Goal: Task Accomplishment & Management: Manage account settings

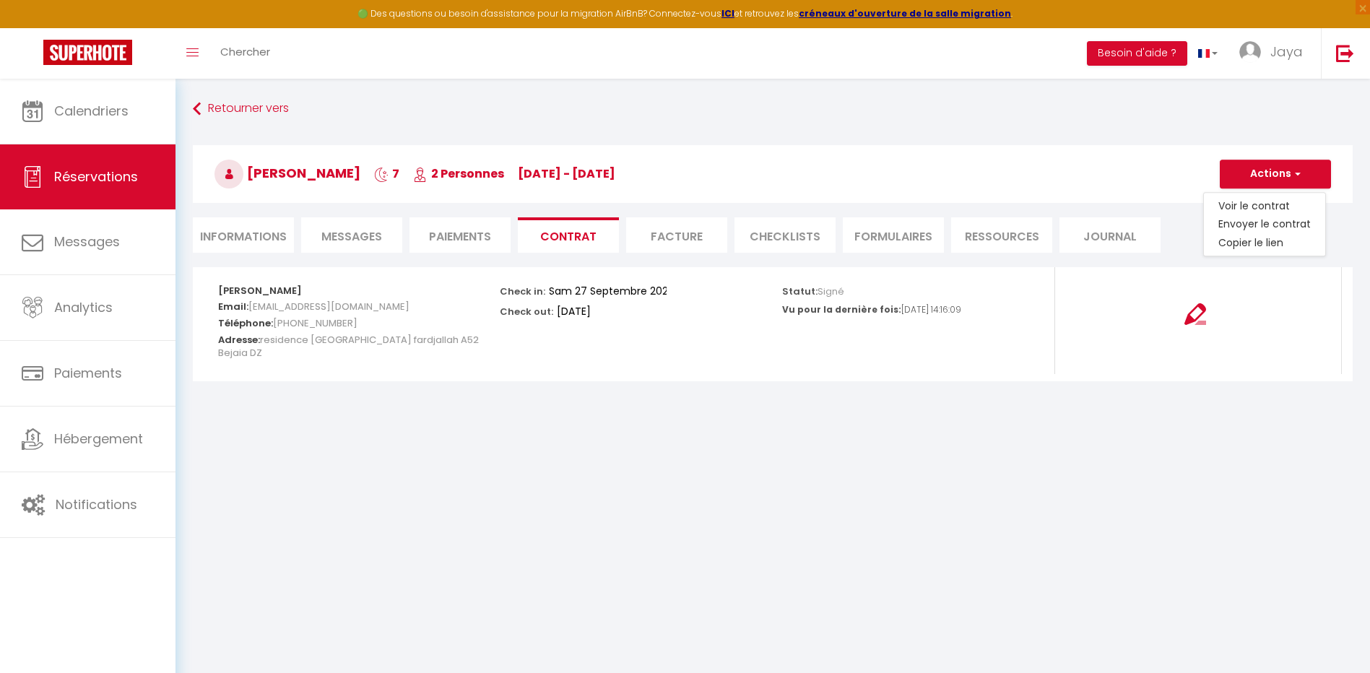
drag, startPoint x: 351, startPoint y: 237, endPoint x: 367, endPoint y: 234, distance: 16.2
click at [351, 237] on span "Messages" at bounding box center [351, 236] width 61 height 17
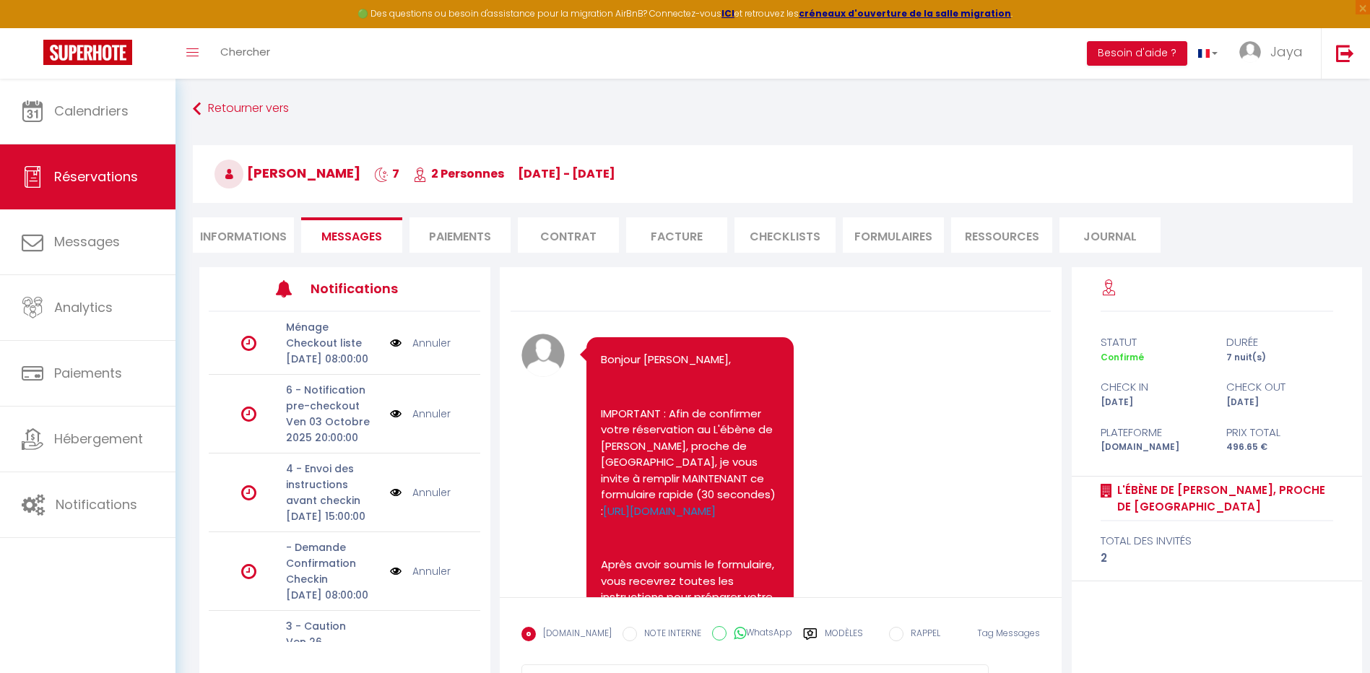
drag, startPoint x: 465, startPoint y: 238, endPoint x: 511, endPoint y: 235, distance: 46.3
click at [465, 238] on li "Paiements" at bounding box center [460, 234] width 101 height 35
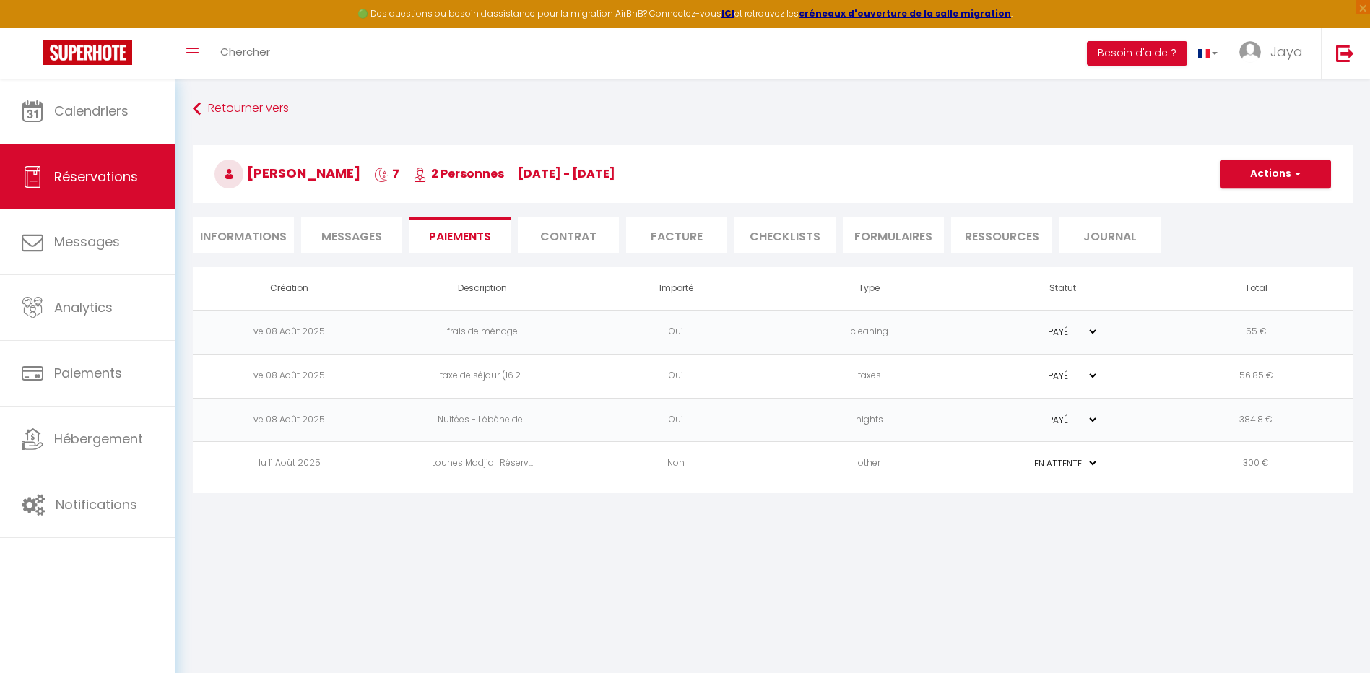
click at [585, 232] on li "Contrat" at bounding box center [568, 234] width 101 height 35
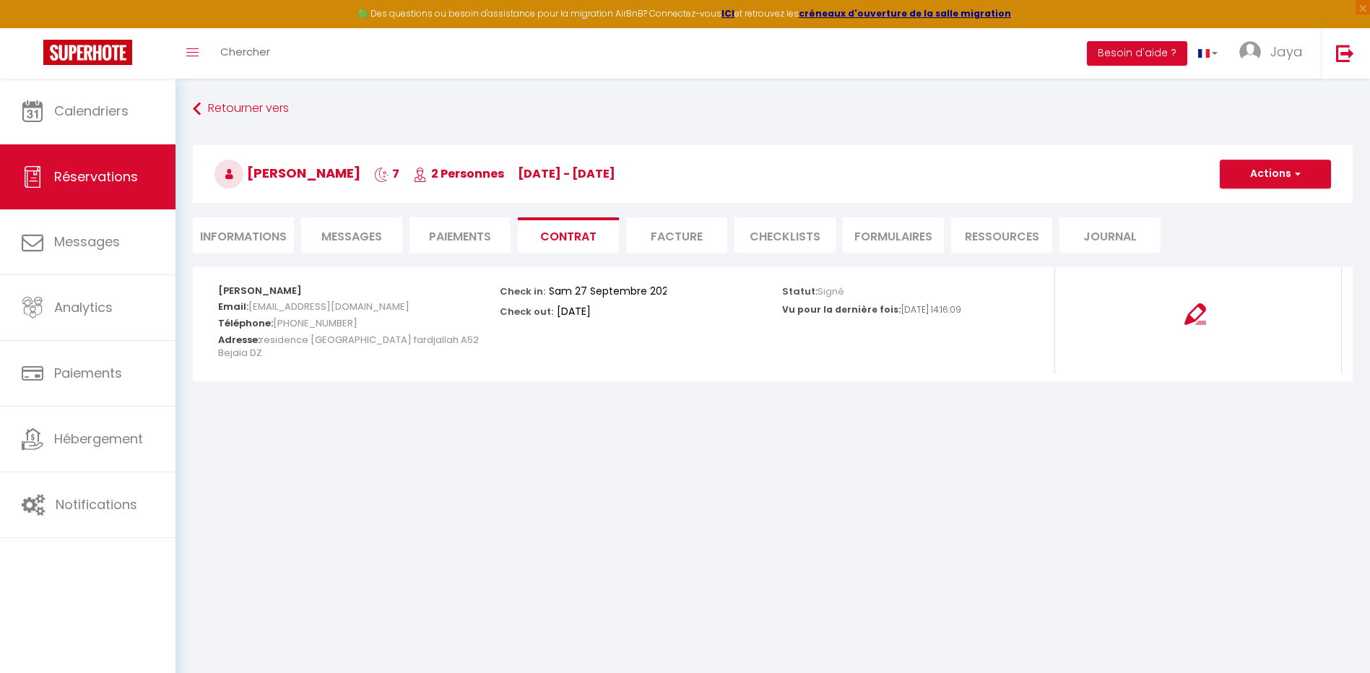
click at [696, 236] on li "Facture" at bounding box center [676, 234] width 101 height 35
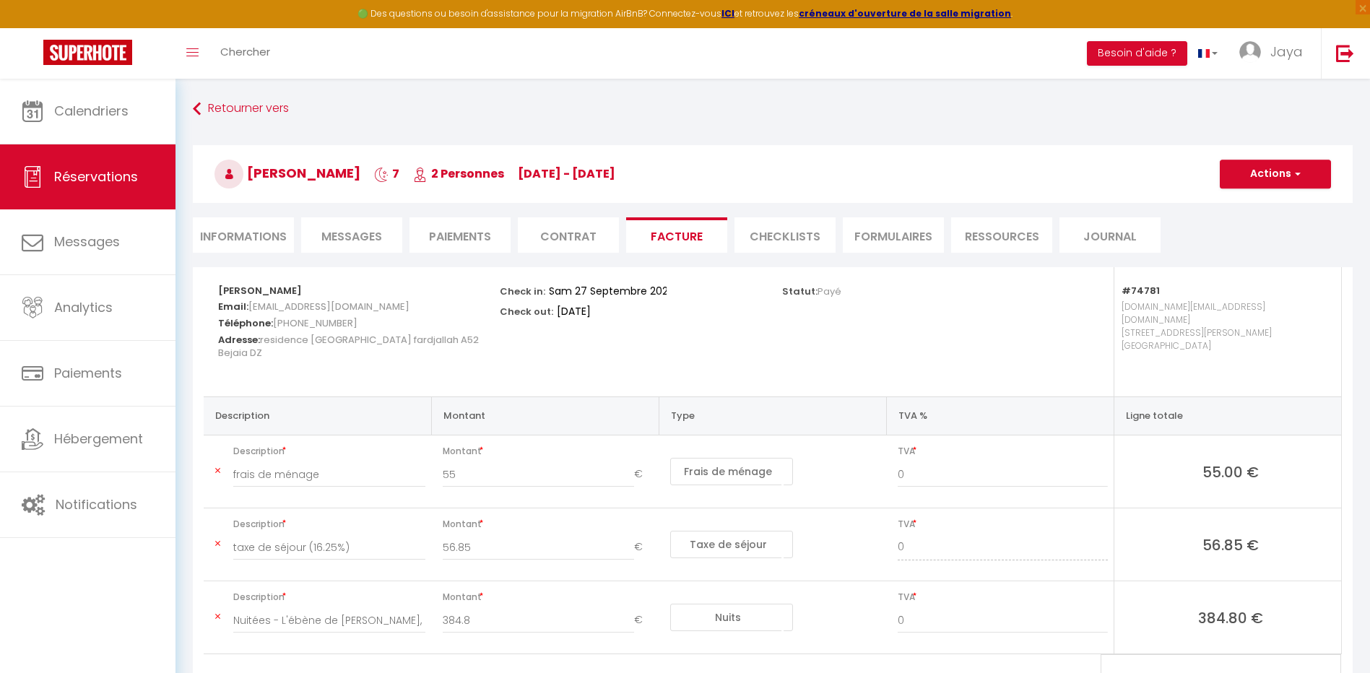
click at [792, 238] on li "CHECKLISTS" at bounding box center [785, 234] width 101 height 35
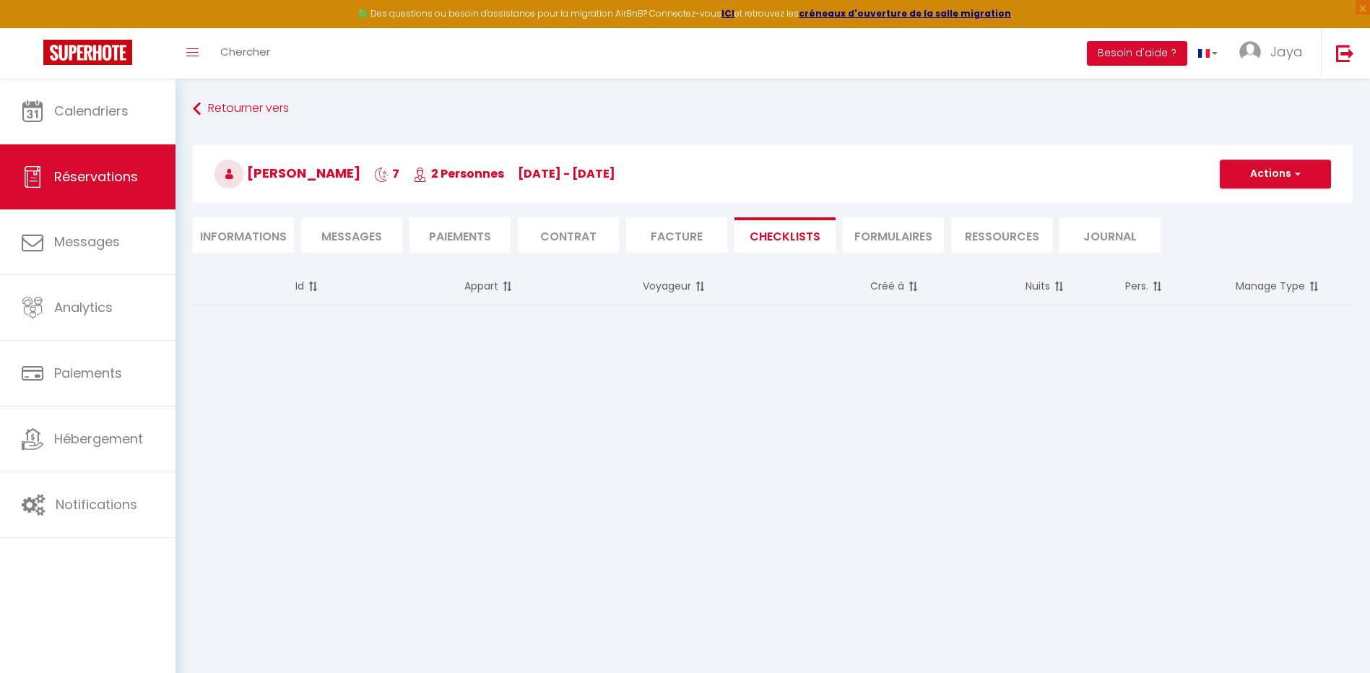
click at [924, 233] on li "FORMULAIRES" at bounding box center [893, 234] width 101 height 35
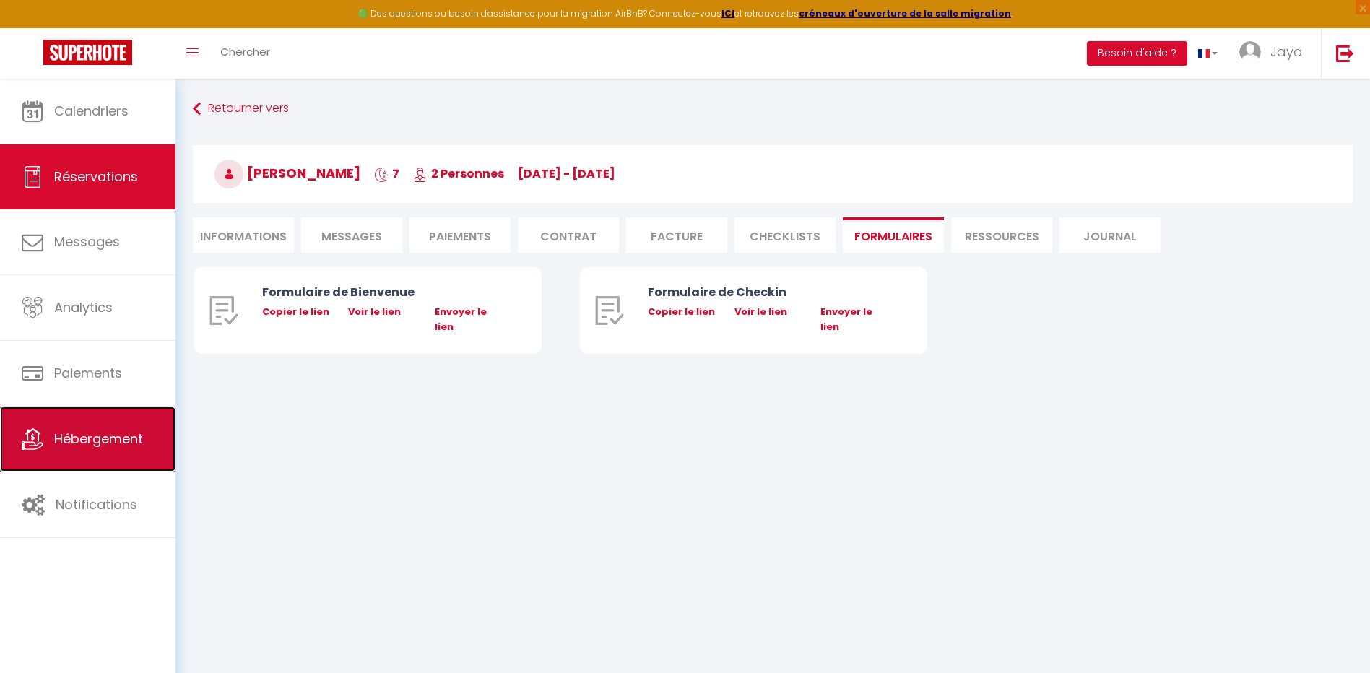
click at [87, 433] on span "Hébergement" at bounding box center [98, 439] width 89 height 18
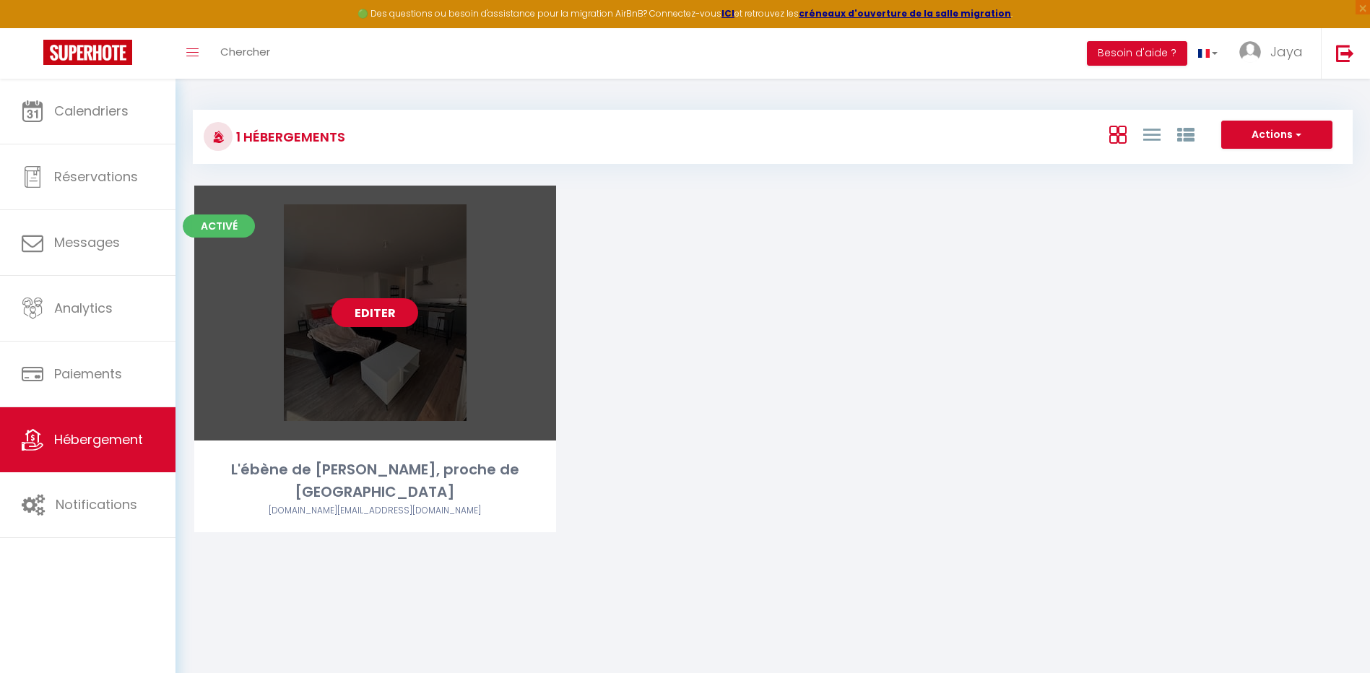
click at [376, 315] on link "Editer" at bounding box center [375, 312] width 87 height 29
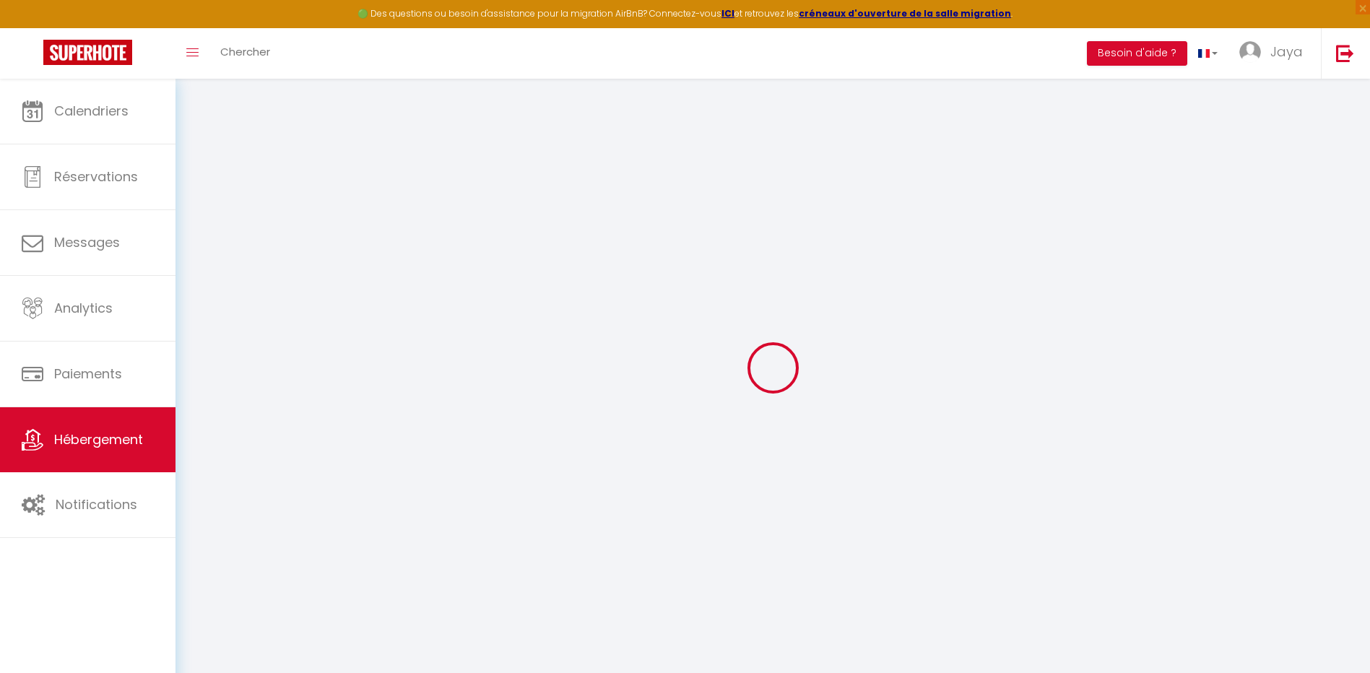
select select
checkbox input "false"
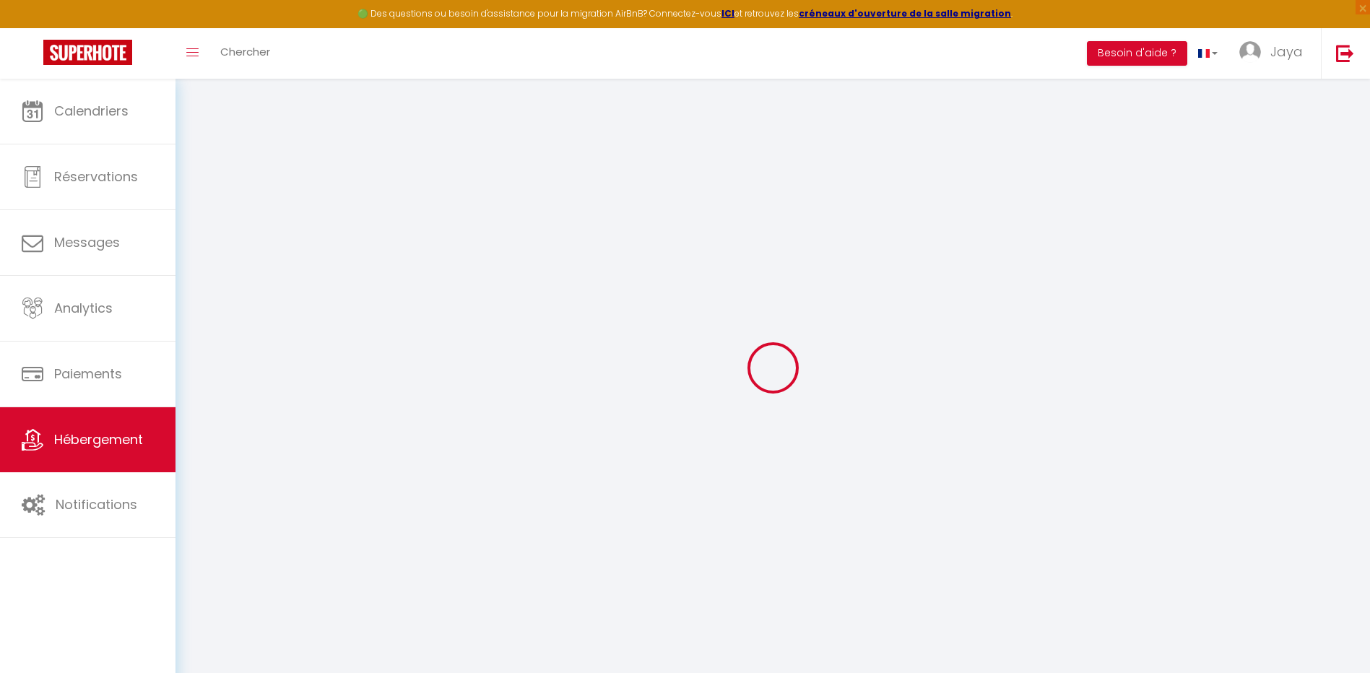
select select
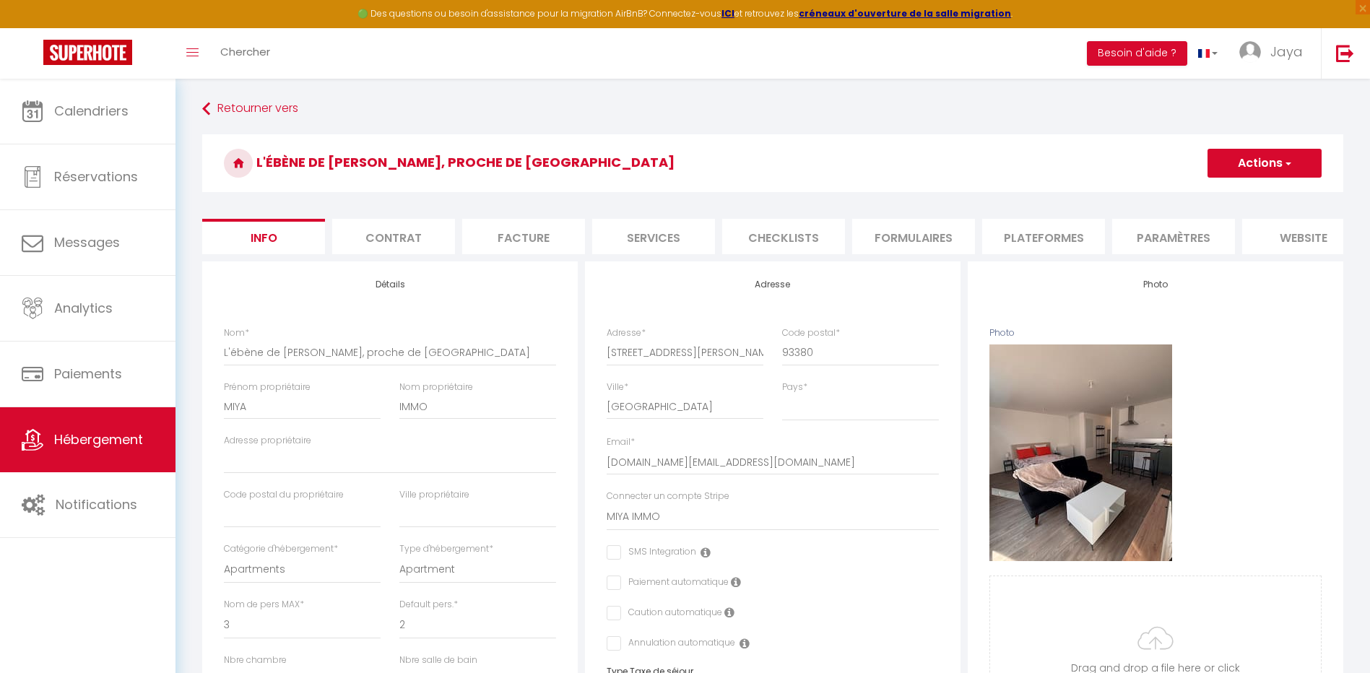
click at [355, 233] on li "Contrat" at bounding box center [393, 236] width 123 height 35
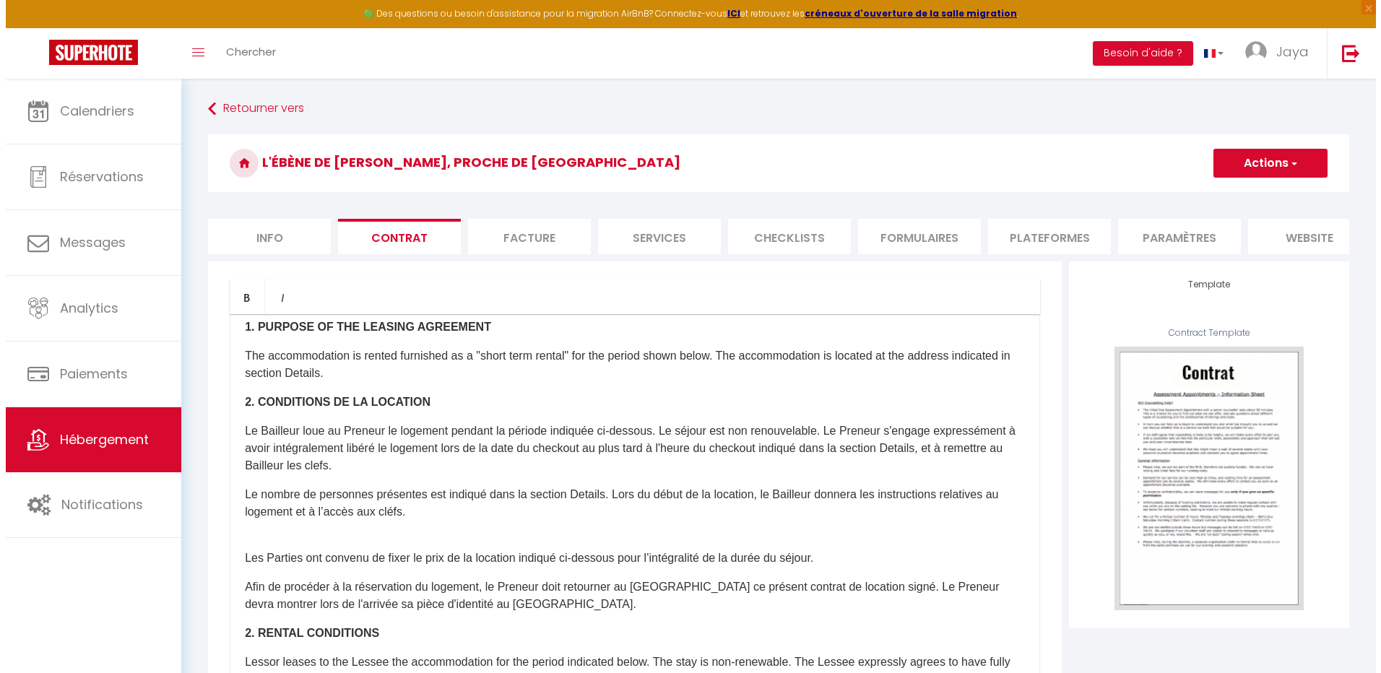
scroll to position [144, 0]
click at [538, 231] on li "Facture" at bounding box center [523, 236] width 123 height 35
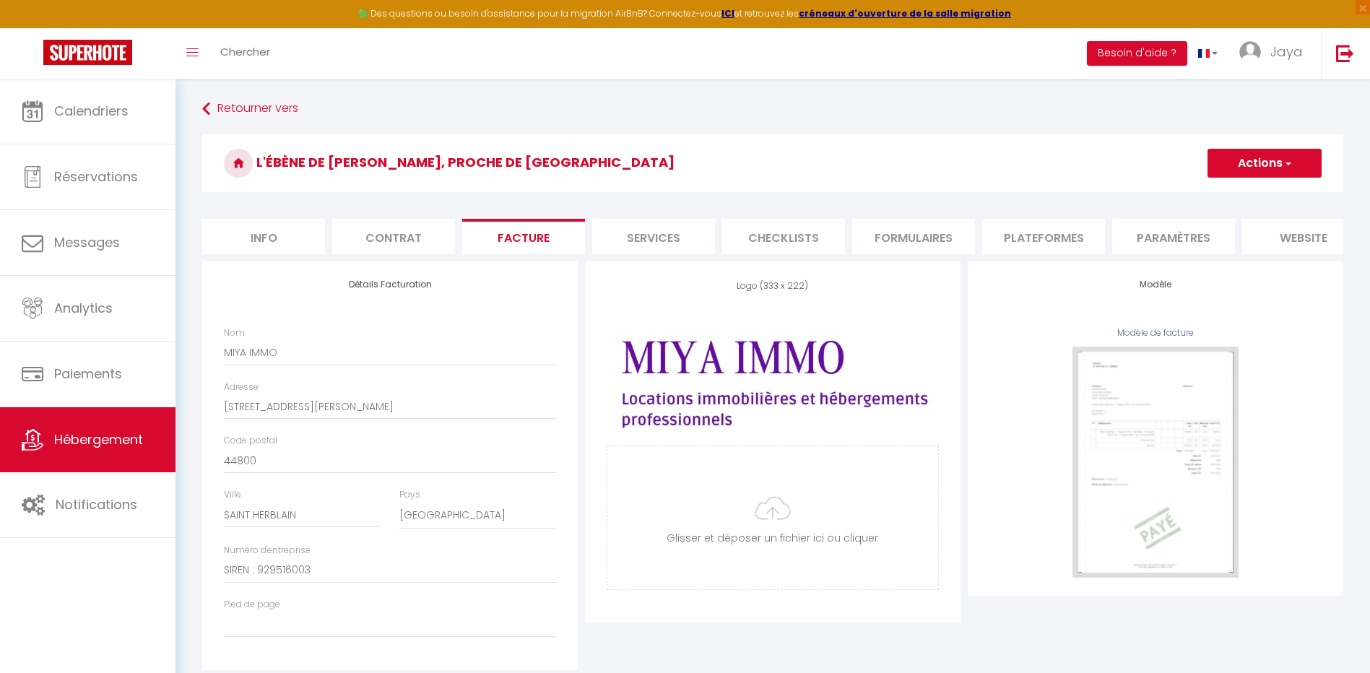
click at [668, 238] on li "Services" at bounding box center [653, 236] width 123 height 35
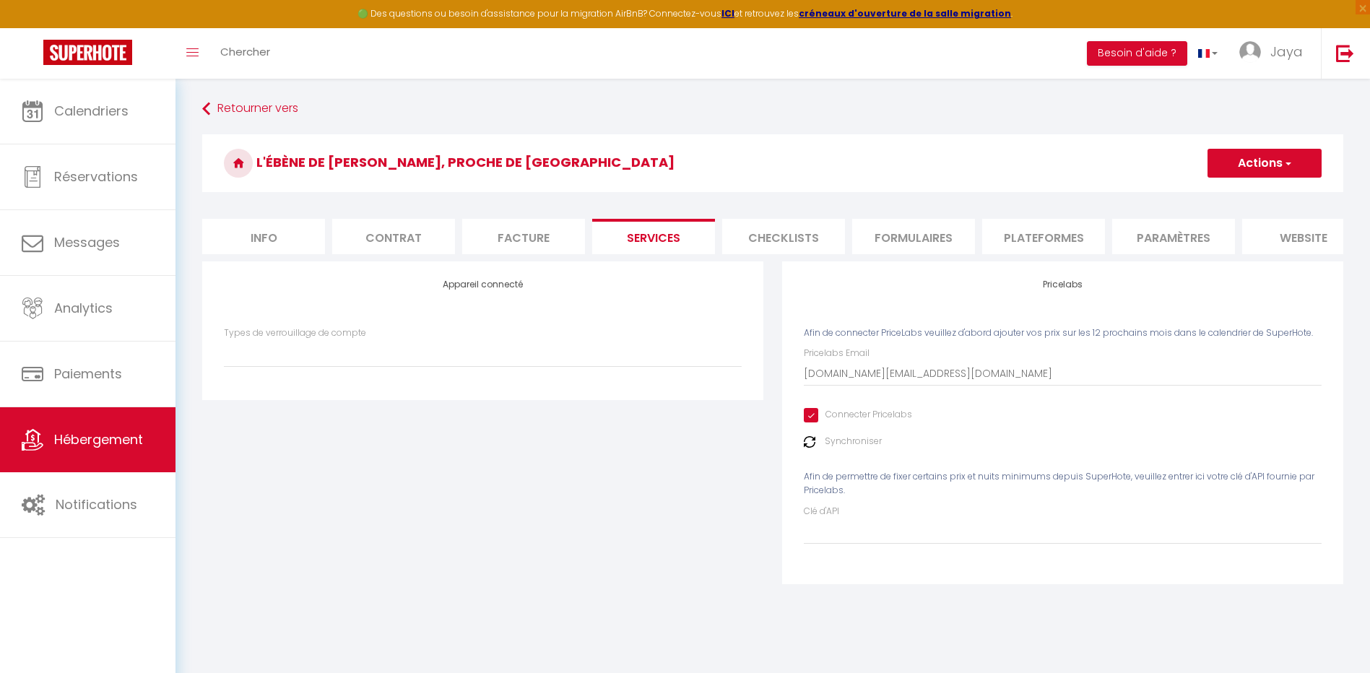
select select
click at [776, 245] on li "Checklists" at bounding box center [783, 236] width 123 height 35
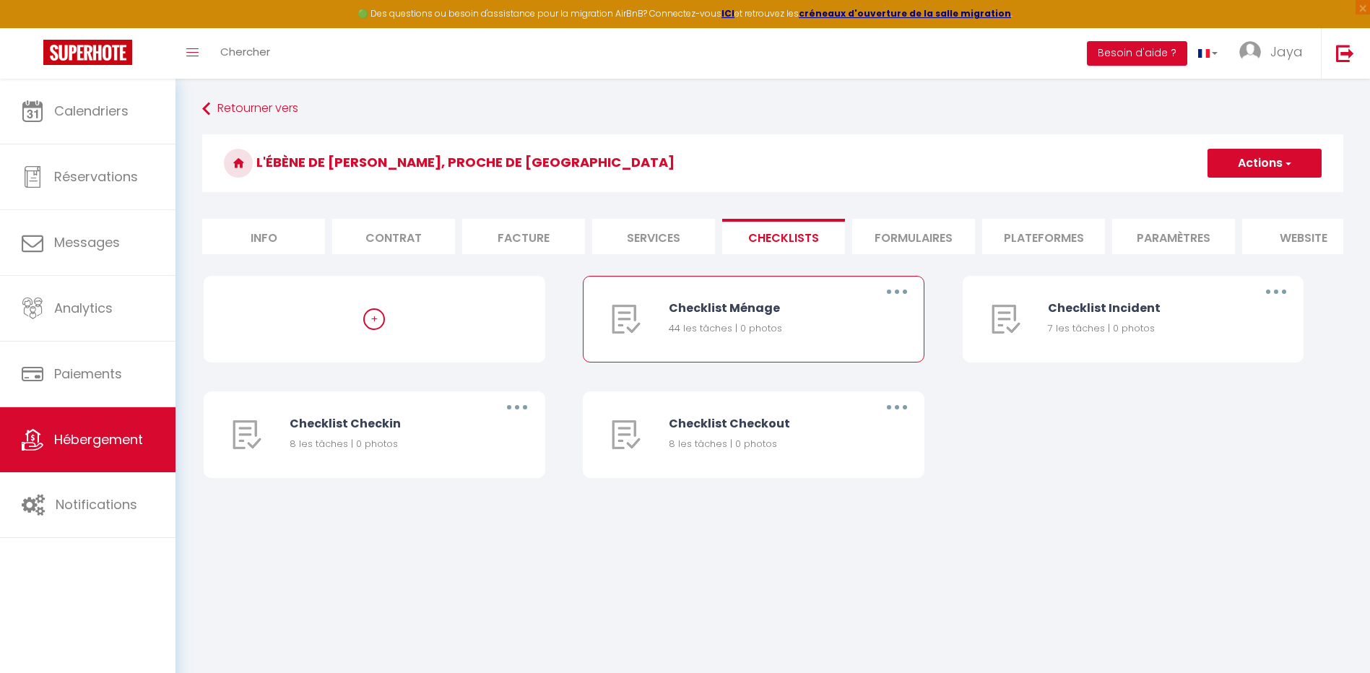
click at [891, 303] on button "button" at bounding box center [897, 291] width 40 height 23
click at [834, 335] on link "Editer" at bounding box center [859, 325] width 107 height 25
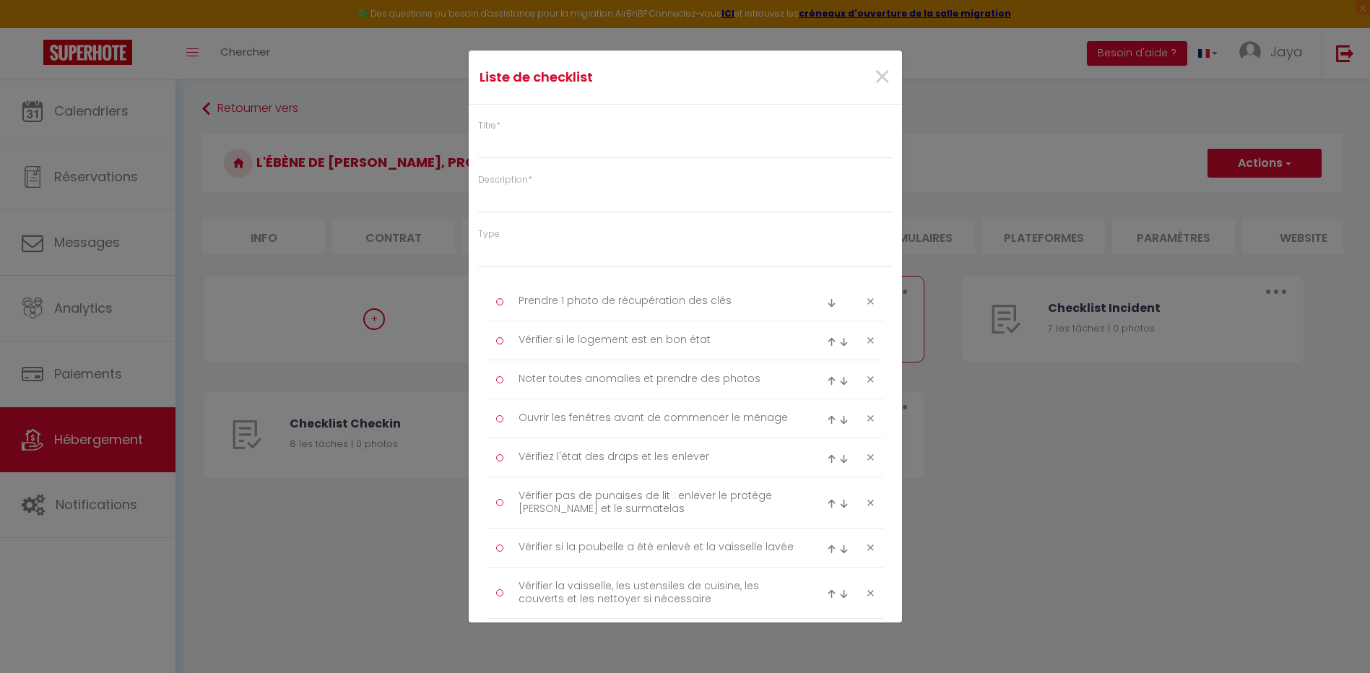
type input "Checklist Ménage"
type input "Procédure pour le ménage"
select select
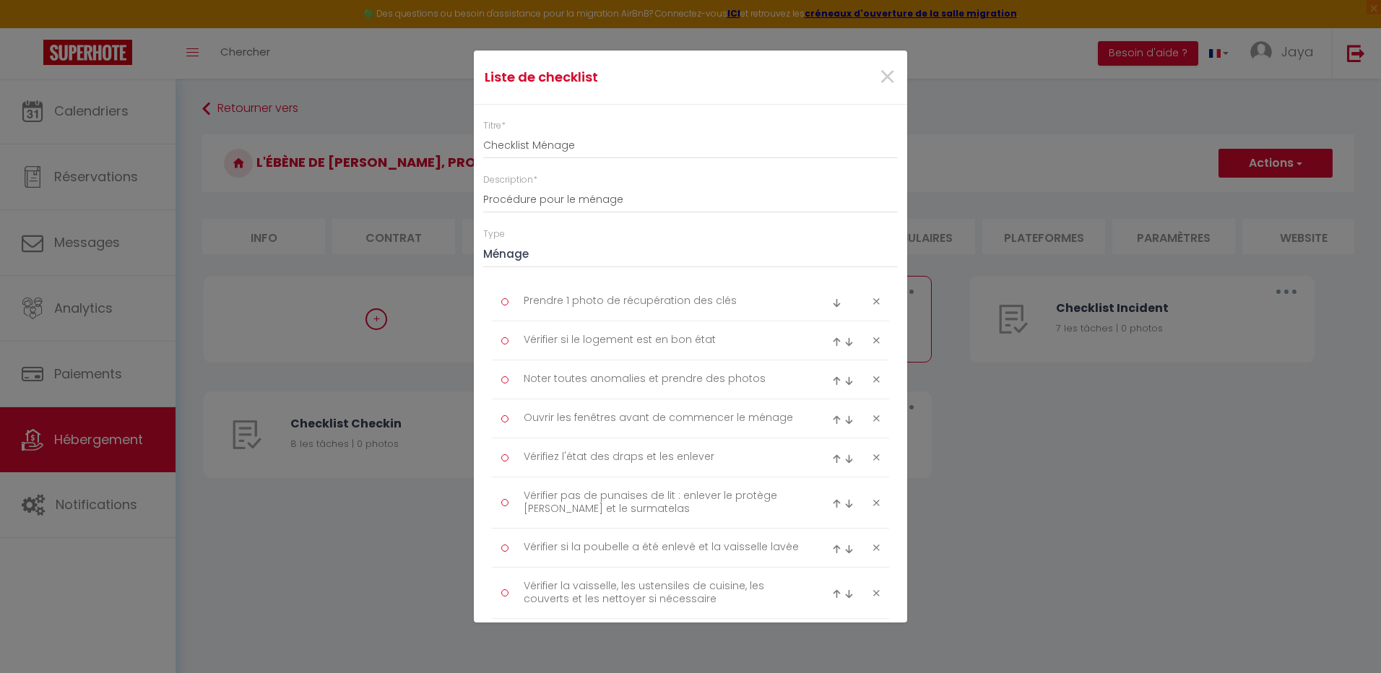
drag, startPoint x: 483, startPoint y: 71, endPoint x: 882, endPoint y: 584, distance: 650.3
copy form "Liste de checklist × Titre * Description * Type Ménage Incident Checkin Checkout"
click at [748, 196] on input "Procédure pour le ménage" at bounding box center [690, 200] width 415 height 26
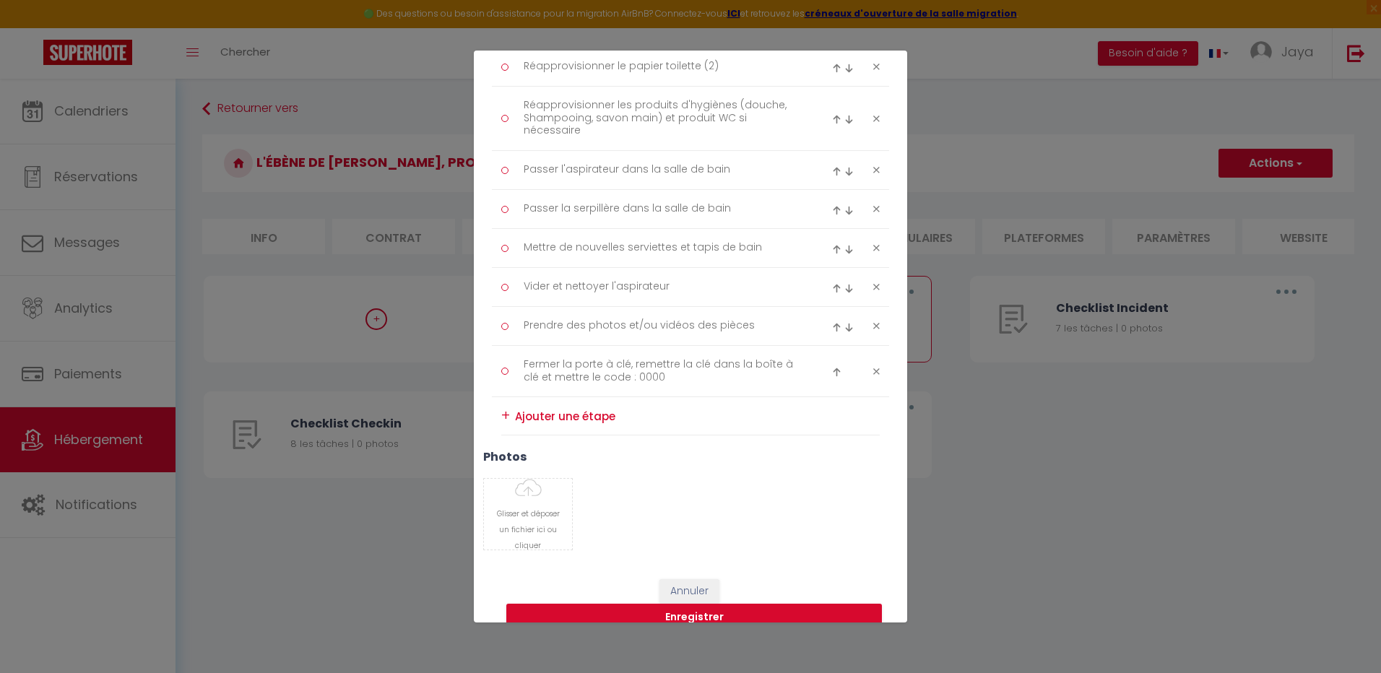
scroll to position [1797, 0]
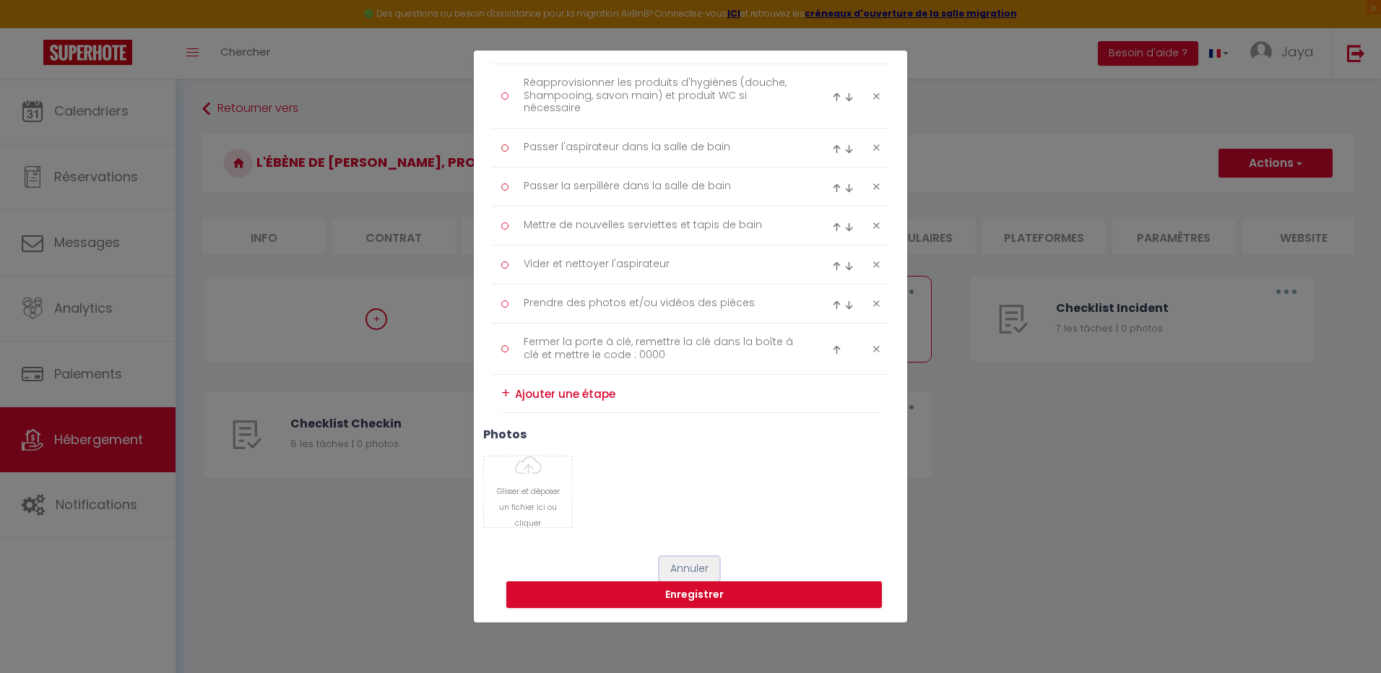
click at [707, 571] on button "Annuler" at bounding box center [690, 569] width 60 height 25
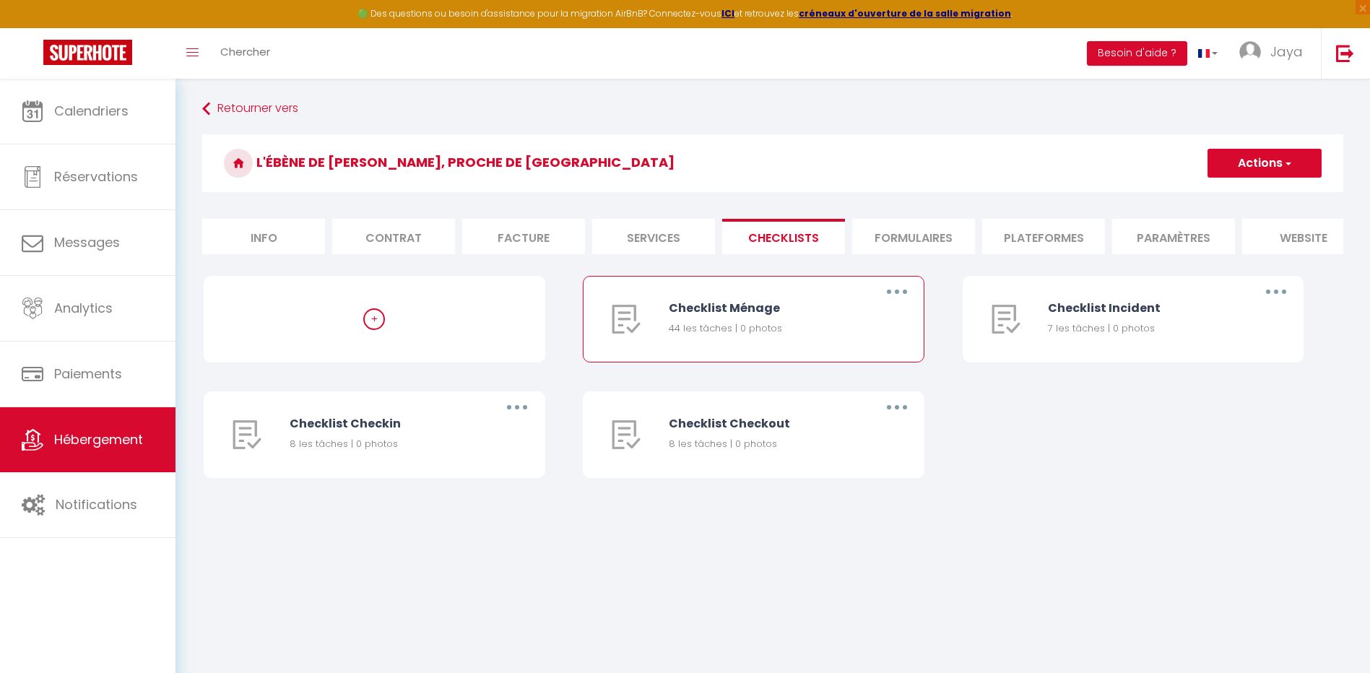
click at [899, 303] on button "button" at bounding box center [897, 291] width 40 height 23
click at [1003, 532] on div "Retourner vers L'ébène de [PERSON_NAME], proche de [GEOGRAPHIC_DATA] Actions Cr…" at bounding box center [773, 311] width 1195 height 465
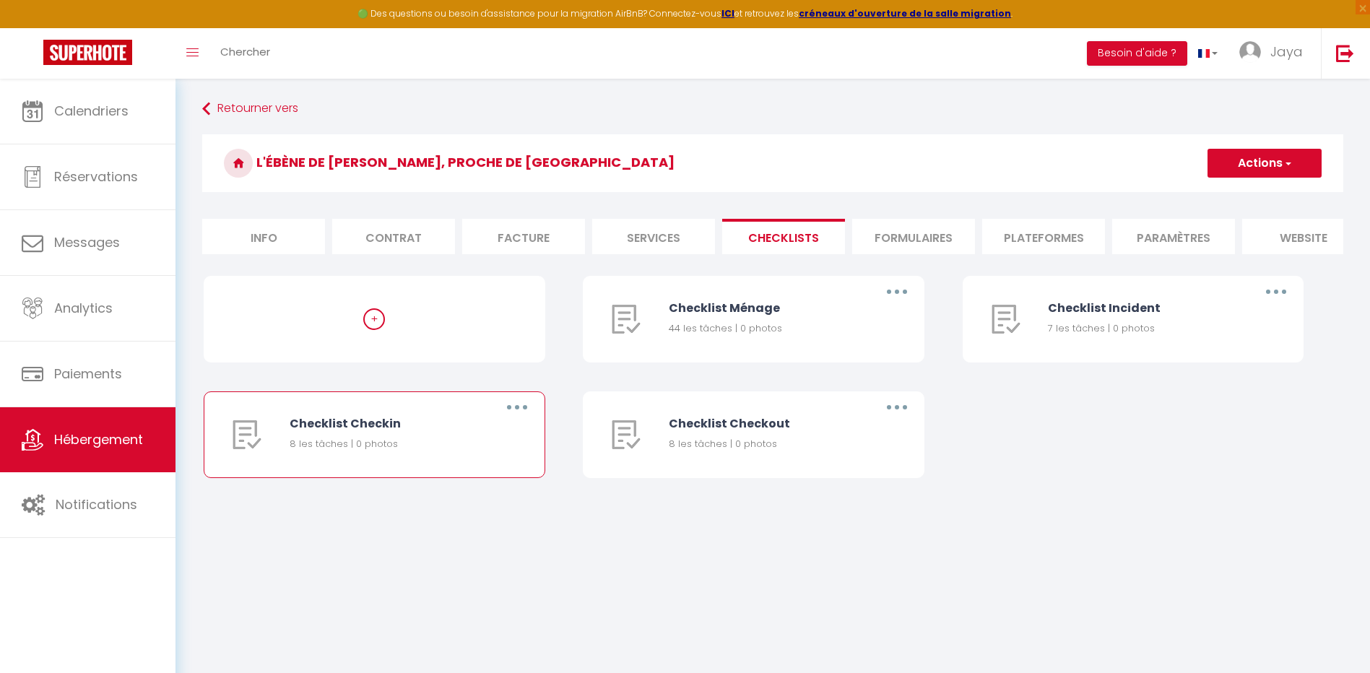
click at [519, 419] on button "button" at bounding box center [517, 407] width 40 height 23
click at [454, 453] on link "Editer" at bounding box center [479, 440] width 107 height 25
type input "Checklist Checkin"
type input "Procédure à suivre lors du checkin"
select select "3"
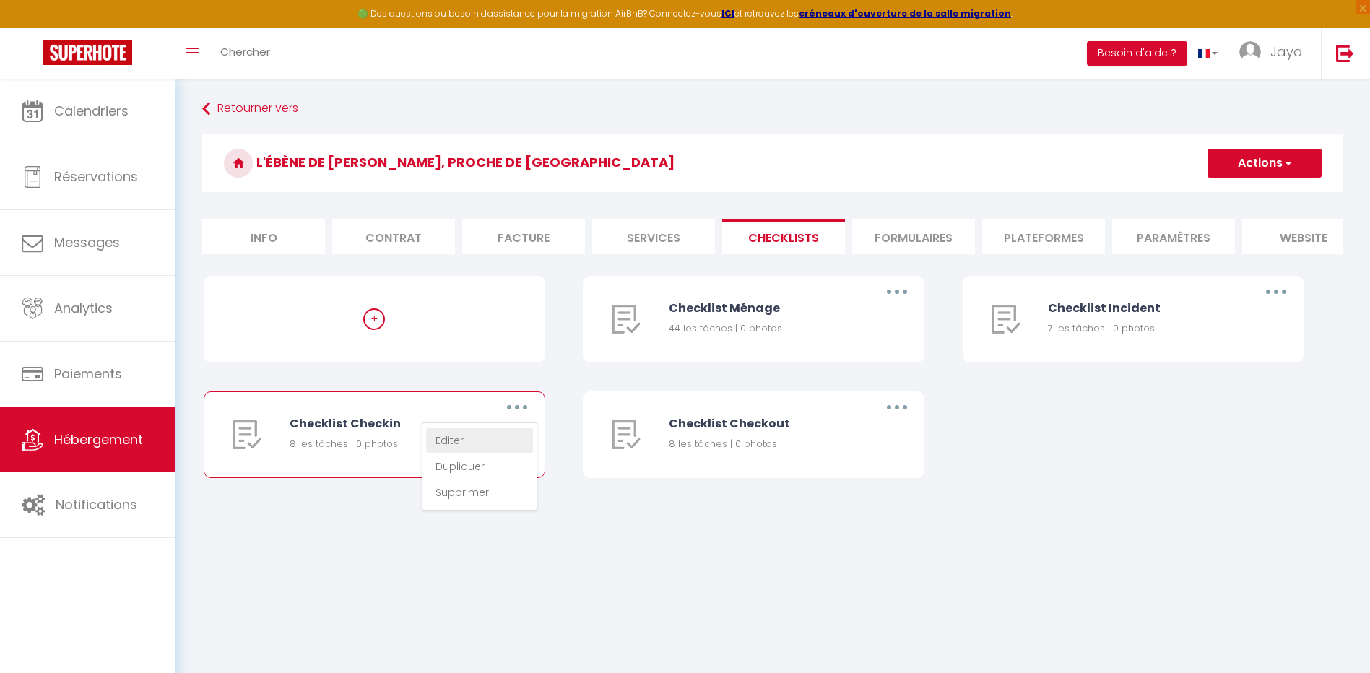
type textarea "Indiquer le WIFI"
type textarea "Indiquer le chauffage"
type textarea "Indiquer la clim"
type textarea "Indiquer procédure checkout"
type textarea "Rappeler pas de bruits après 22h"
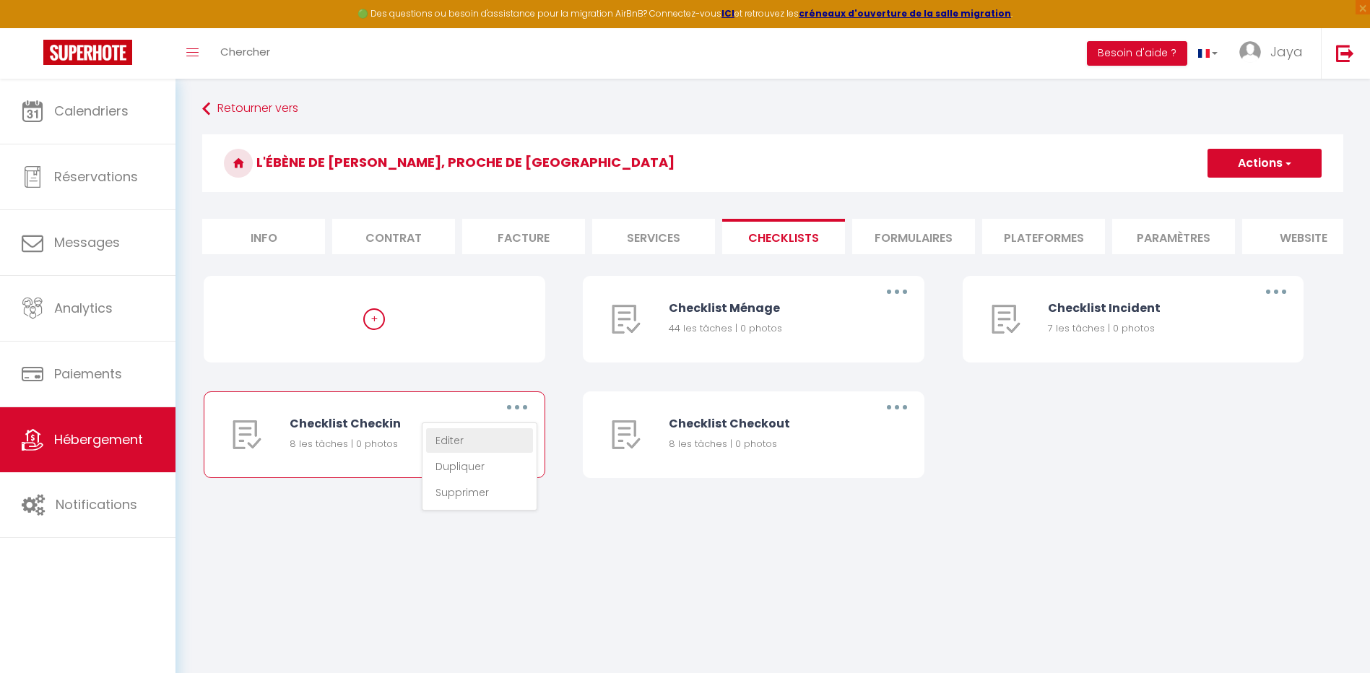
type textarea "Prendre carte d'identité en photo"
type textarea "Expliquer et donner conseils avec carte en support"
type textarea "Montrer le guide de bienvenue"
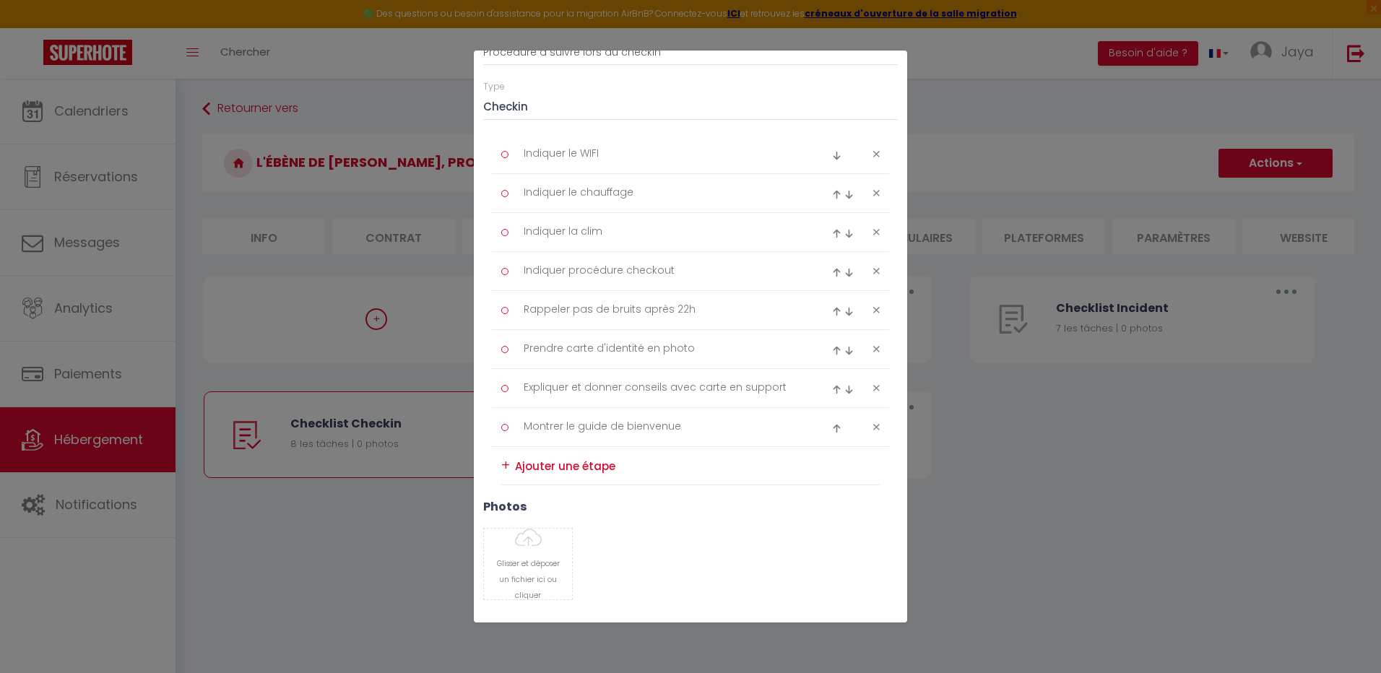
scroll to position [220, 0]
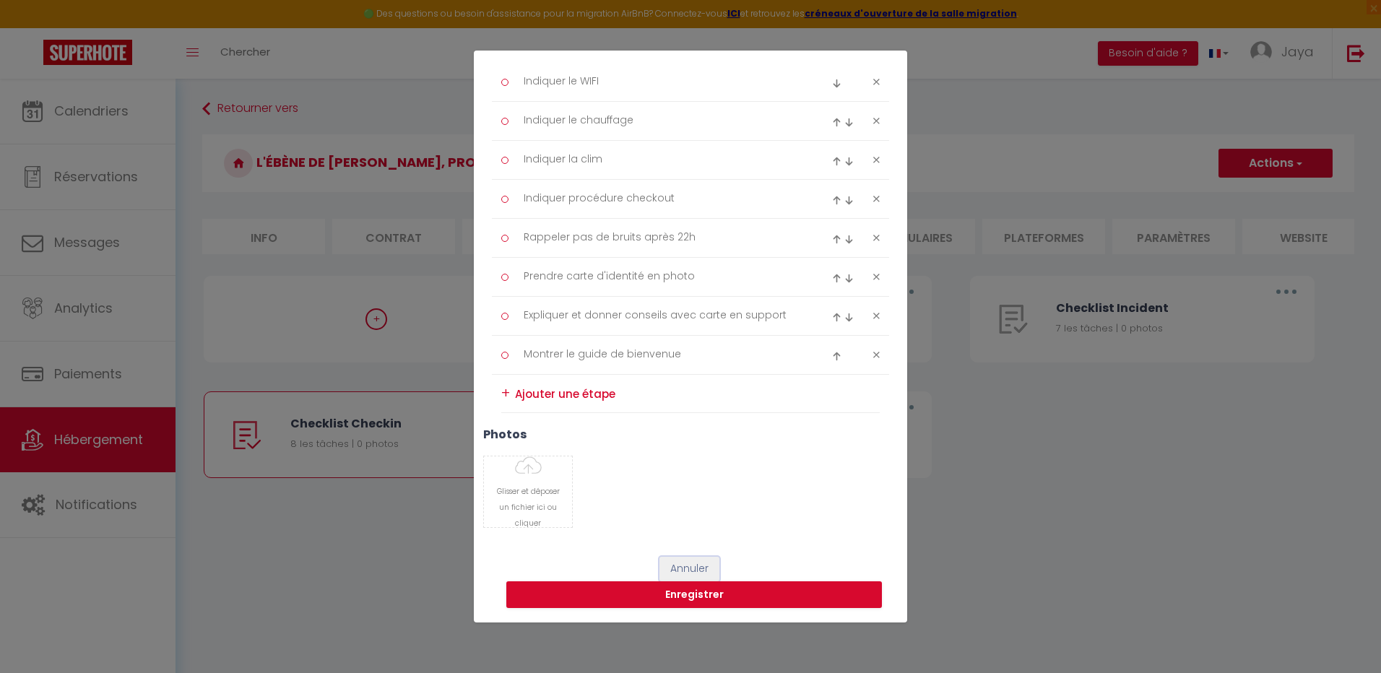
click at [698, 568] on button "Annuler" at bounding box center [690, 569] width 60 height 25
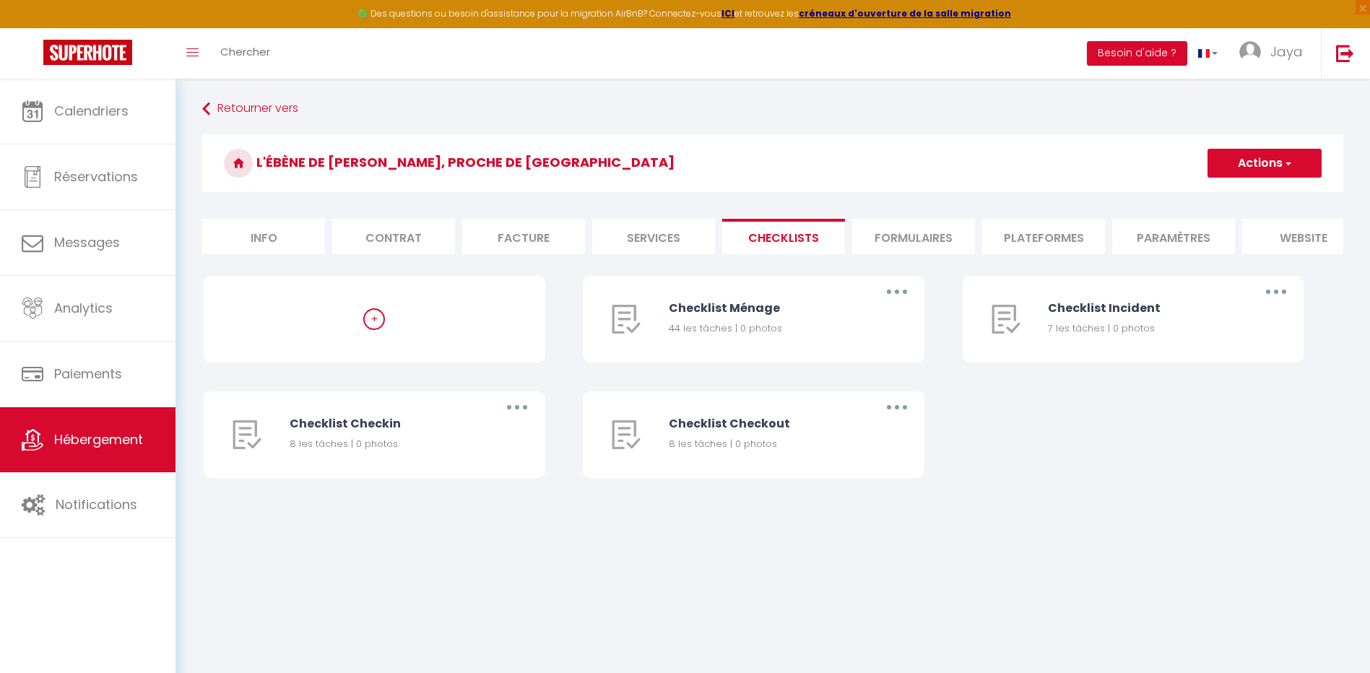
click at [1294, 164] on button "Actions" at bounding box center [1265, 163] width 114 height 29
click at [1239, 465] on div "+ Checklist Ménage 44 les tâches | 0 photos Editer Dupliquer Supprimer Checklis…" at bounding box center [773, 391] width 1139 height 231
click at [900, 419] on button "button" at bounding box center [897, 407] width 40 height 23
click at [1001, 444] on div "+ Checklist Ménage 44 les tâches | 0 photos Editer Dupliquer Supprimer Checklis…" at bounding box center [773, 391] width 1139 height 231
click at [714, 331] on div "Checklist Ménage 44 les tâches | 0 photos" at bounding box center [763, 319] width 189 height 85
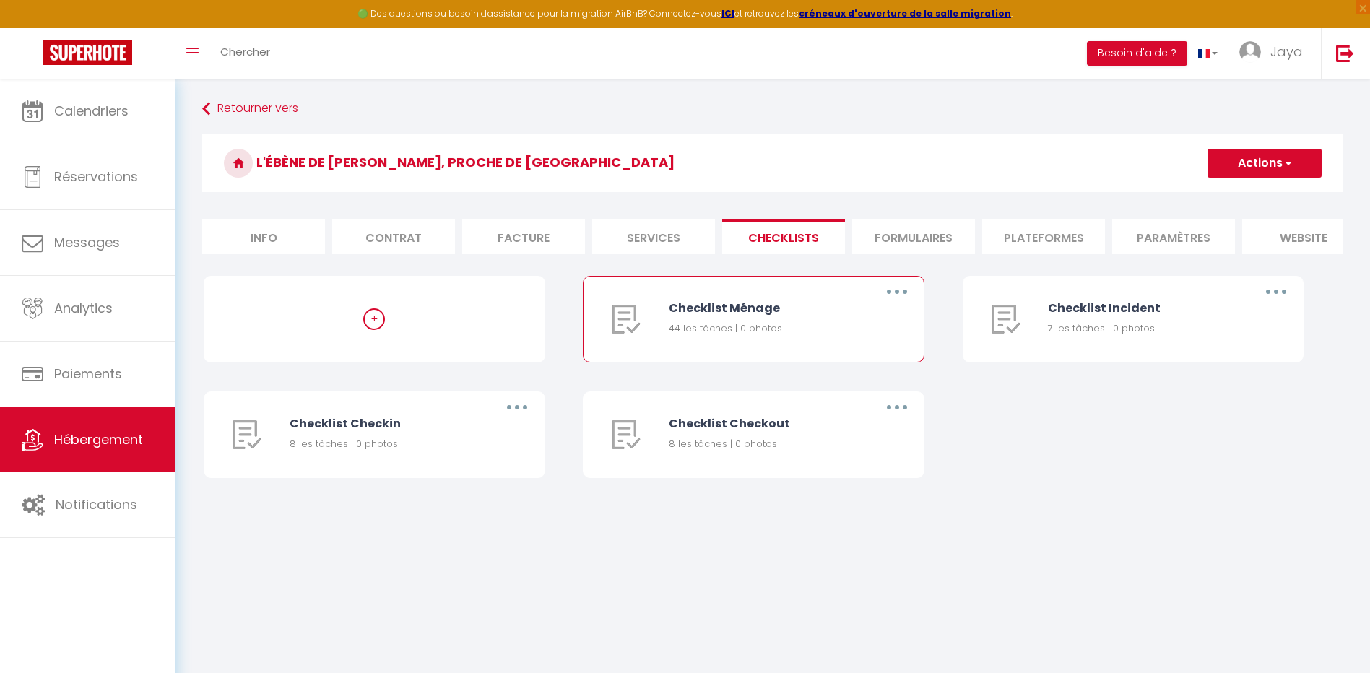
click at [899, 302] on button "button" at bounding box center [897, 291] width 40 height 23
click at [839, 332] on link "Editer" at bounding box center [859, 325] width 107 height 25
type input "Checklist Ménage"
type input "Procédure pour le ménage"
select select "1"
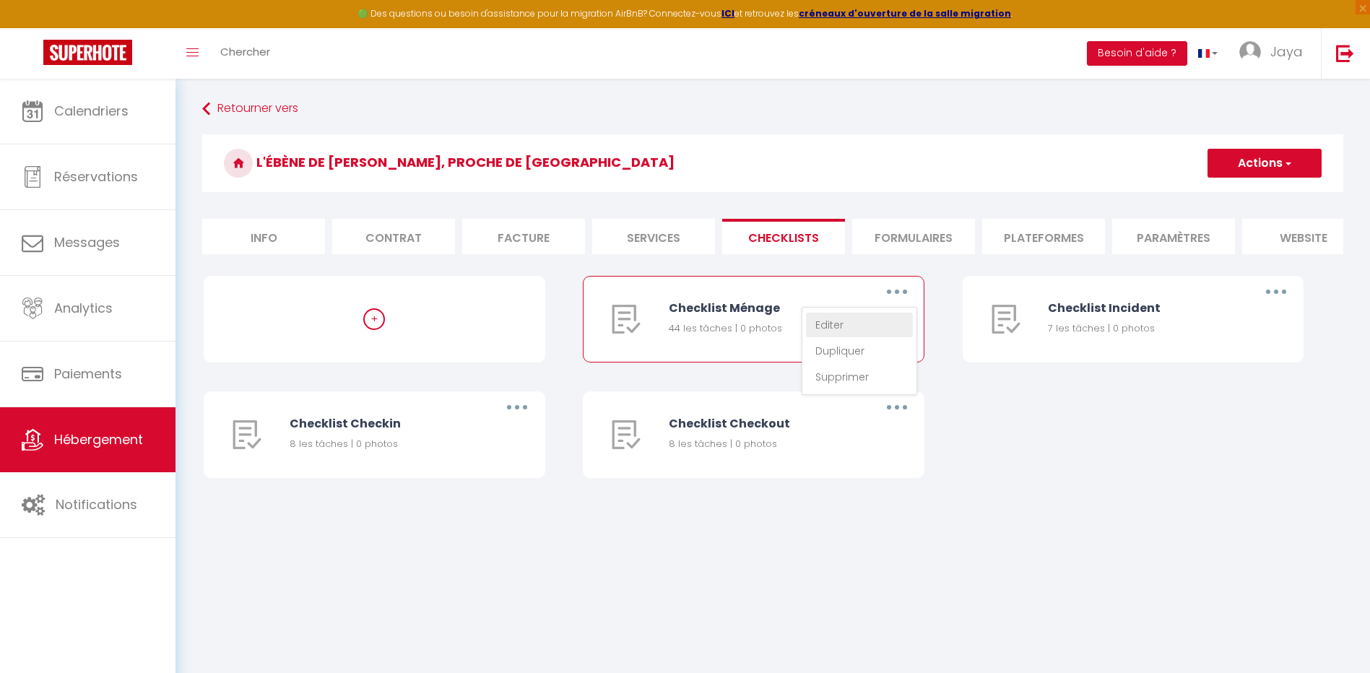
type textarea "Prendre 1 photo de récupération des clés"
type textarea "Vérifier si le logement est en bon état"
type textarea "Noter toutes anomalies et prendre des photos"
type textarea "Ouvrir les fenêtres avant de commencer le ménage"
type textarea "Vérifiez l'état des draps et les enlever"
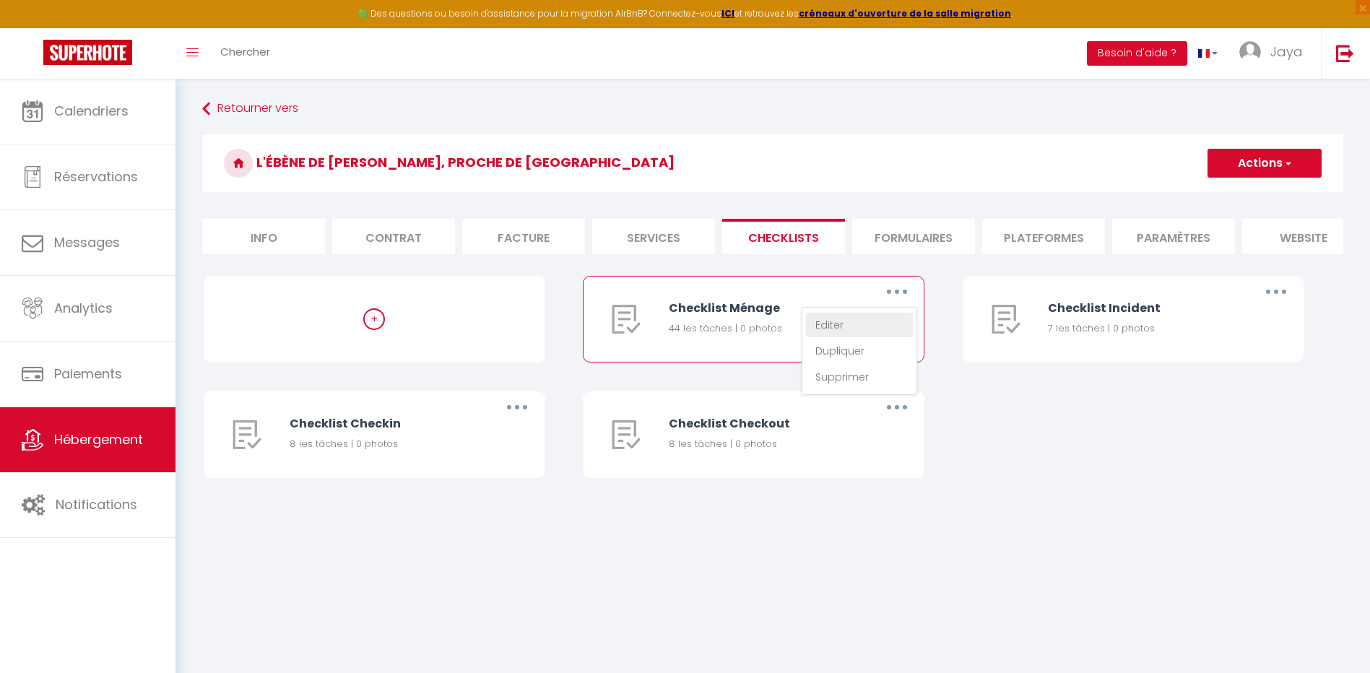
type textarea "Vérifier pas de punaises de lit : enlever le protège [PERSON_NAME] et le surmat…"
type textarea "Vérifier si la poubelle a été enlevé et la vaisselle lavée"
type textarea "Vérifier la vaisselle, les ustensiles de cuisine, les couverts et les nettoyer …"
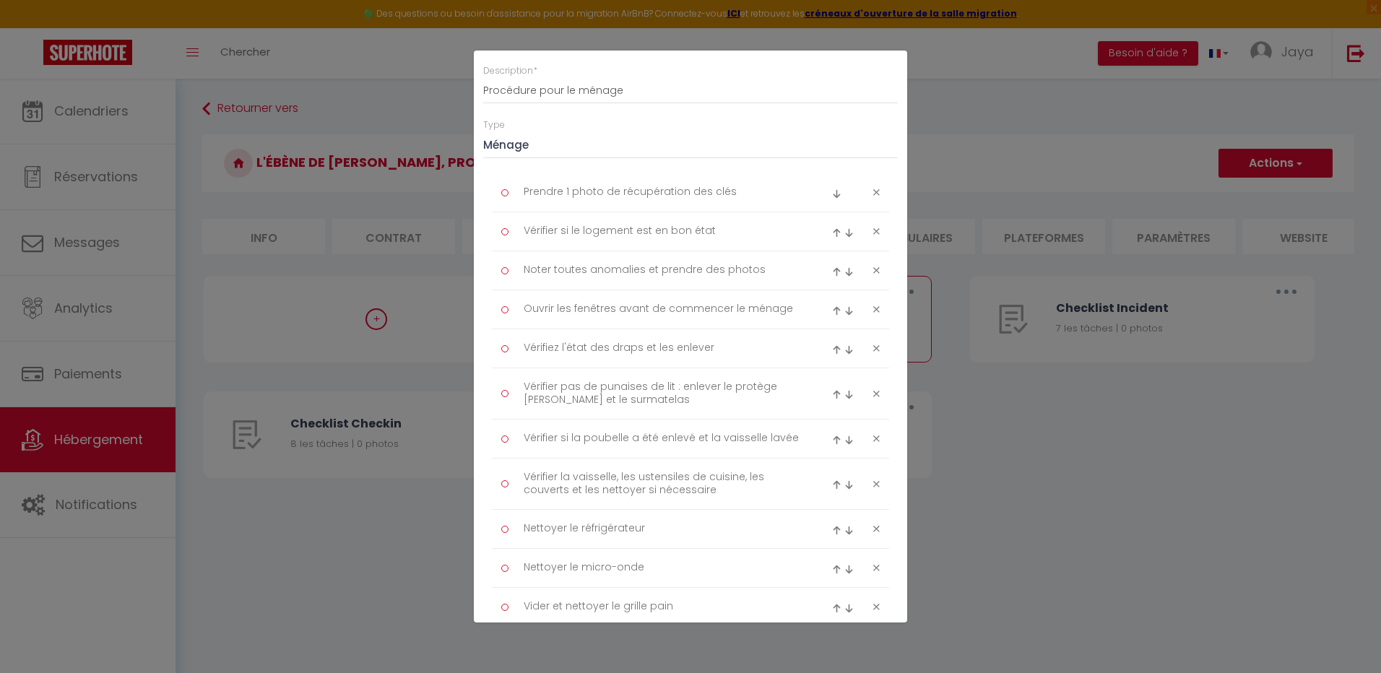
scroll to position [0, 0]
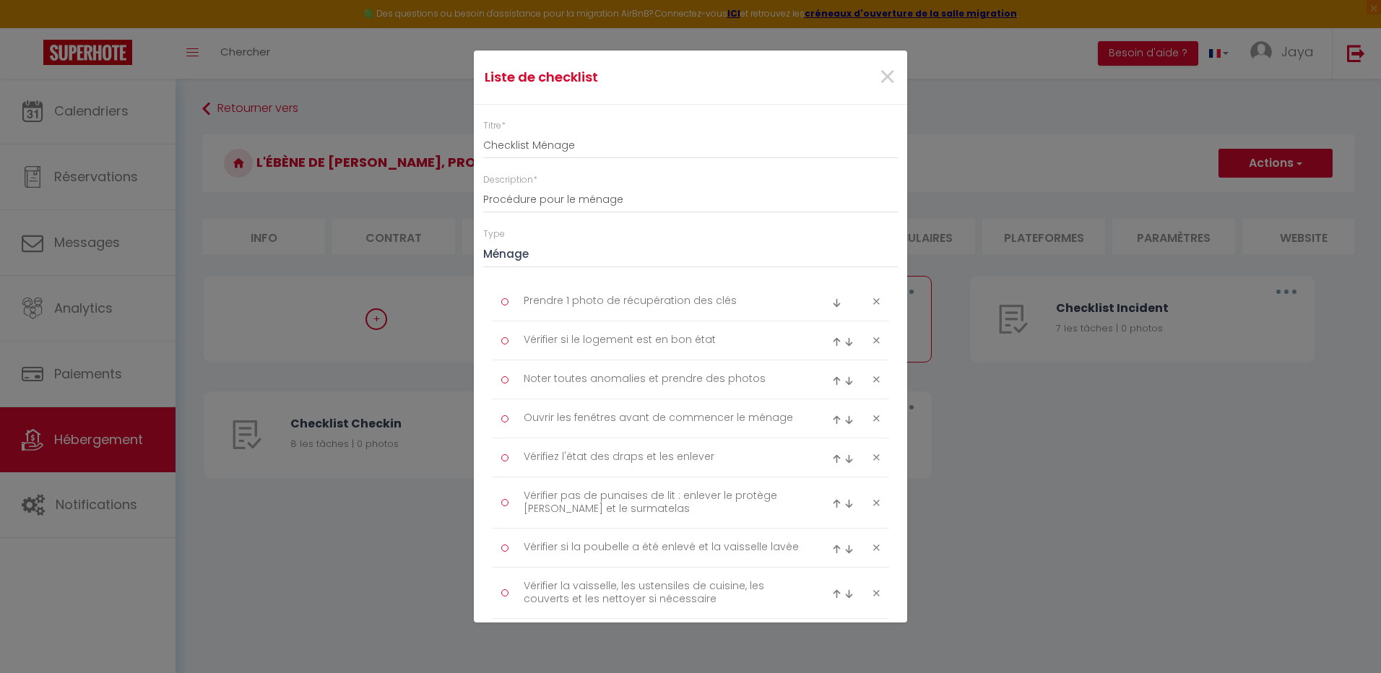
drag, startPoint x: 486, startPoint y: 122, endPoint x: 478, endPoint y: 121, distance: 8.0
click at [488, 132] on label "Titre *" at bounding box center [494, 126] width 22 height 14
click at [488, 133] on input "Checklist Ménage" at bounding box center [690, 146] width 415 height 26
drag, startPoint x: 483, startPoint y: 76, endPoint x: 501, endPoint y: 82, distance: 19.2
click at [501, 82] on div "Liste de checklist" at bounding box center [619, 77] width 288 height 20
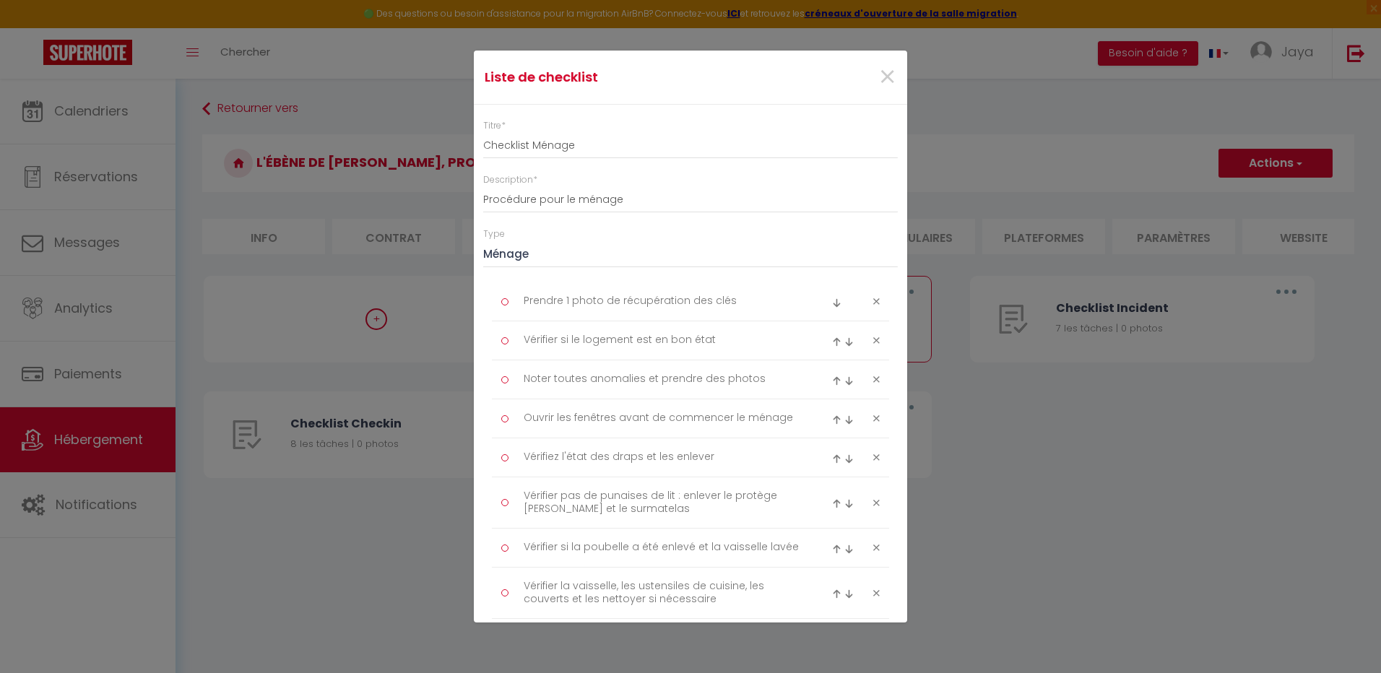
click at [506, 82] on h4 "Liste de checklist" at bounding box center [619, 77] width 268 height 20
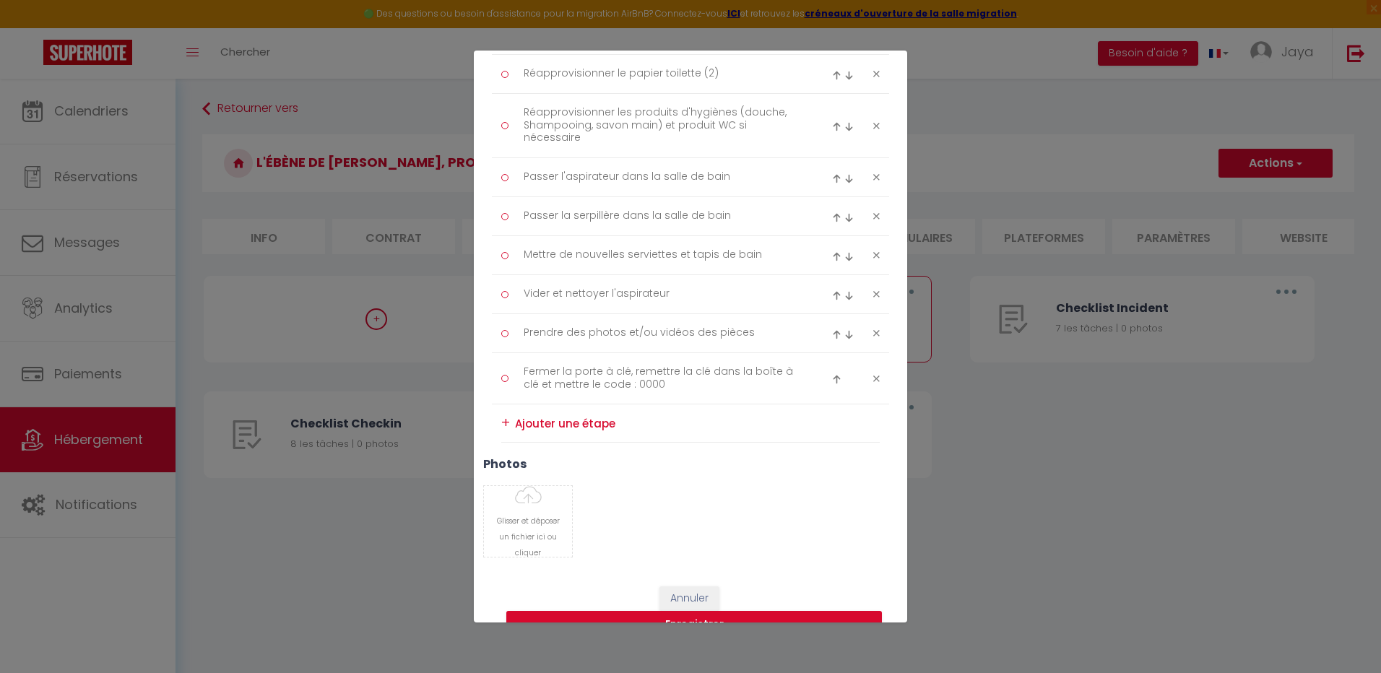
scroll to position [1797, 0]
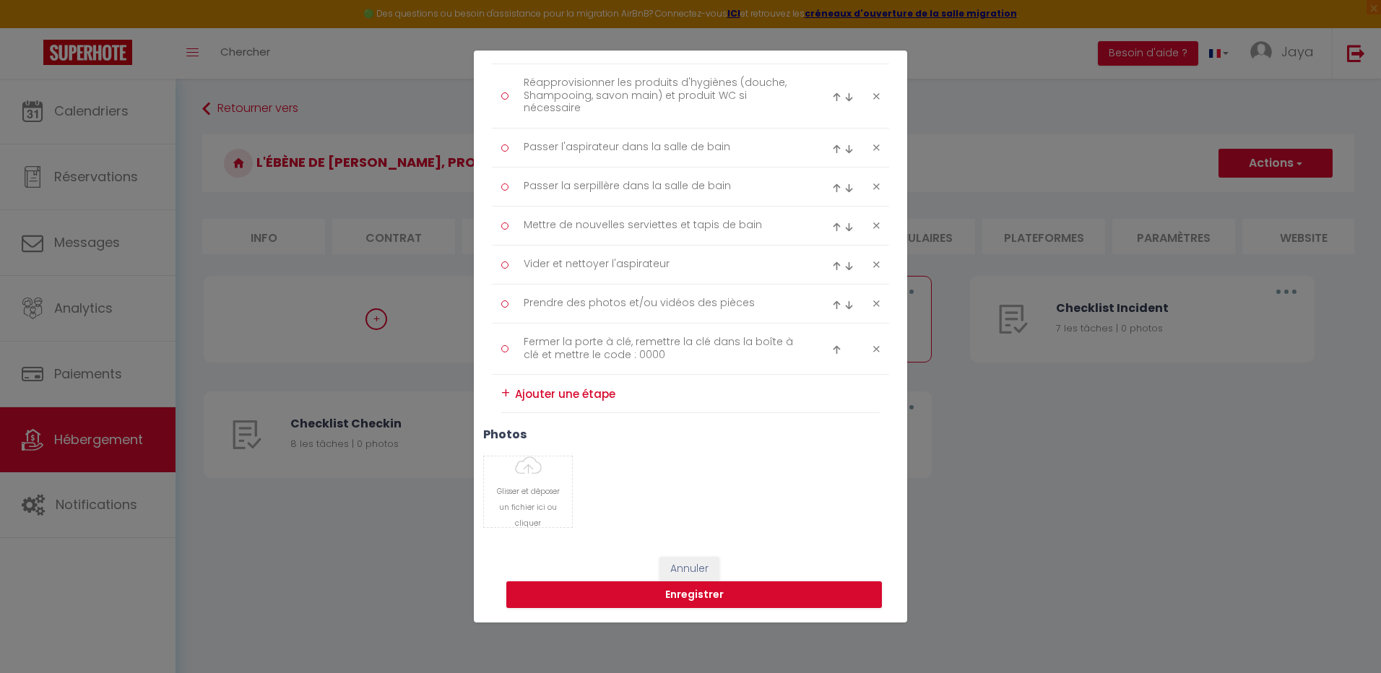
drag, startPoint x: 487, startPoint y: 79, endPoint x: 890, endPoint y: 366, distance: 494.3
copy form "Liste de checklist × Titre * Description * Type Ménage Incident Checkin Checkout"
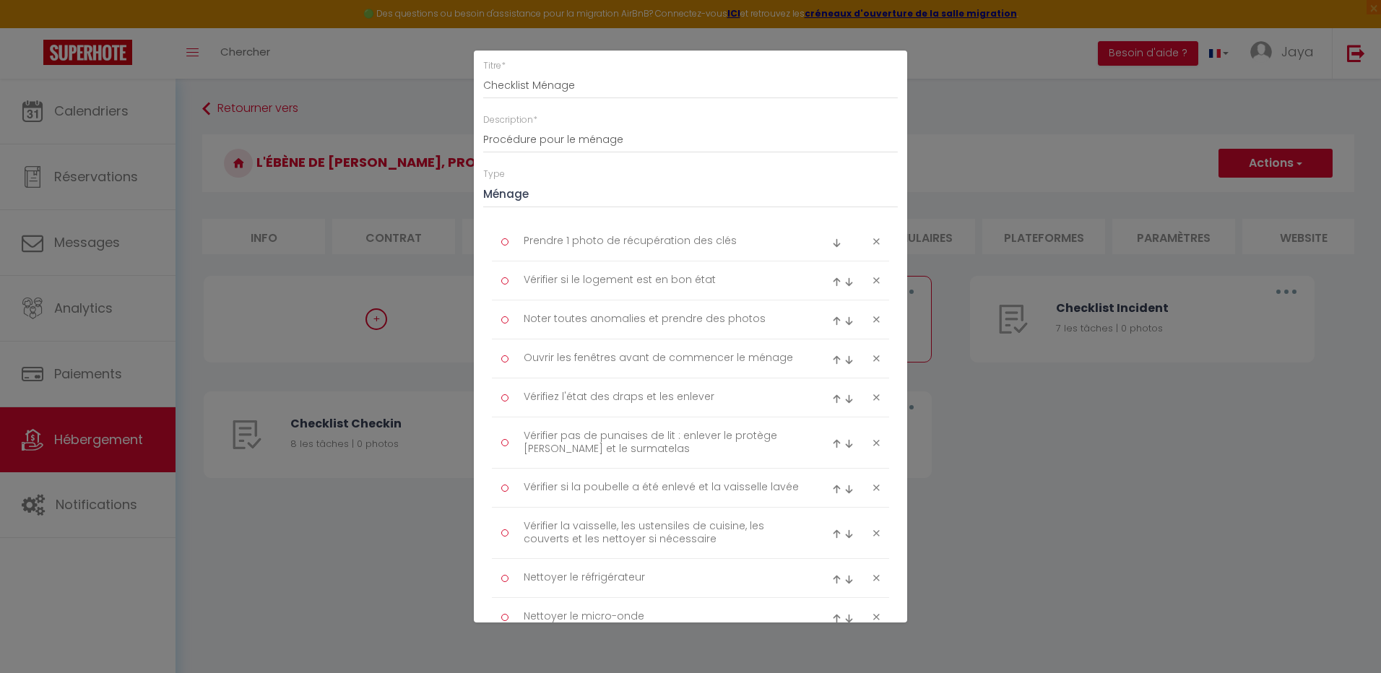
scroll to position [0, 0]
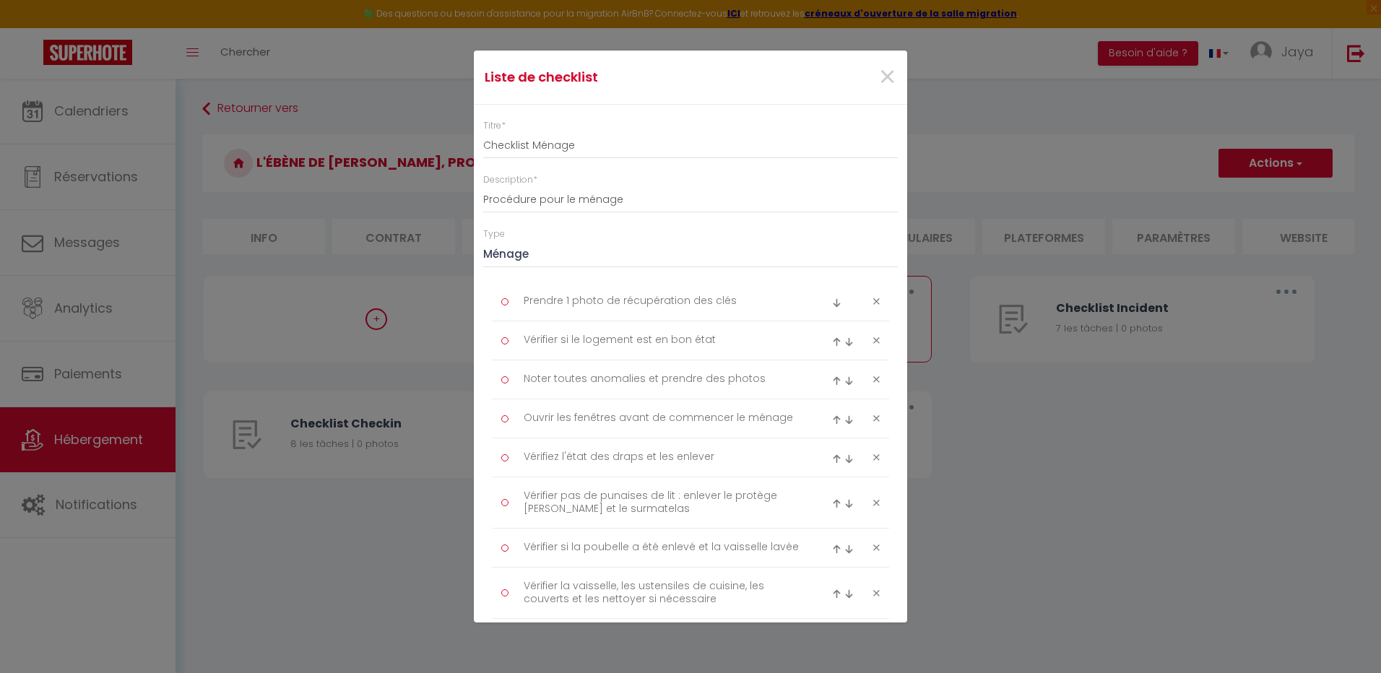
click at [881, 83] on span "×" at bounding box center [887, 77] width 18 height 43
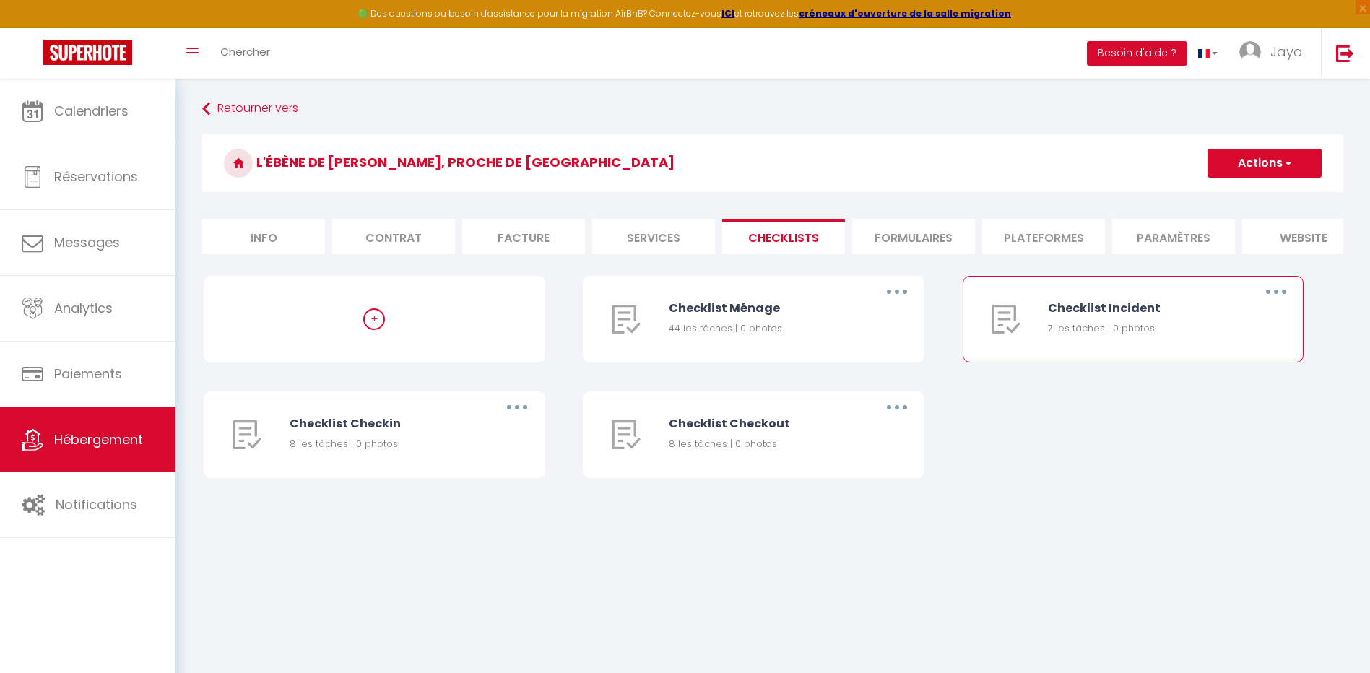
click at [1277, 294] on icon "button" at bounding box center [1276, 292] width 4 height 4
click at [1194, 336] on link "Editer" at bounding box center [1239, 325] width 107 height 25
type input "Checklist Incident"
type input "Procédure à suivre en cas d'incident"
type textarea "Noter l'heure"
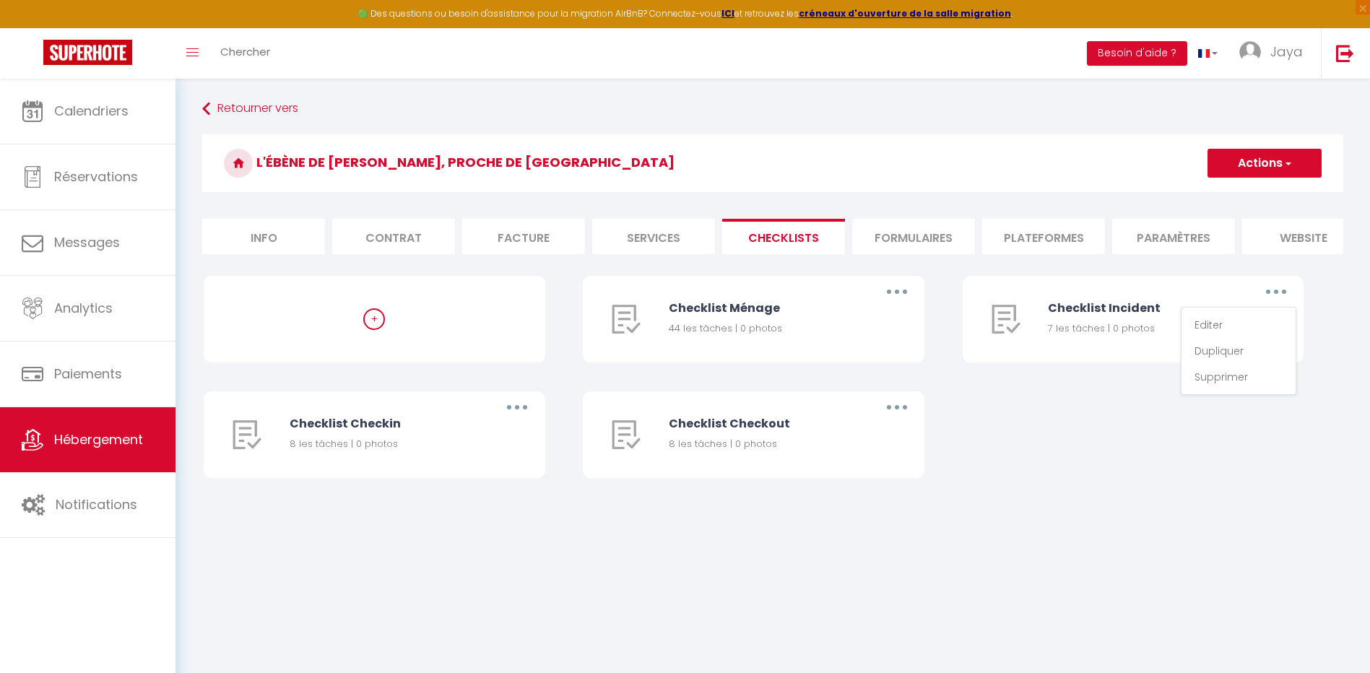
type textarea "Prendre des photos de chaque pièce"
type textarea "Prendre une vidéo globale"
type textarea "Créer la fiche incident avec un commentaire"
type textarea "Appeler la plateforme pour le signaler par écrit"
type textarea "Prévenir le voyageur par écrit"
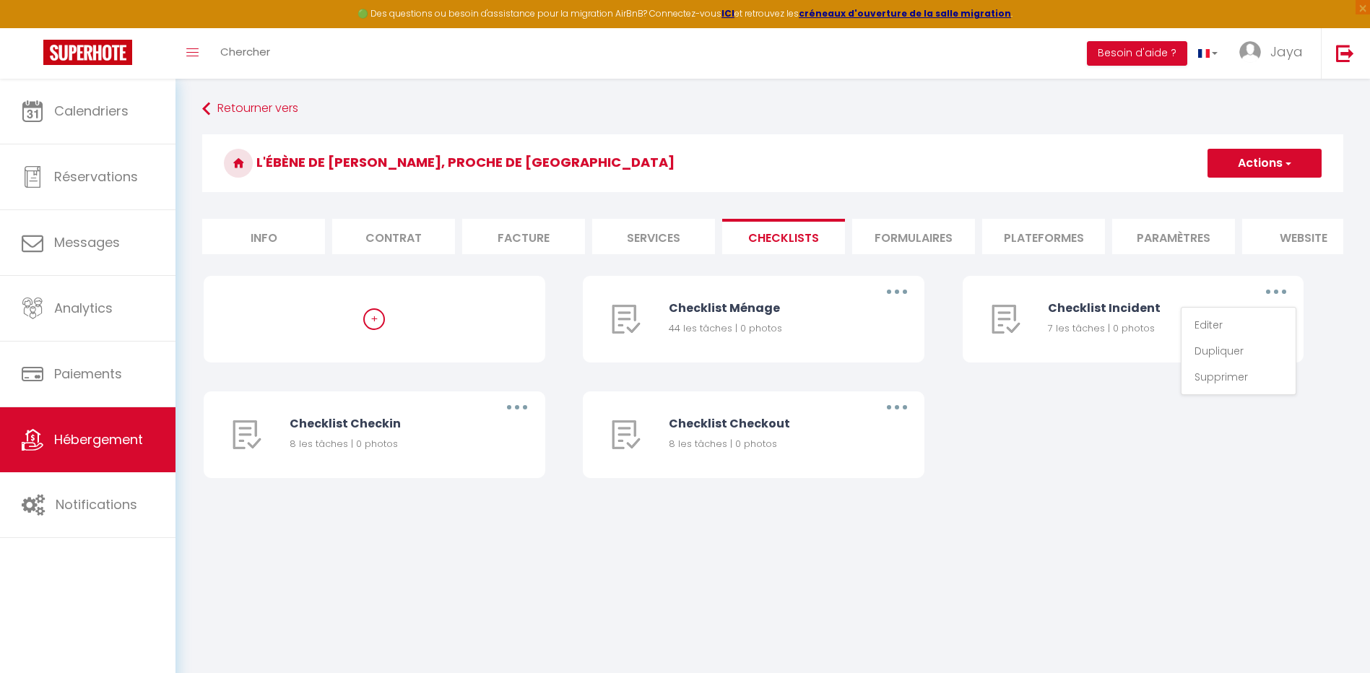
type textarea "Prendre la caution associée"
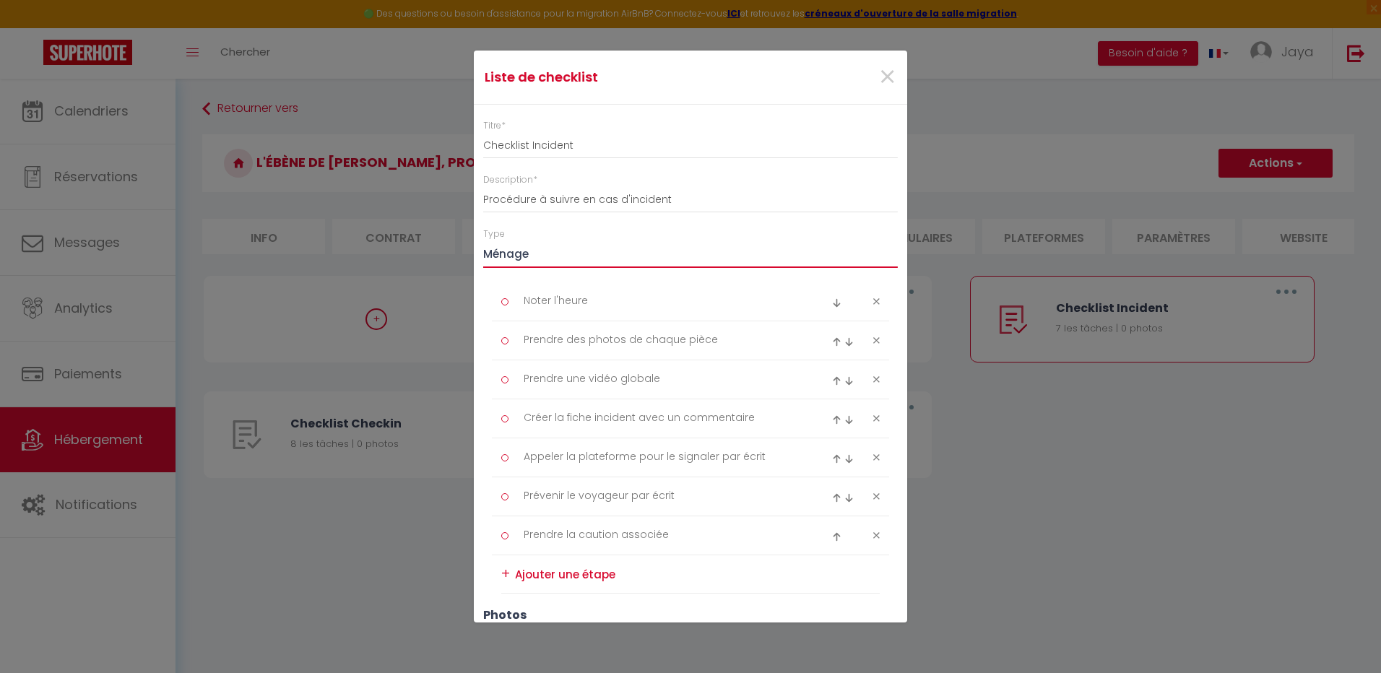
click at [777, 261] on select "Ménage Incident Checkin Checkout" at bounding box center [690, 254] width 415 height 27
click at [776, 558] on li "+" at bounding box center [690, 575] width 379 height 38
drag, startPoint x: 489, startPoint y: 74, endPoint x: 657, endPoint y: 310, distance: 289.6
click at [657, 316] on form "Liste de checklist × Titre * Checklist Incident Description * Procédure à suivr…" at bounding box center [690, 427] width 433 height 753
click at [648, 90] on div "Liste de checklist ×" at bounding box center [690, 77] width 431 height 32
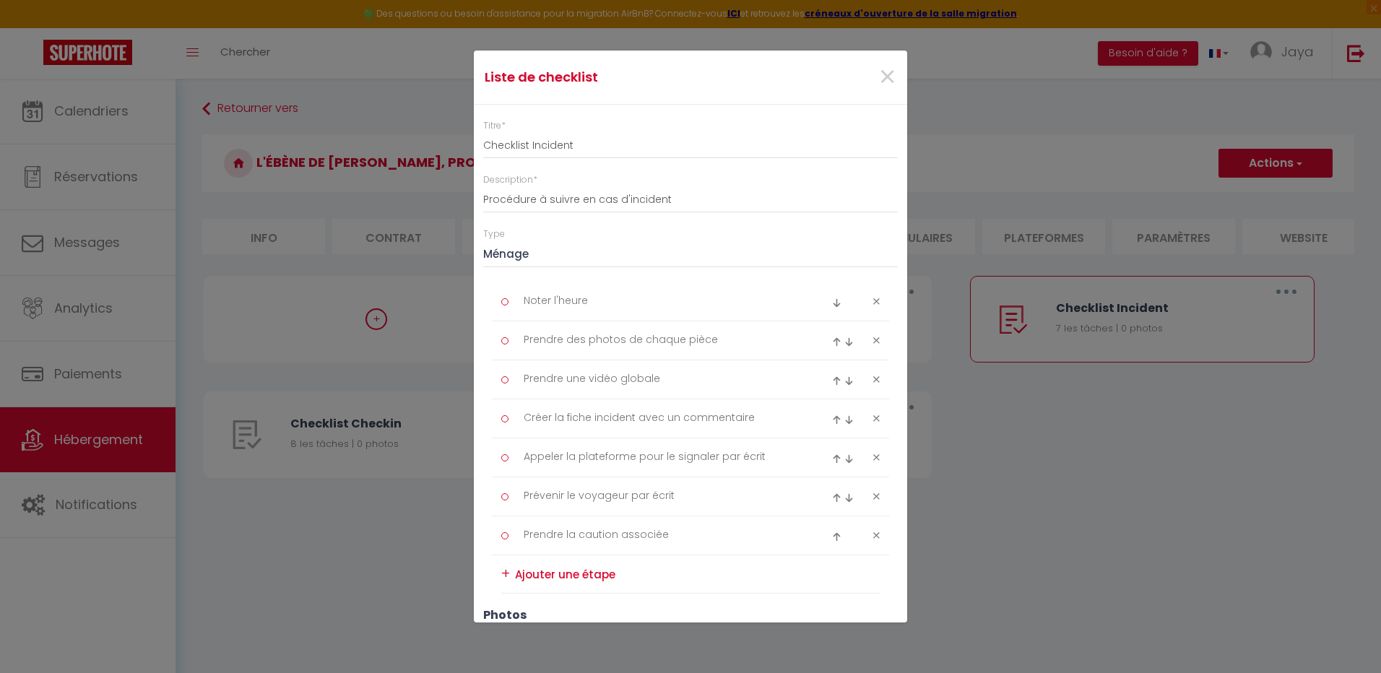
drag, startPoint x: 485, startPoint y: 76, endPoint x: 774, endPoint y: 556, distance: 560.0
click at [774, 556] on form "Liste de checklist × Titre * Checklist Incident Description * Procédure à suivr…" at bounding box center [690, 427] width 433 height 753
copy form "Liste de checklist × Titre * Description * Type Ménage Incident Checkin Checkou…"
drag, startPoint x: 820, startPoint y: 74, endPoint x: 829, endPoint y: 74, distance: 9.4
click at [820, 74] on div "×" at bounding box center [834, 77] width 144 height 32
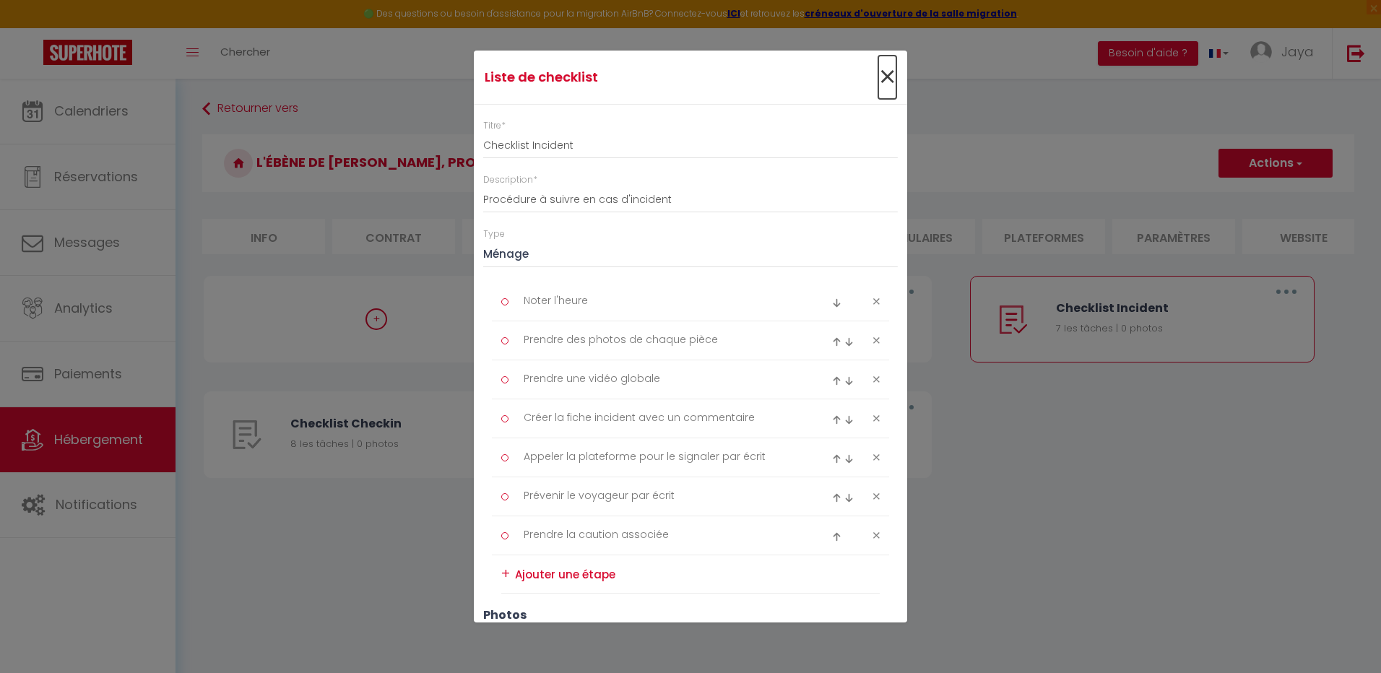
click at [878, 72] on span "×" at bounding box center [887, 77] width 18 height 43
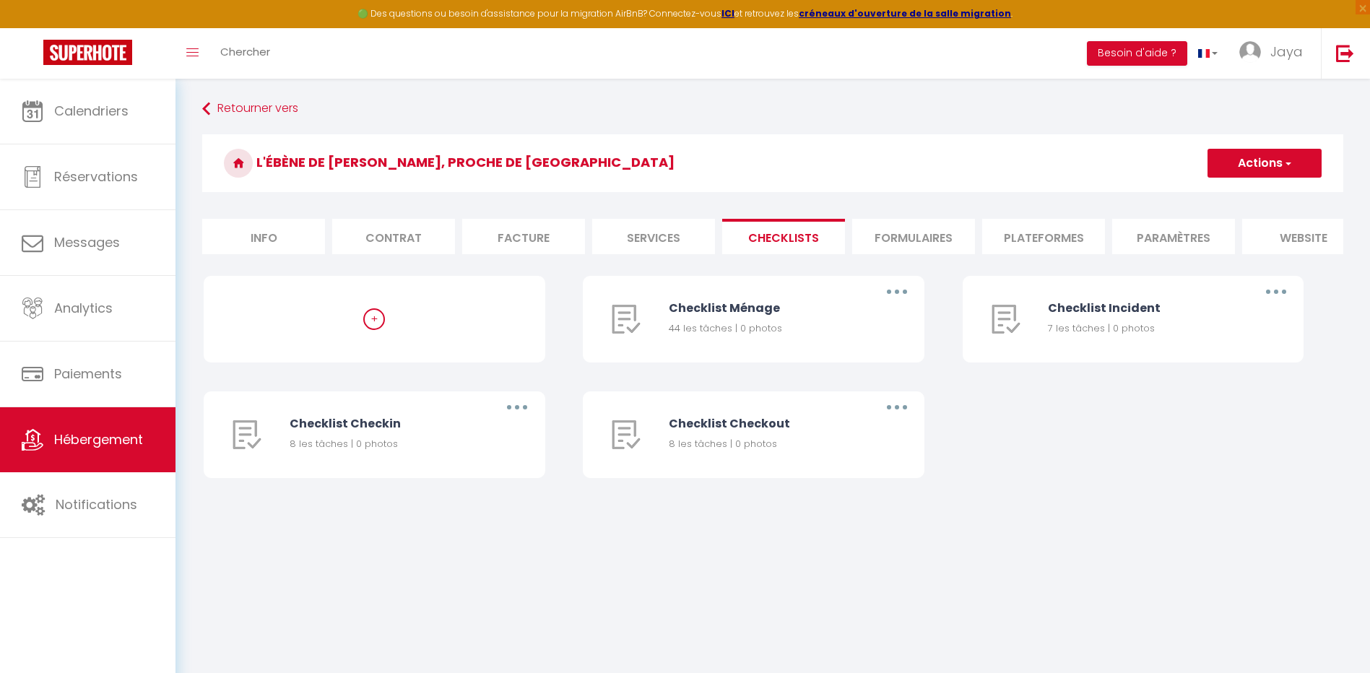
click at [428, 238] on li "Contrat" at bounding box center [393, 236] width 123 height 35
checkbox input "false"
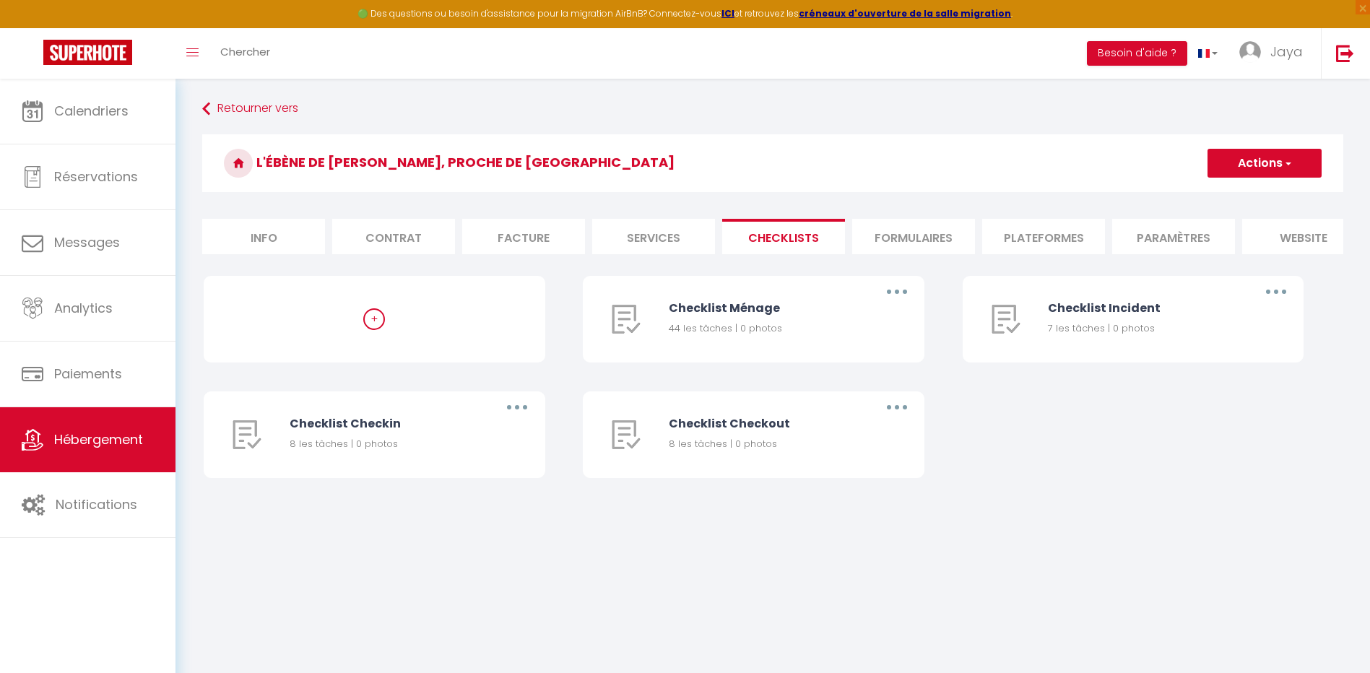
select select
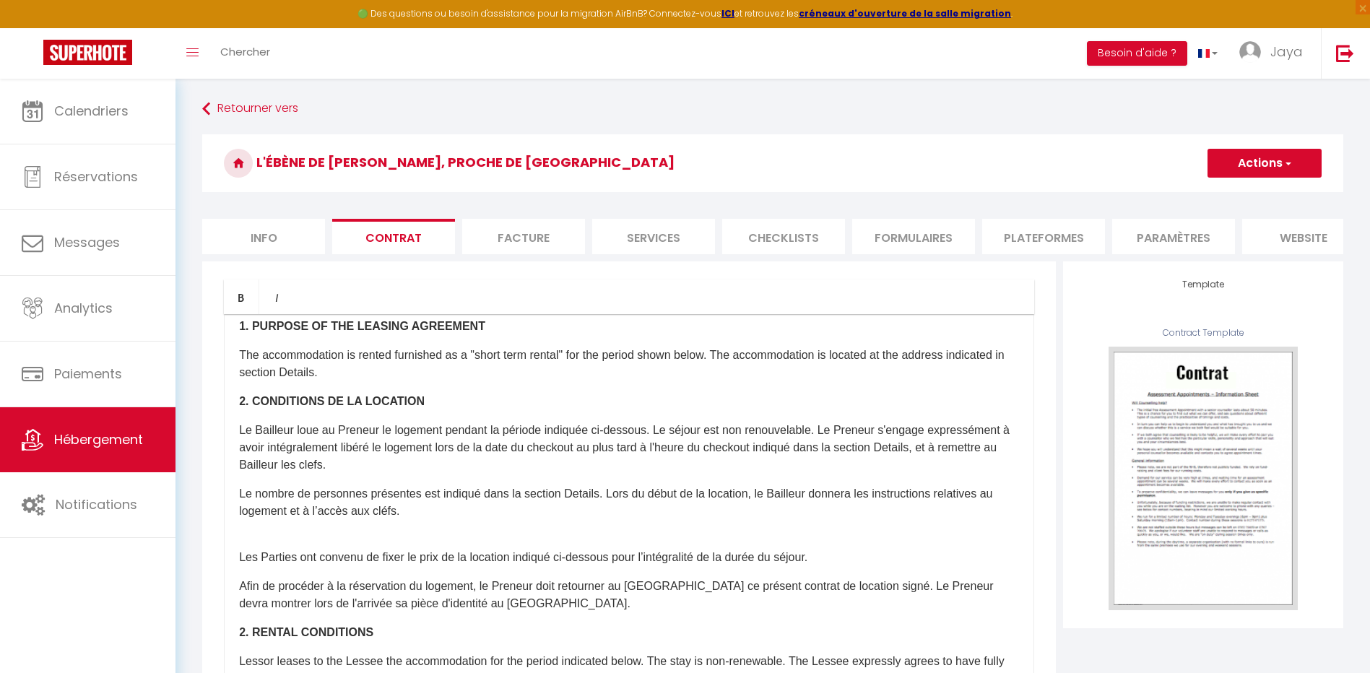
click at [518, 240] on li "Facture" at bounding box center [523, 236] width 123 height 35
checkbox input "false"
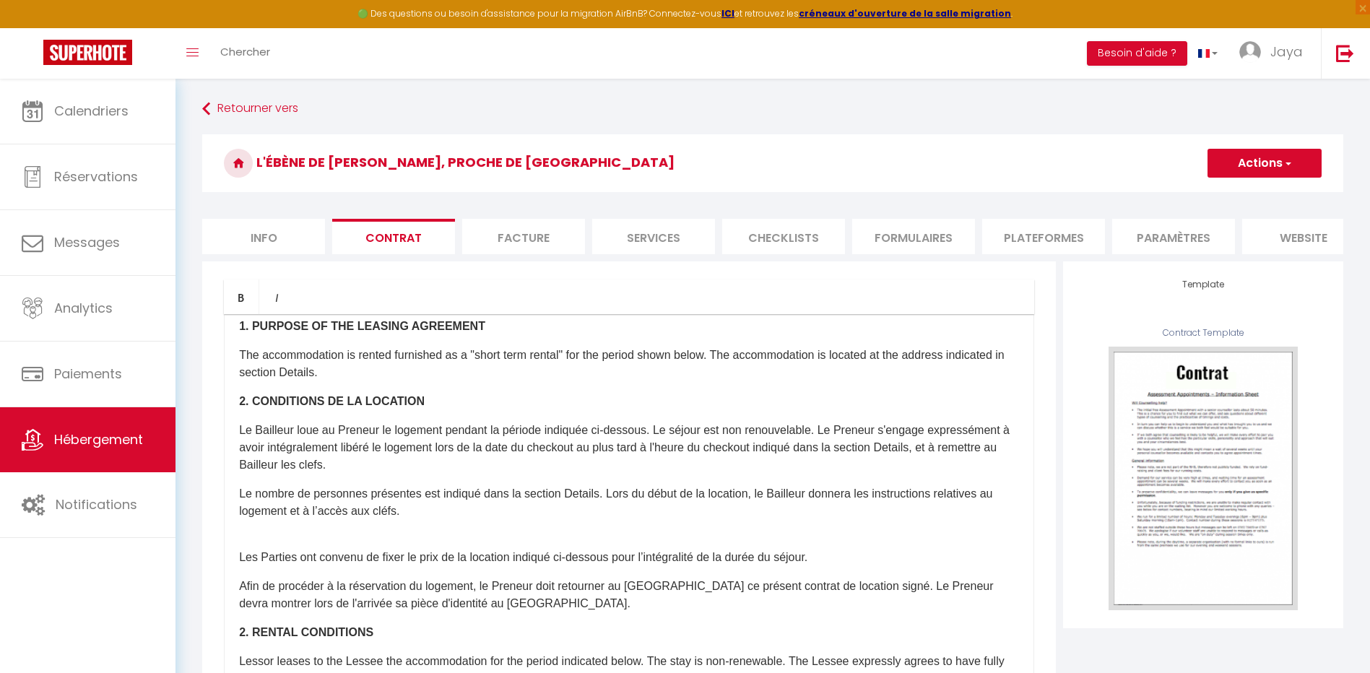
select select
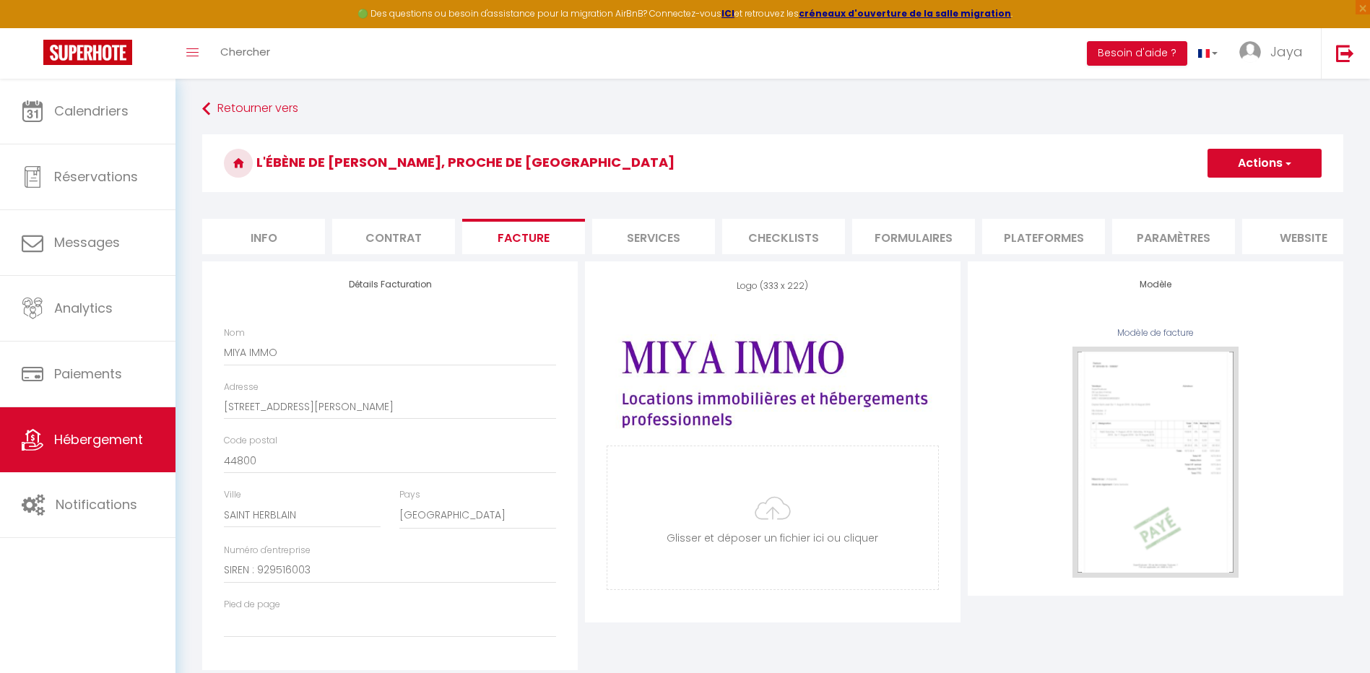
click at [285, 234] on li "Info" at bounding box center [263, 236] width 123 height 35
checkbox input "false"
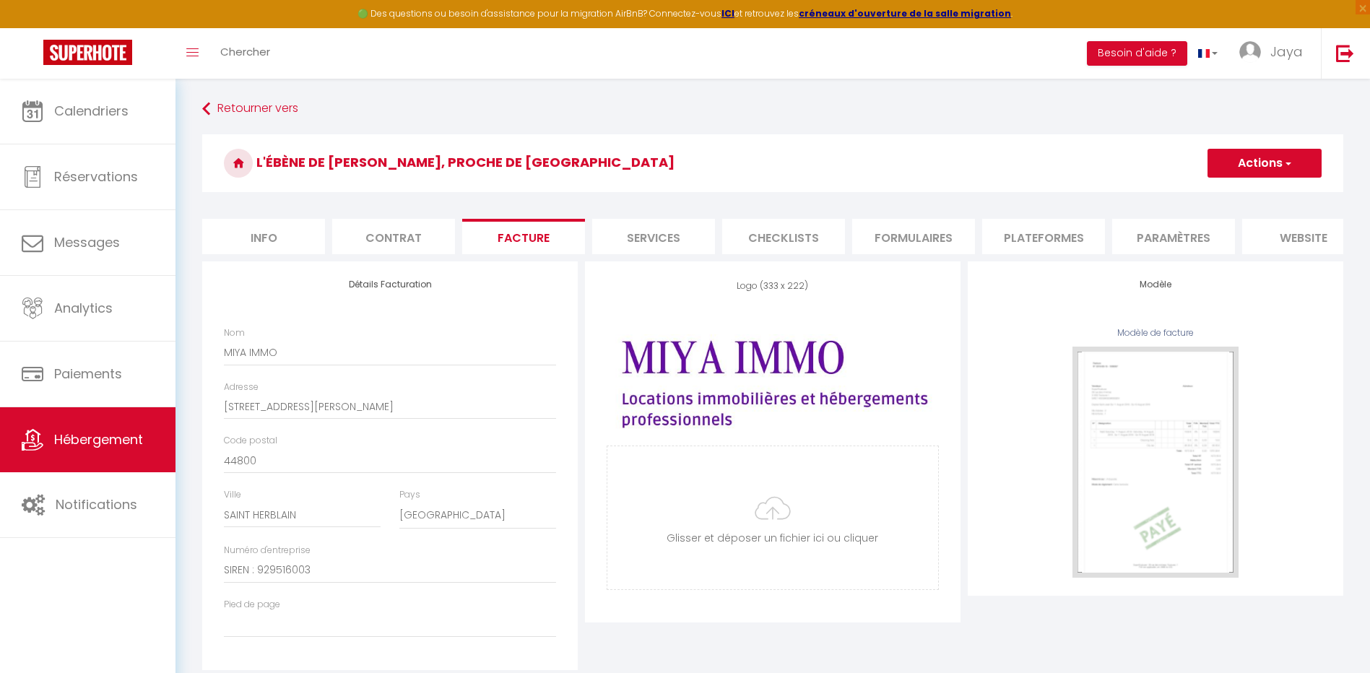
select select
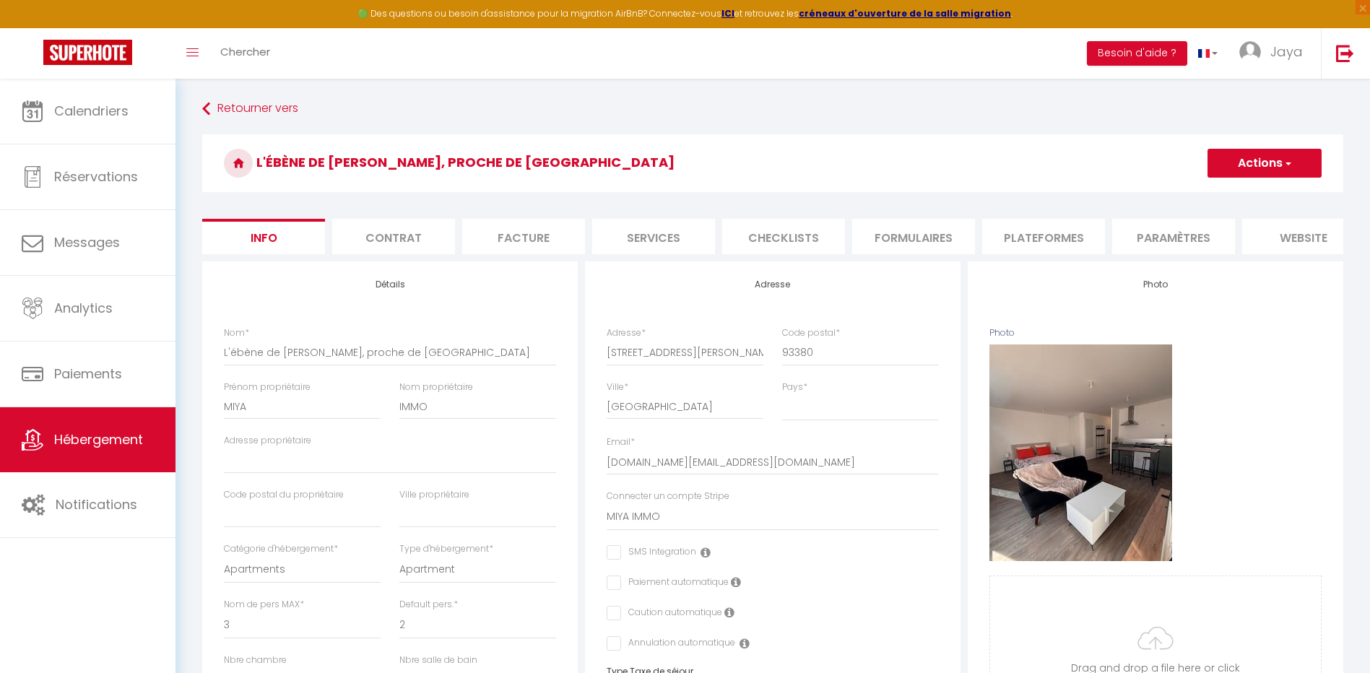
checkbox input "false"
select select
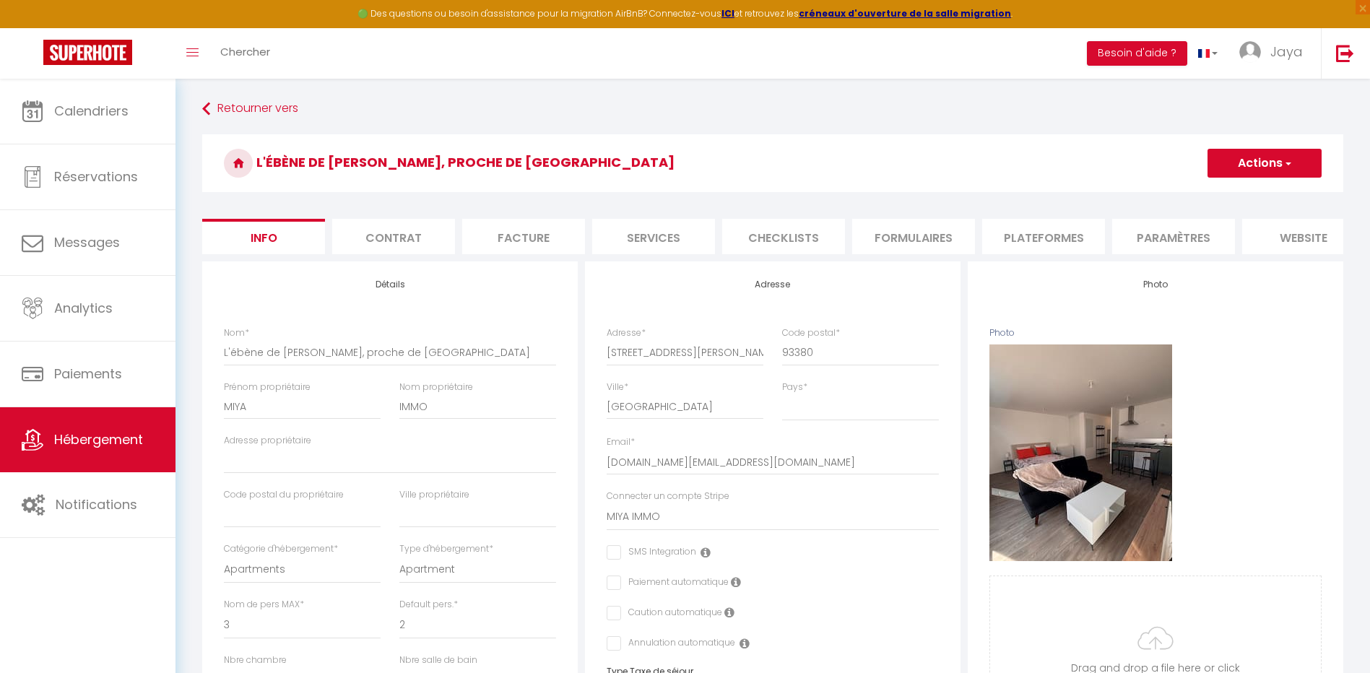
checkbox input "false"
select select
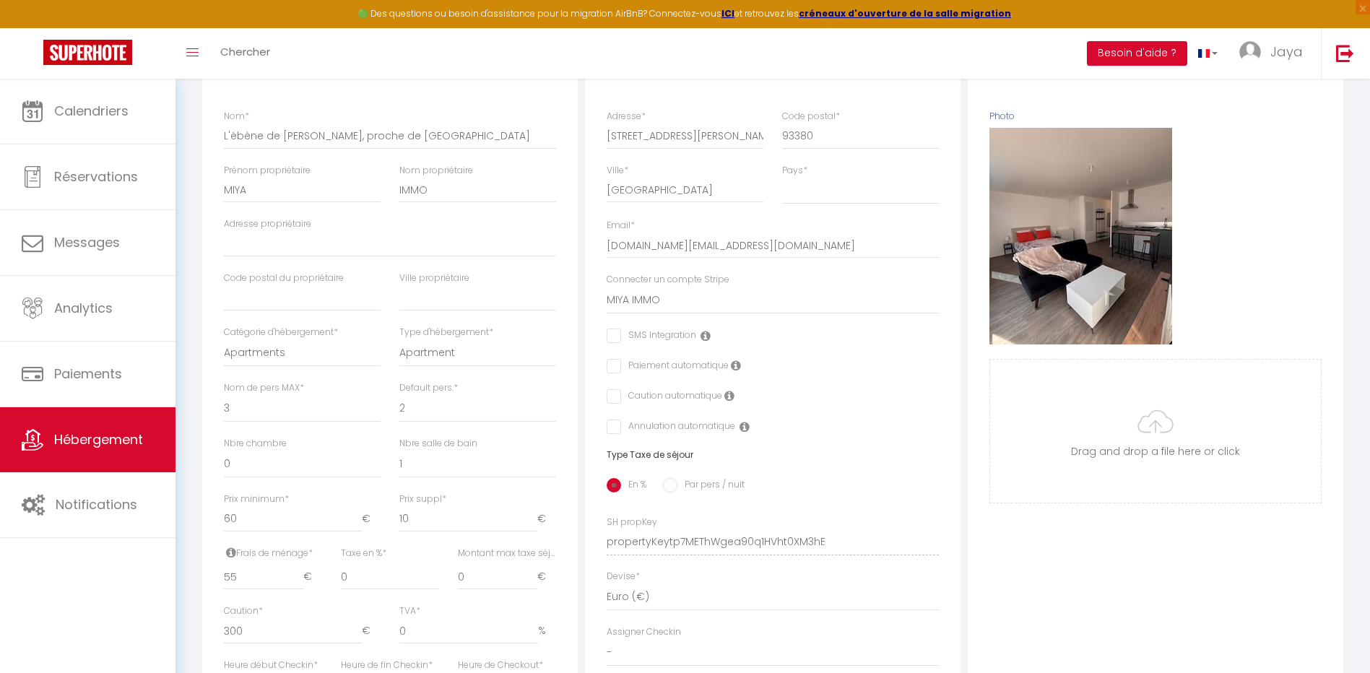
checkbox input "false"
select select
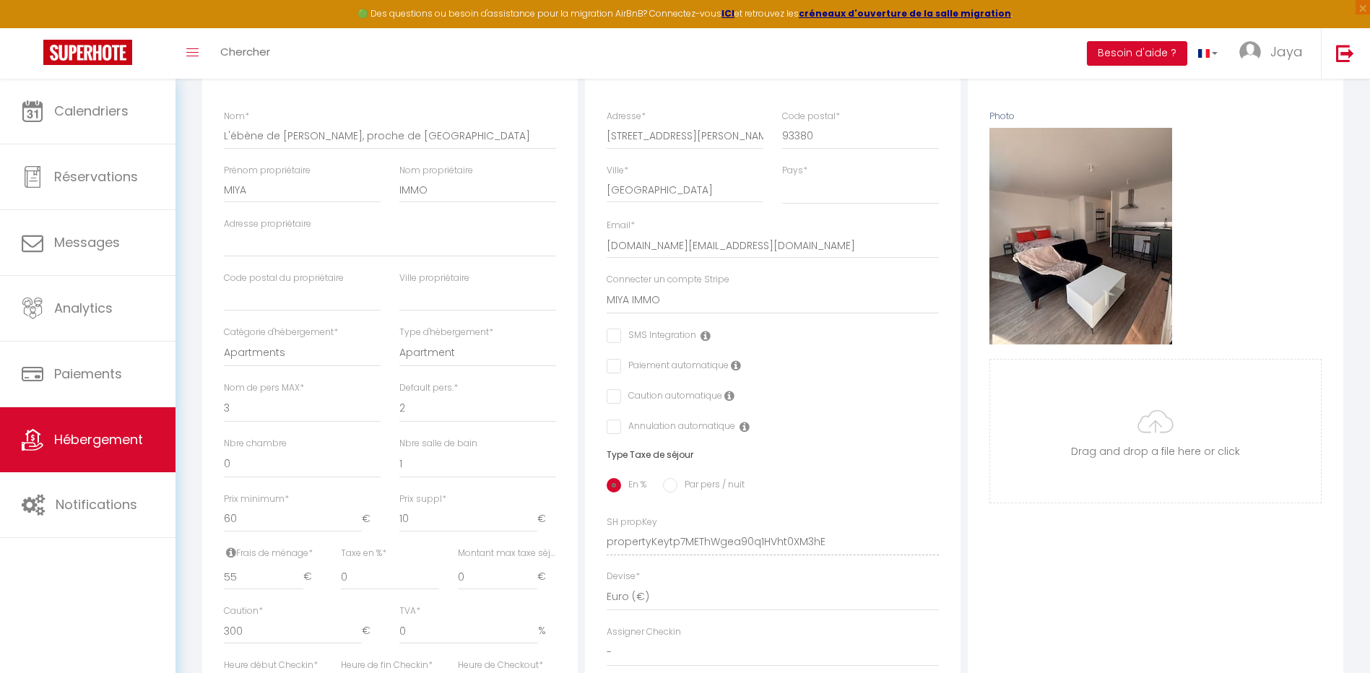
checkbox input "false"
select select
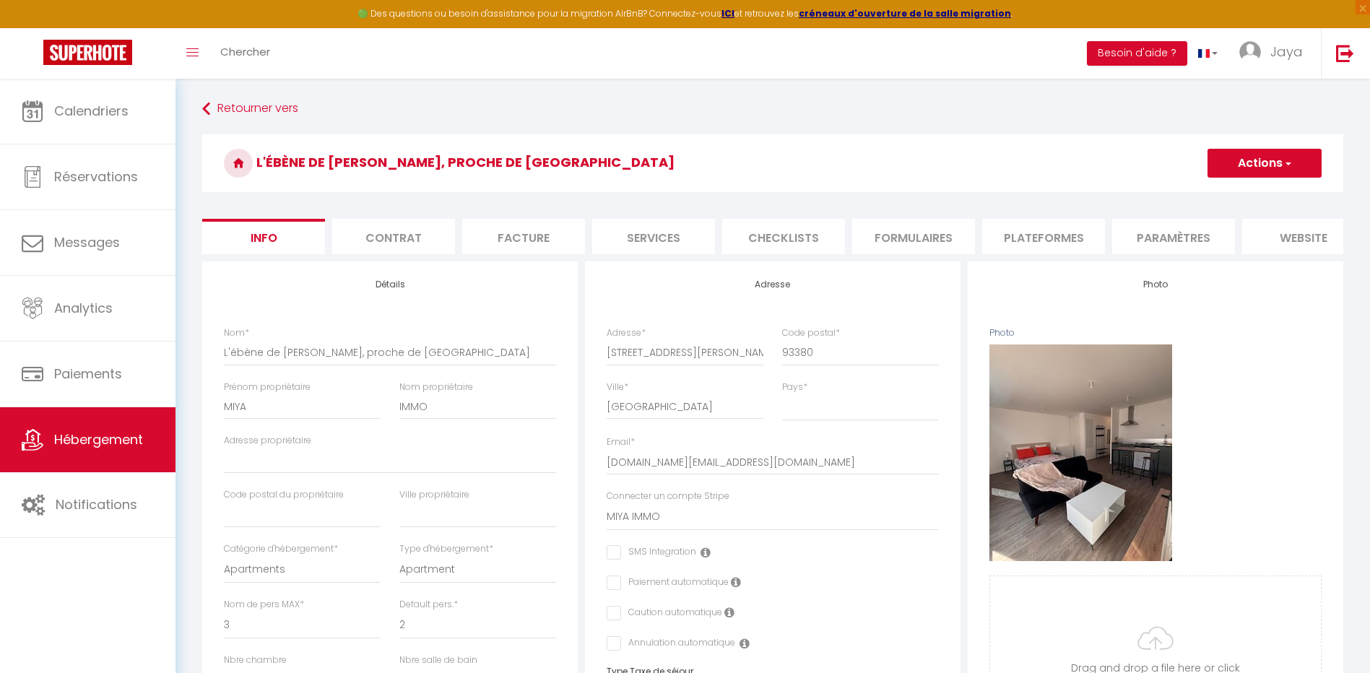
click at [379, 243] on li "Contrat" at bounding box center [393, 236] width 123 height 35
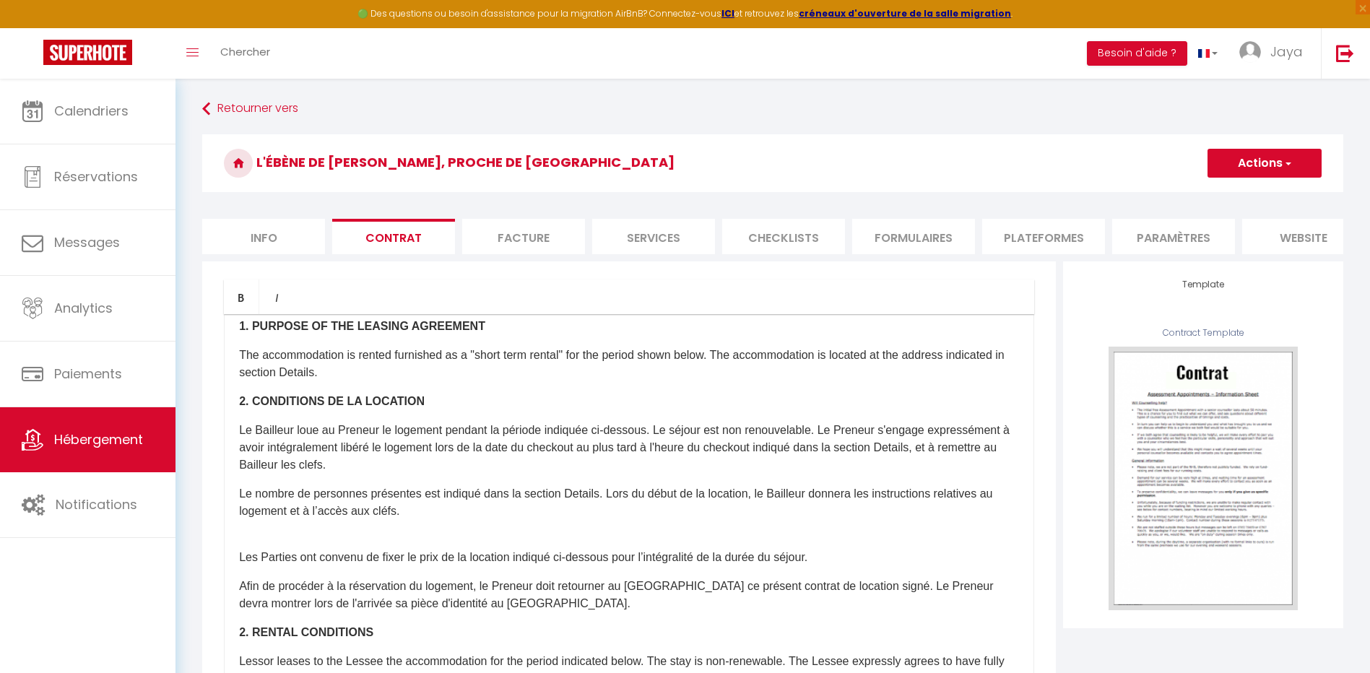
click at [514, 232] on li "Facture" at bounding box center [523, 236] width 123 height 35
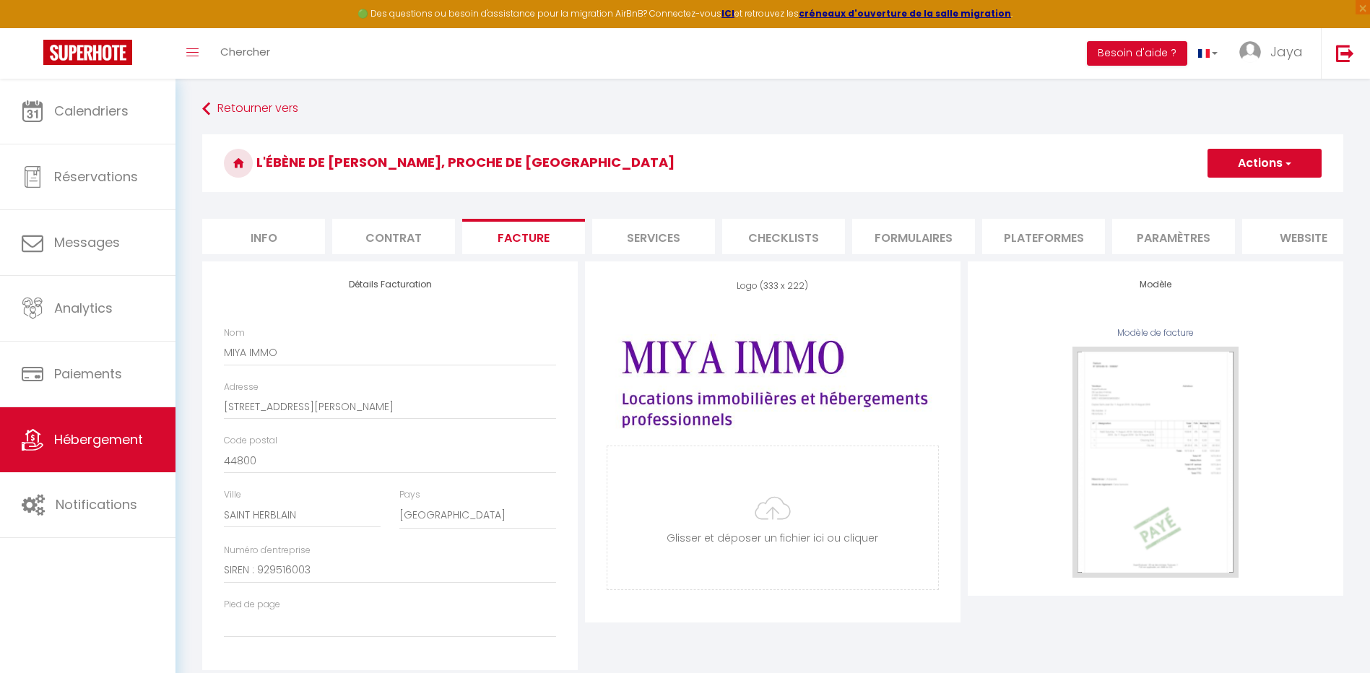
click at [657, 243] on li "Services" at bounding box center [653, 236] width 123 height 35
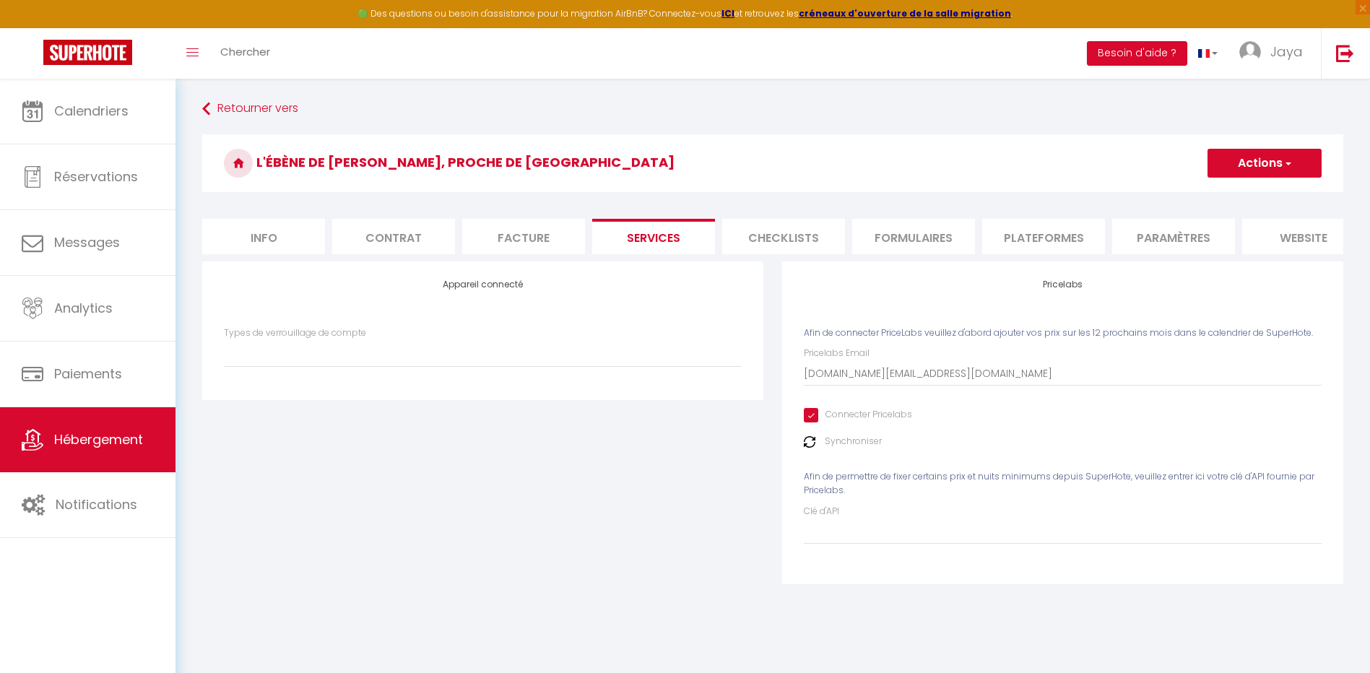
select select
click at [764, 237] on li "Checklists" at bounding box center [783, 236] width 123 height 35
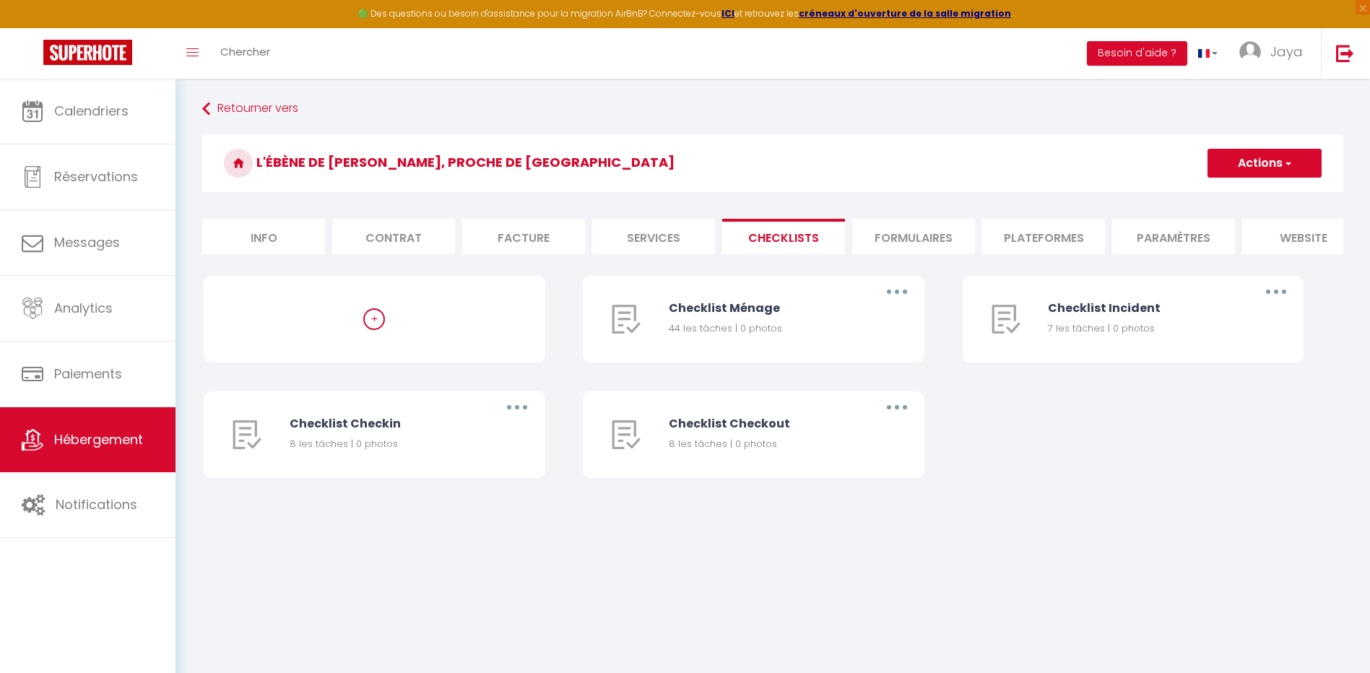
click at [906, 241] on li "Formulaires" at bounding box center [913, 236] width 123 height 35
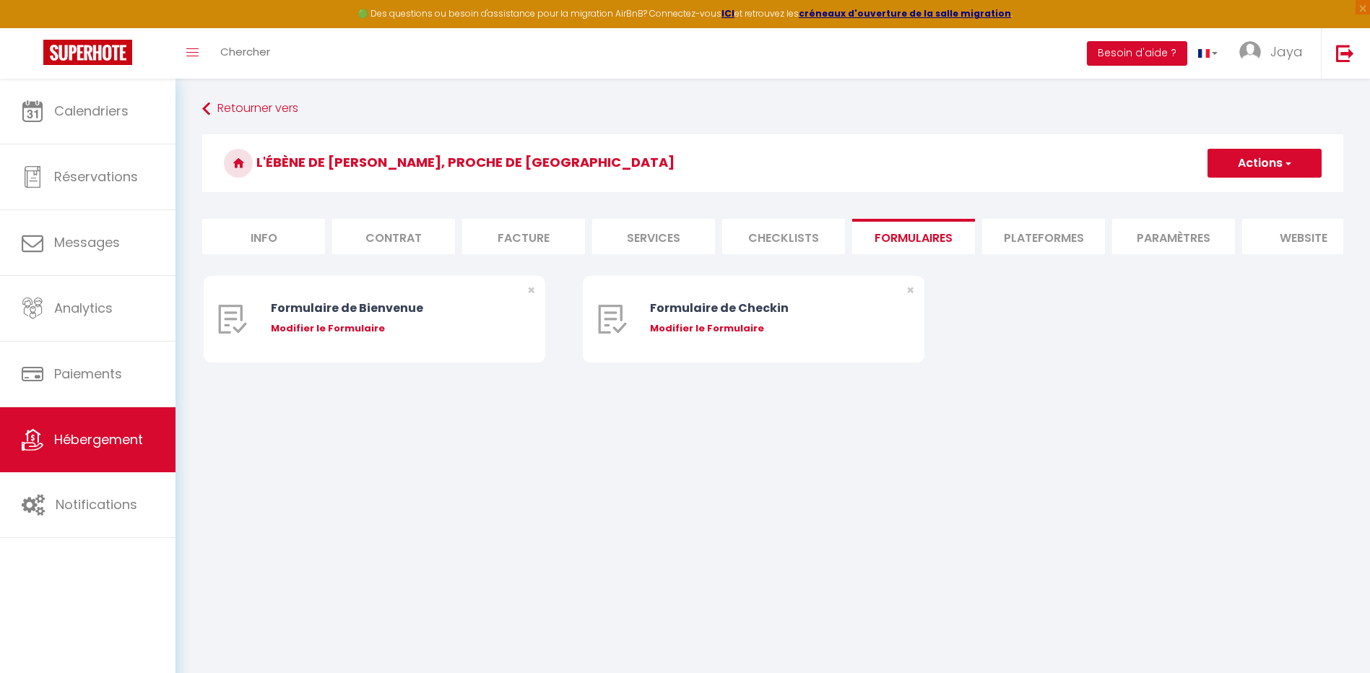
click at [344, 336] on div "Modifier le Formulaire" at bounding box center [389, 328] width 236 height 14
type input "Formulaire de Bienvenue"
type input "Afin de préparer au mieux votre arrivée et recevoir votre Guide de Bienvenue, j…"
select select "[object Object]"
radio input "true"
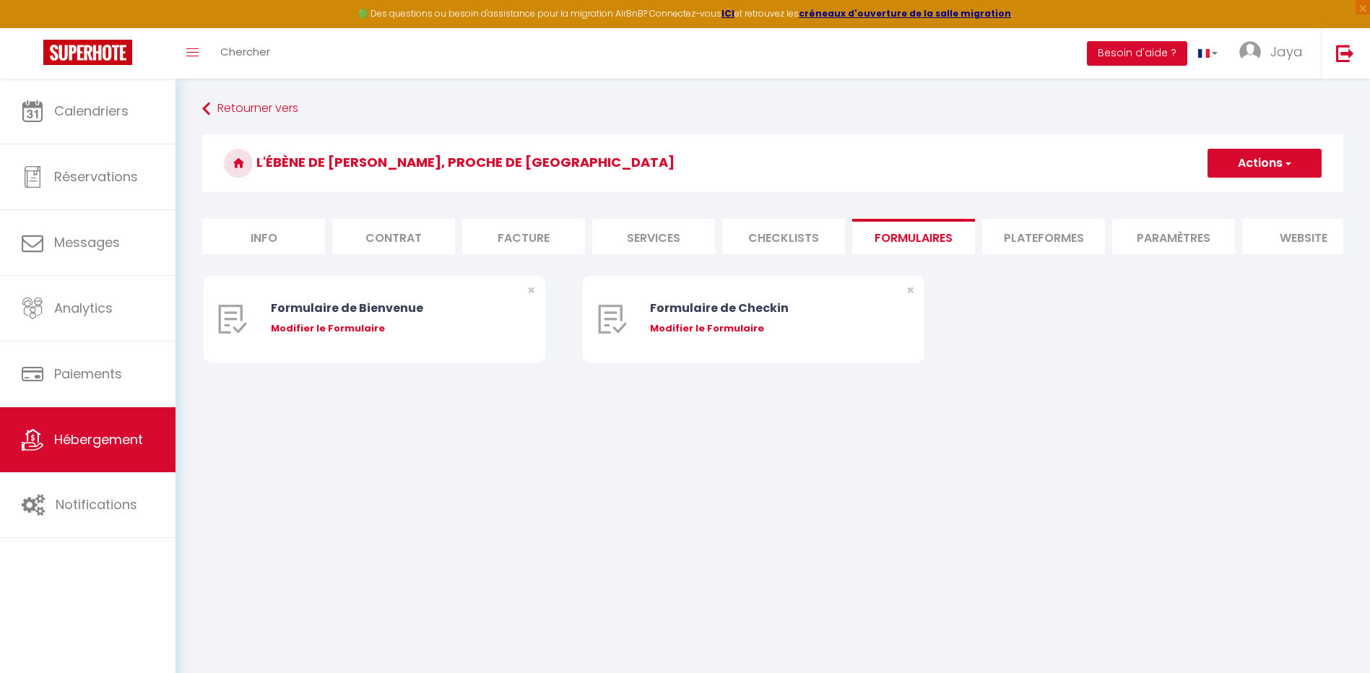
type input "[URL][DOMAIN_NAME]"
select select
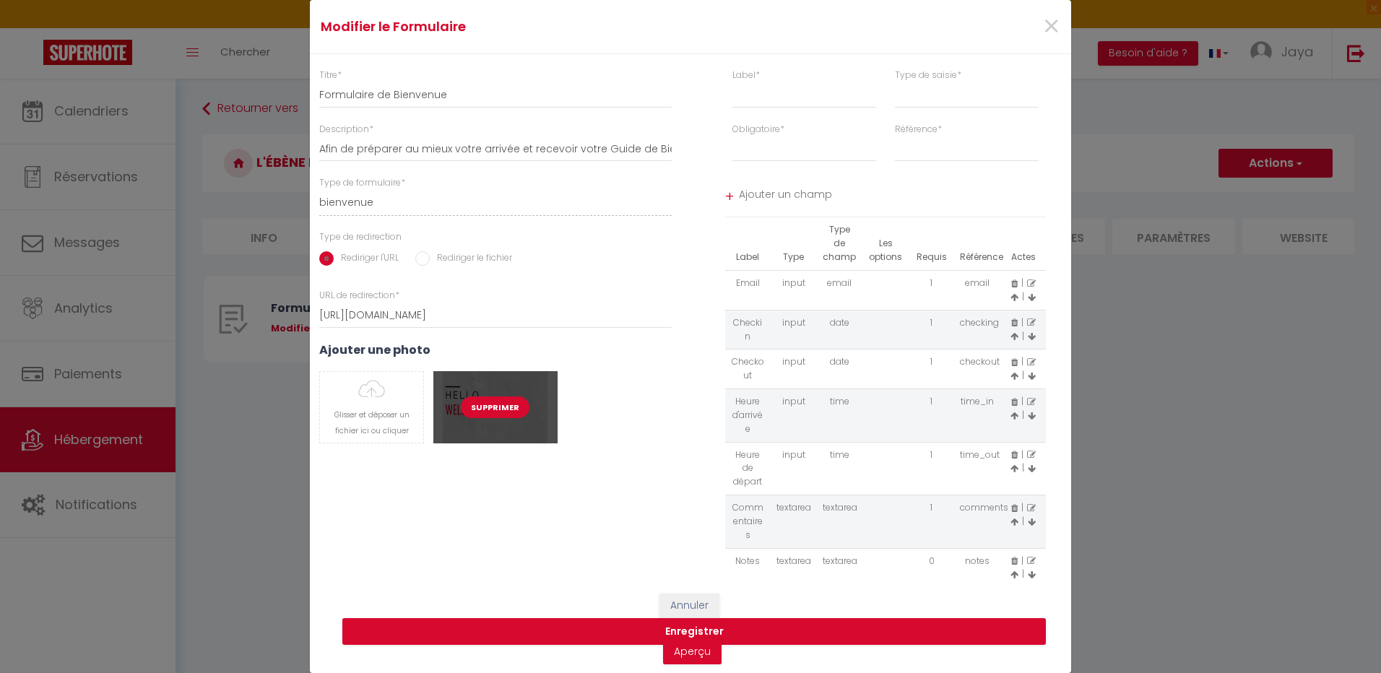
click at [511, 402] on button "Supprimer" at bounding box center [495, 408] width 69 height 22
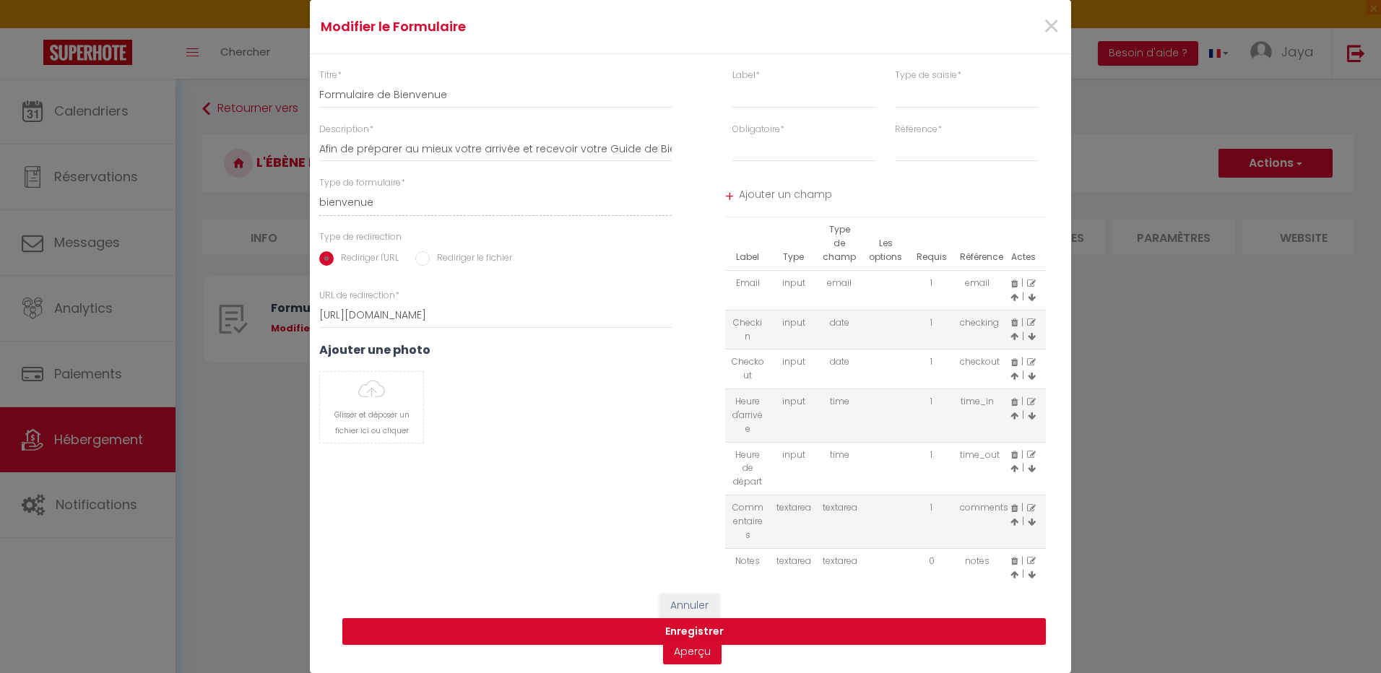
select select
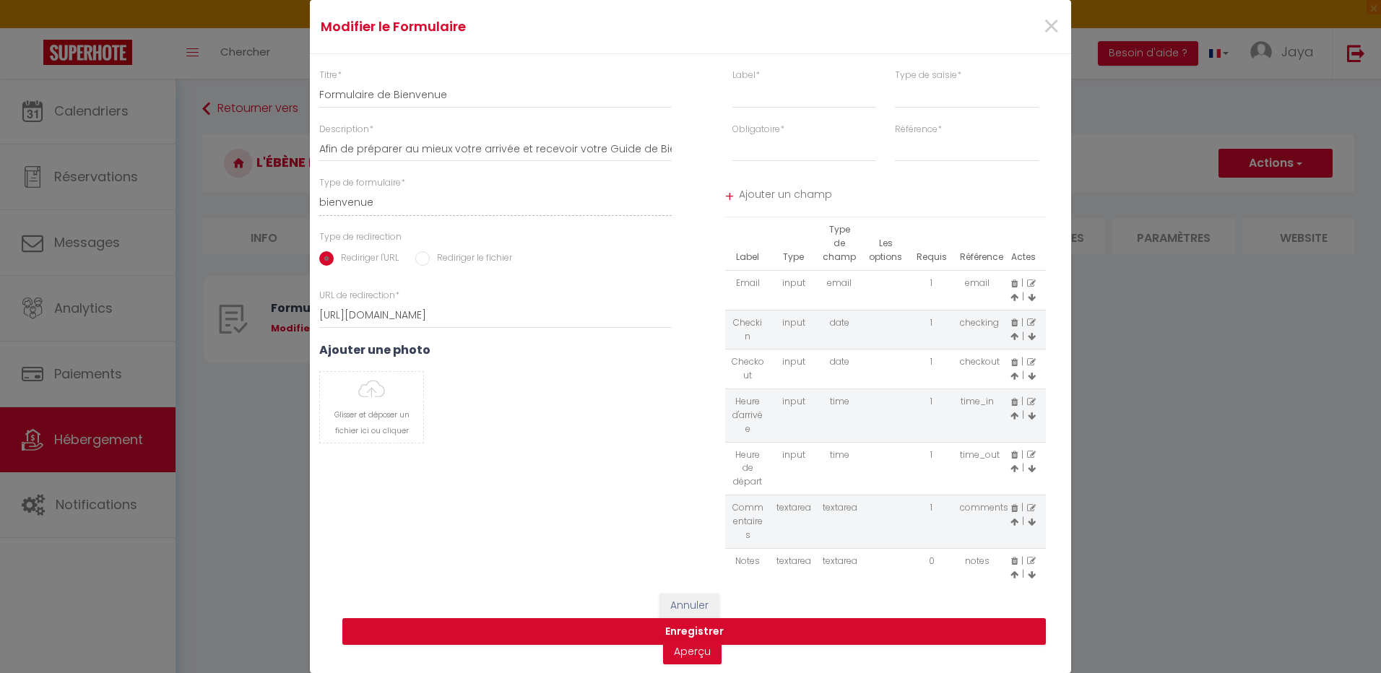
select select
click at [686, 608] on button "Annuler" at bounding box center [690, 606] width 60 height 25
select select
radio input "false"
select select
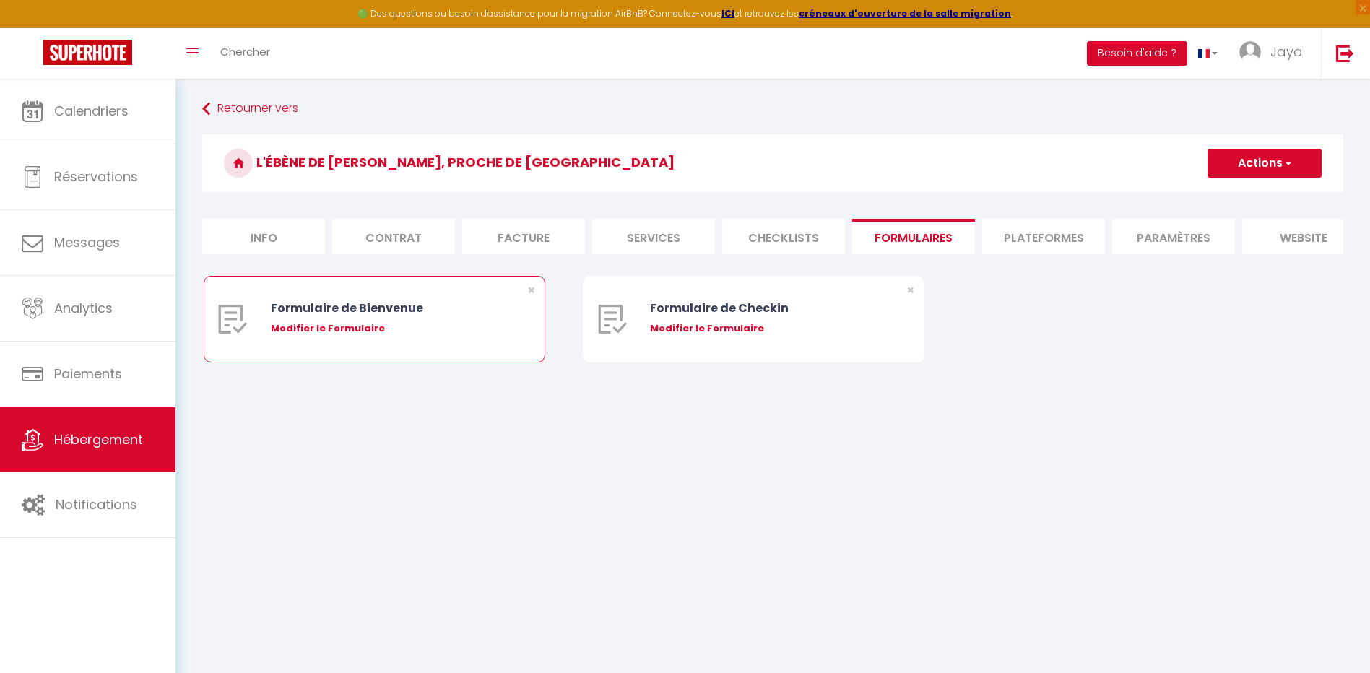
click at [378, 336] on div "Modifier le Formulaire" at bounding box center [389, 328] width 236 height 14
type input "Formulaire de Bienvenue"
type input "Afin de préparer au mieux votre arrivée et recevoir votre Guide de Bienvenue, j…"
select select "[object Object]"
radio input "true"
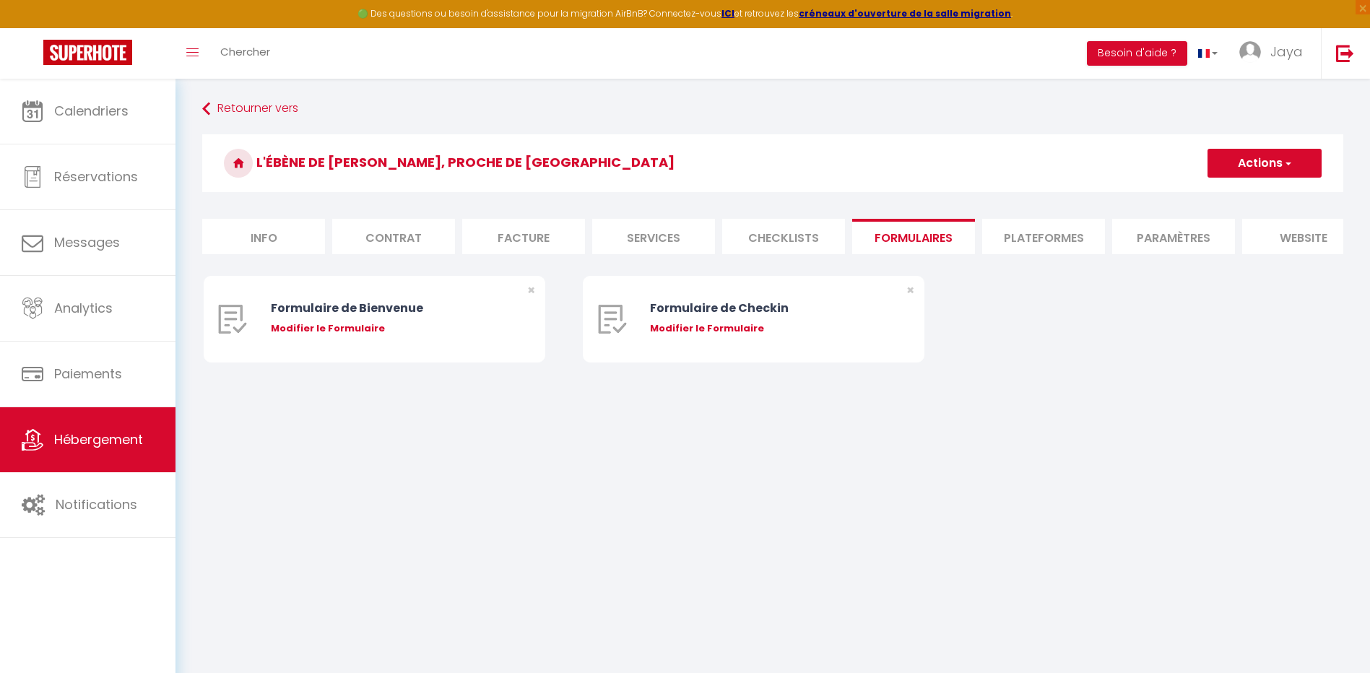
type input "[URL][DOMAIN_NAME]"
select select
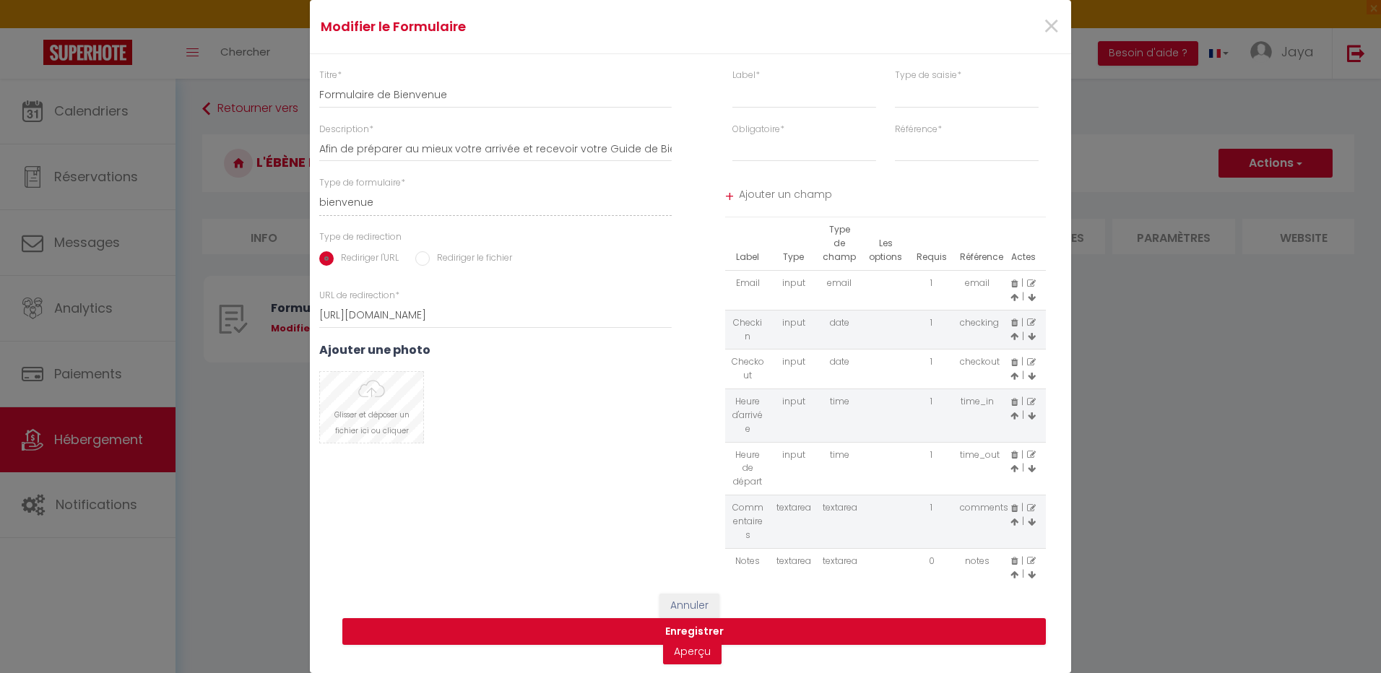
click at [372, 435] on input "file" at bounding box center [371, 407] width 103 height 71
click at [696, 616] on button "Annuler" at bounding box center [690, 606] width 60 height 25
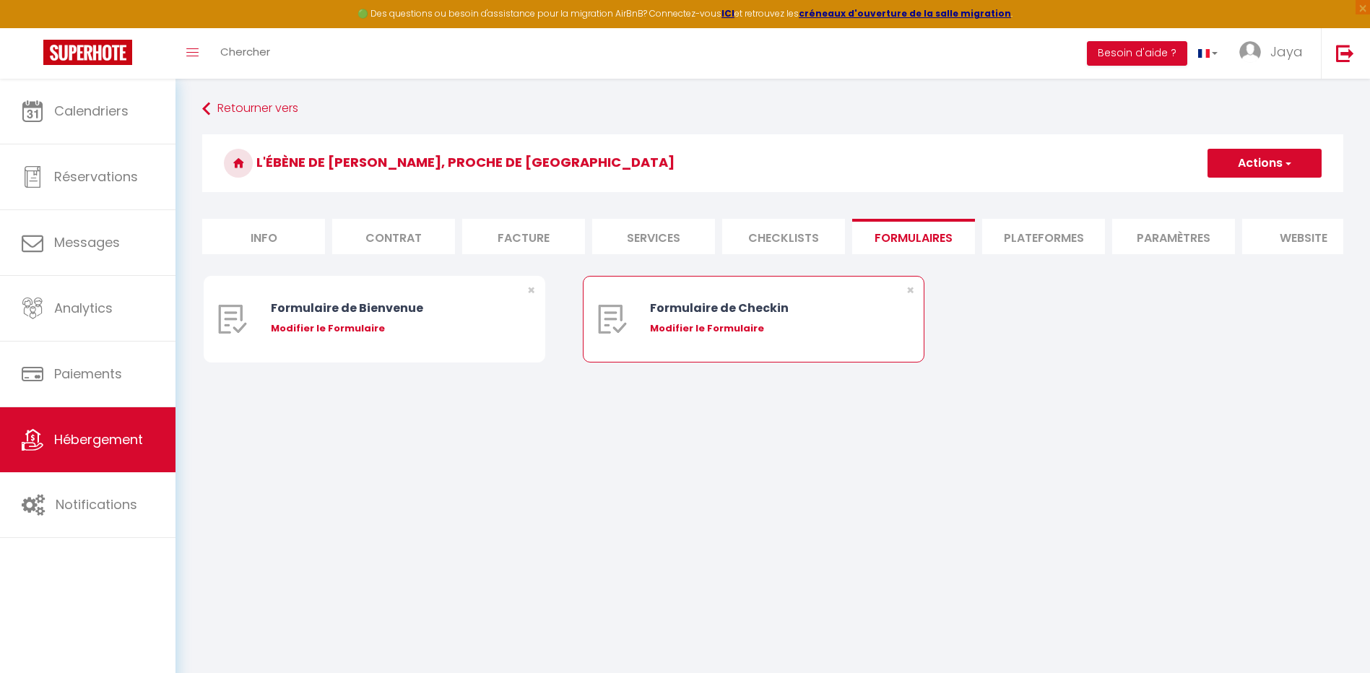
click at [717, 317] on div "Formulaire de Checkin" at bounding box center [768, 308] width 236 height 18
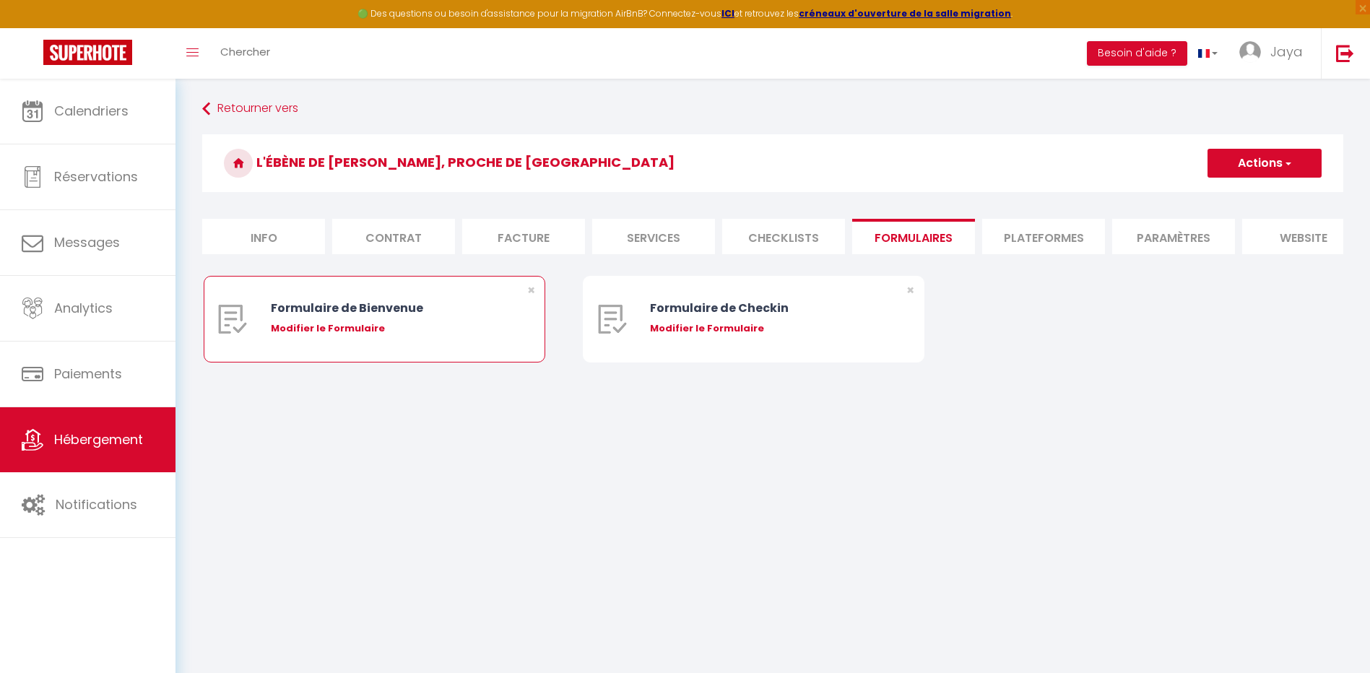
click at [360, 336] on div "Modifier le Formulaire" at bounding box center [389, 328] width 236 height 14
type input "Formulaire de Bienvenue"
type input "Afin de préparer au mieux votre arrivée et recevoir votre Guide de Bienvenue, j…"
select select "[object Object]"
radio input "true"
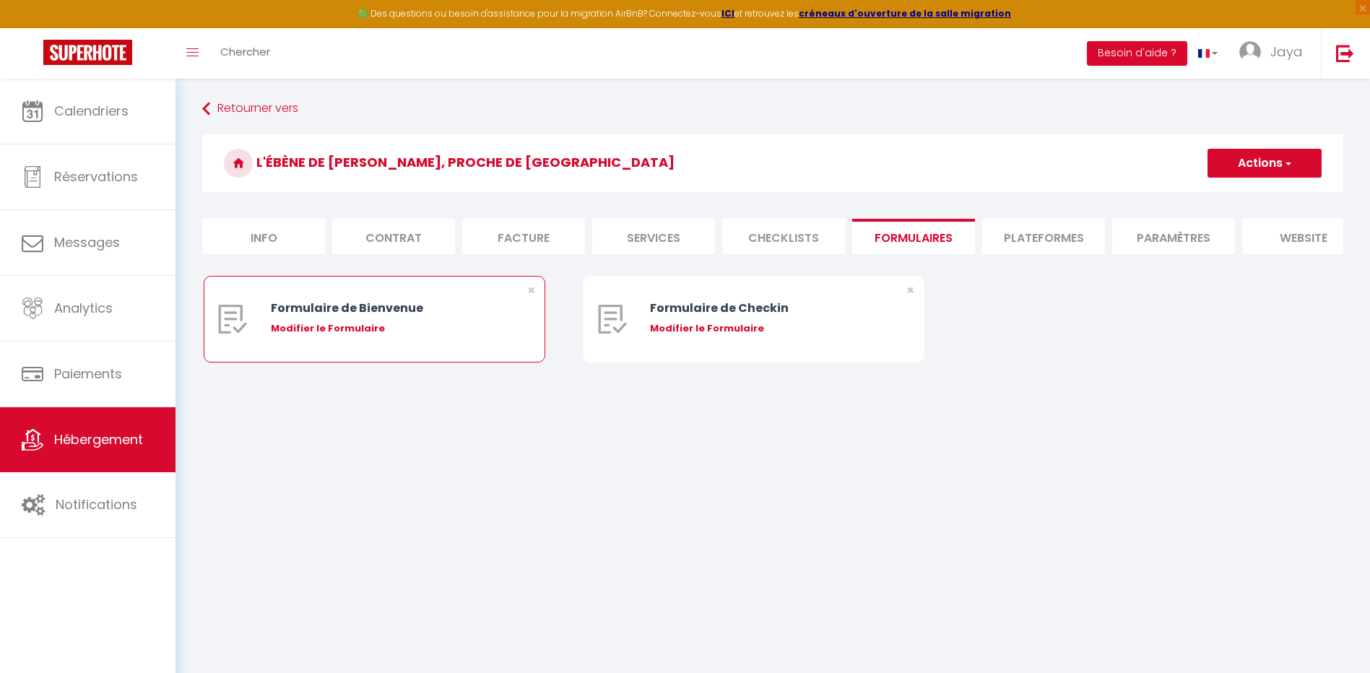
type input "[URL][DOMAIN_NAME]"
select select
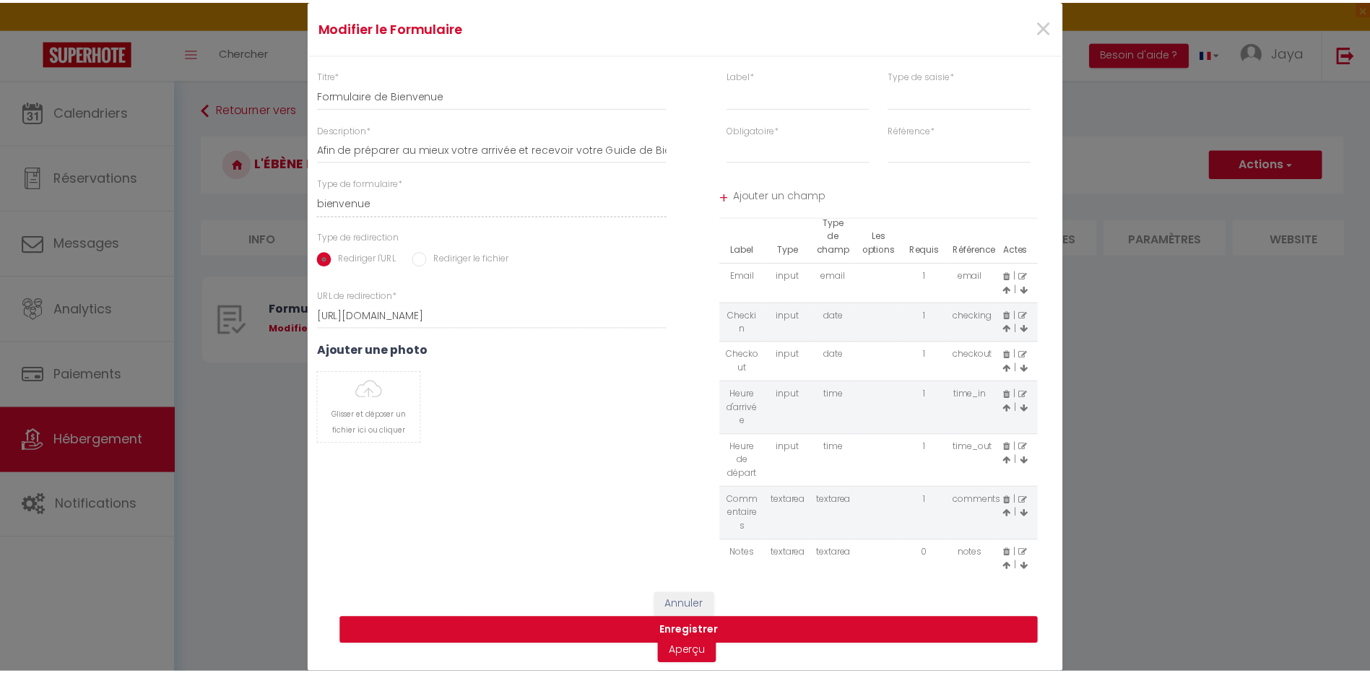
scroll to position [9, 0]
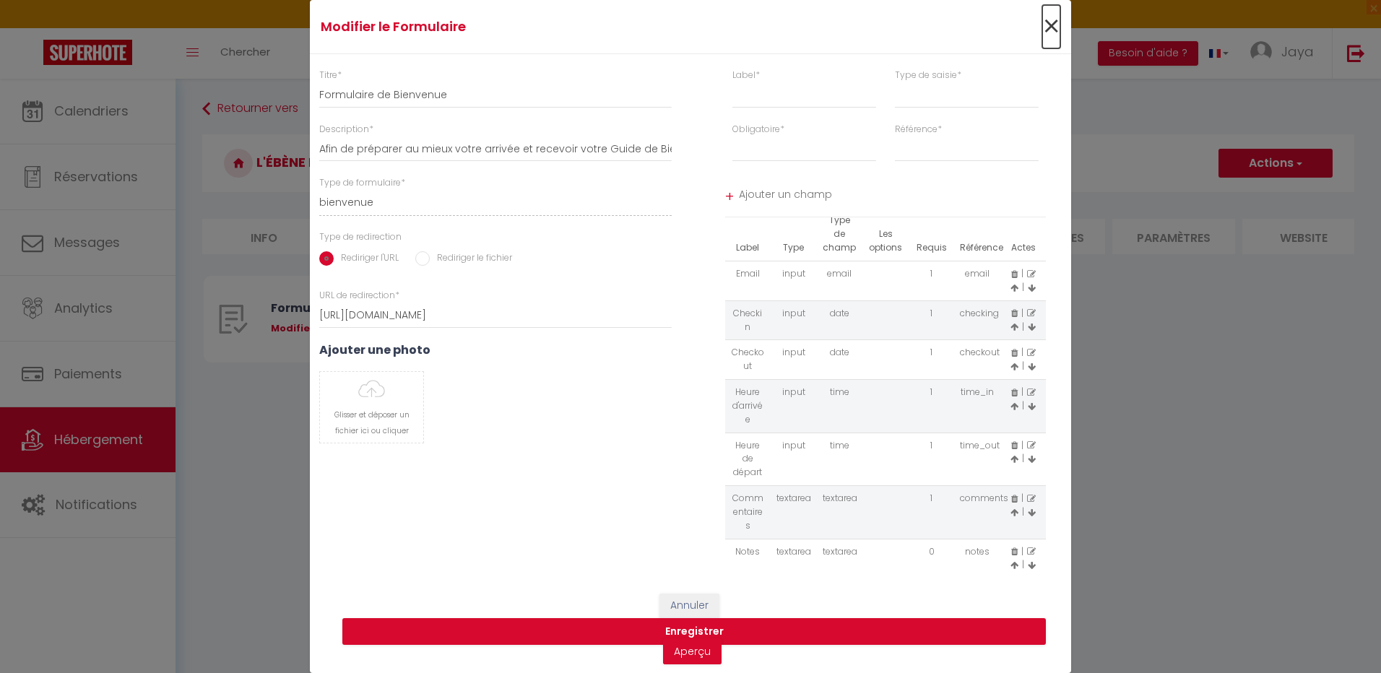
click at [1048, 14] on span "×" at bounding box center [1051, 26] width 18 height 43
select select
radio input "false"
select select
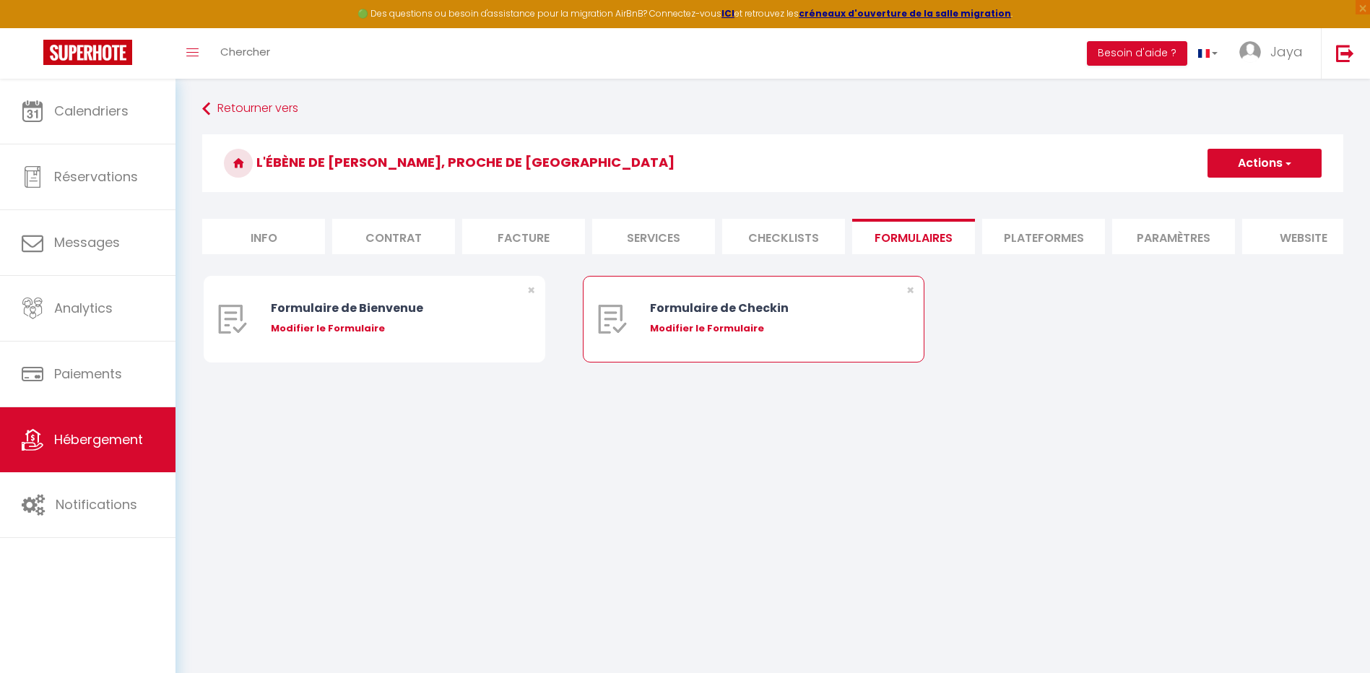
click at [727, 312] on div "Formulaire de Checkin" at bounding box center [768, 308] width 236 height 18
click at [739, 334] on div "Modifier le Formulaire" at bounding box center [768, 328] width 236 height 14
type input "Formulaire de Checkin"
type input "Afin de confirmer votre arrivée et recevoir la procédure d'accès à l'appartemen…"
select select "[object Object]"
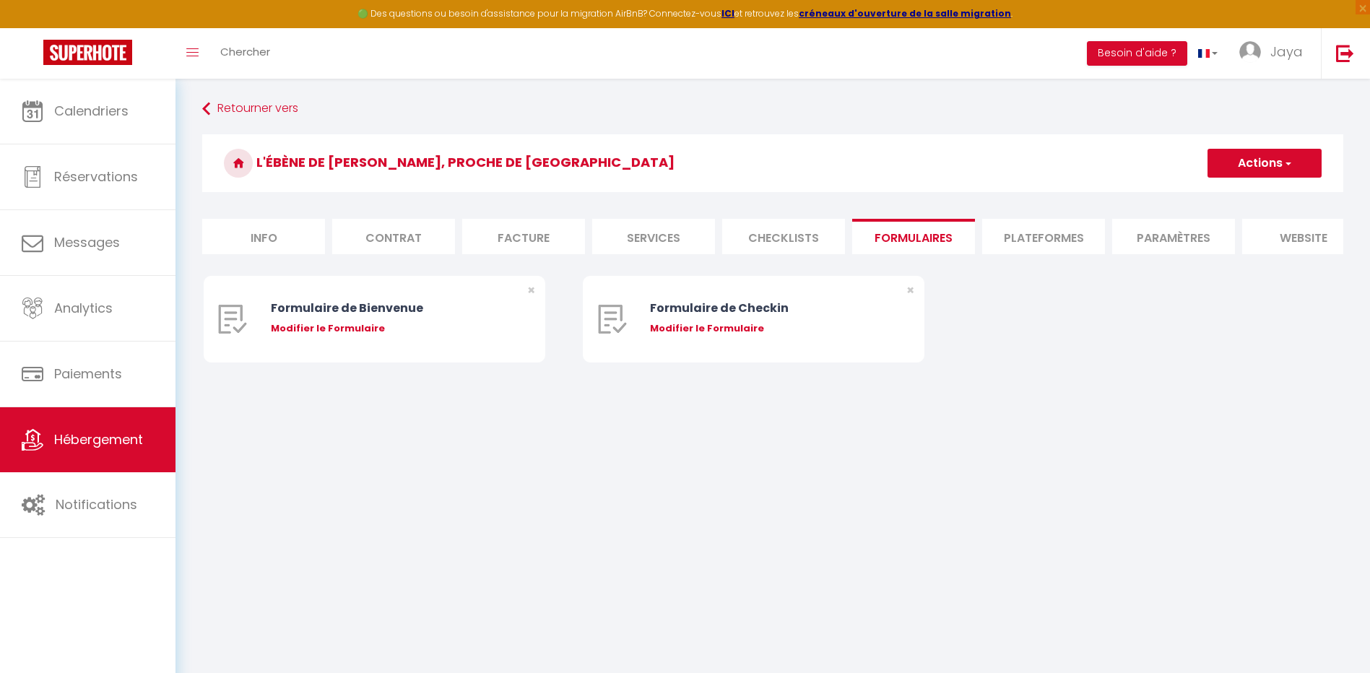
radio input "true"
type input "[URL][DOMAIN_NAME]"
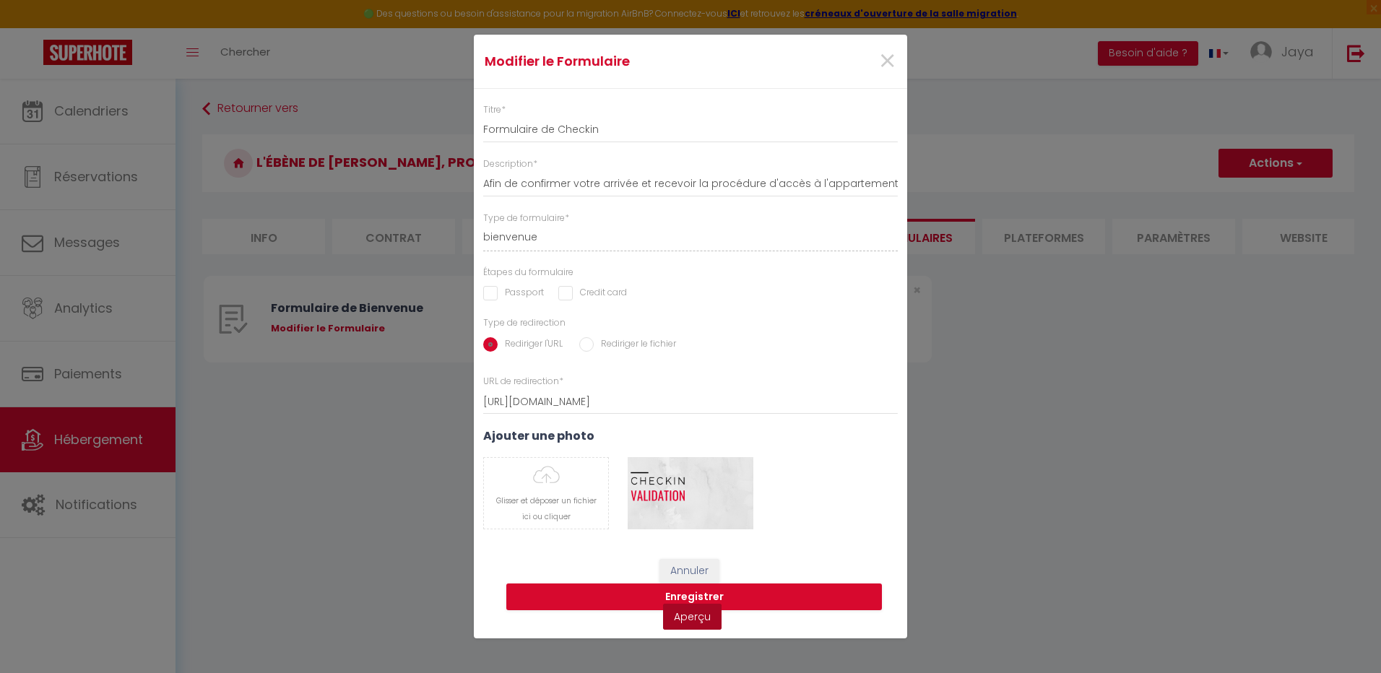
click at [686, 621] on link "Aperçu" at bounding box center [692, 617] width 59 height 26
drag, startPoint x: 888, startPoint y: 58, endPoint x: 583, endPoint y: 175, distance: 326.6
click at [887, 58] on span "×" at bounding box center [887, 61] width 18 height 43
select select
radio input "false"
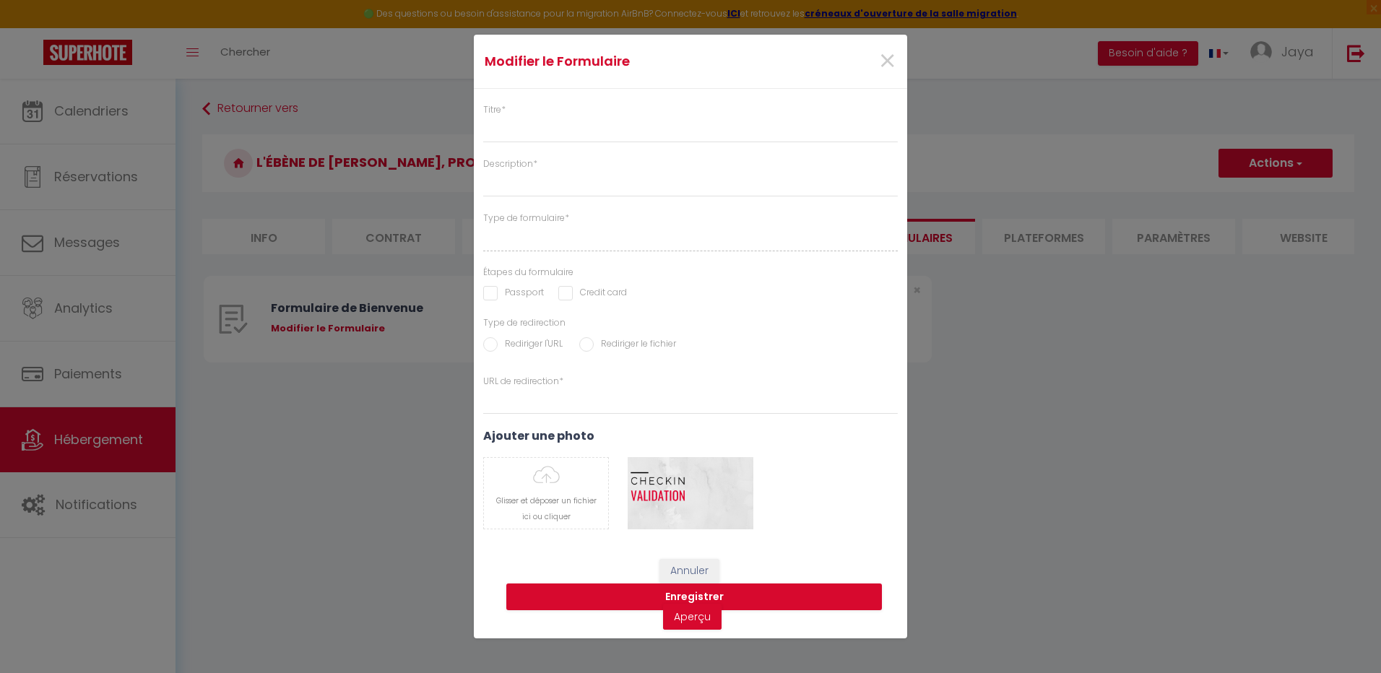
select select
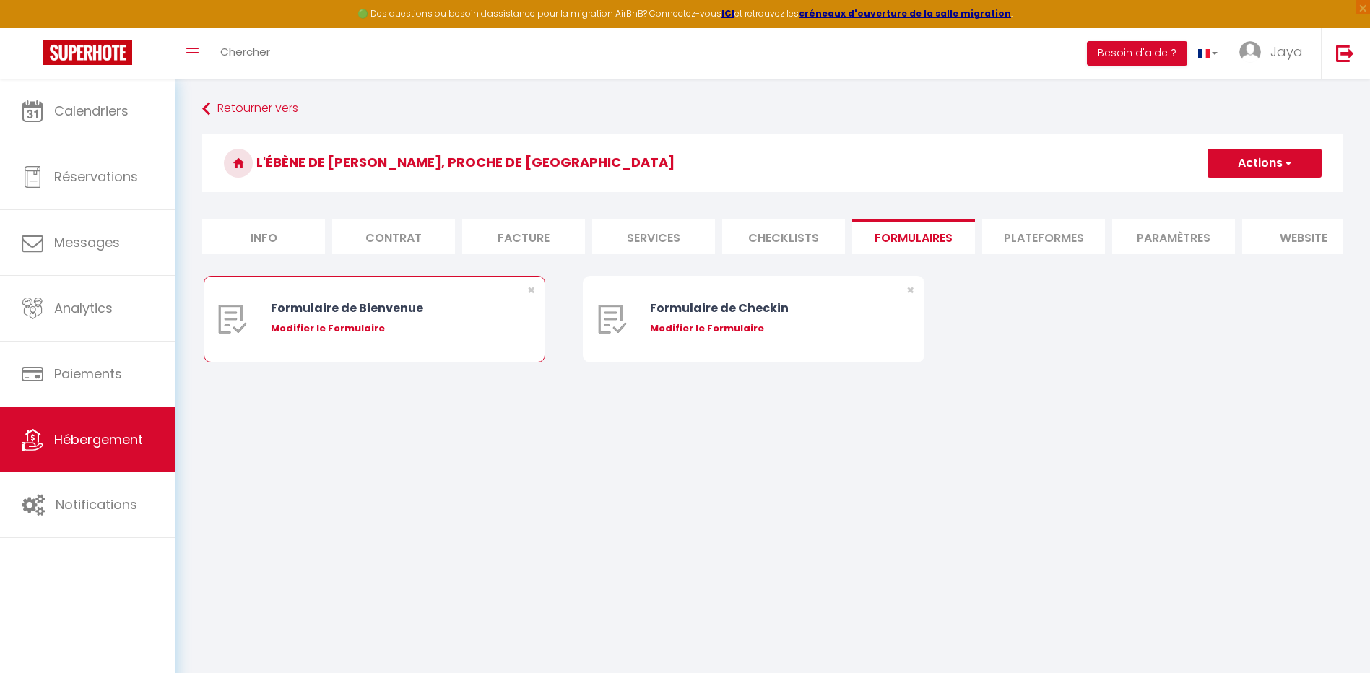
click at [428, 317] on div "Formulaire de Bienvenue" at bounding box center [389, 308] width 236 height 18
click at [446, 334] on div "Modifier le Formulaire" at bounding box center [389, 328] width 236 height 14
select select
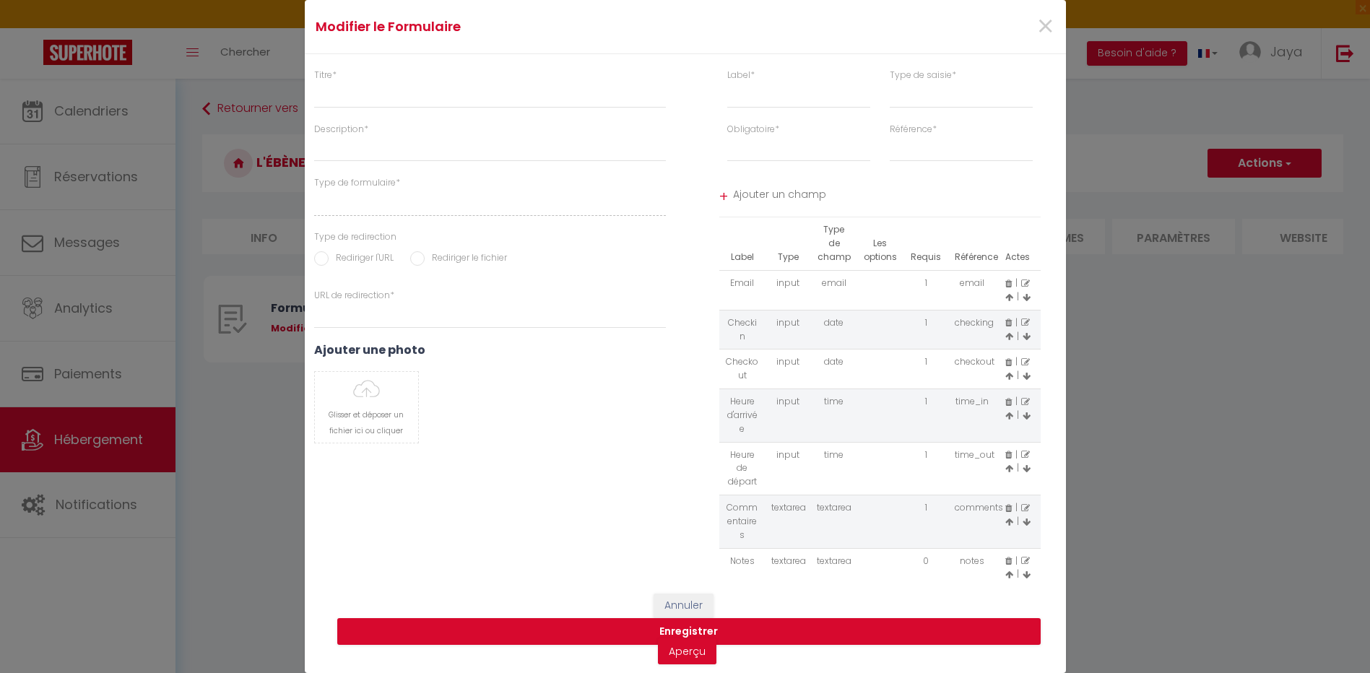
type input "Formulaire de Bienvenue"
type input "Afin de préparer au mieux votre arrivée et recevoir votre Guide de Bienvenue, j…"
select select "[object Object]"
radio input "true"
type input "[URL][DOMAIN_NAME]"
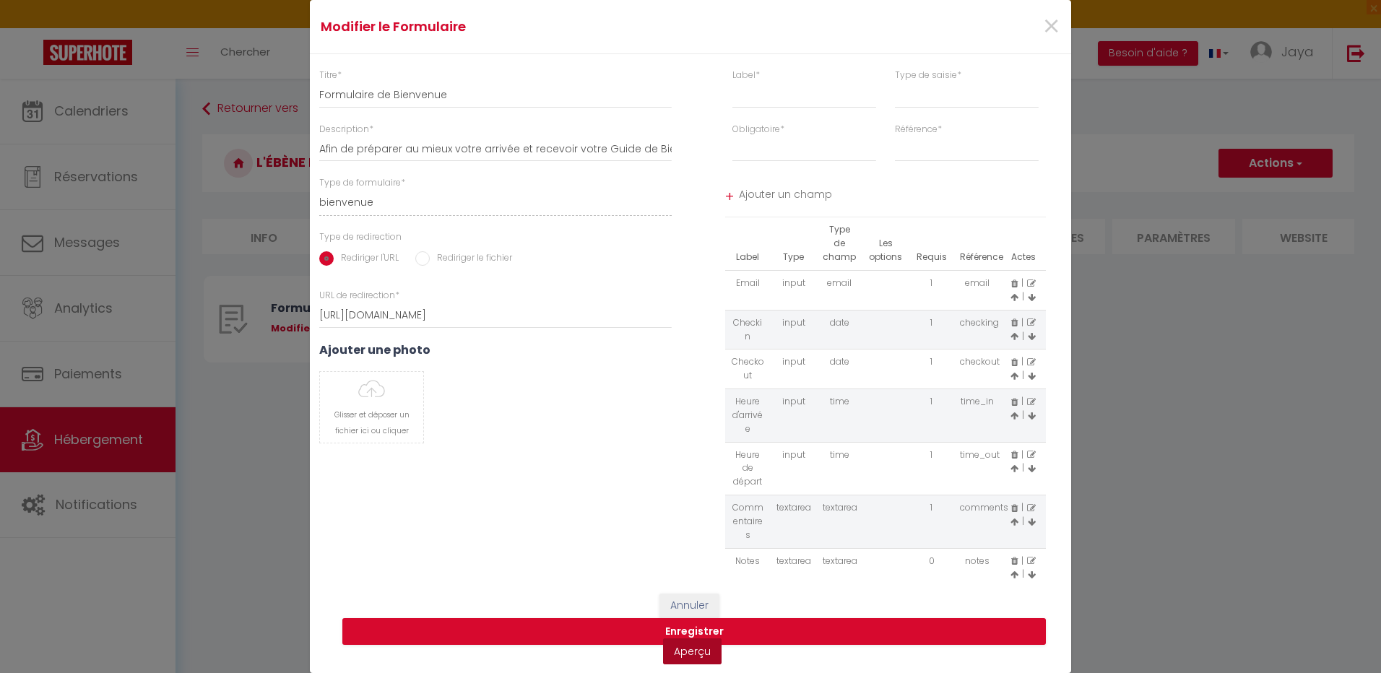
click at [699, 660] on link "Aperçu" at bounding box center [692, 652] width 59 height 26
drag, startPoint x: 1051, startPoint y: 16, endPoint x: 1039, endPoint y: 75, distance: 60.5
click at [1050, 16] on span "×" at bounding box center [1051, 26] width 18 height 43
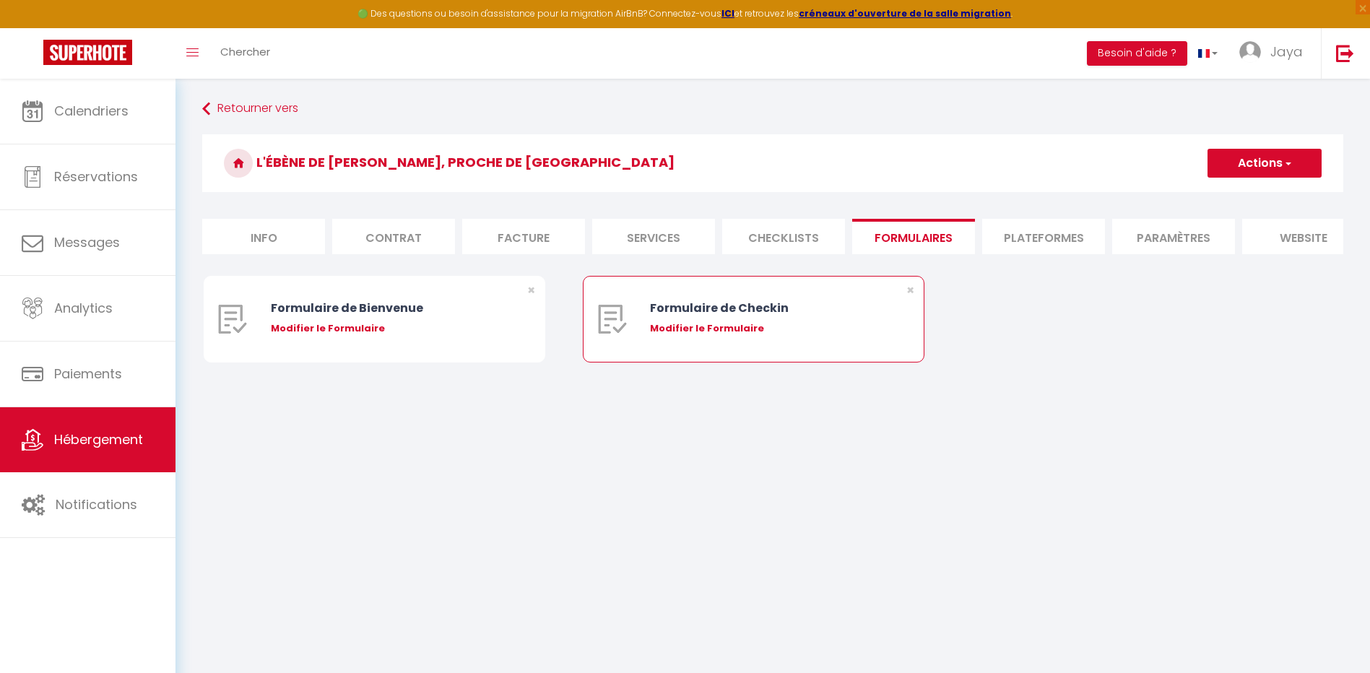
click at [766, 336] on div "Modifier le Formulaire" at bounding box center [768, 328] width 236 height 14
type input "Formulaire de Checkin"
type input "Afin de confirmer votre arrivée et recevoir la procédure d'accès à l'appartemen…"
select select "[object Object]"
radio input "true"
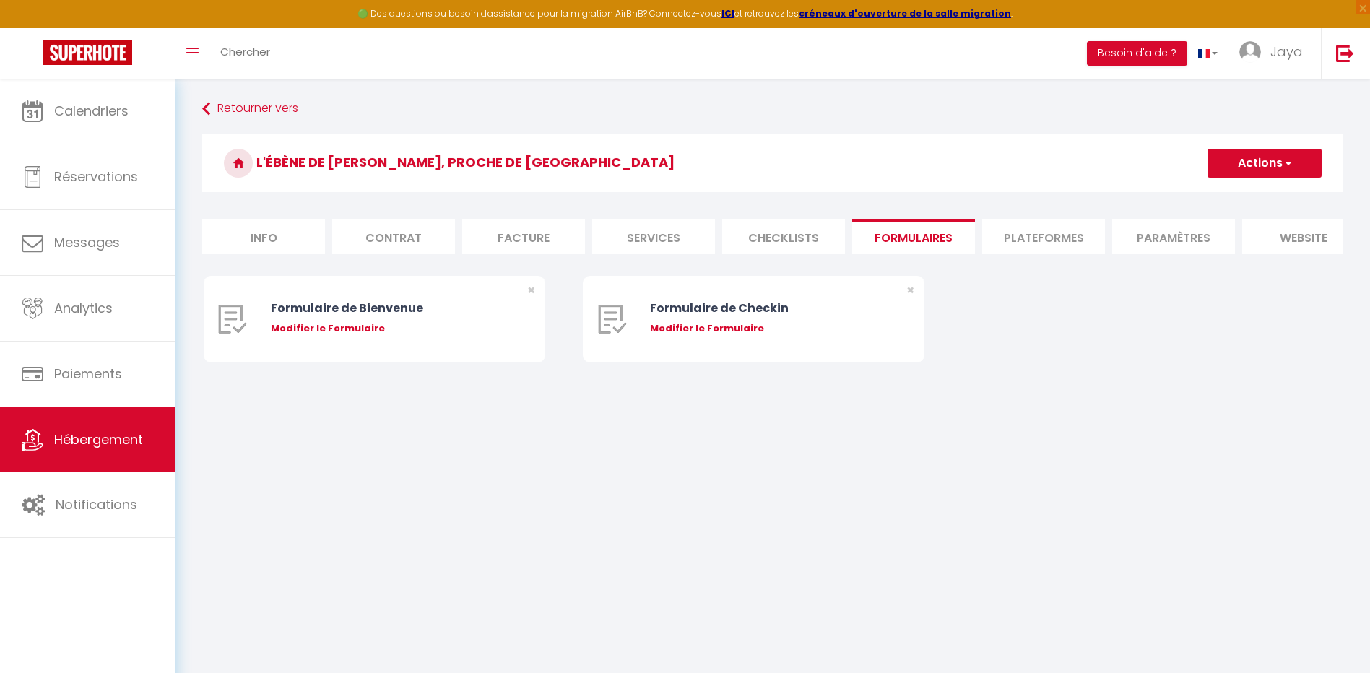
type input "[URL][DOMAIN_NAME]"
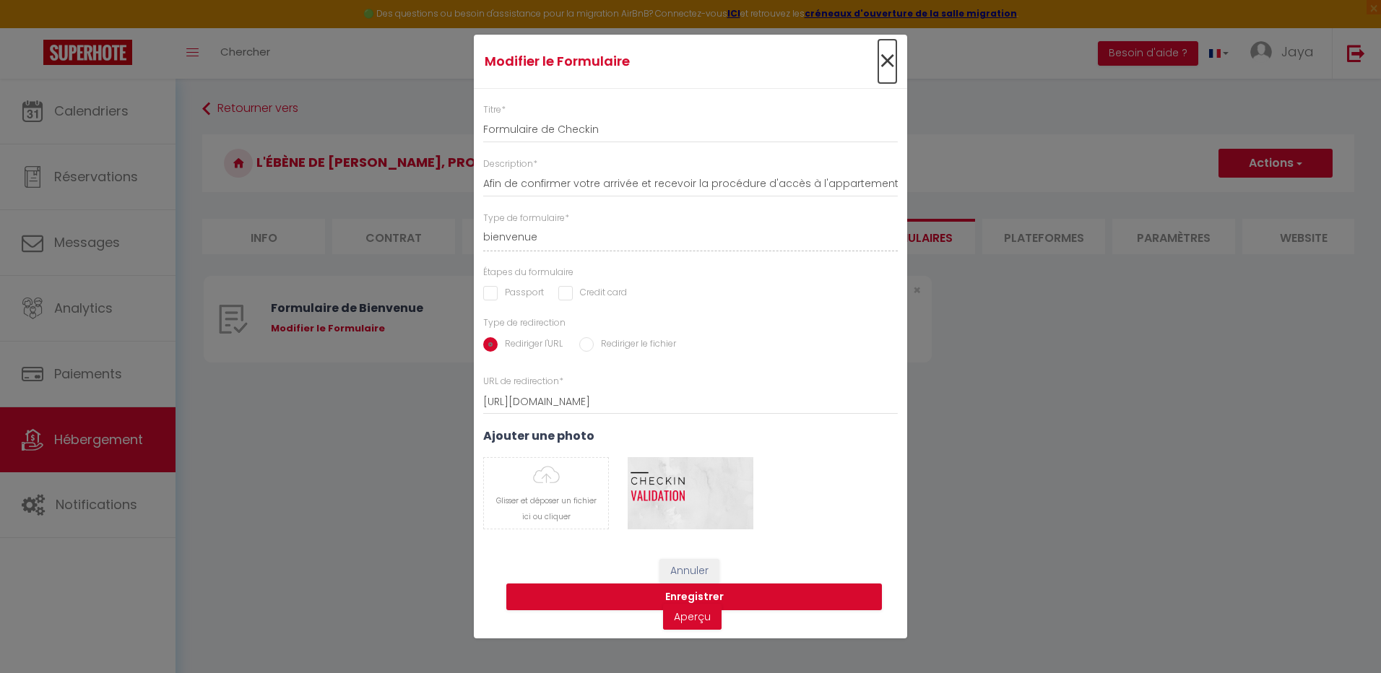
click at [884, 58] on span "×" at bounding box center [887, 61] width 18 height 43
select select
radio input "false"
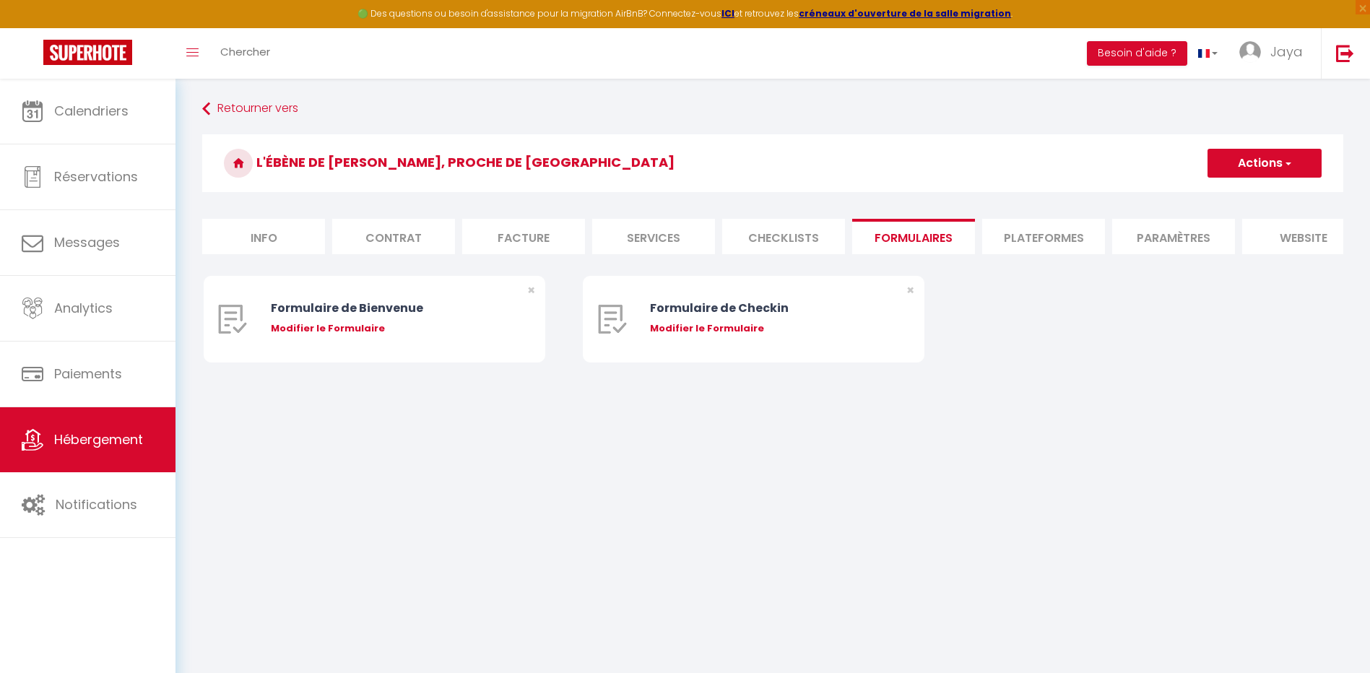
select select
click at [401, 317] on div "Formulaire de Bienvenue" at bounding box center [389, 308] width 236 height 18
click at [449, 336] on div "Modifier le Formulaire" at bounding box center [389, 328] width 236 height 14
type input "Formulaire de Bienvenue"
type input "Afin de préparer au mieux votre arrivée et recevoir votre Guide de Bienvenue, j…"
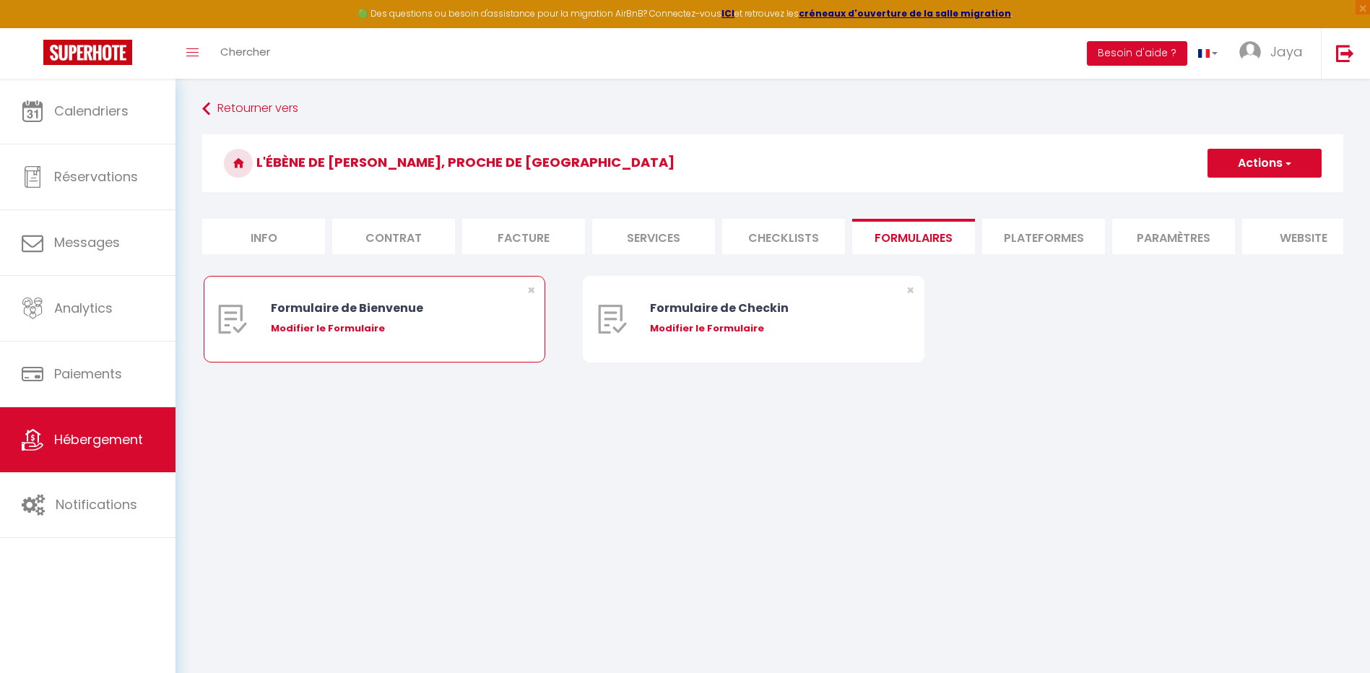
select select "[object Object]"
radio input "true"
type input "[URL][DOMAIN_NAME]"
select select
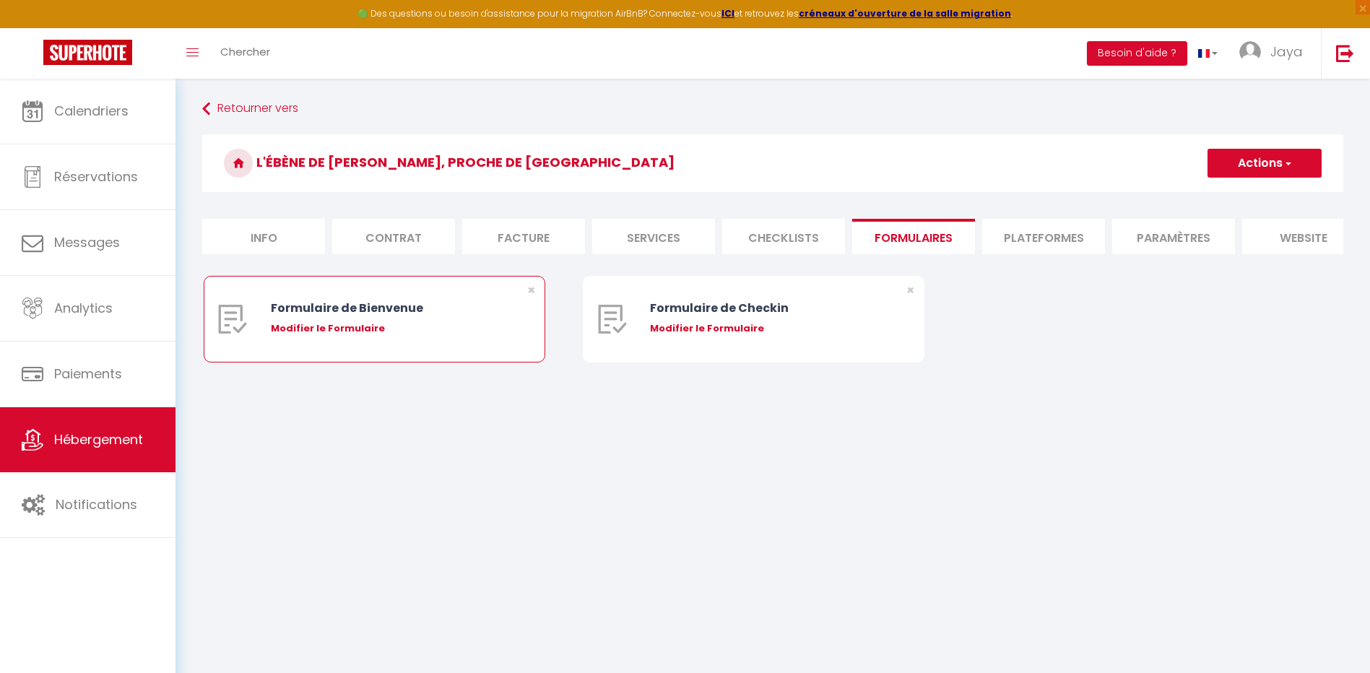
select select
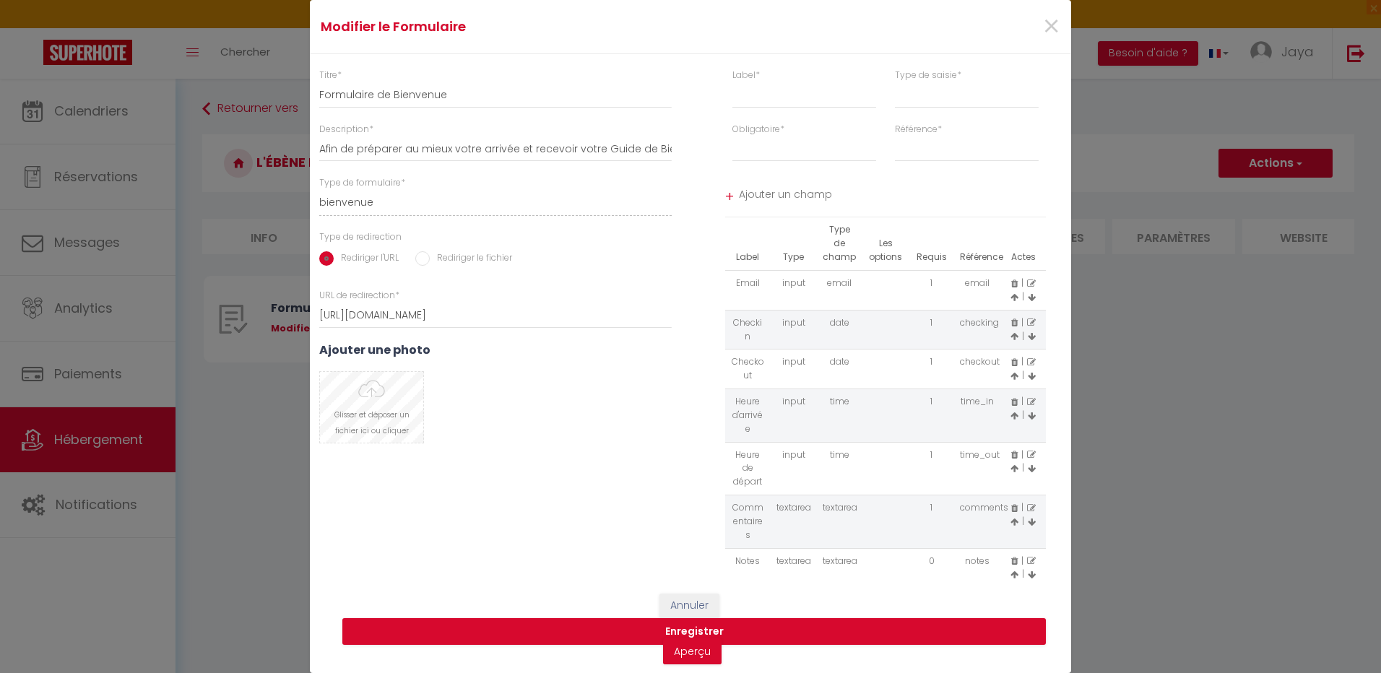
drag, startPoint x: 374, startPoint y: 394, endPoint x: 347, endPoint y: 407, distance: 30.1
click at [347, 407] on input "file" at bounding box center [371, 407] width 103 height 71
click at [561, 527] on div "Titre * Formulaire de Bienvenue Description * Afin de préparer au mieux votre a…" at bounding box center [496, 324] width 390 height 511
drag, startPoint x: 1056, startPoint y: 22, endPoint x: 990, endPoint y: 66, distance: 79.1
click at [1058, 22] on span "×" at bounding box center [1051, 26] width 18 height 43
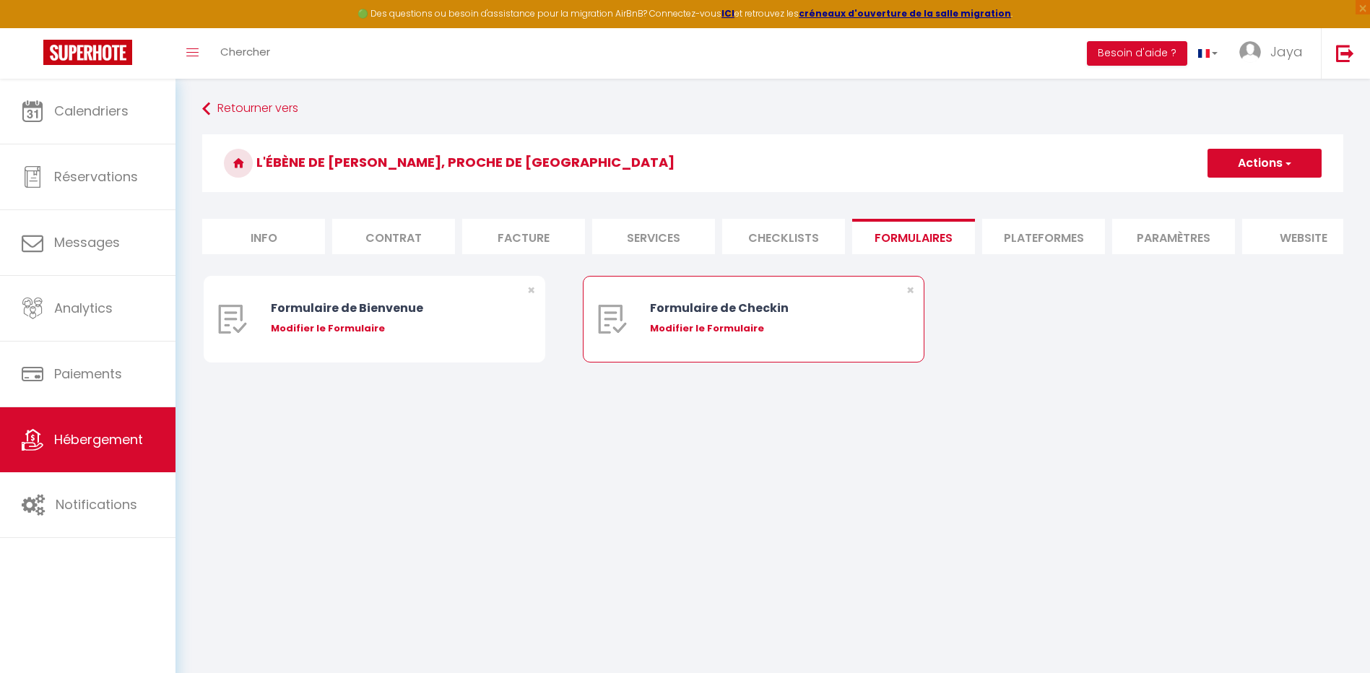
click at [785, 317] on div "Formulaire de Checkin" at bounding box center [768, 308] width 236 height 18
click at [773, 332] on div "Modifier le Formulaire" at bounding box center [768, 328] width 236 height 14
type input "Formulaire de Checkin"
type input "Afin de confirmer votre arrivée et recevoir la procédure d'accès à l'appartemen…"
select select "[object Object]"
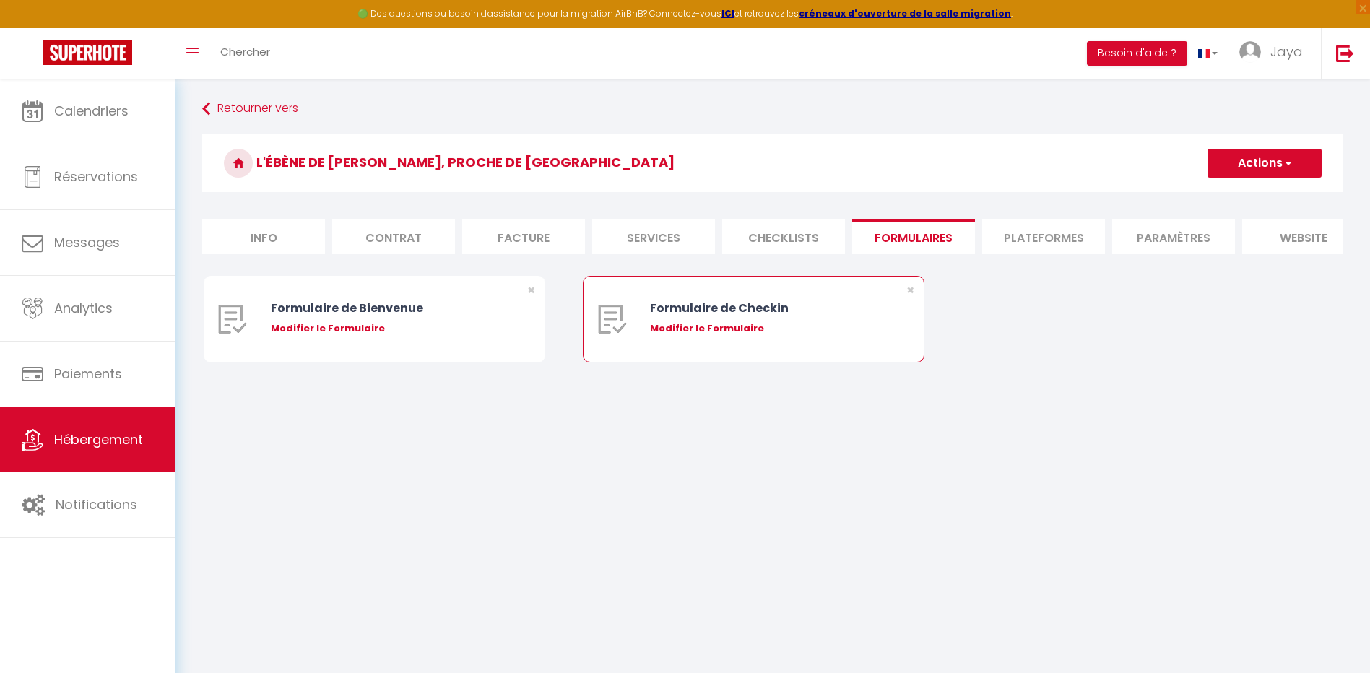
radio input "true"
type input "[URL][DOMAIN_NAME]"
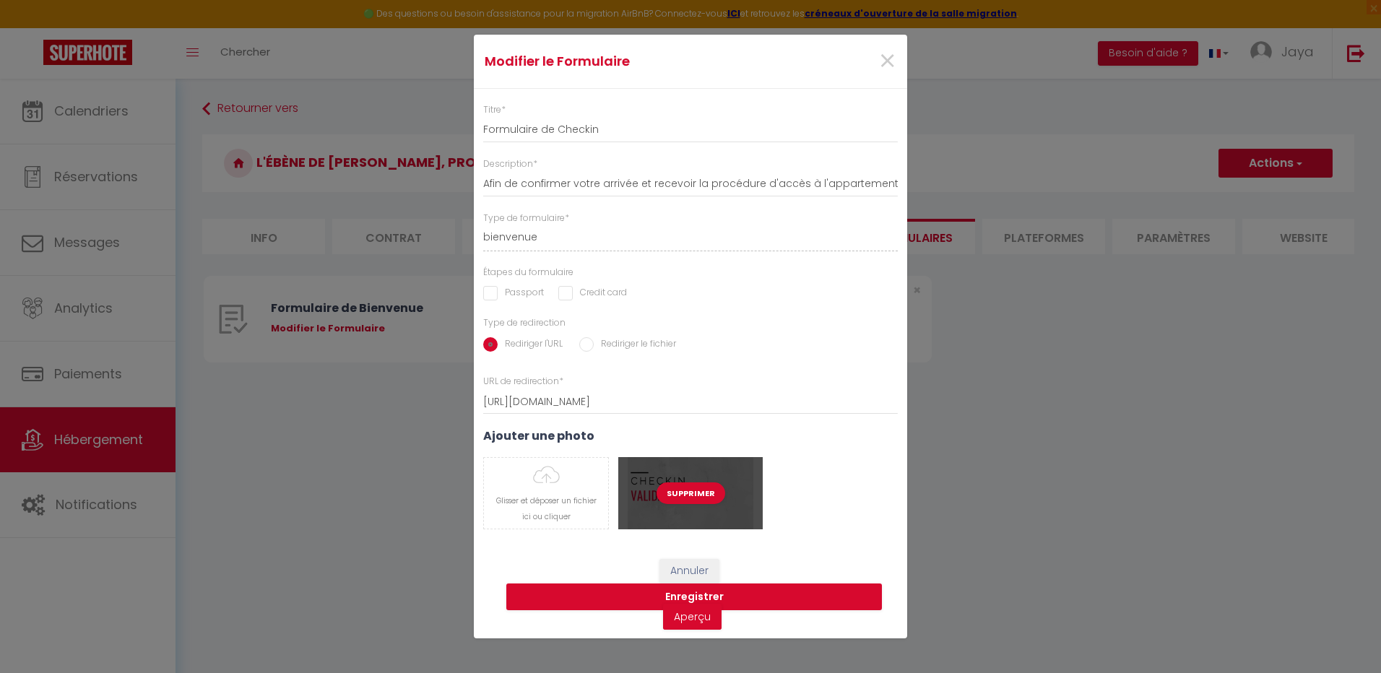
click at [738, 521] on div "Supprimer" at bounding box center [690, 493] width 144 height 72
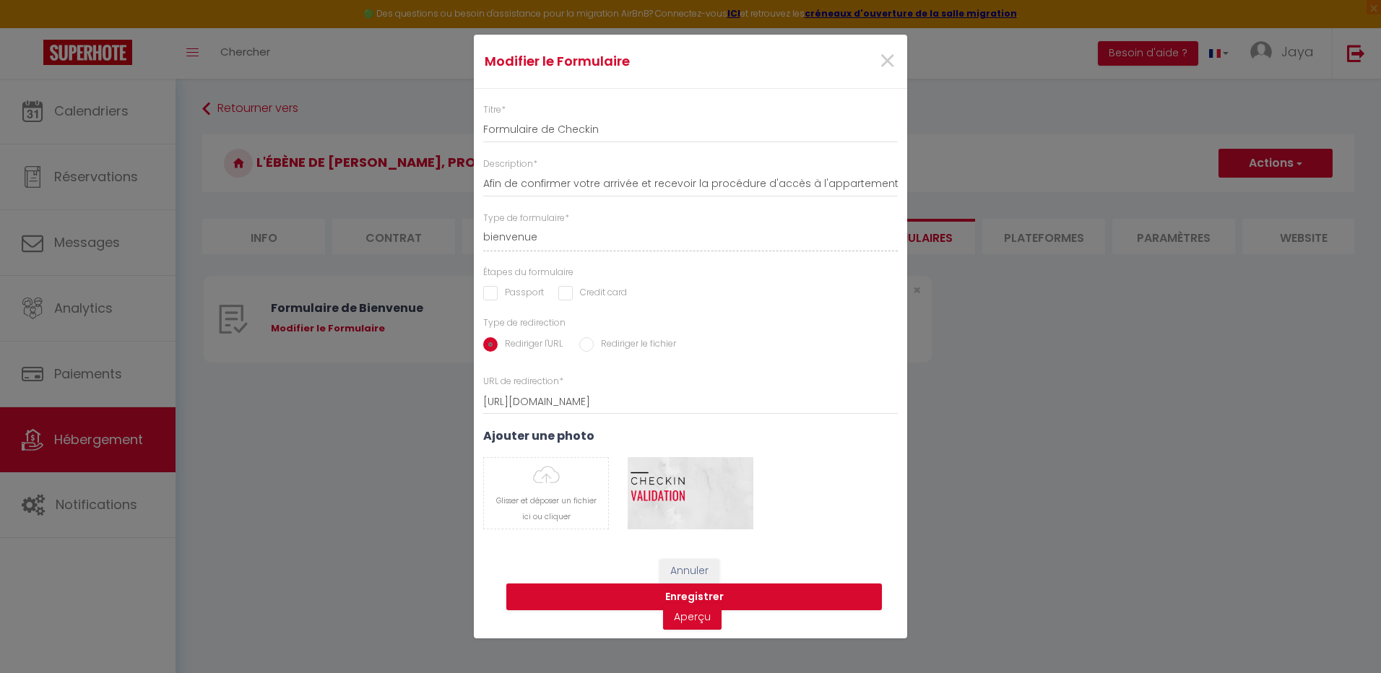
click at [828, 525] on div "Glisser et déposer un fichier ici ou cliquer Ooops, something wrong happened. R…" at bounding box center [690, 493] width 433 height 72
click at [699, 623] on link "Aperçu" at bounding box center [692, 617] width 59 height 26
click at [886, 55] on span "×" at bounding box center [887, 61] width 18 height 43
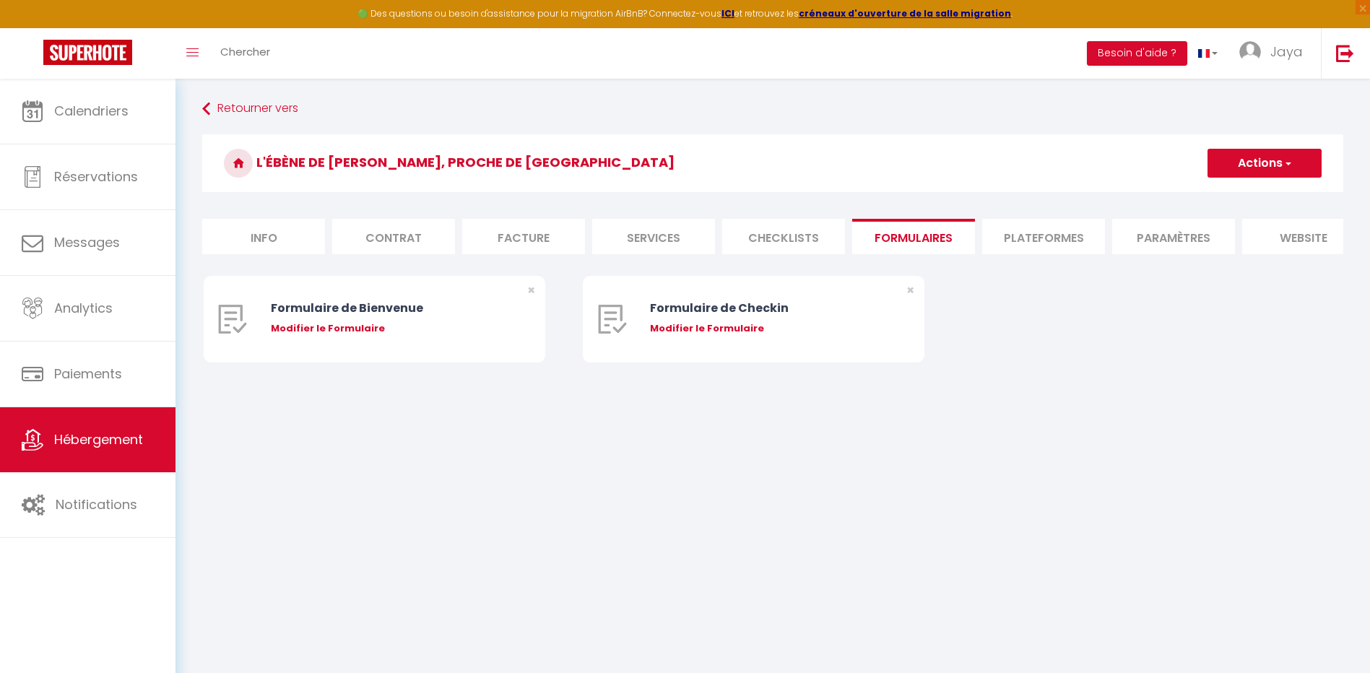
click at [819, 236] on li "Checklists" at bounding box center [783, 236] width 123 height 35
select select
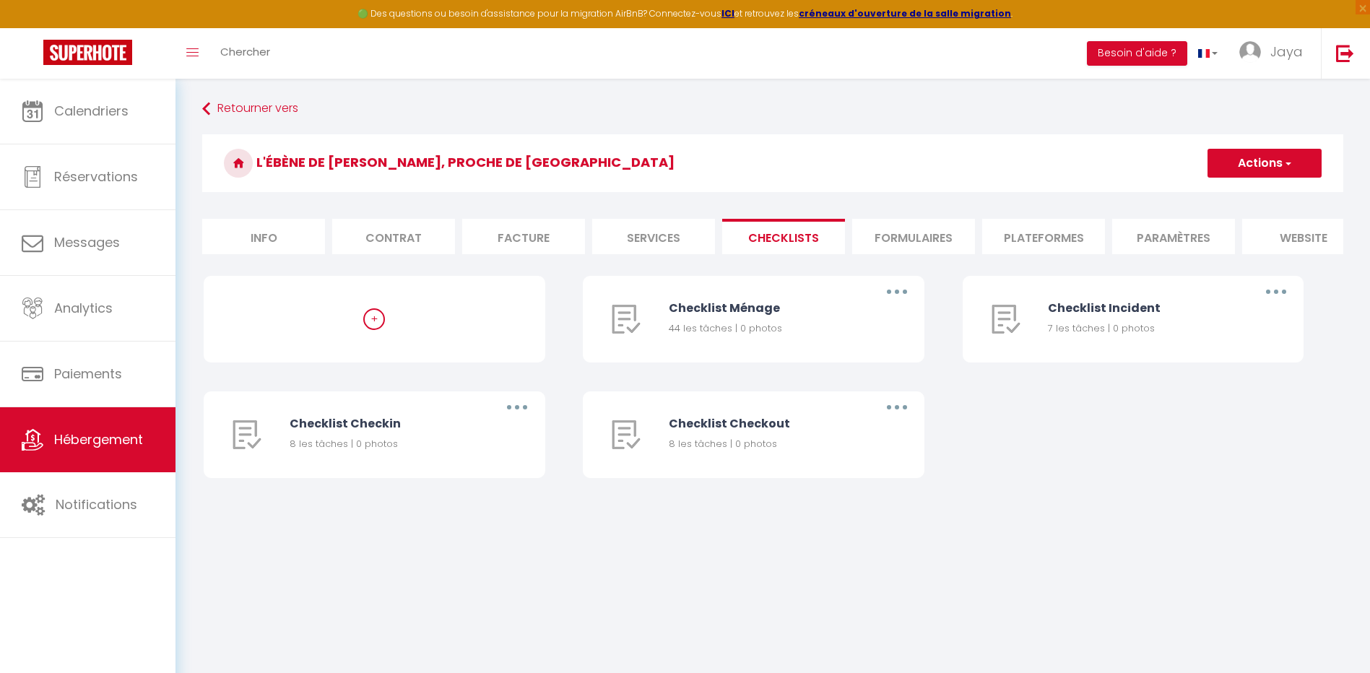
click at [1023, 230] on li "Plateformes" at bounding box center [1043, 236] width 123 height 35
select select
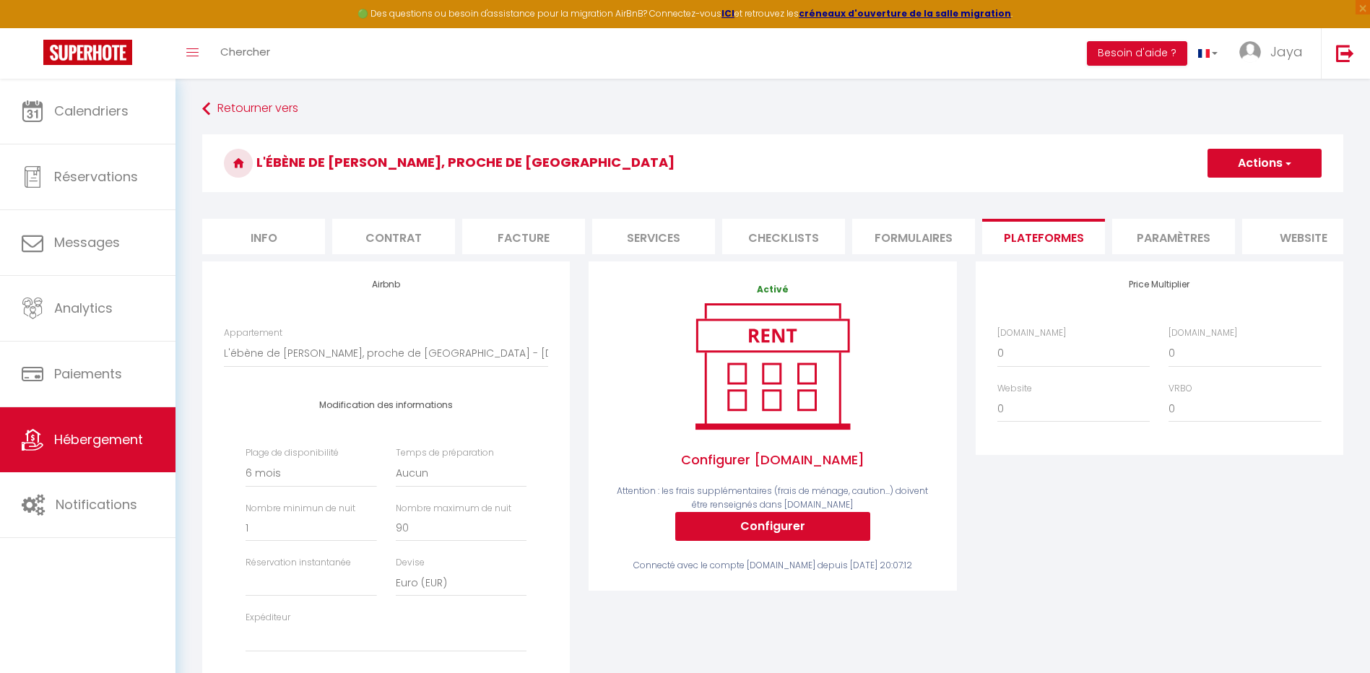
click at [925, 245] on li "Formulaires" at bounding box center [913, 236] width 123 height 35
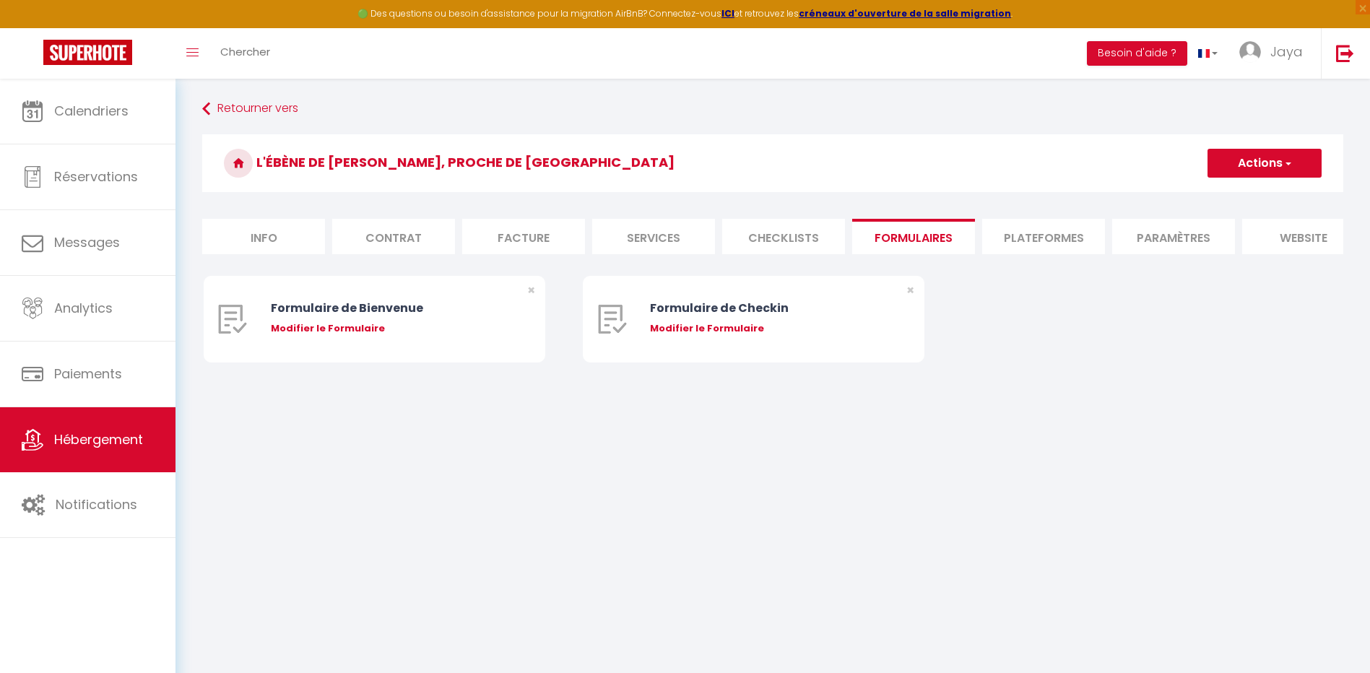
click at [1179, 242] on li "Paramètres" at bounding box center [1174, 236] width 123 height 35
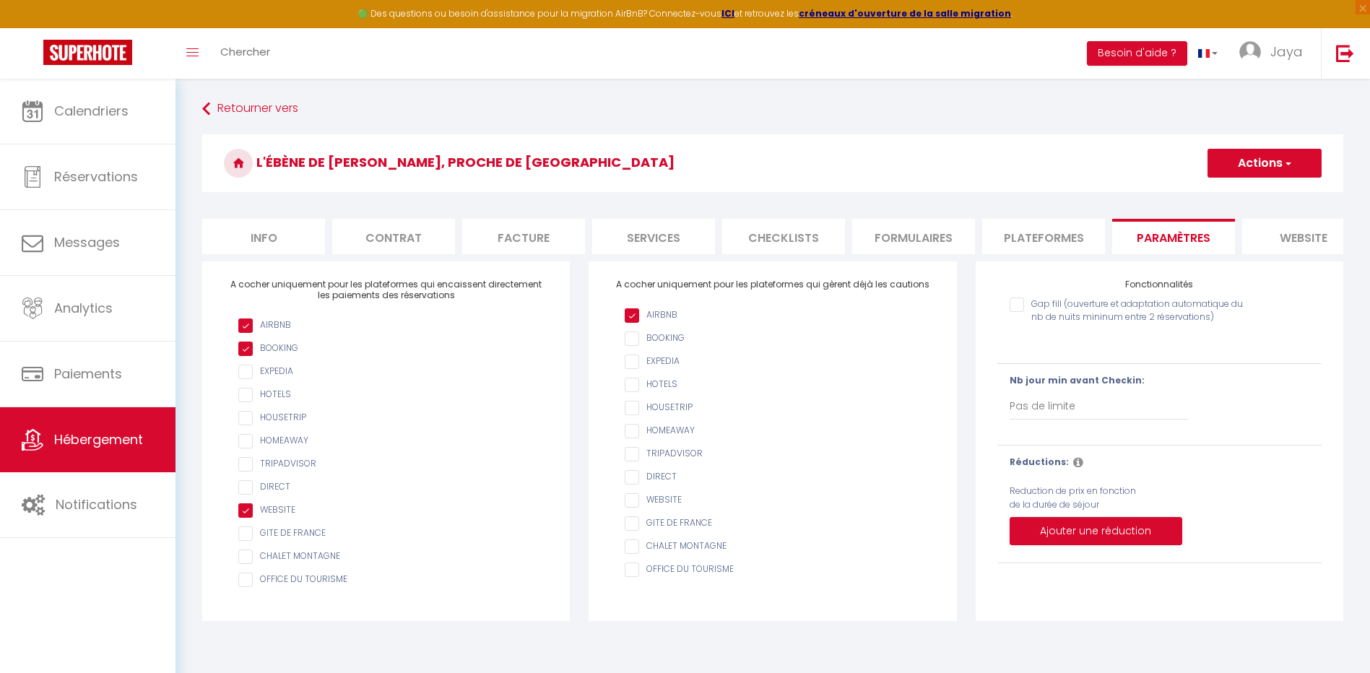
click at [1287, 243] on li "website" at bounding box center [1304, 236] width 123 height 35
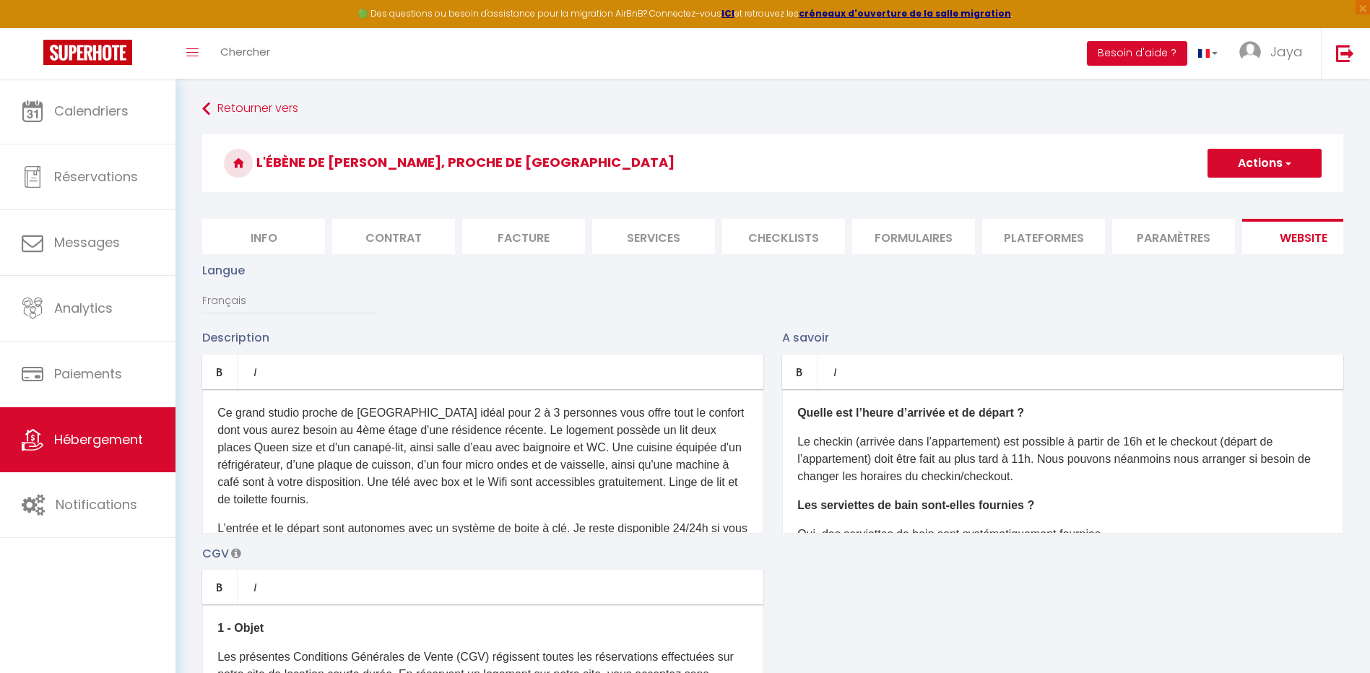
click at [399, 238] on li "Contrat" at bounding box center [393, 236] width 123 height 35
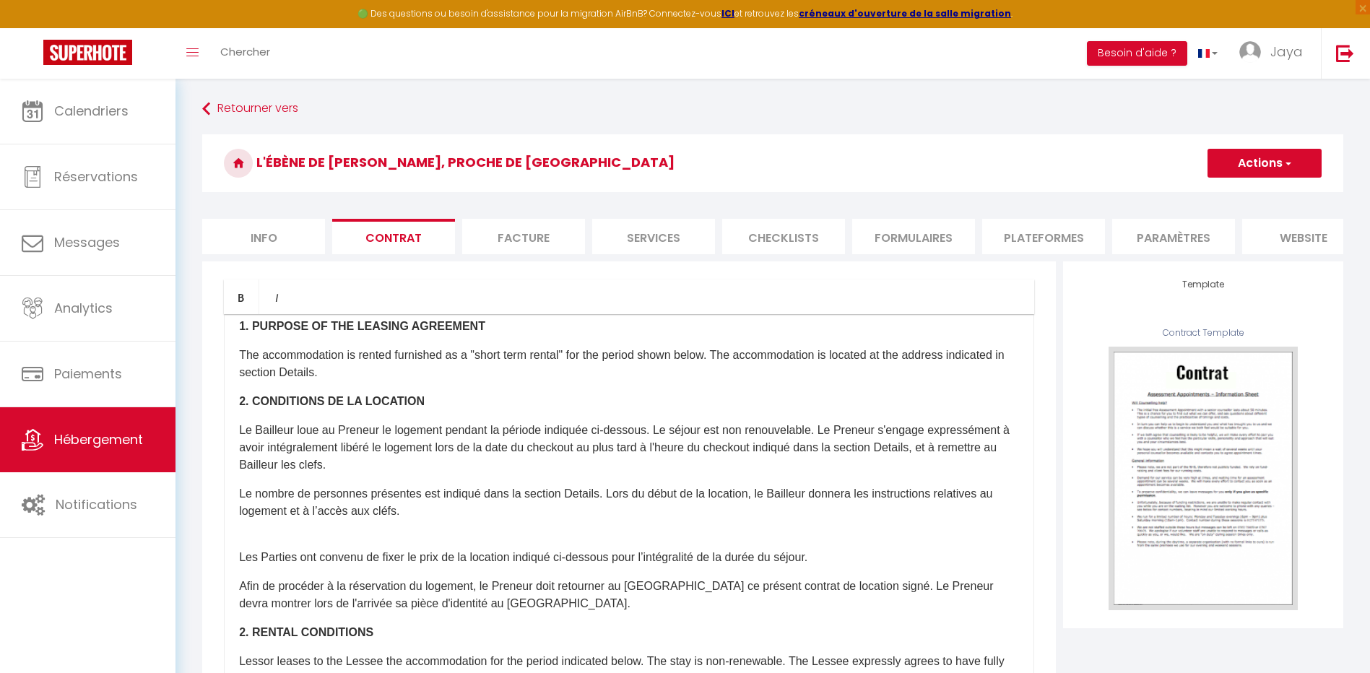
click at [548, 233] on li "Facture" at bounding box center [523, 236] width 123 height 35
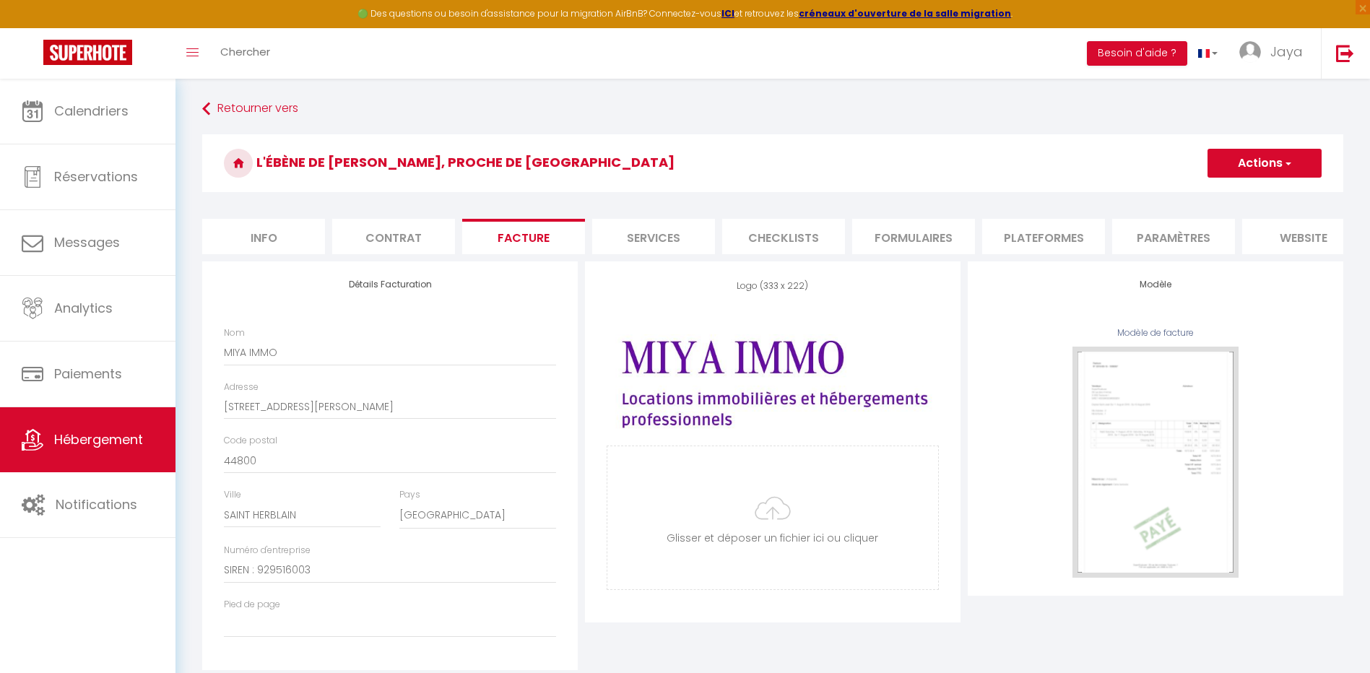
click at [665, 244] on li "Services" at bounding box center [653, 236] width 123 height 35
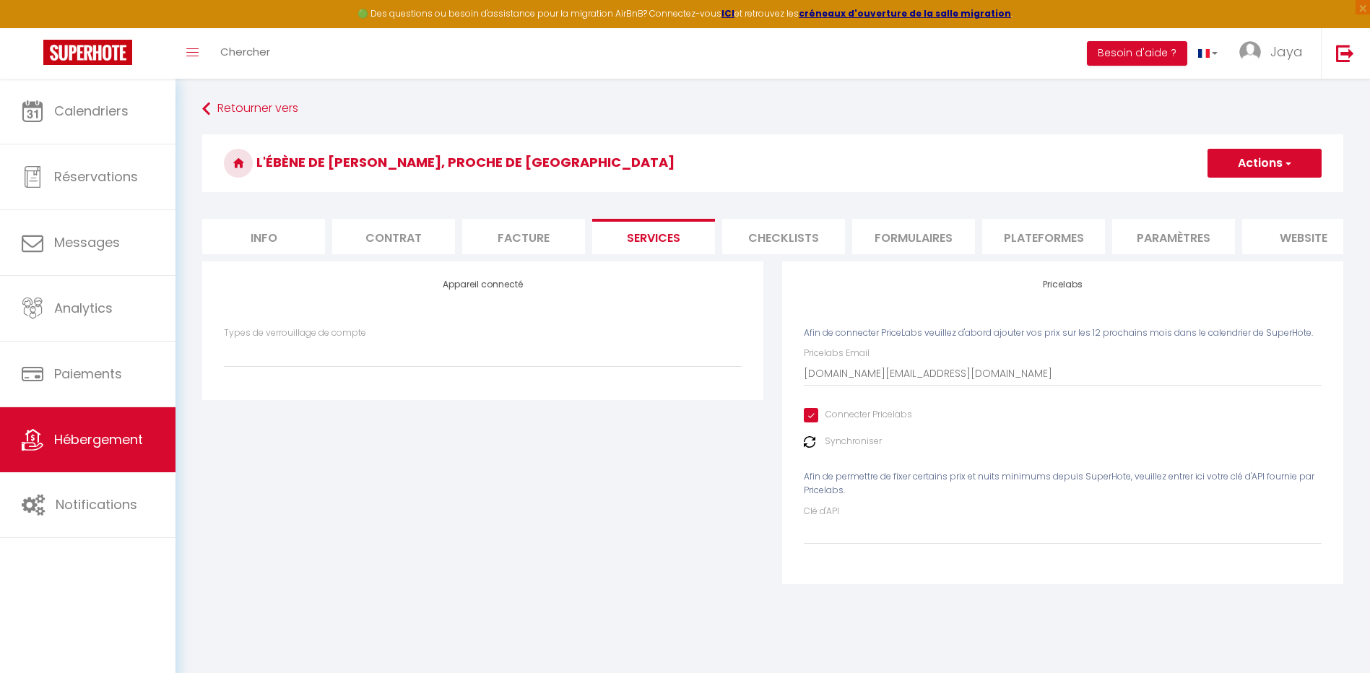
select select
click at [800, 249] on li "Checklists" at bounding box center [783, 236] width 123 height 35
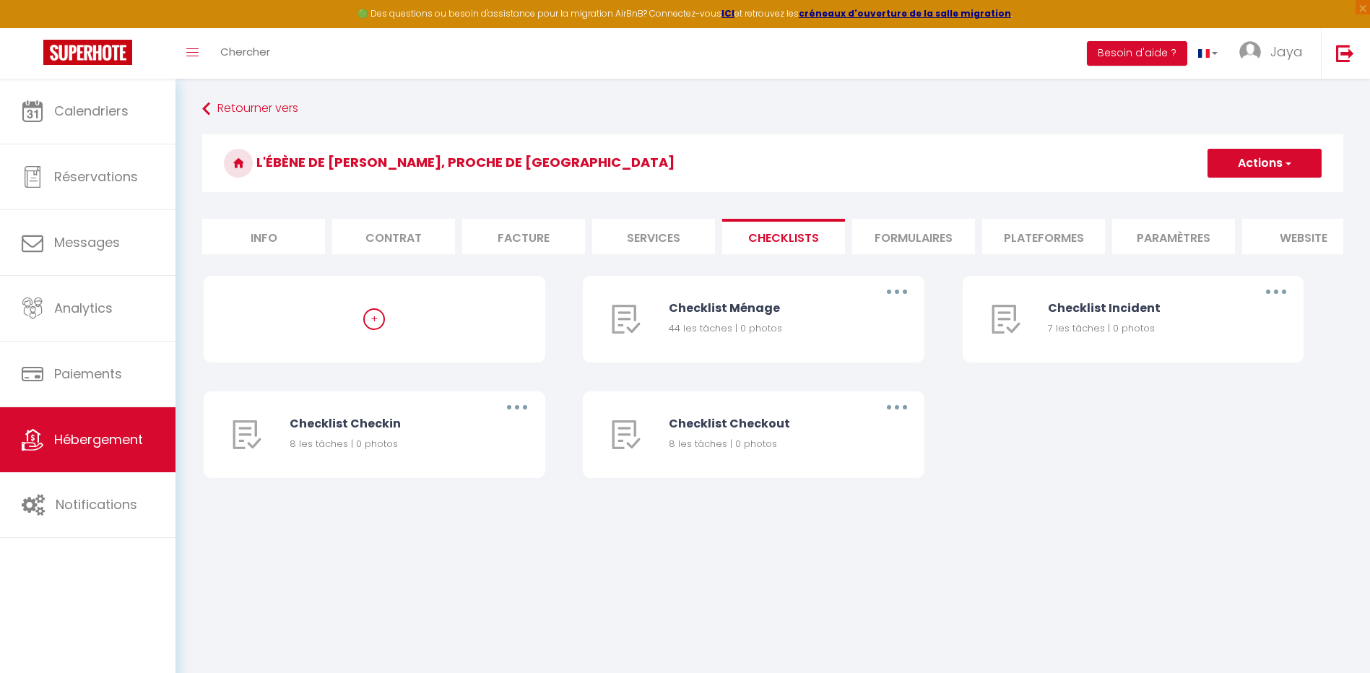
checkbox input "true"
checkbox input "false"
click at [662, 240] on li "Services" at bounding box center [653, 236] width 123 height 35
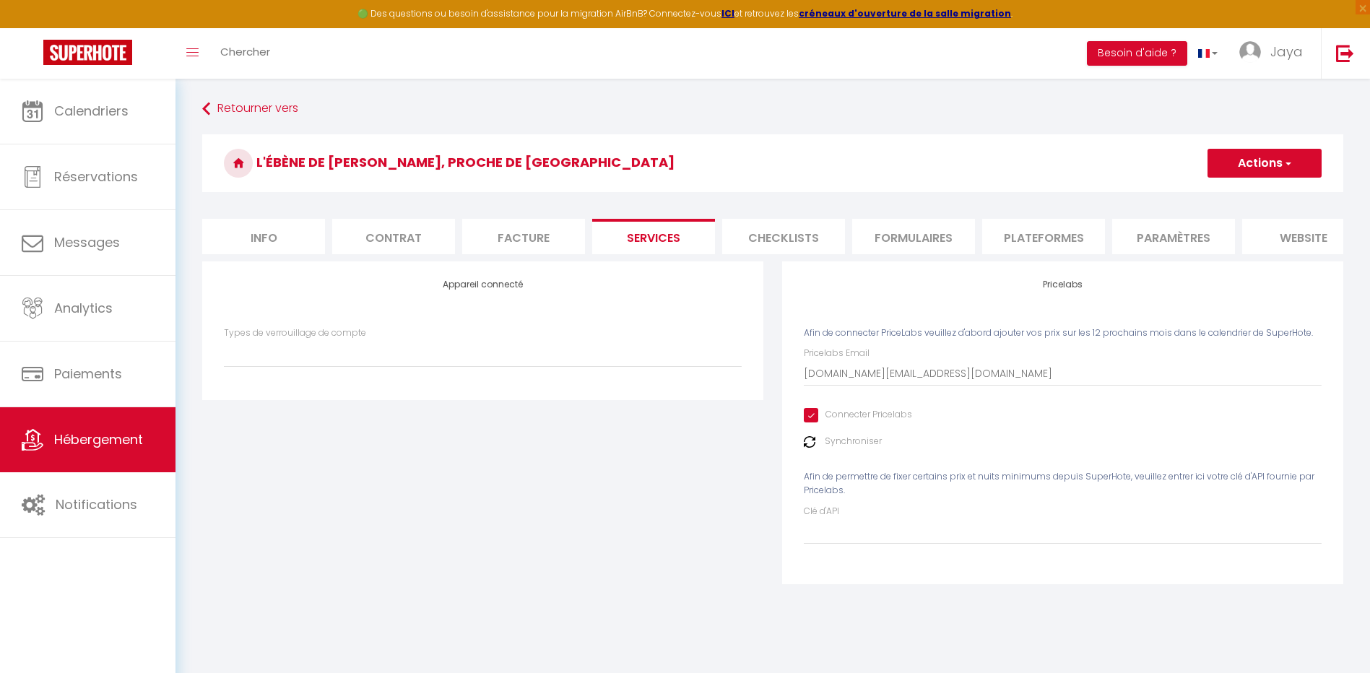
select select
click at [800, 236] on li "Checklists" at bounding box center [783, 236] width 123 height 35
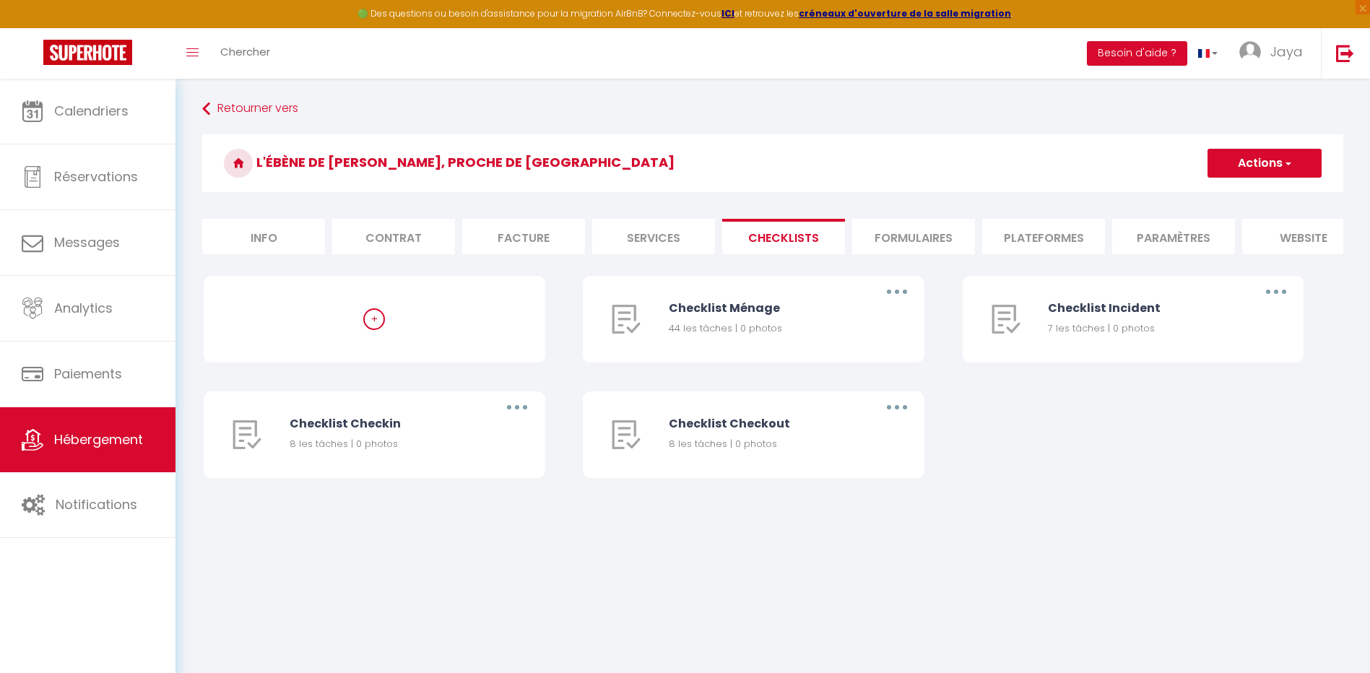
click at [929, 236] on li "Formulaires" at bounding box center [913, 236] width 123 height 35
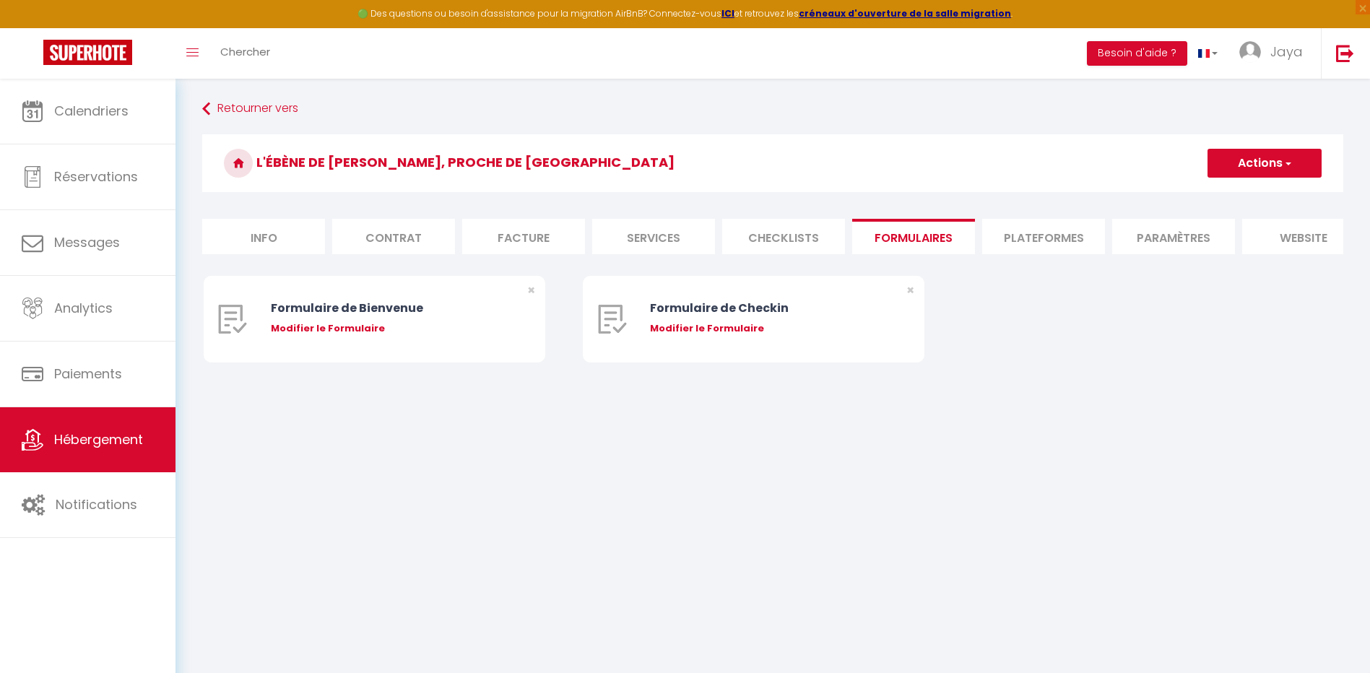
drag, startPoint x: 1068, startPoint y: 241, endPoint x: 1139, endPoint y: 236, distance: 70.3
click at [1070, 241] on li "Plateformes" at bounding box center [1043, 236] width 123 height 35
select select
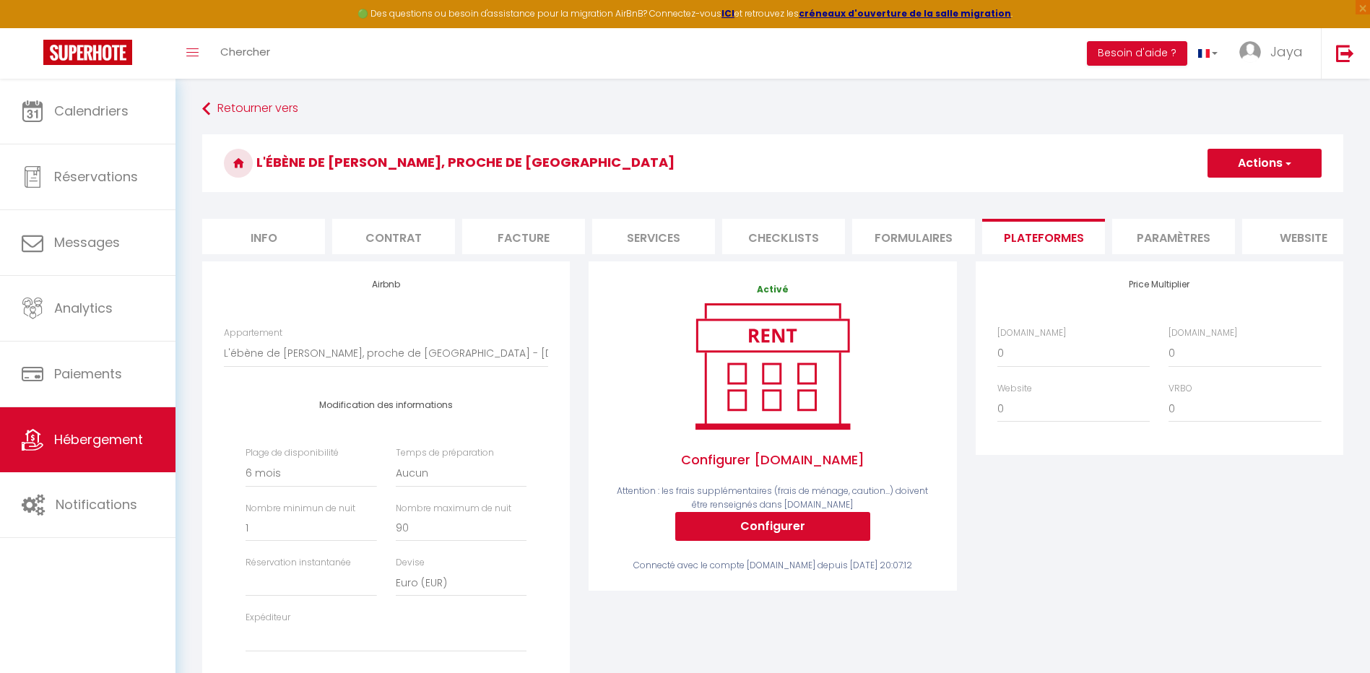
drag, startPoint x: 1183, startPoint y: 236, endPoint x: 1269, endPoint y: 232, distance: 85.4
click at [1186, 236] on li "Paramètres" at bounding box center [1174, 236] width 123 height 35
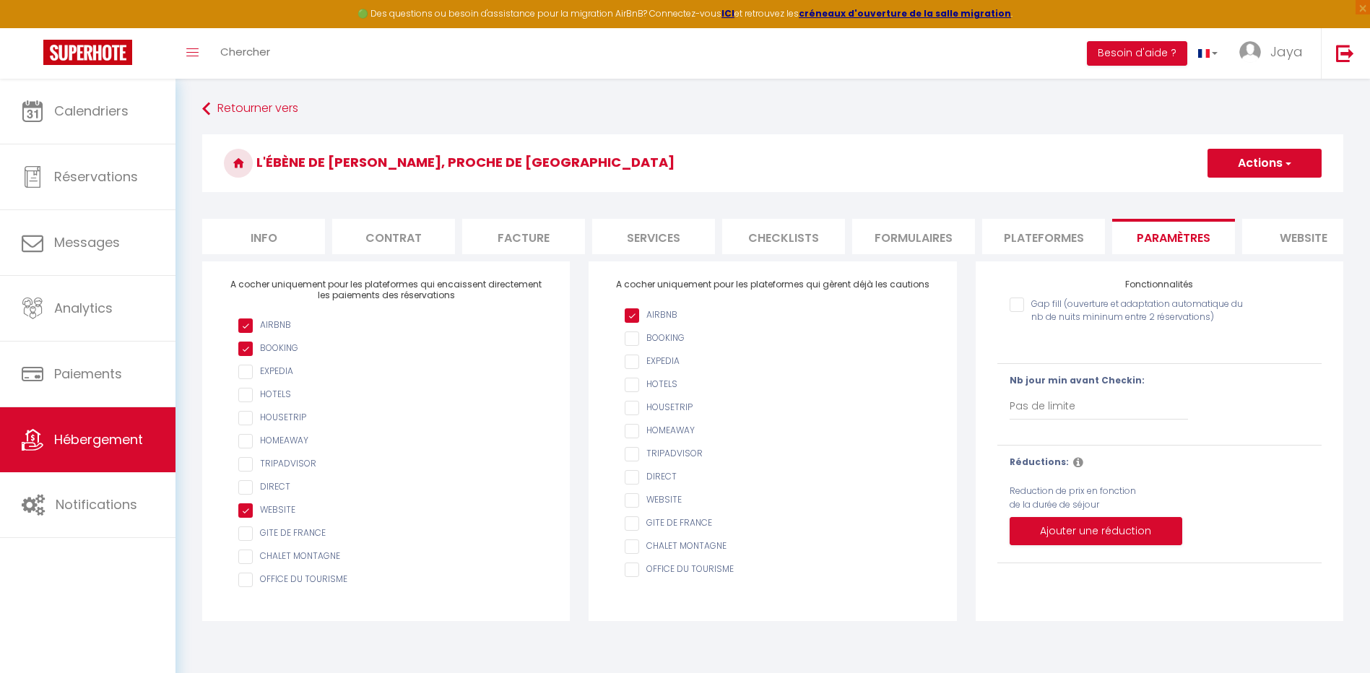
click at [1310, 232] on li "website" at bounding box center [1304, 236] width 123 height 35
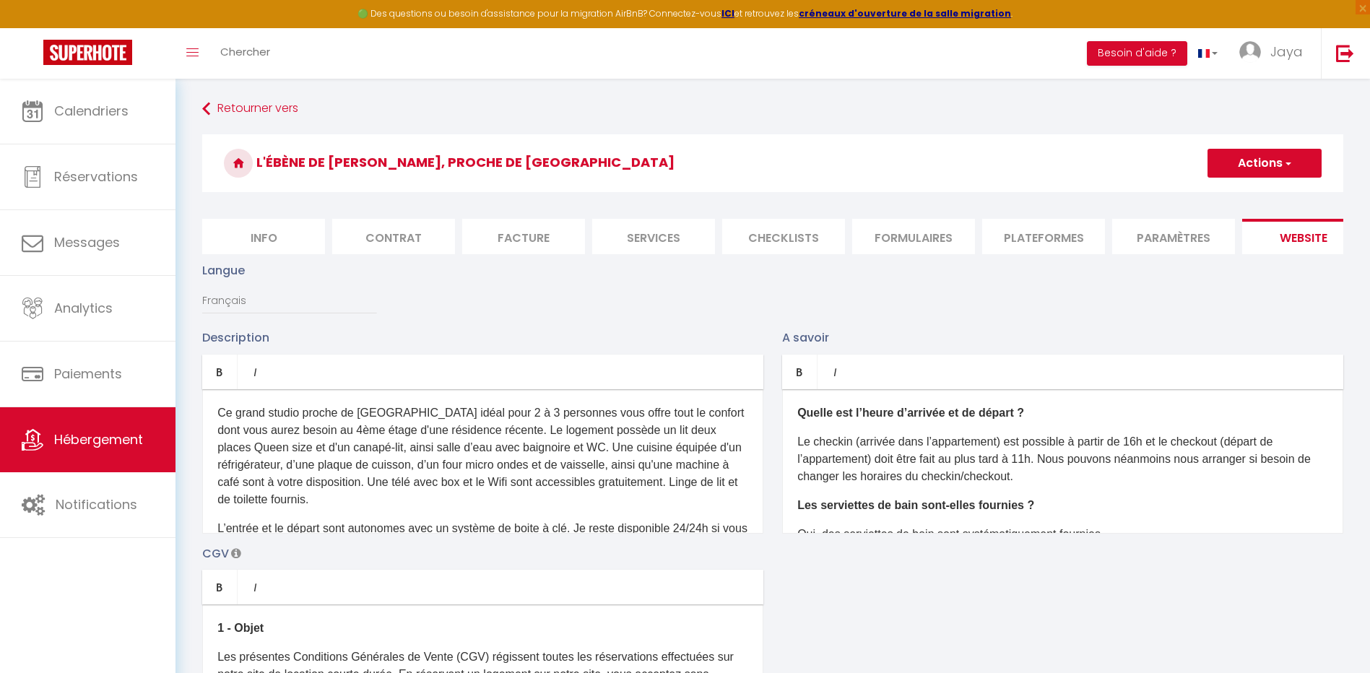
click at [1297, 165] on button "Actions" at bounding box center [1265, 163] width 114 height 29
click at [1027, 238] on li "Plateformes" at bounding box center [1043, 236] width 123 height 35
select select
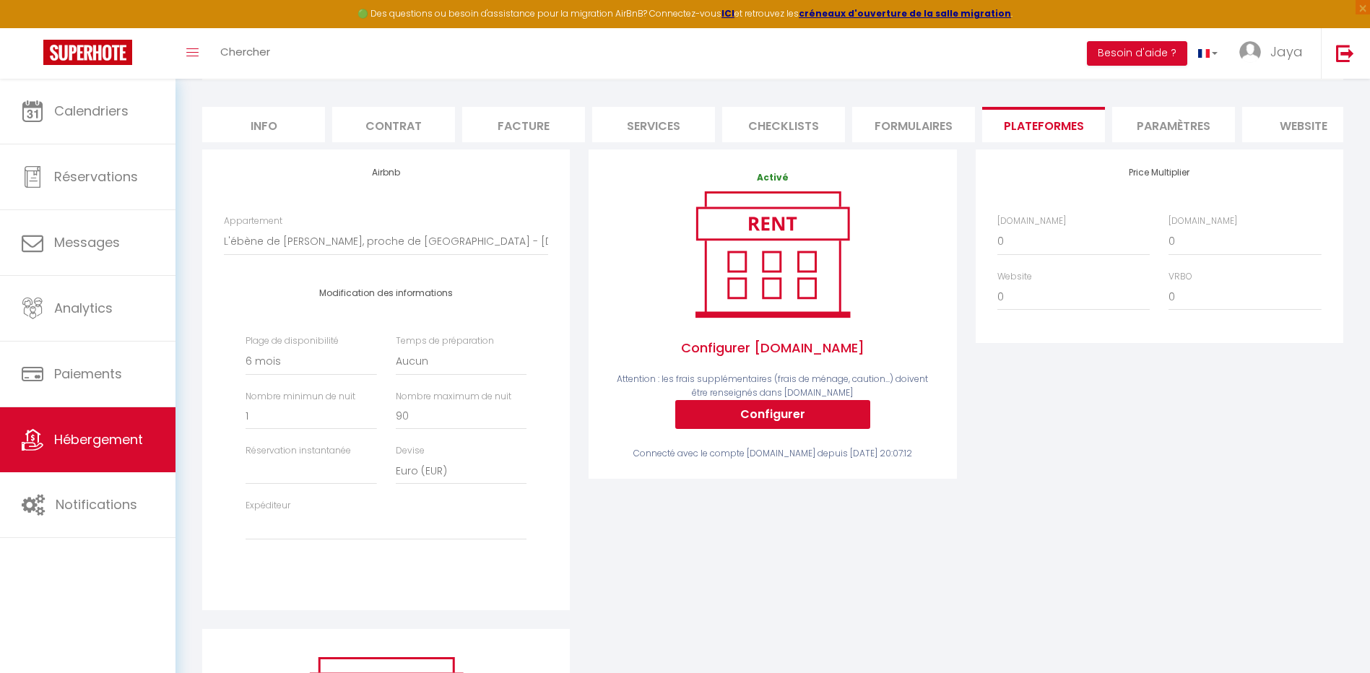
scroll to position [155, 0]
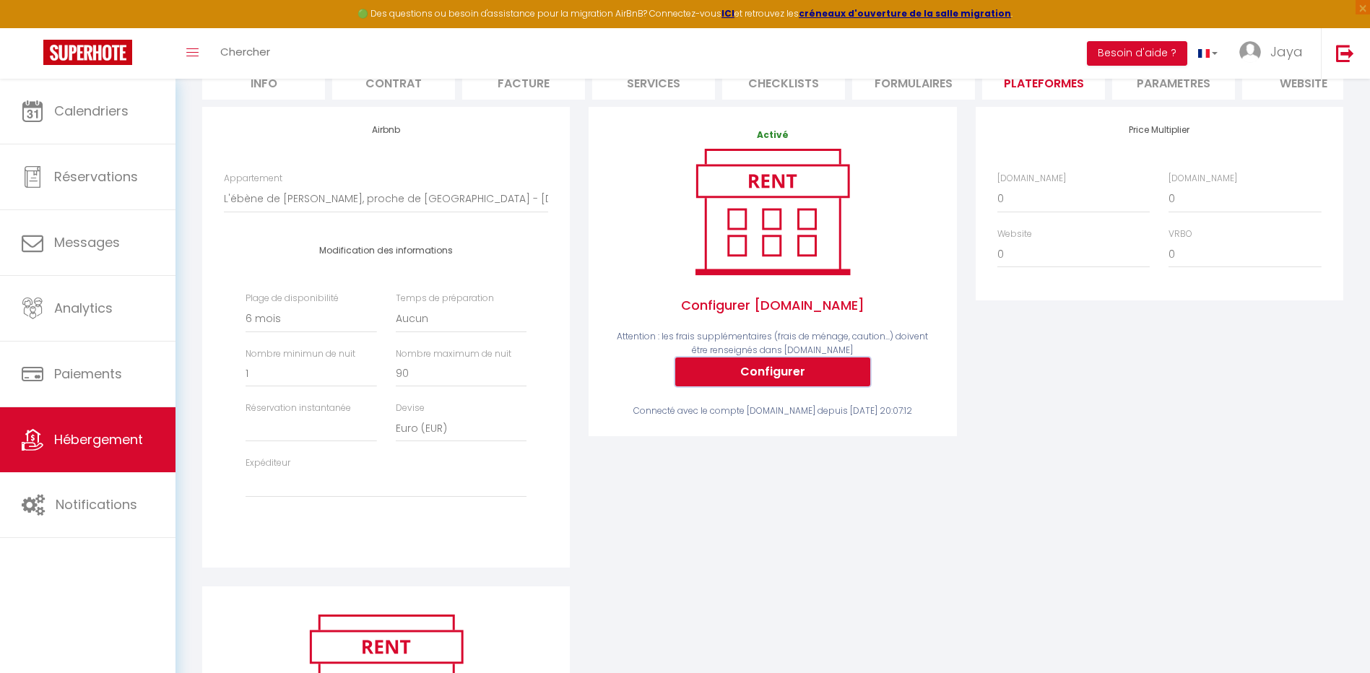
click at [814, 384] on button "Configurer" at bounding box center [772, 372] width 195 height 29
select select
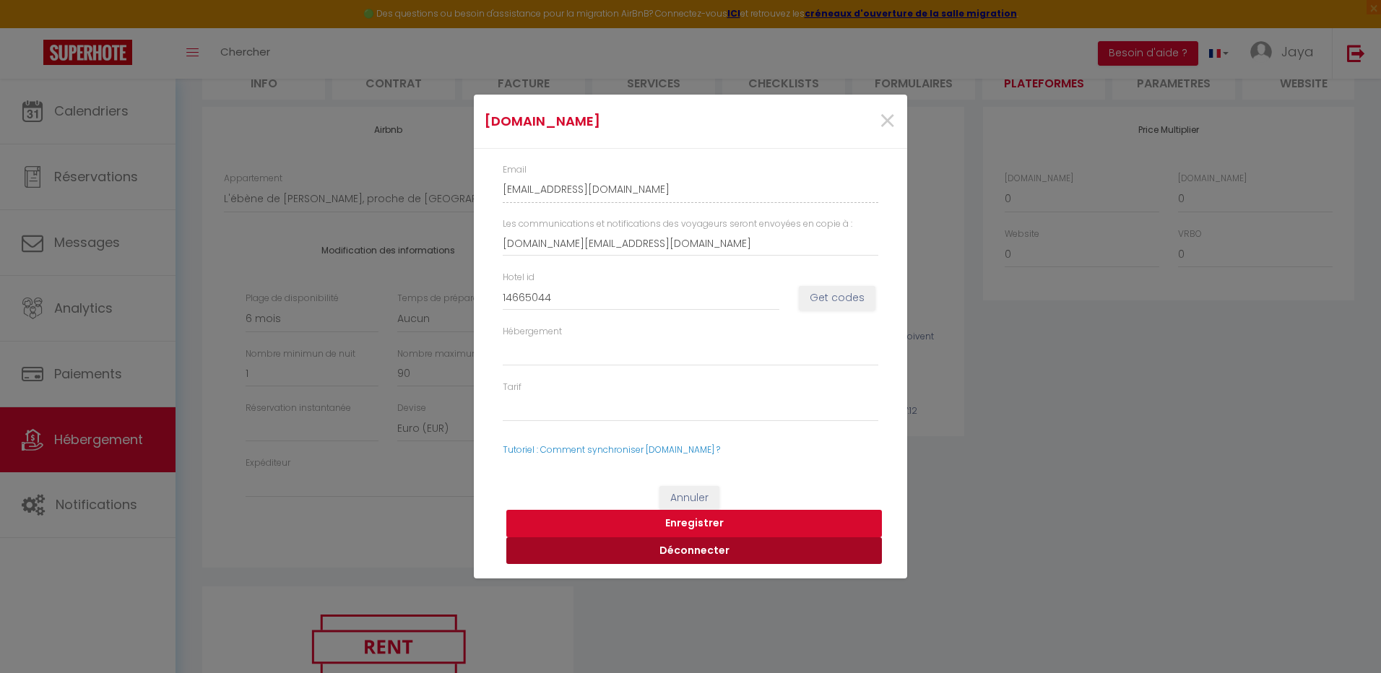
click at [709, 548] on button "Déconnecter" at bounding box center [694, 550] width 376 height 27
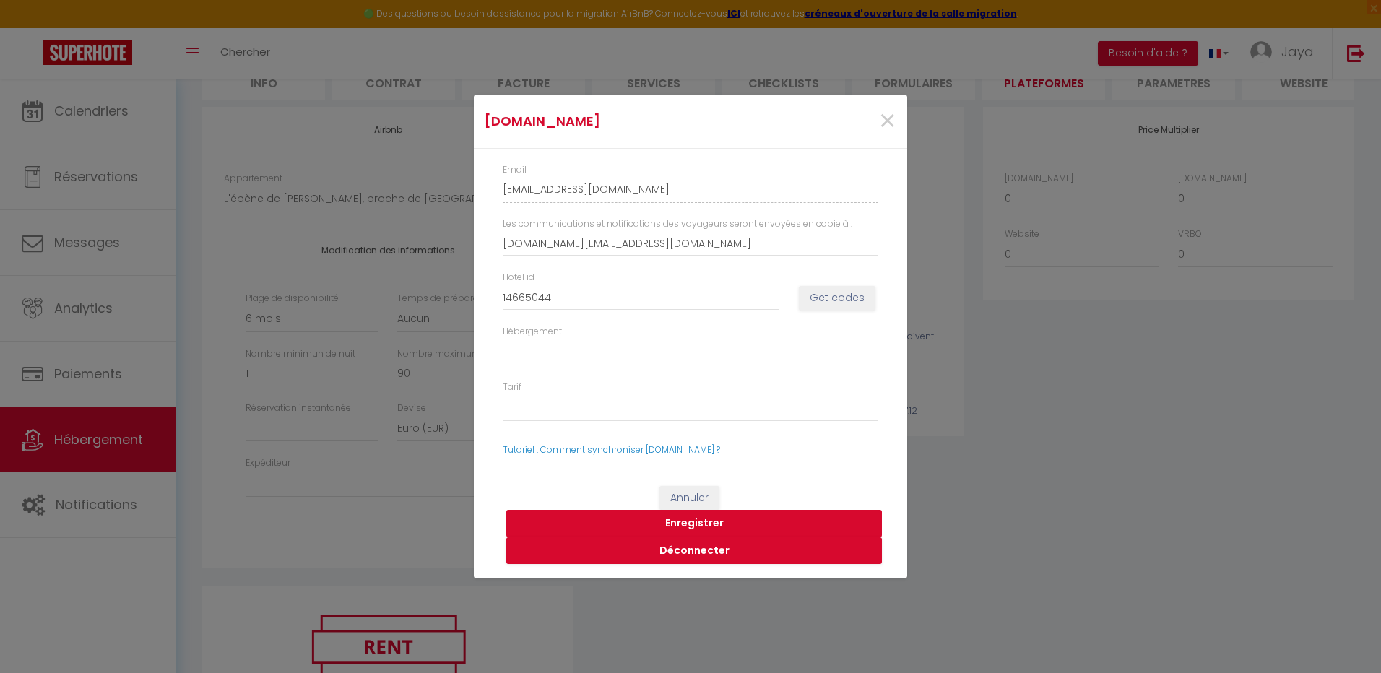
select select
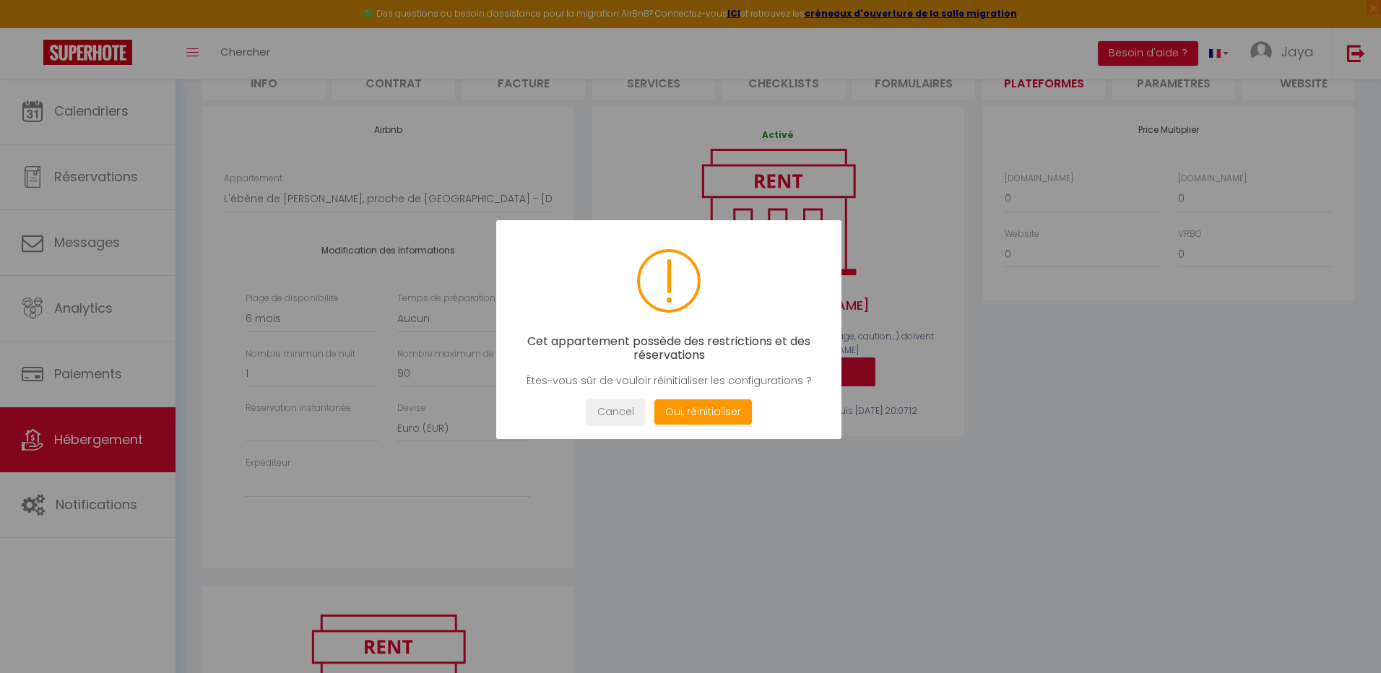
click at [694, 558] on div at bounding box center [690, 336] width 1381 height 673
click at [764, 504] on div at bounding box center [690, 336] width 1381 height 673
click at [720, 416] on button "Oui, réinitialiser" at bounding box center [704, 412] width 98 height 25
select select
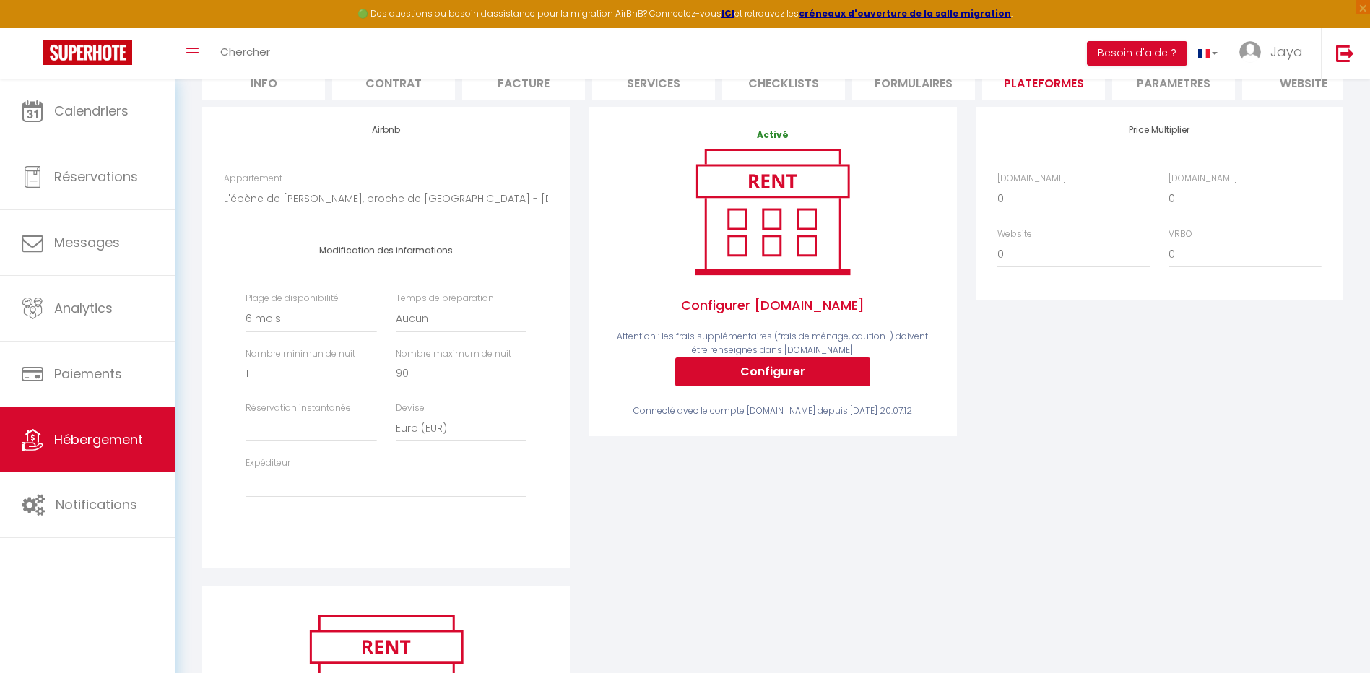
select select
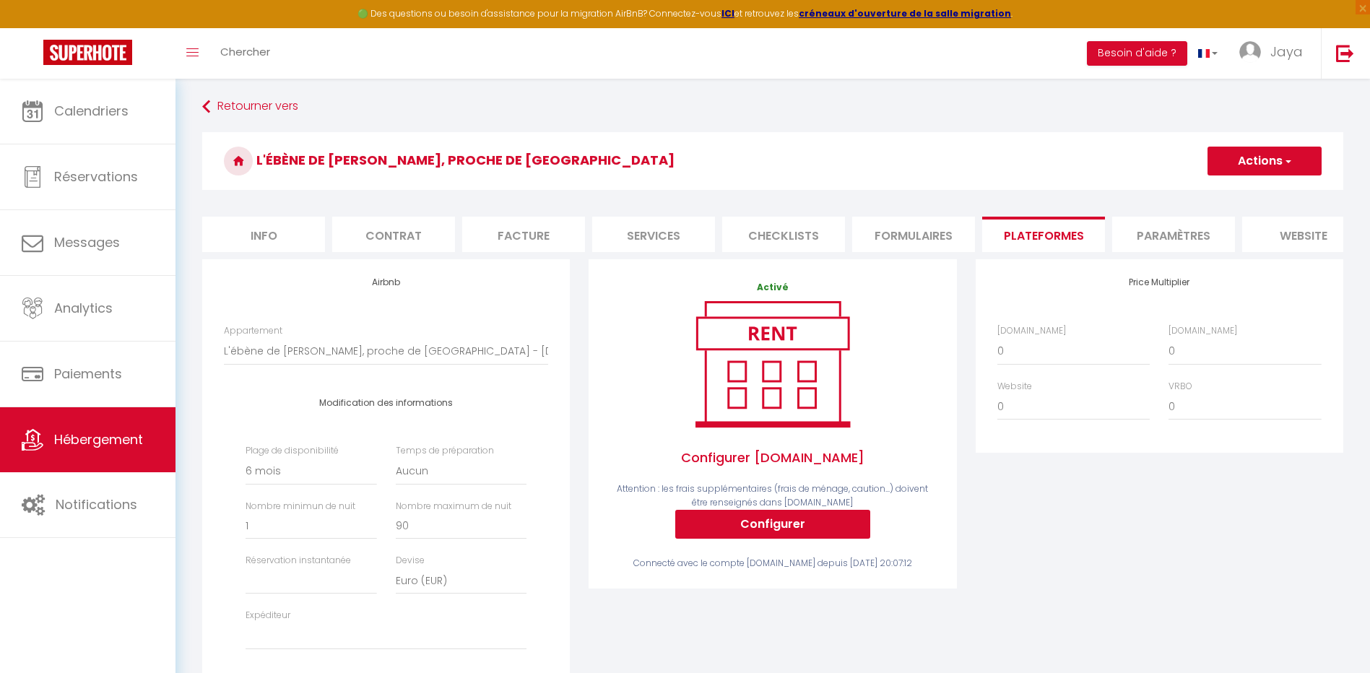
scroll to position [0, 0]
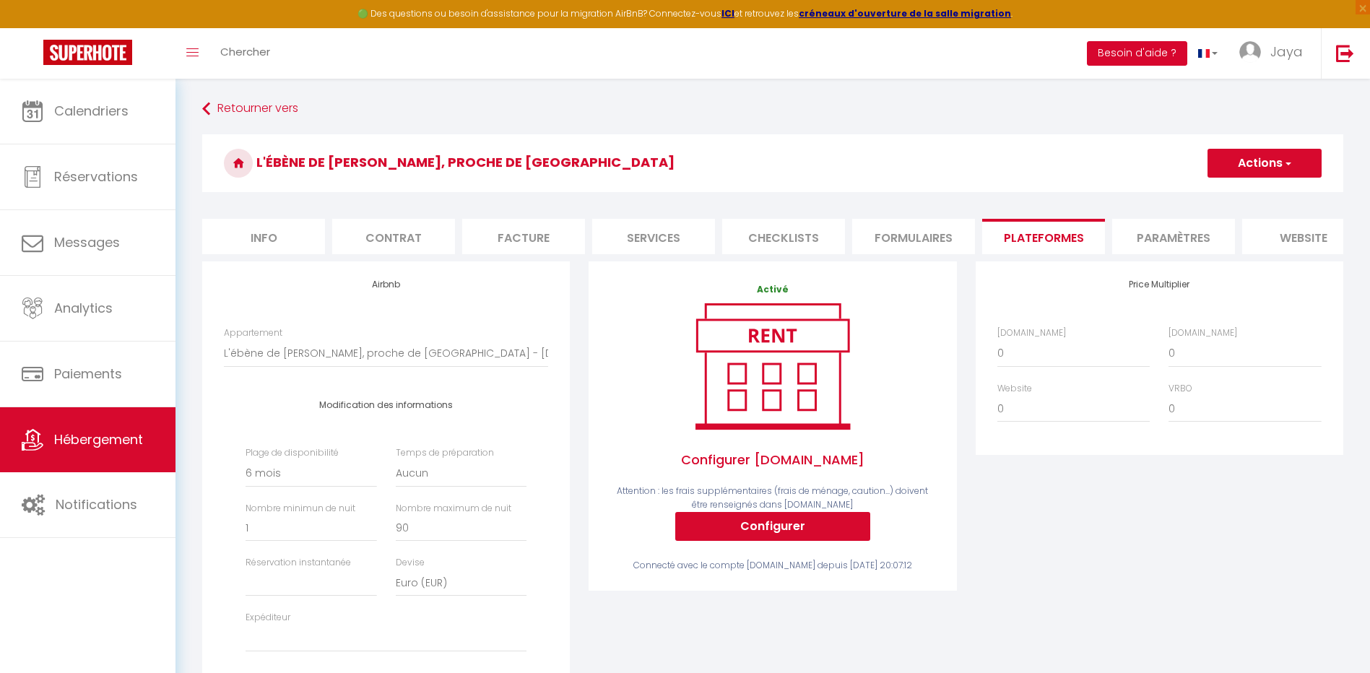
click at [1176, 56] on button "Besoin d'aide ?" at bounding box center [1137, 53] width 100 height 25
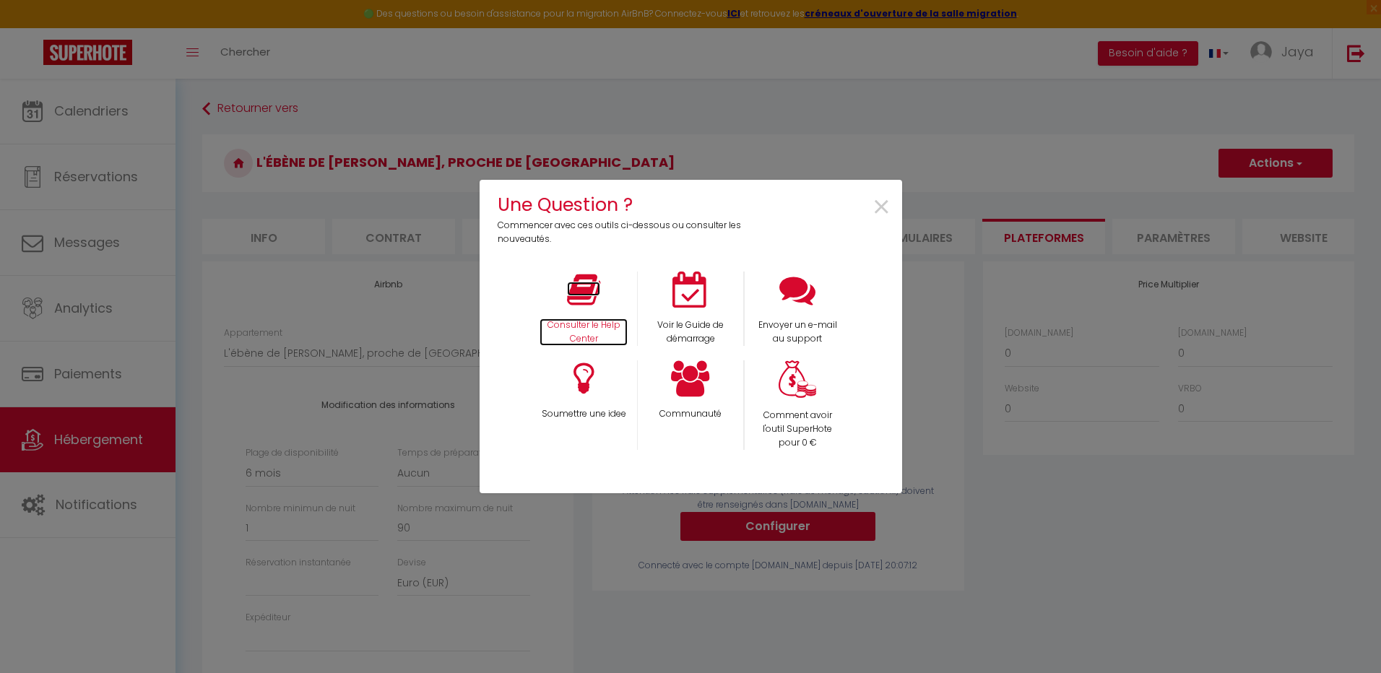
drag, startPoint x: 591, startPoint y: 313, endPoint x: 581, endPoint y: 294, distance: 21.3
click at [581, 294] on icon at bounding box center [583, 290] width 33 height 36
click at [880, 207] on span "×" at bounding box center [882, 208] width 20 height 46
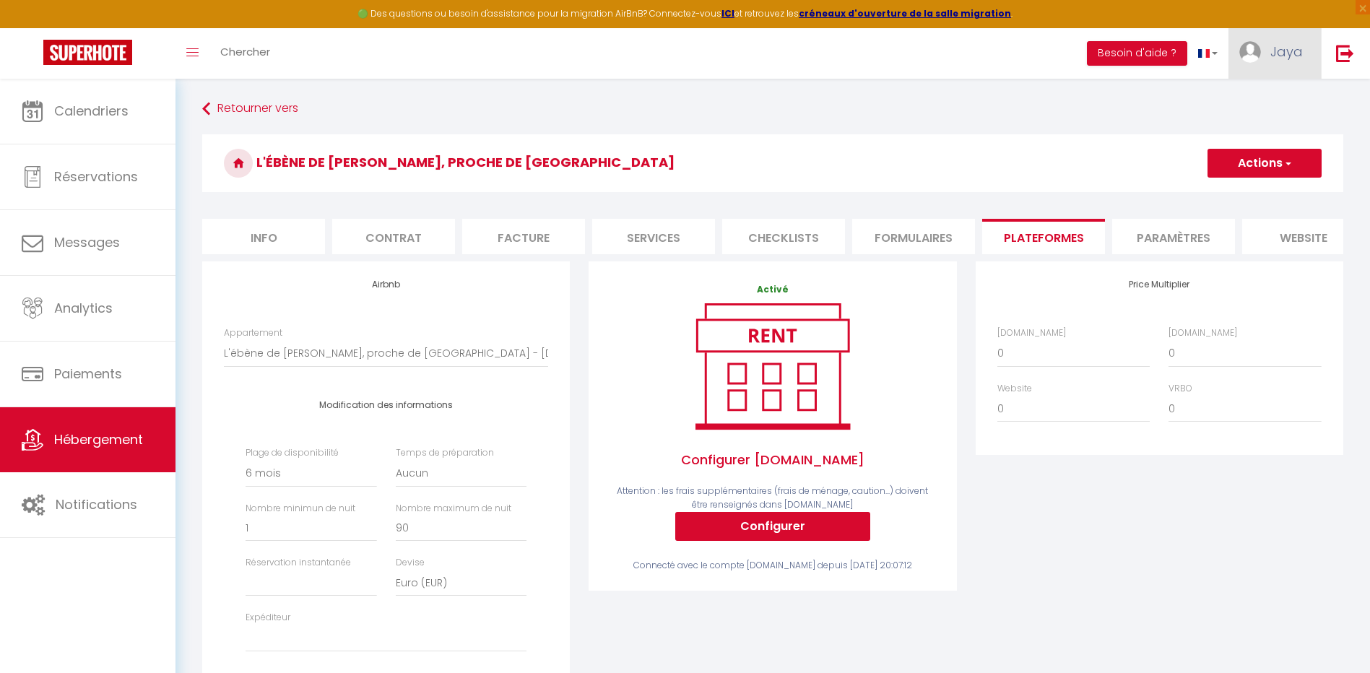
click at [1284, 52] on span "Jaya" at bounding box center [1287, 52] width 33 height 18
click at [1271, 97] on link "Paramètres" at bounding box center [1263, 100] width 107 height 25
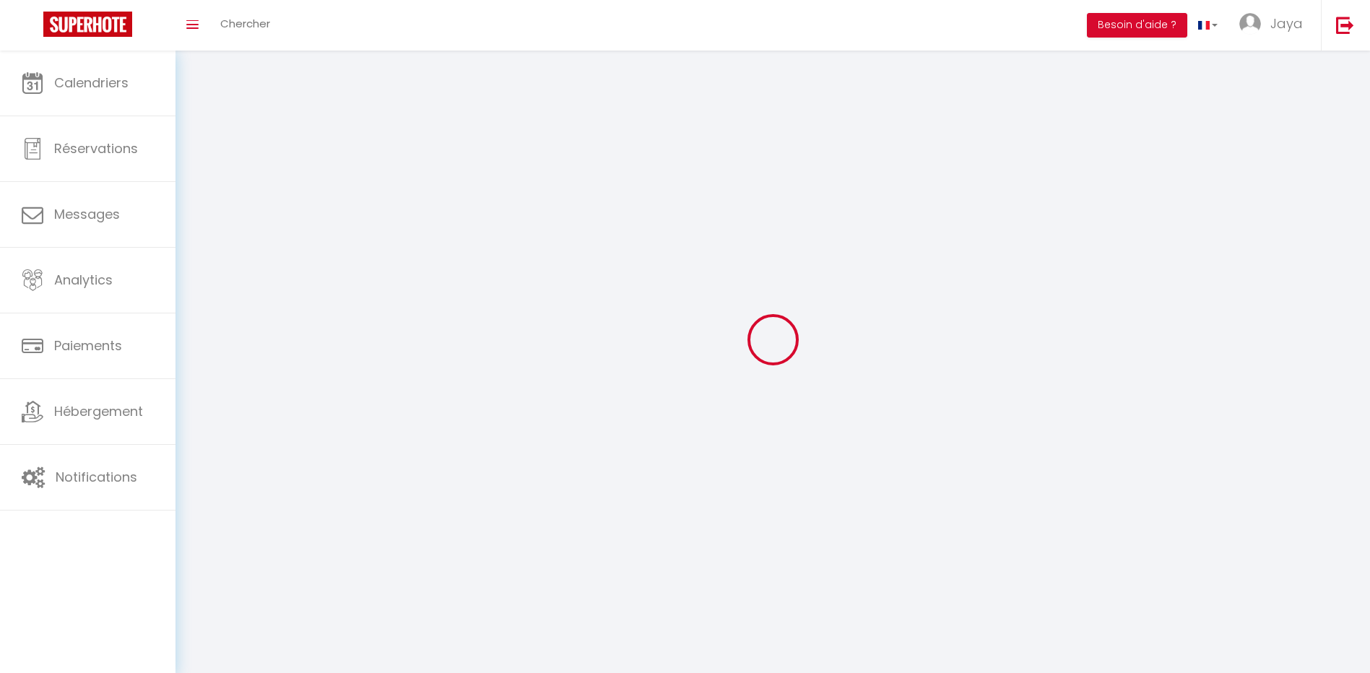
type input "Jaya"
type input "CHIFFOLEAU"
type input "[PHONE_NUMBER]"
type input "[STREET_ADDRESS][PERSON_NAME]"
type input "44800"
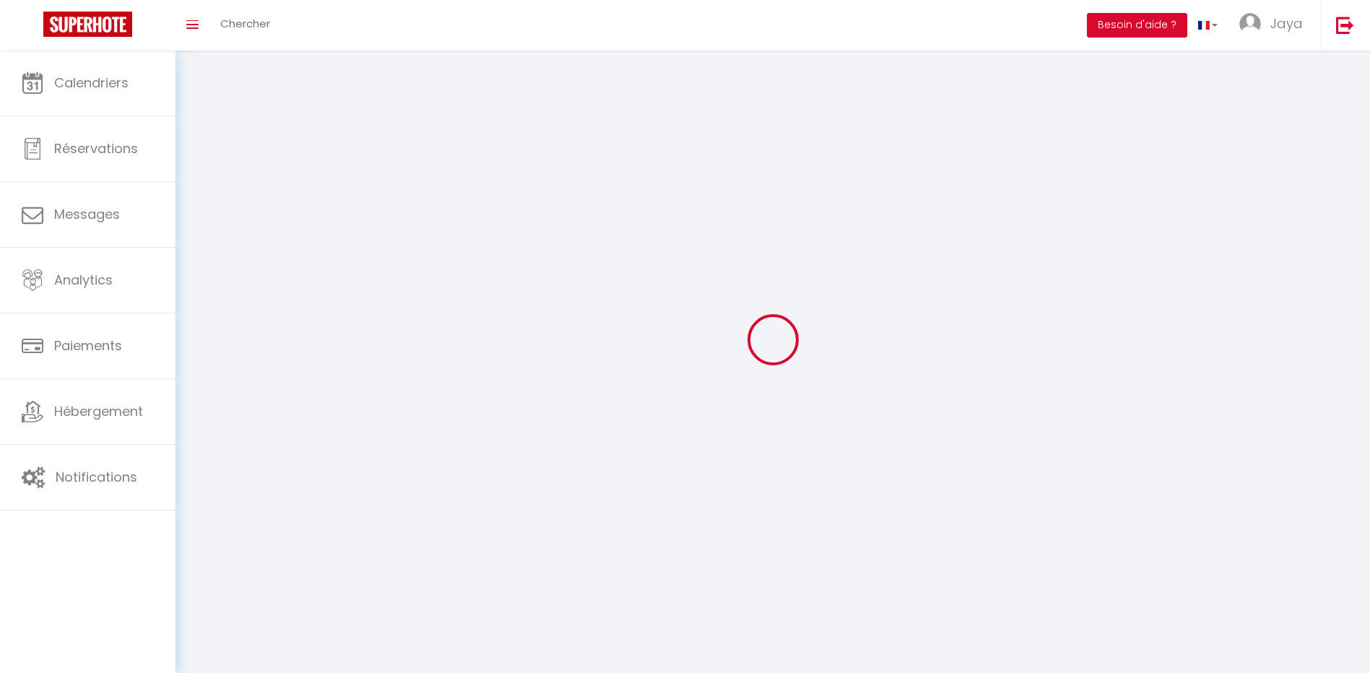
type input "SAINT HERBLAIN"
type input "1kVcTk3VkQZ38TXtqmPyno9nN"
type input "ZS0ITabrAoXBVWa6dBreA5zep"
select select "28"
type input "1kVcTk3VkQZ38TXtqmPyno9nN"
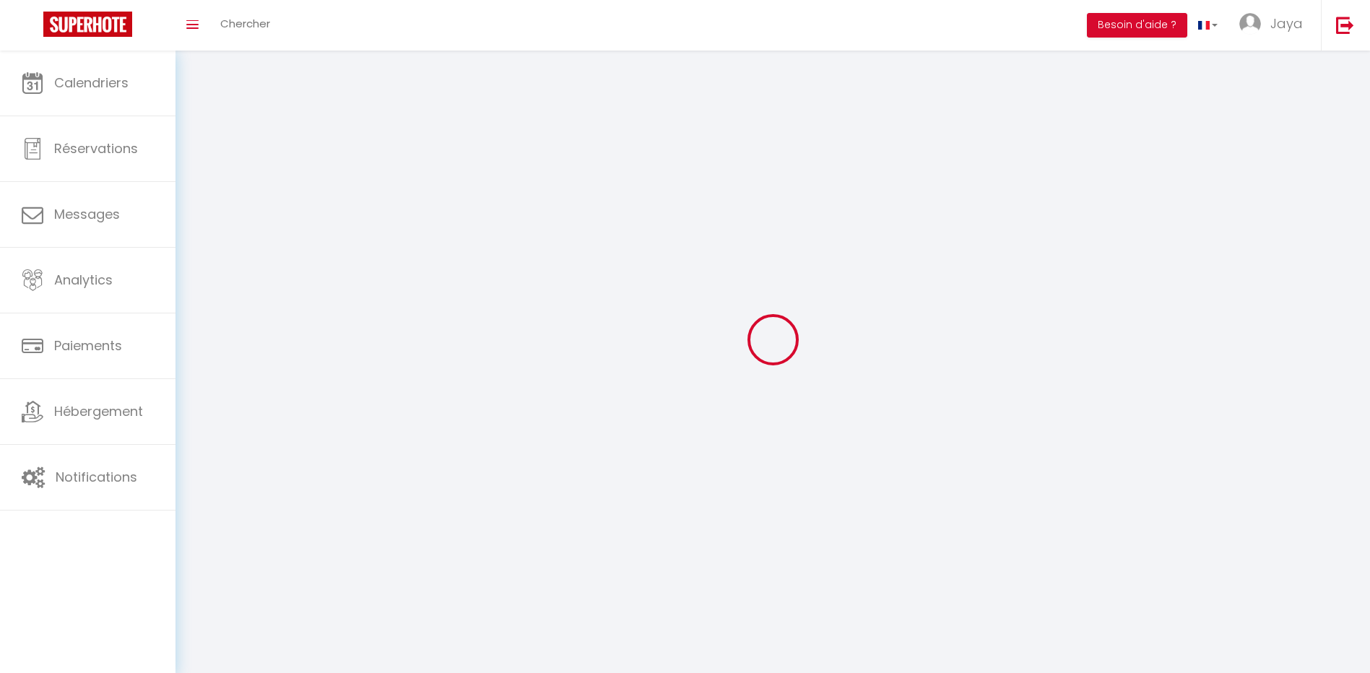
type input "ZS0ITabrAoXBVWa6dBreA5zep"
type input "[URL][DOMAIN_NAME]"
select select "fr"
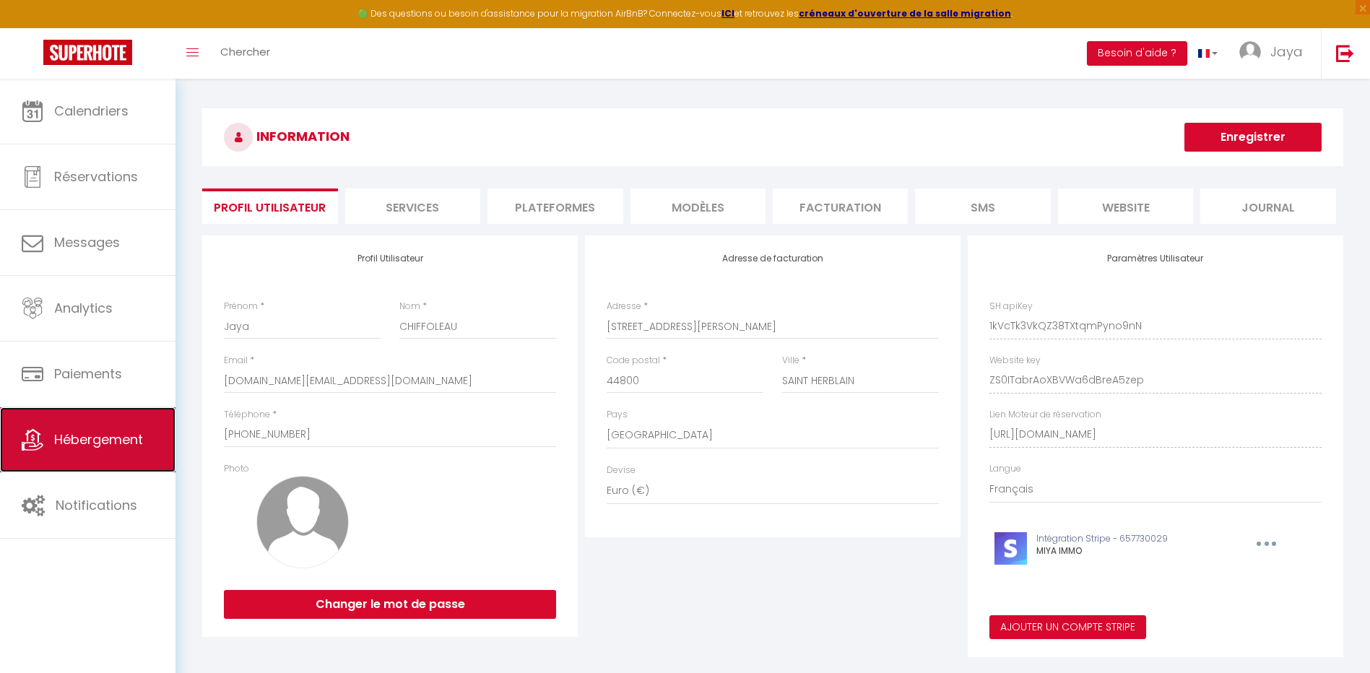
click at [76, 447] on span "Hébergement" at bounding box center [98, 440] width 89 height 18
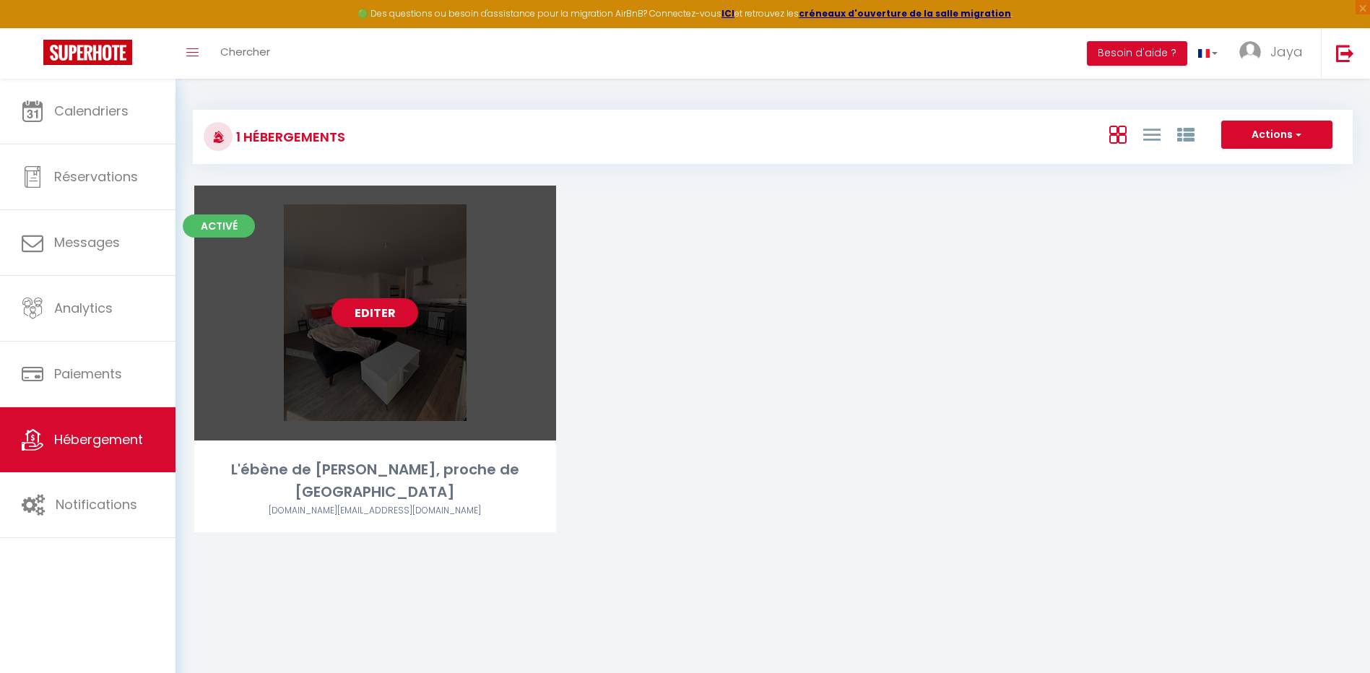
click at [262, 462] on div "L'ébène de [PERSON_NAME], proche de [GEOGRAPHIC_DATA]" at bounding box center [375, 482] width 362 height 46
select select "3"
select select "2"
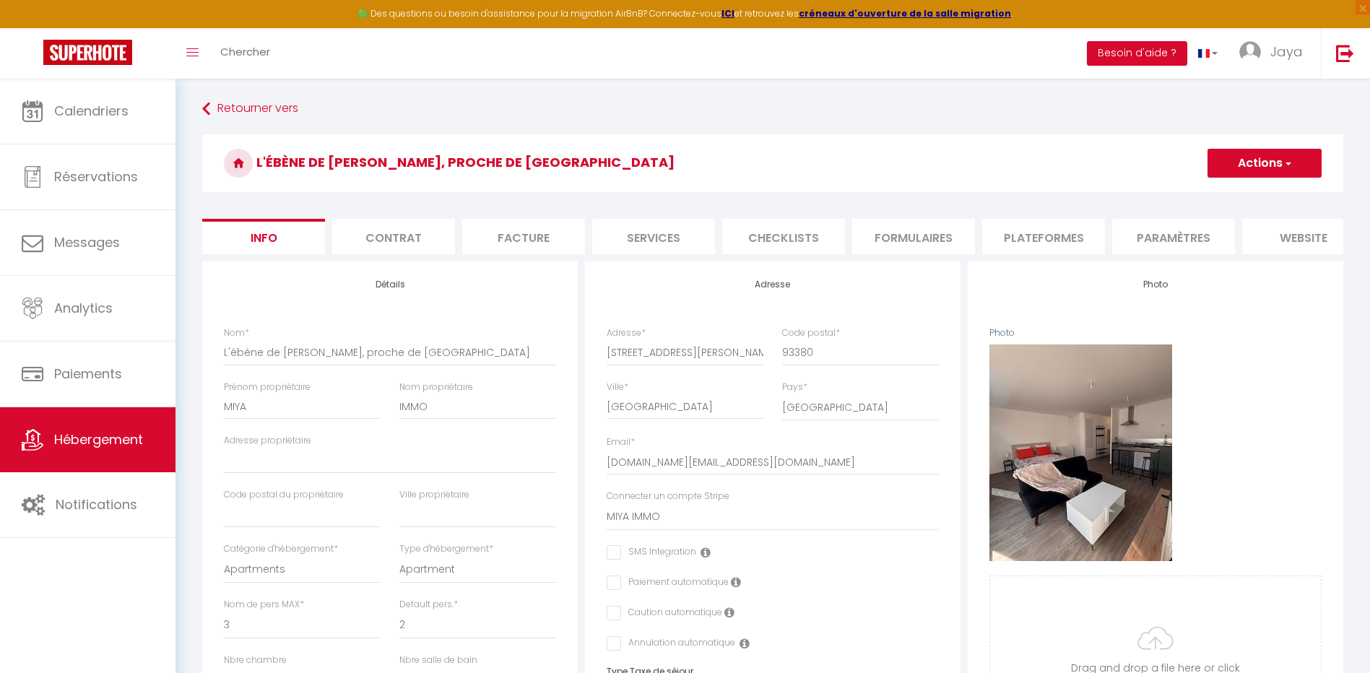
click at [392, 230] on li "Contrat" at bounding box center [393, 236] width 123 height 35
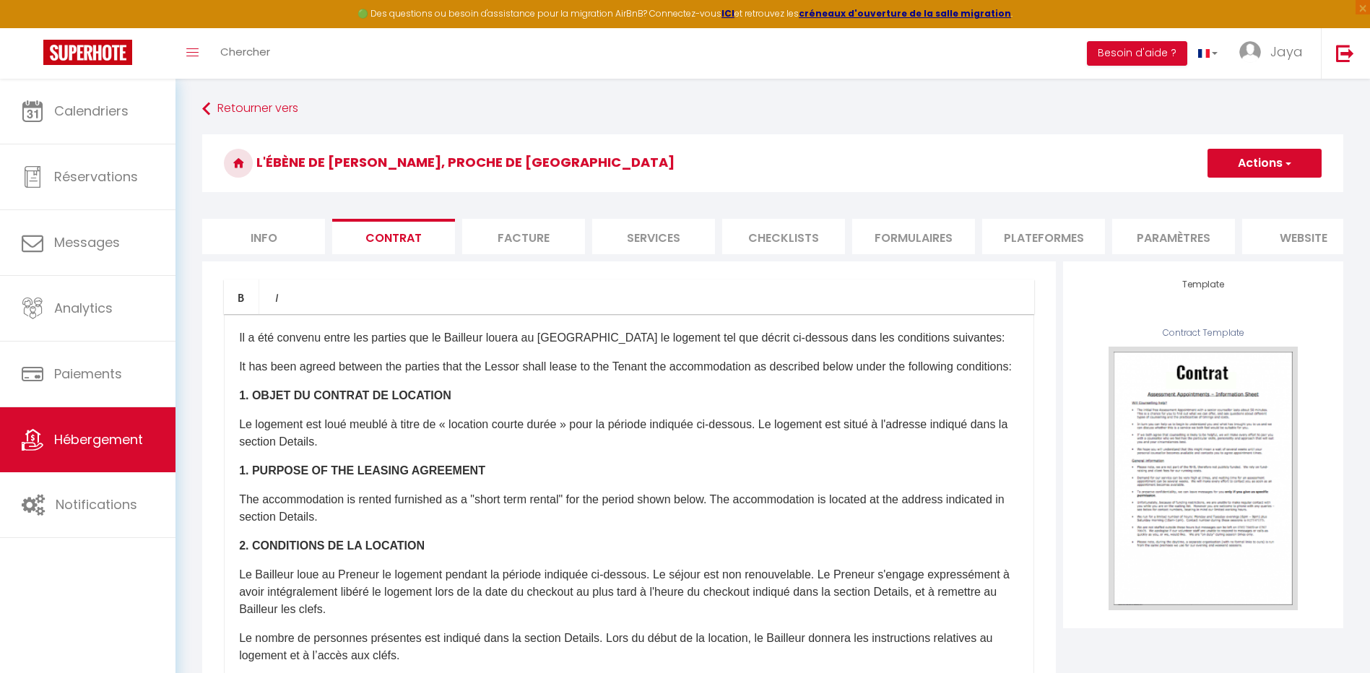
click at [522, 232] on li "Facture" at bounding box center [523, 236] width 123 height 35
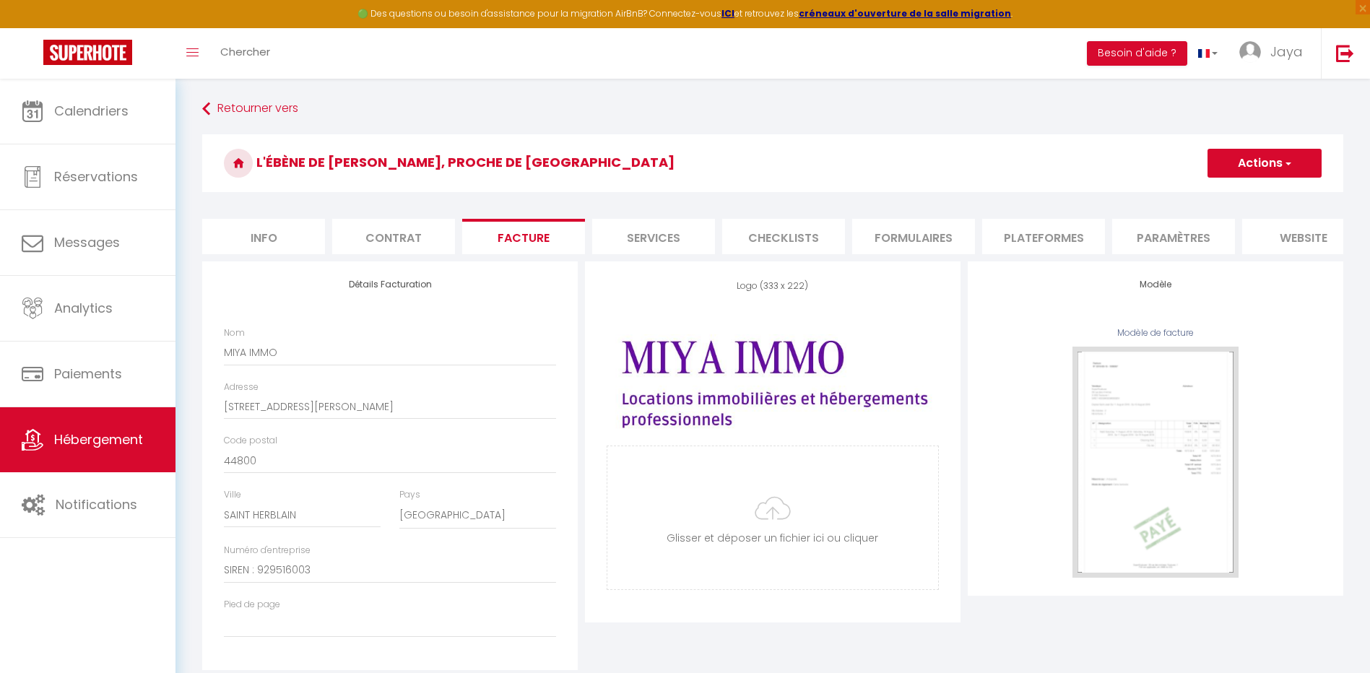
click at [649, 237] on li "Services" at bounding box center [653, 236] width 123 height 35
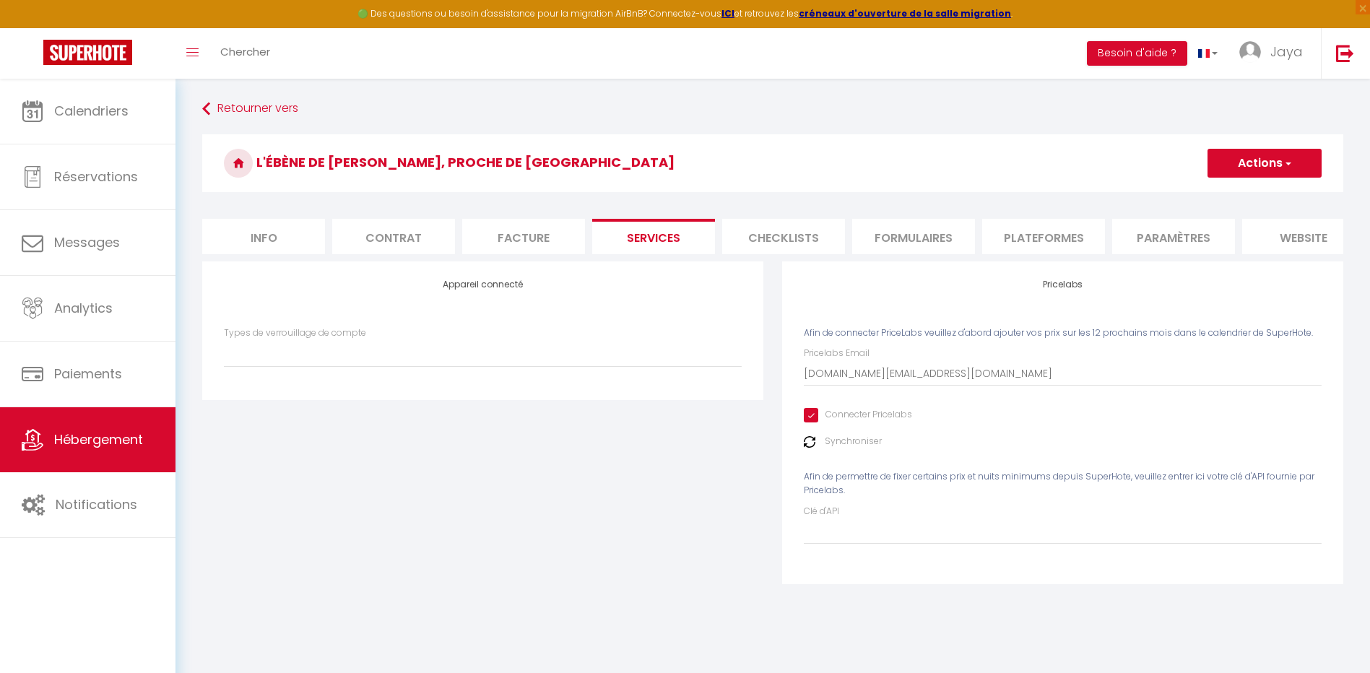
click at [772, 238] on li "Checklists" at bounding box center [783, 236] width 123 height 35
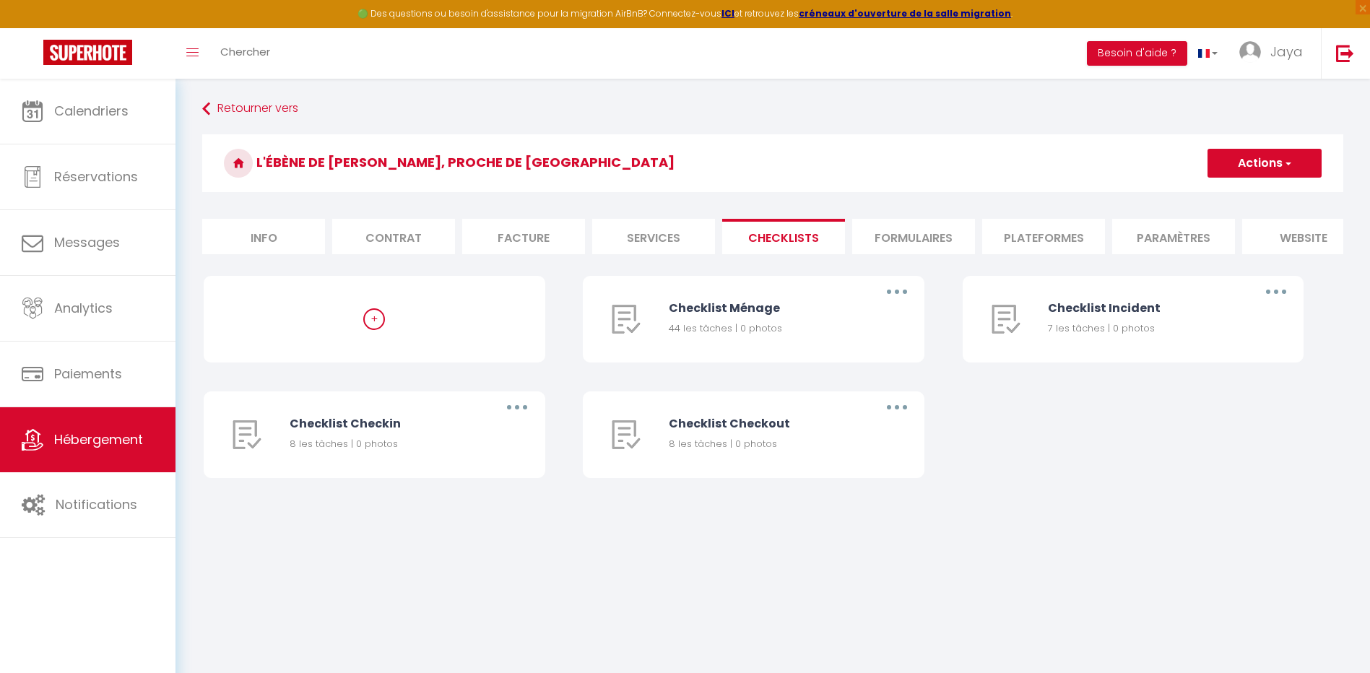
click at [1024, 237] on li "Plateformes" at bounding box center [1043, 236] width 123 height 35
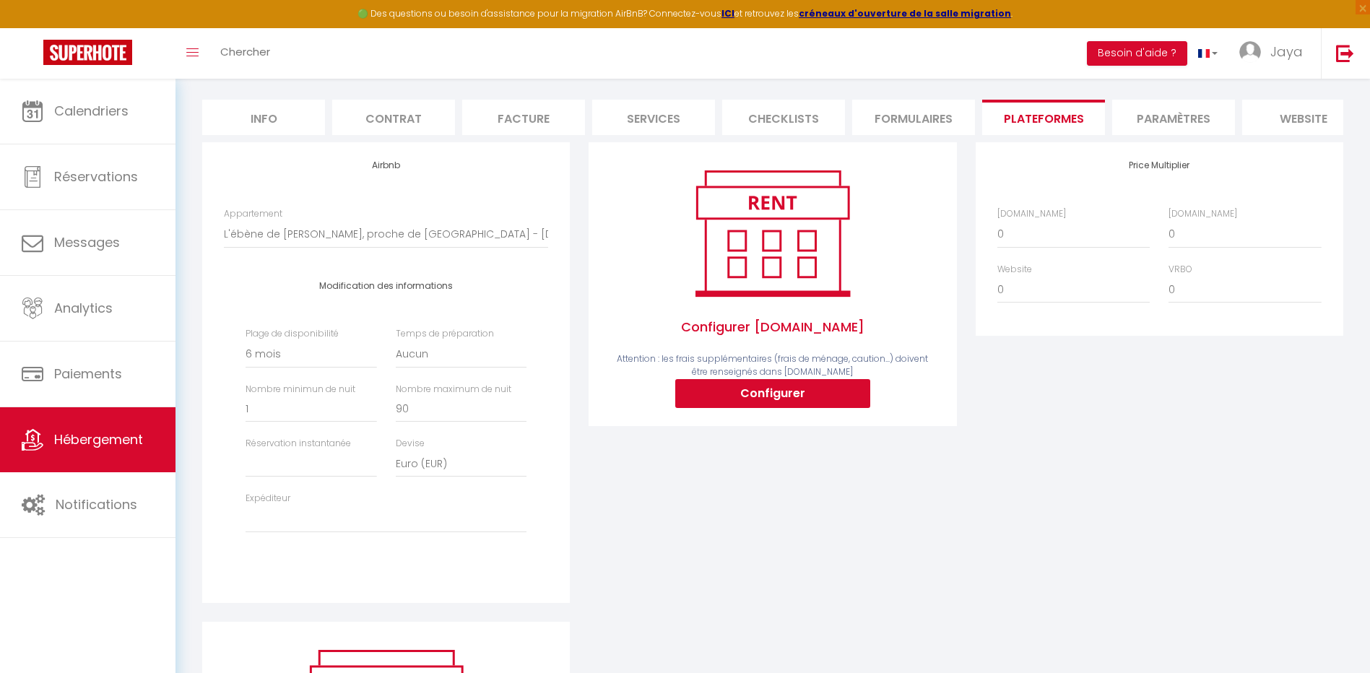
scroll to position [82, 0]
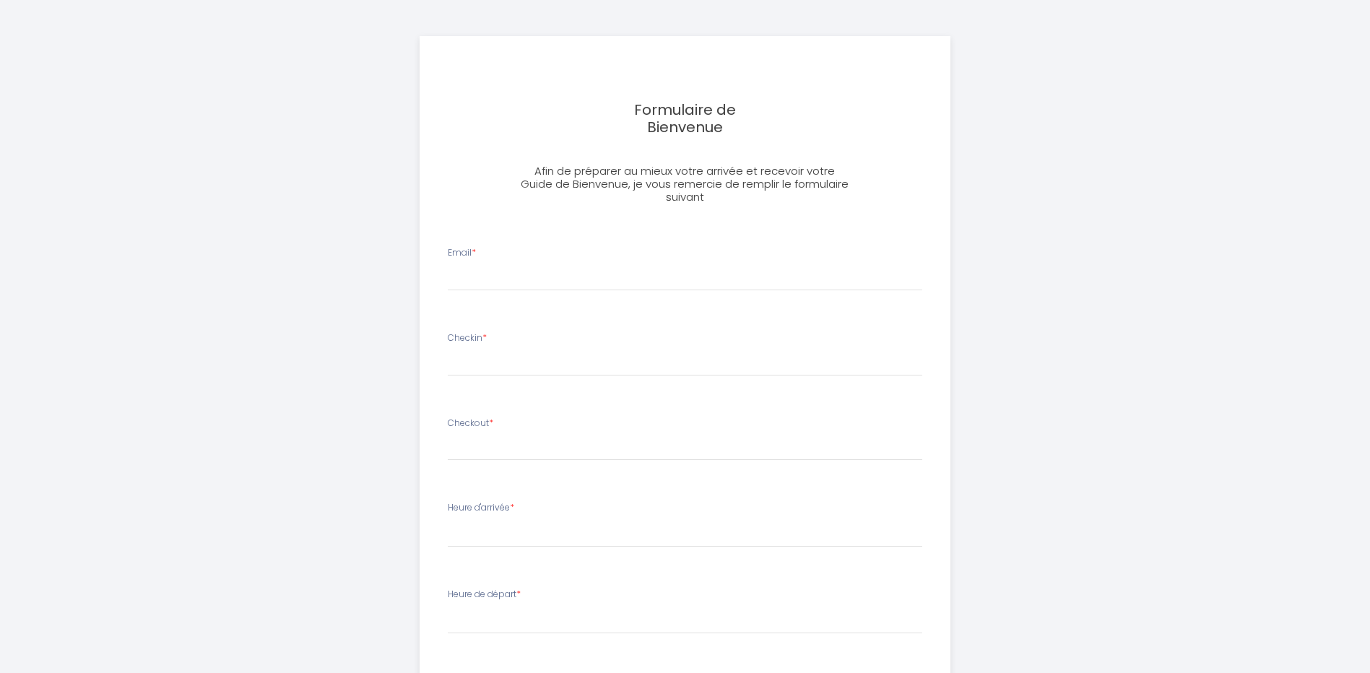
select select
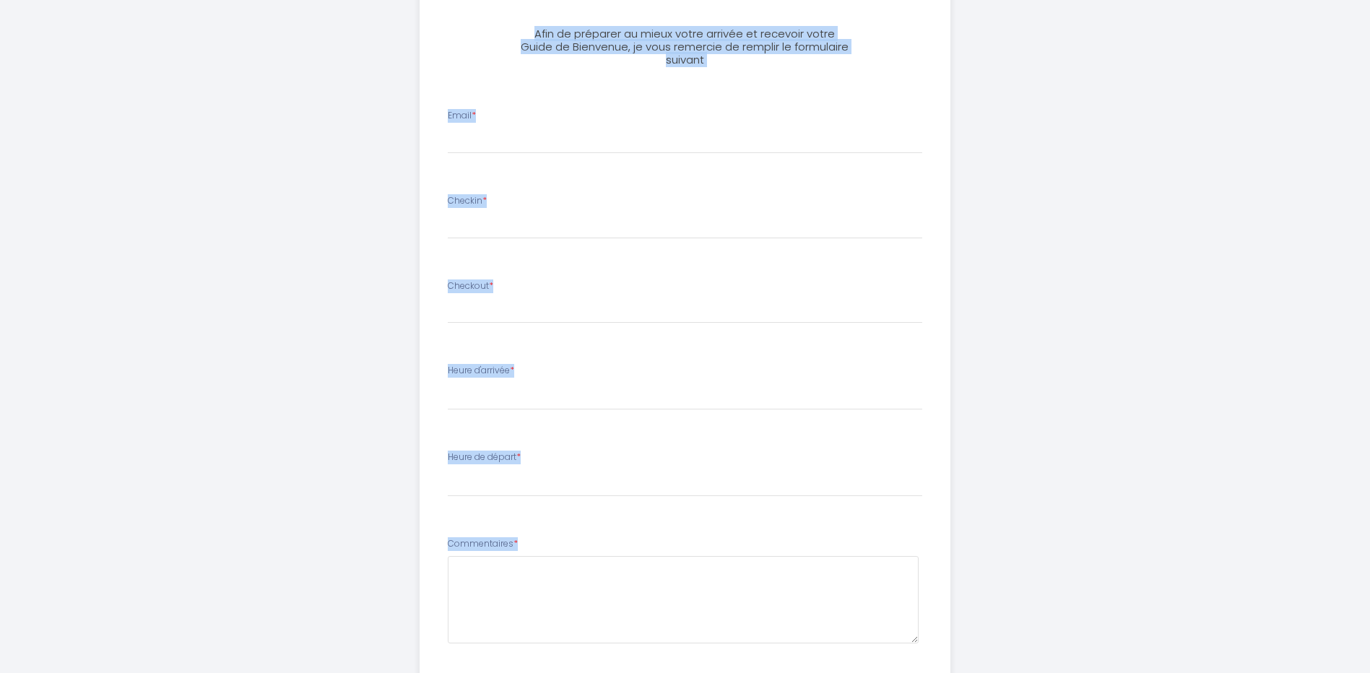
scroll to position [377, 0]
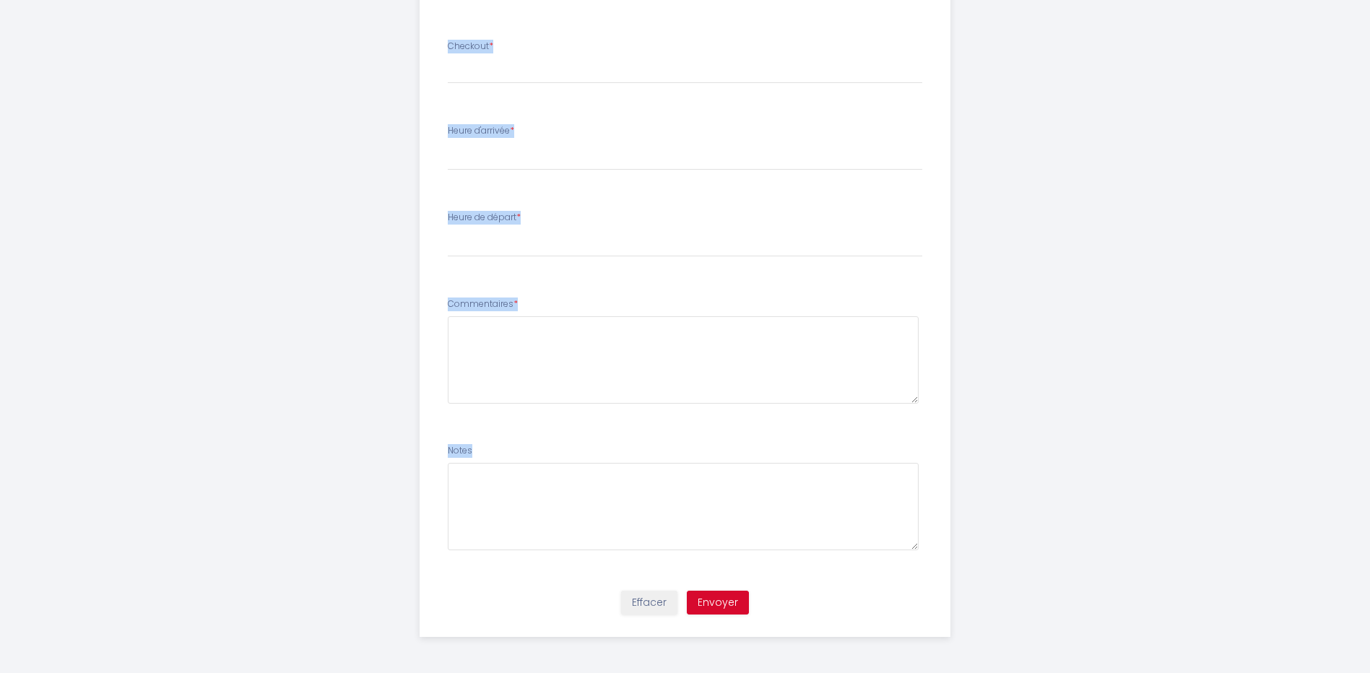
drag, startPoint x: 613, startPoint y: 100, endPoint x: 720, endPoint y: 501, distance: 415.7
click at [720, 504] on div "Formulaire de Bienvenue Afin de préparer au mieux votre arrivée et recevoir vot…" at bounding box center [685, 148] width 531 height 978
copy div "Formulaire de Bienvenue Afin de préparer au mieux votre arrivée et recevoir vot…"
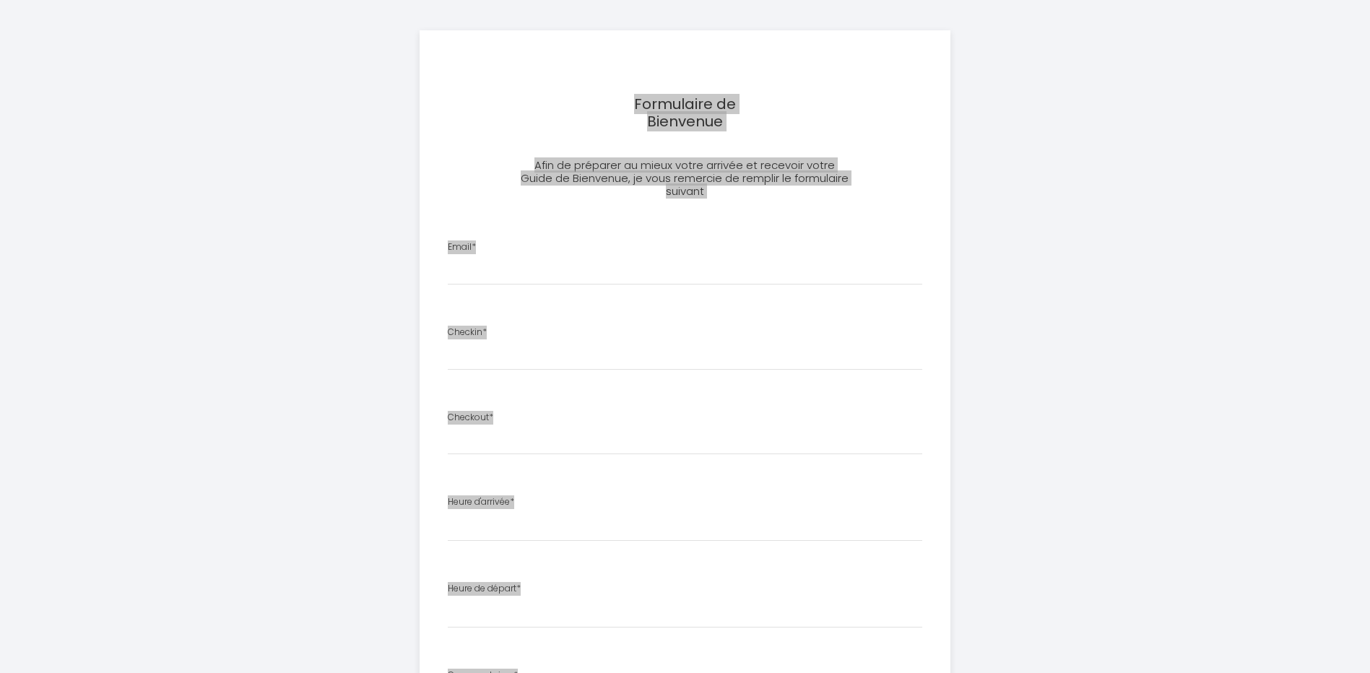
scroll to position [0, 0]
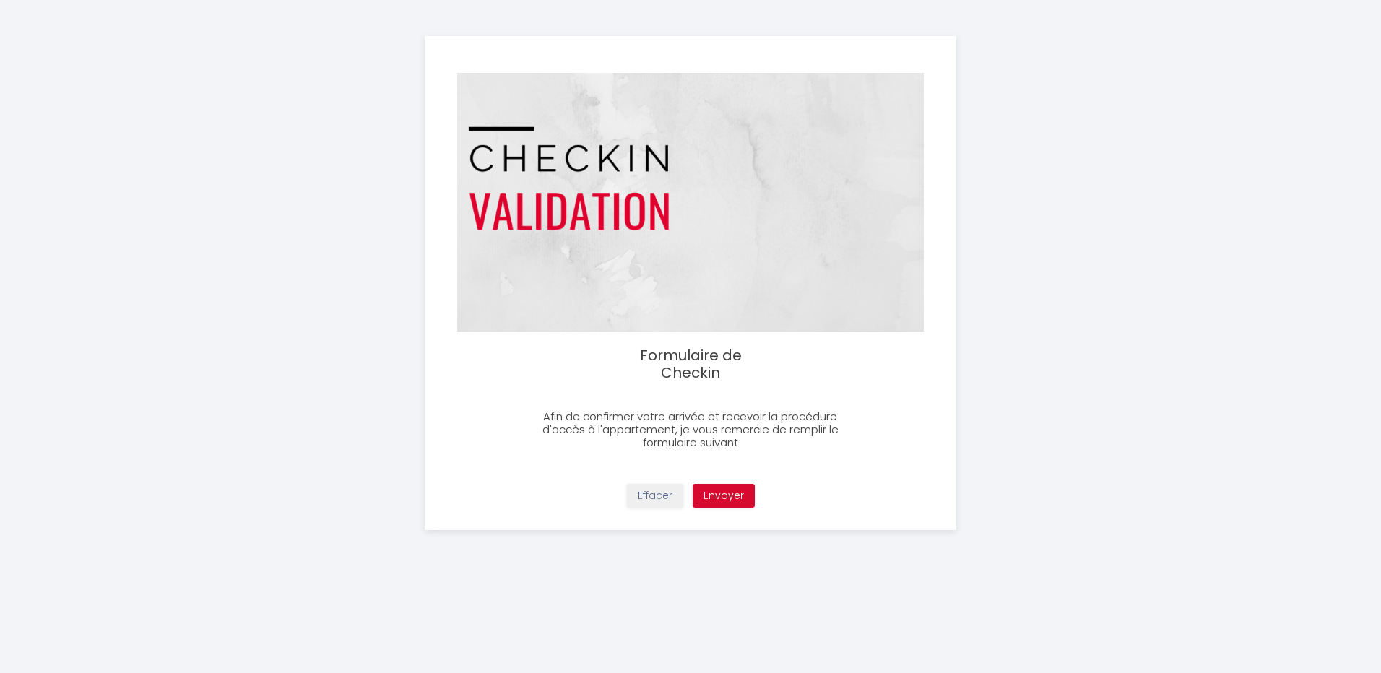
click at [608, 159] on img at bounding box center [690, 202] width 467 height 259
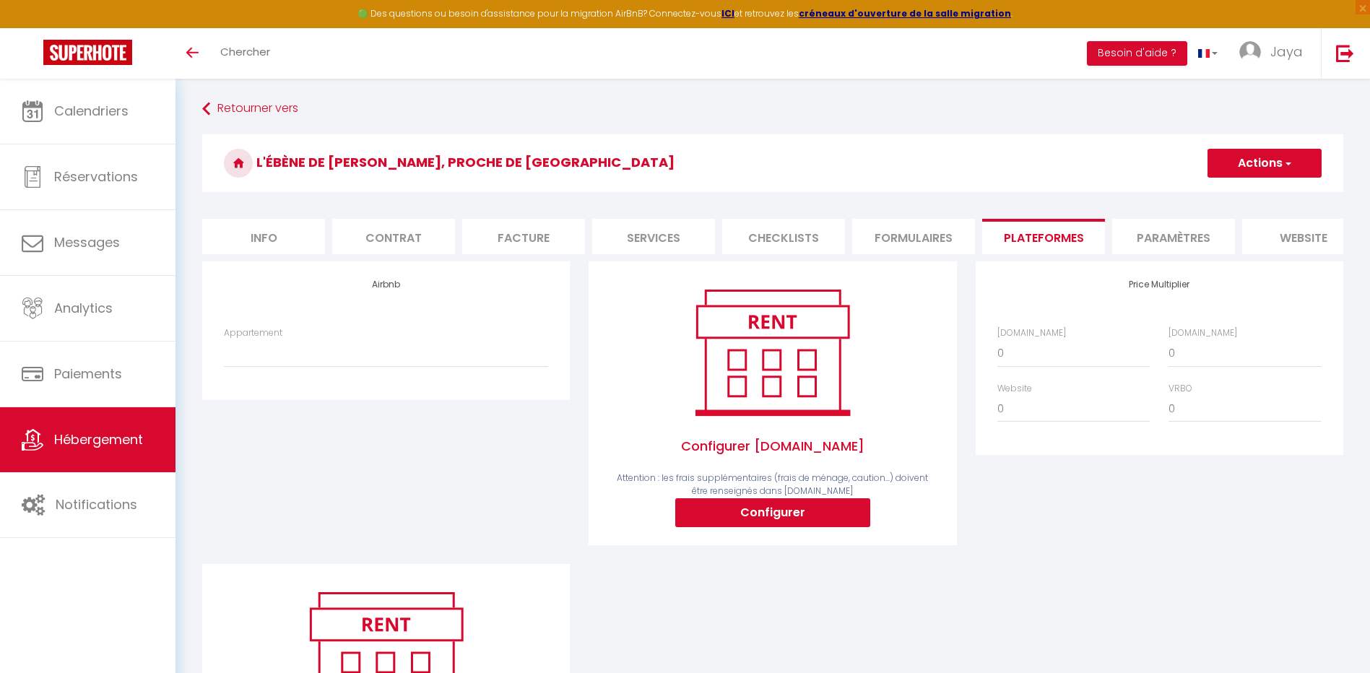
click at [82, 446] on span "Hébergement" at bounding box center [98, 440] width 89 height 18
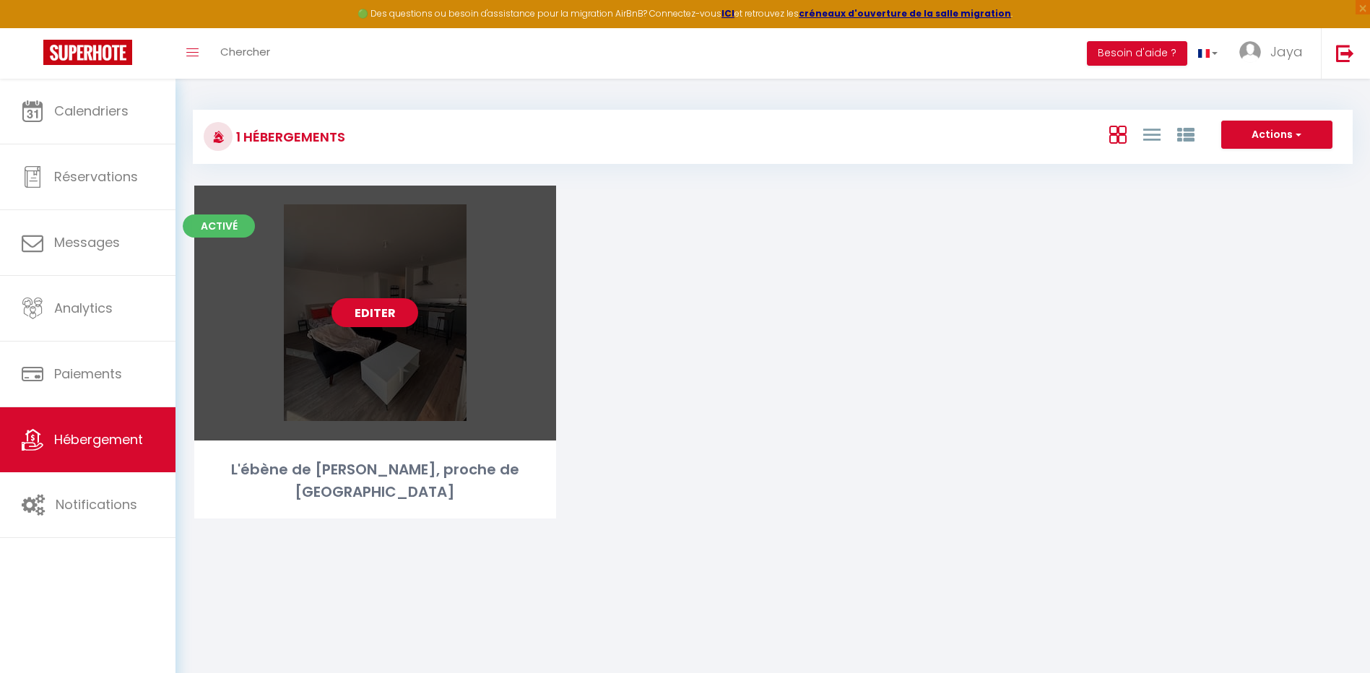
click at [256, 460] on div "L'ébène de Pierrefitte, proche de Paris" at bounding box center [375, 482] width 362 height 46
click at [376, 311] on link "Editer" at bounding box center [375, 312] width 87 height 29
select select "3"
select select "2"
select select "1"
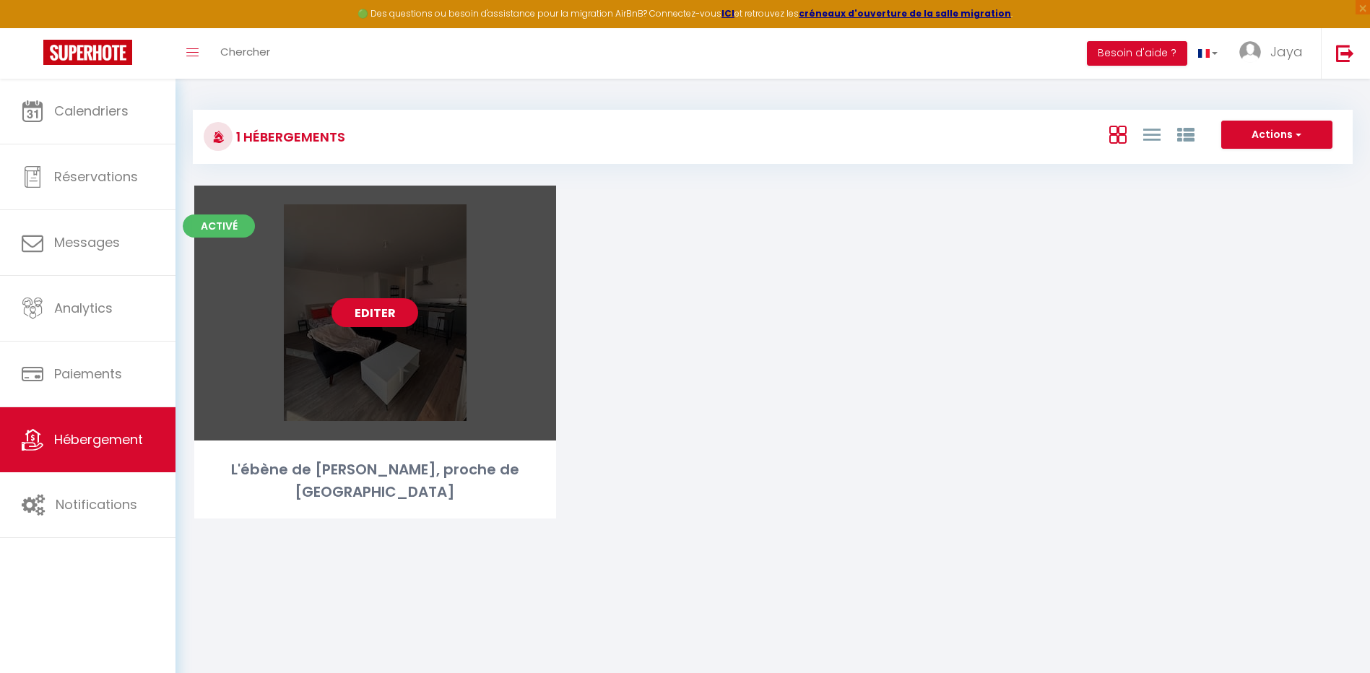
select select "1"
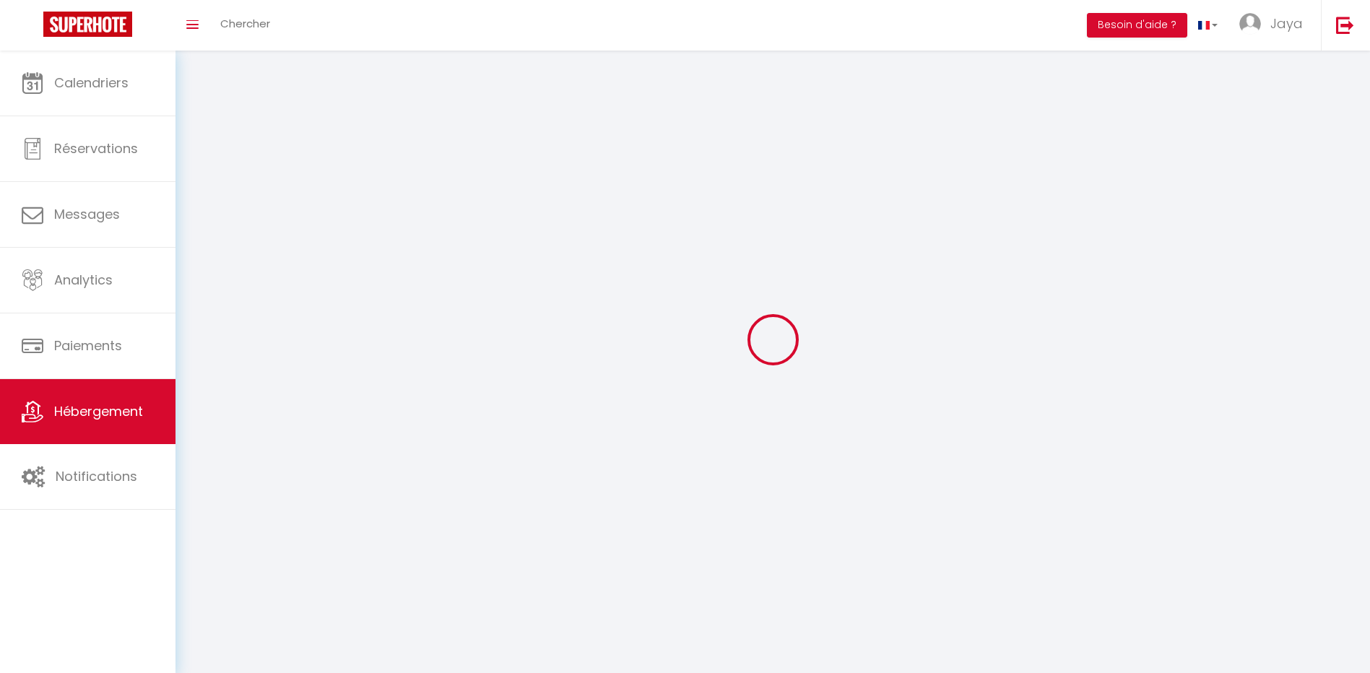
select select
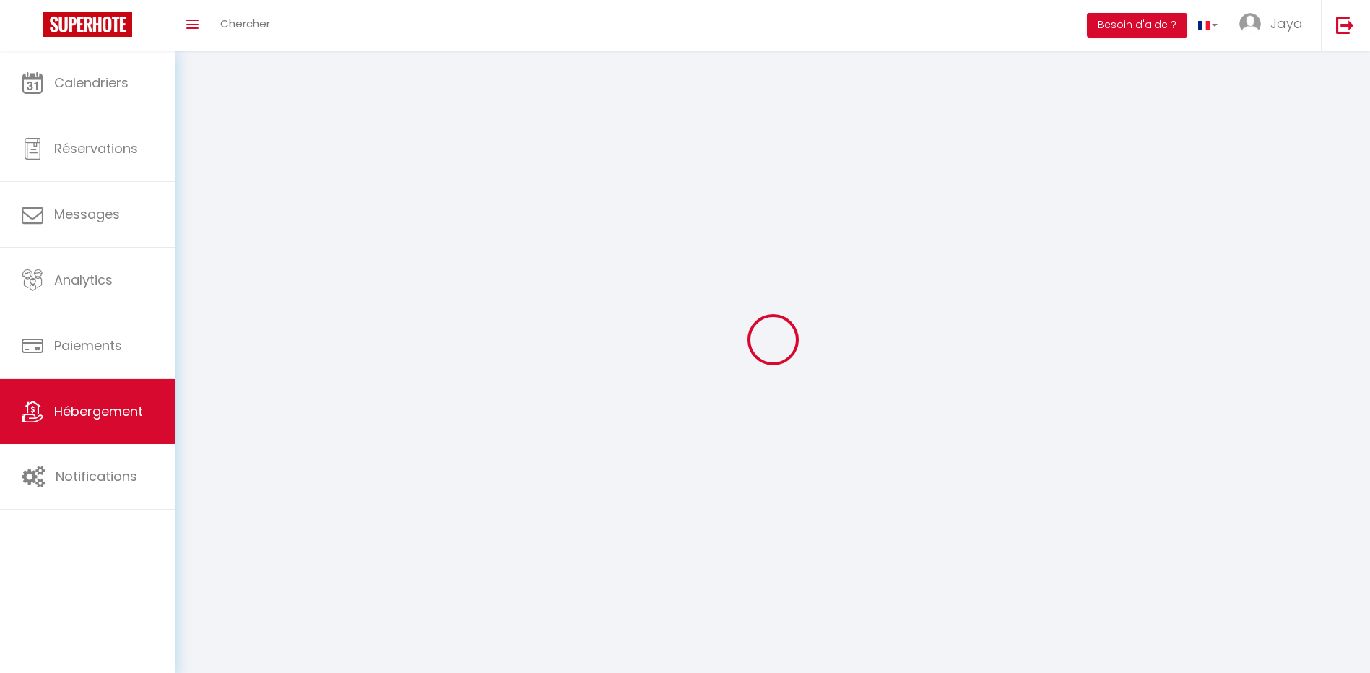
select select
checkbox input "false"
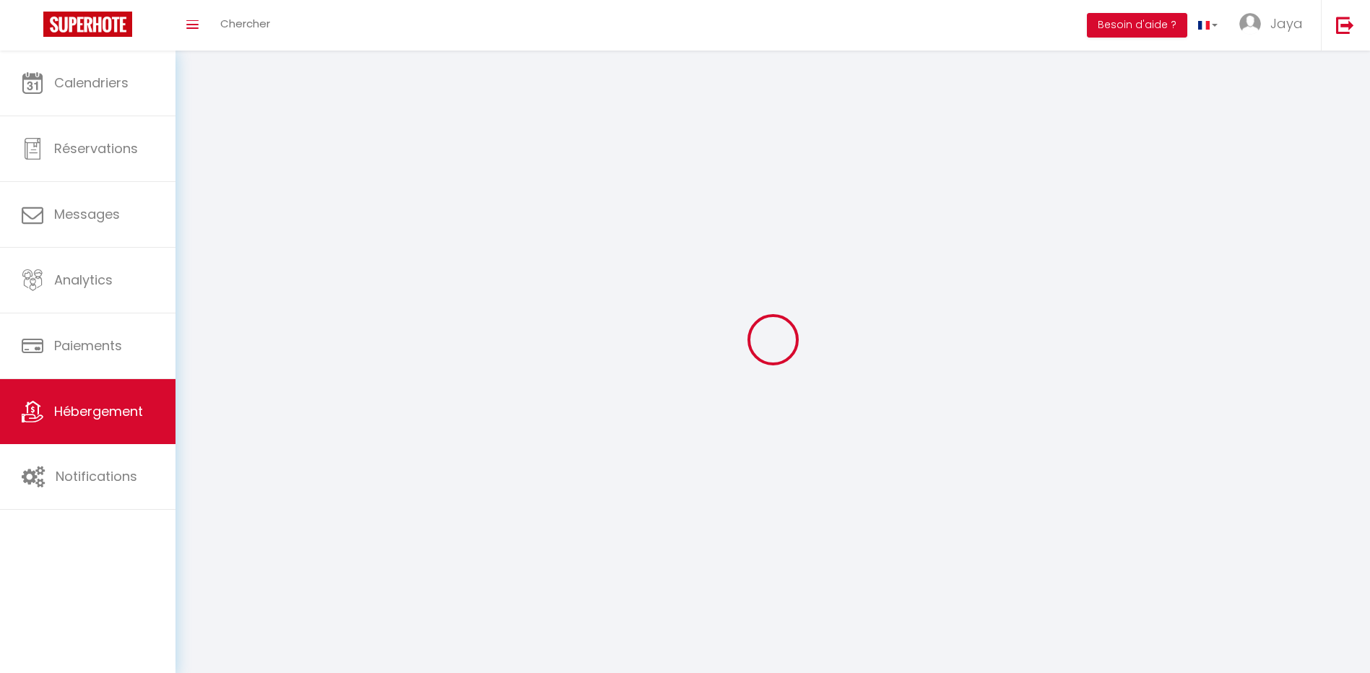
checkbox input "false"
select select
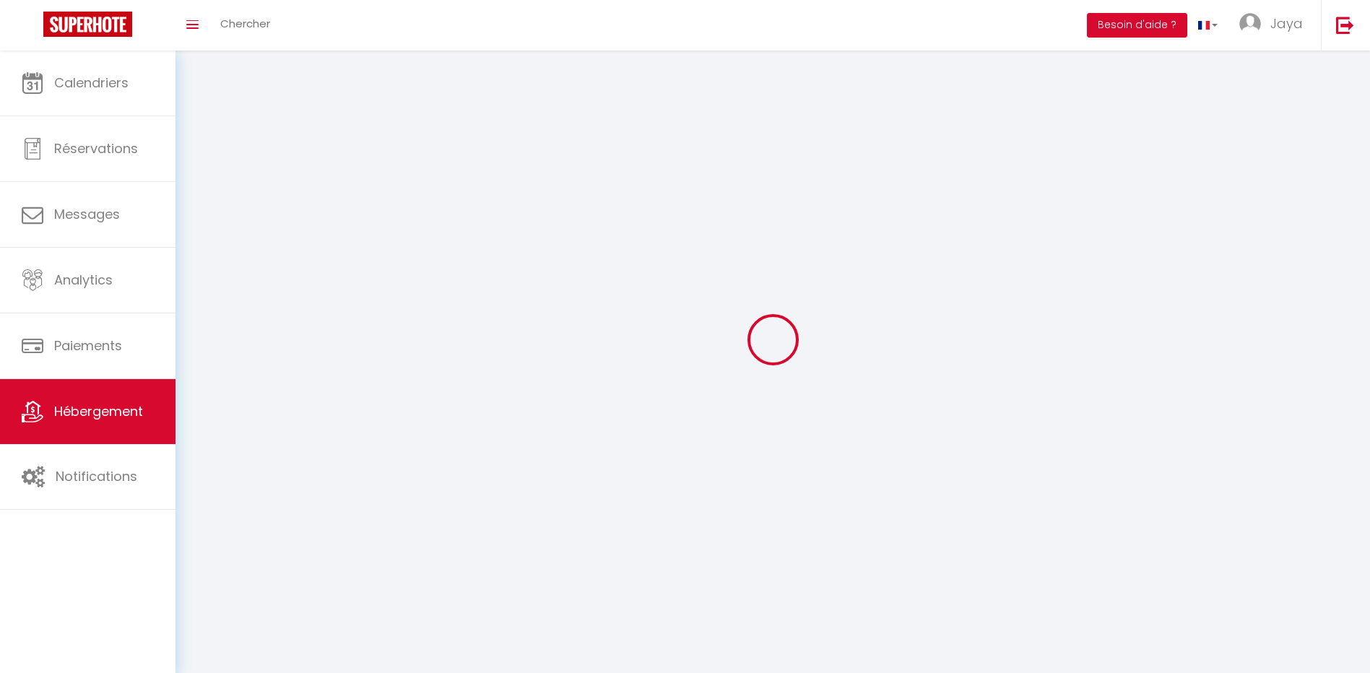
select select
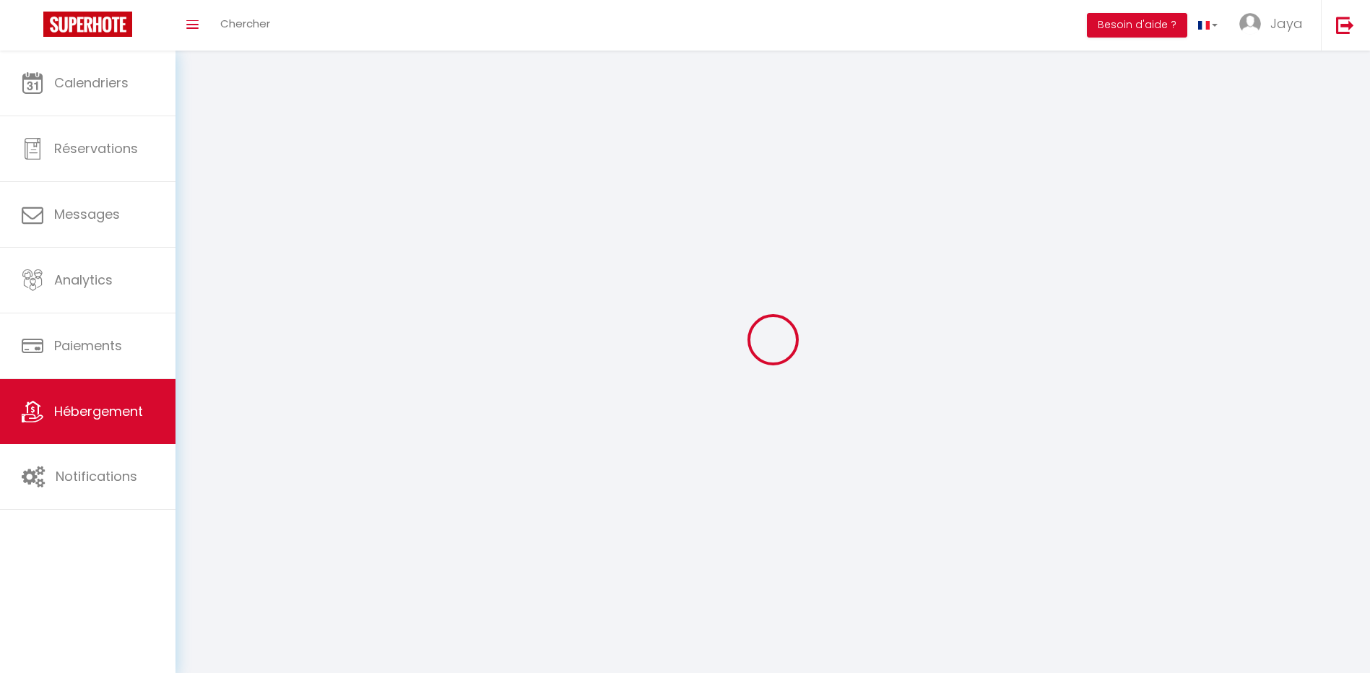
select select
checkbox input "false"
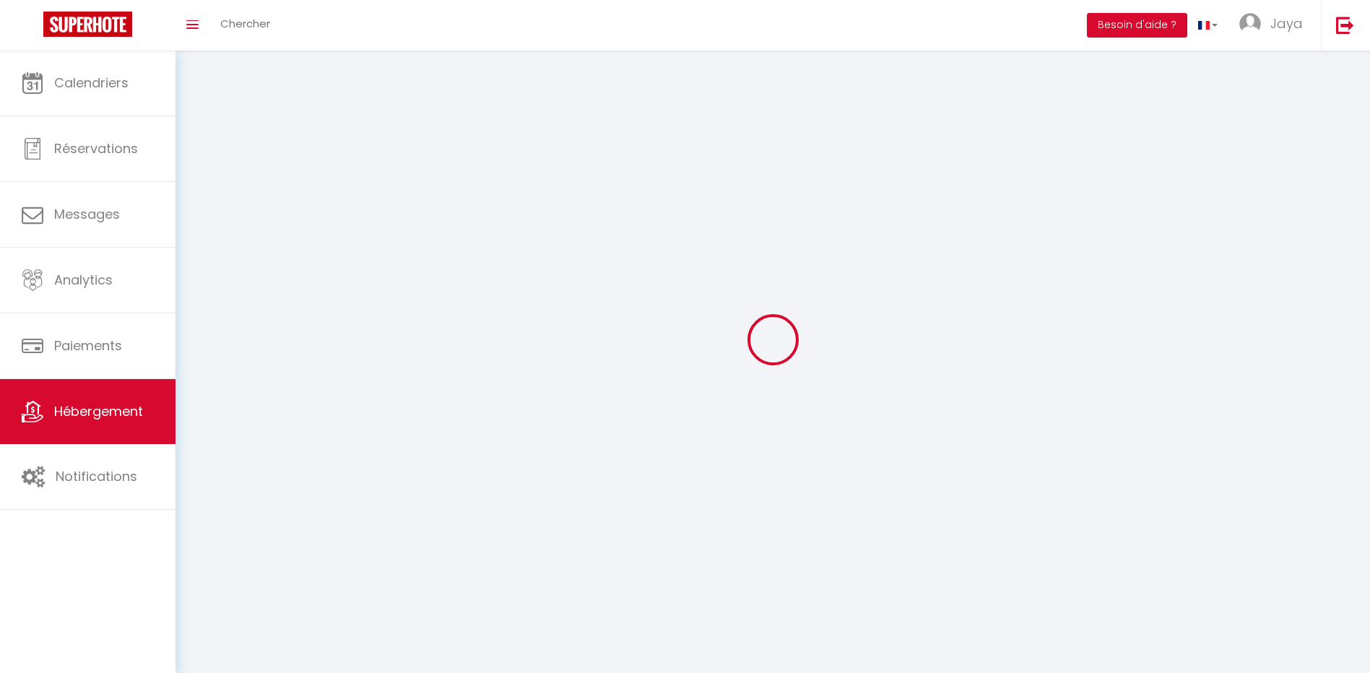
select select
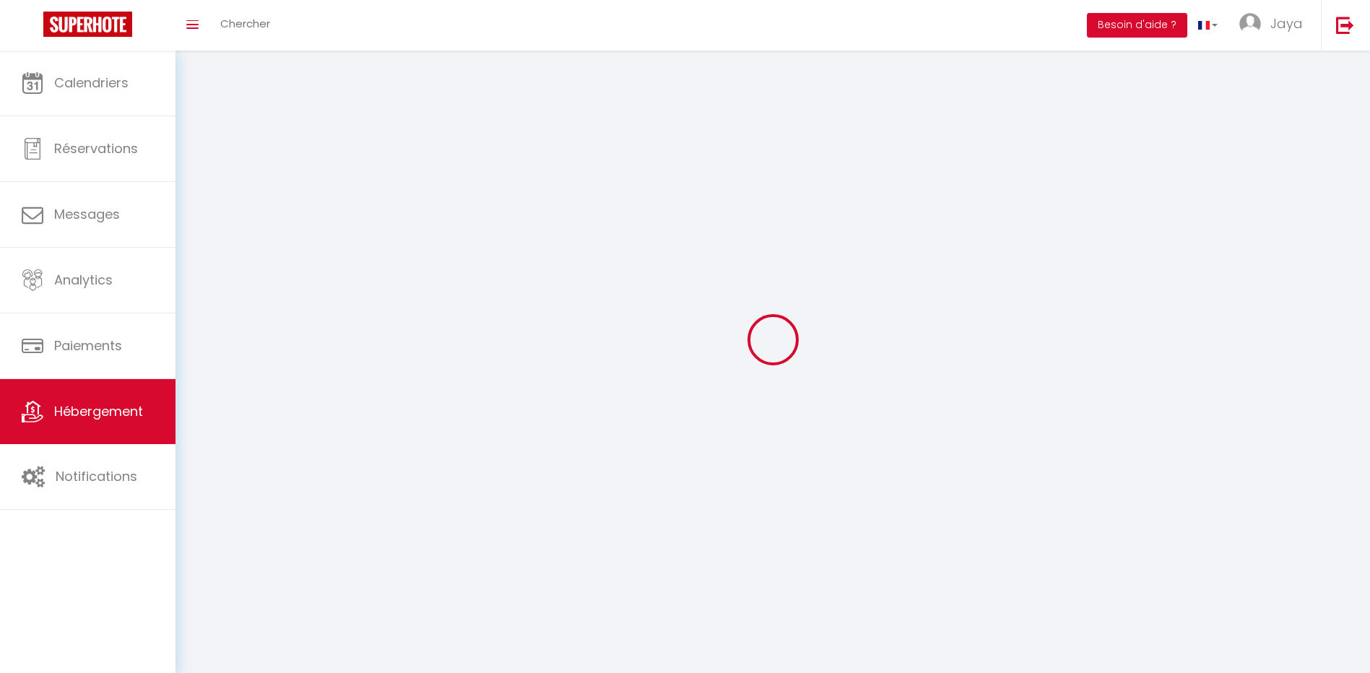
select select
checkbox input "false"
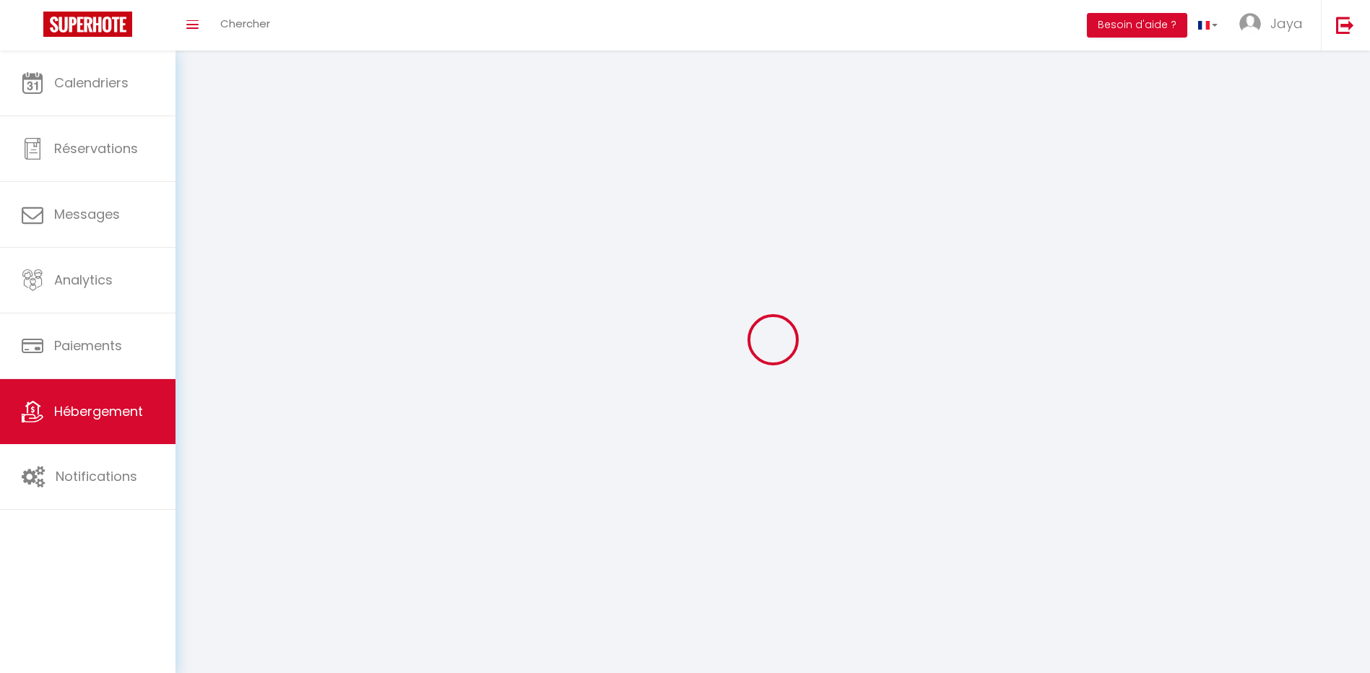
checkbox input "false"
select select
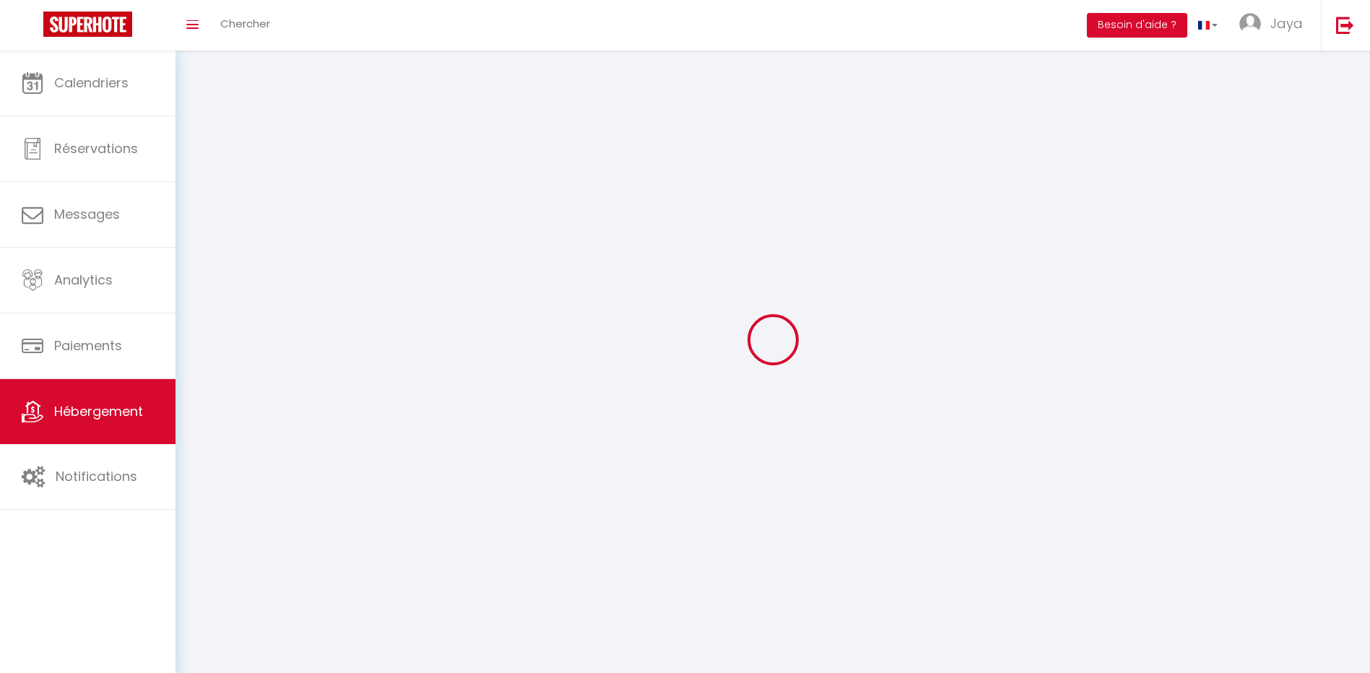
select select
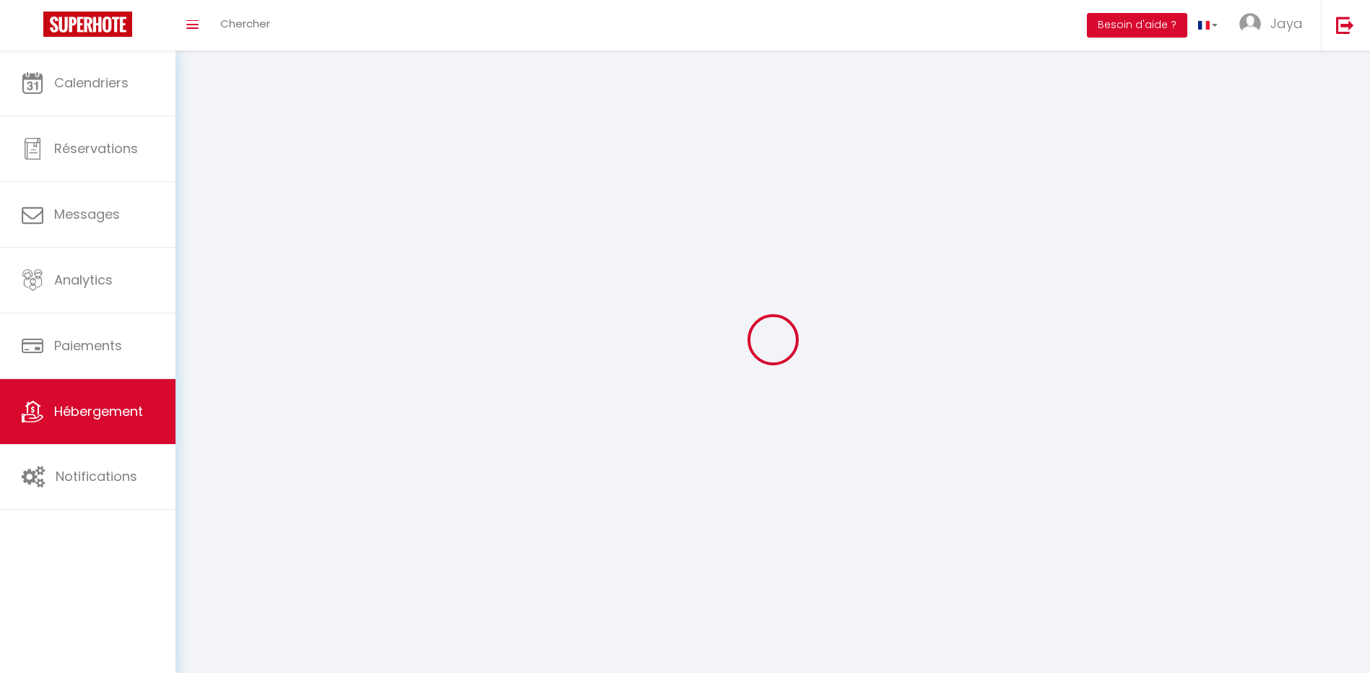
checkbox input "false"
select select
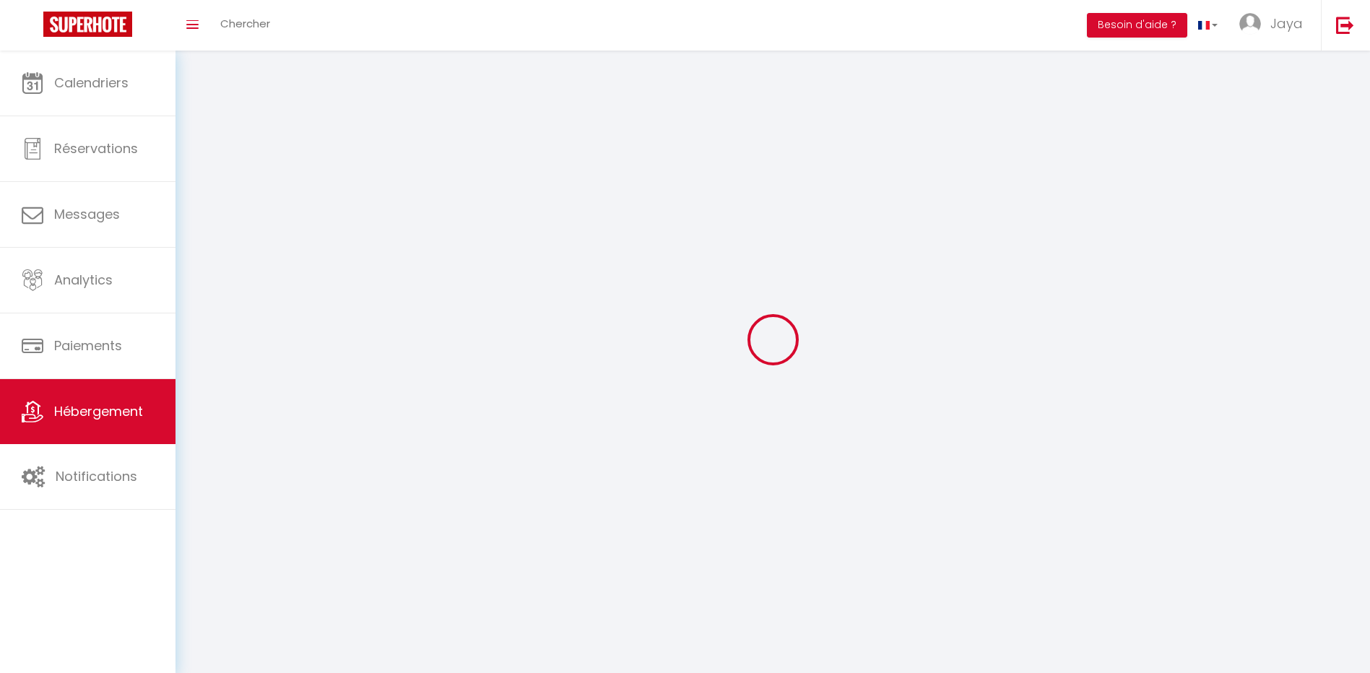
select select
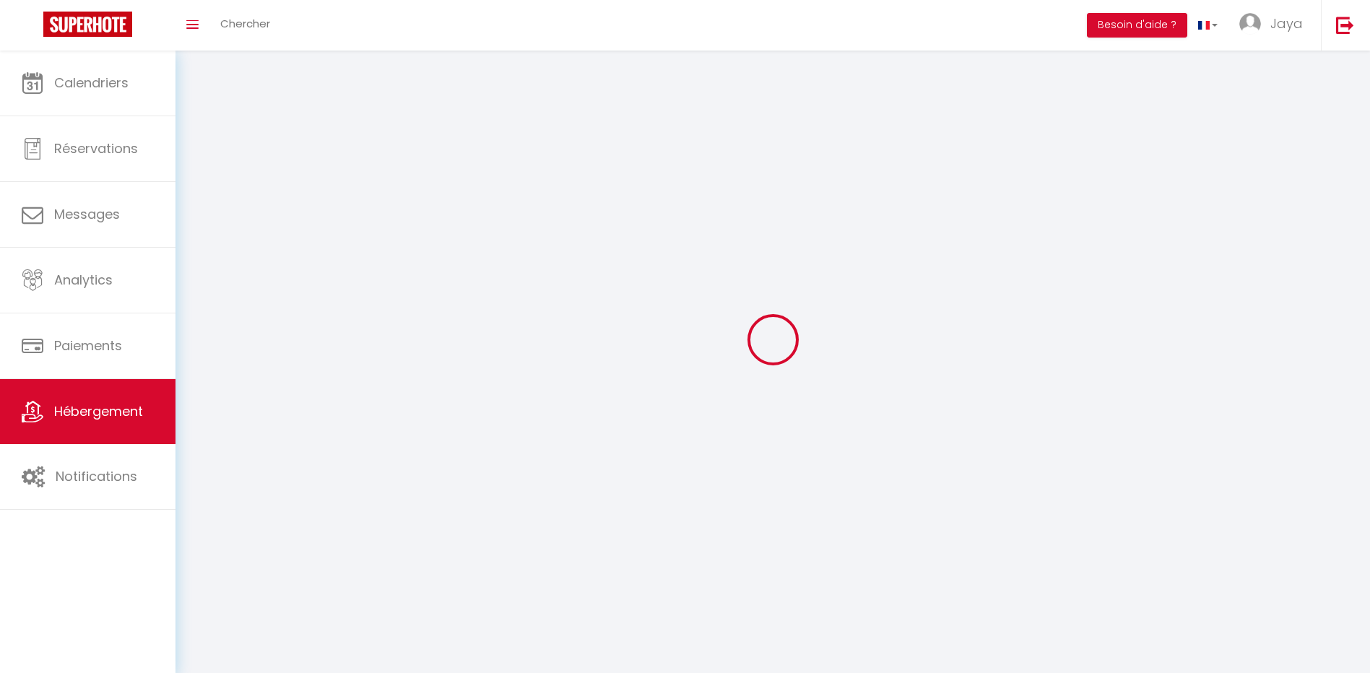
select select
checkbox input "false"
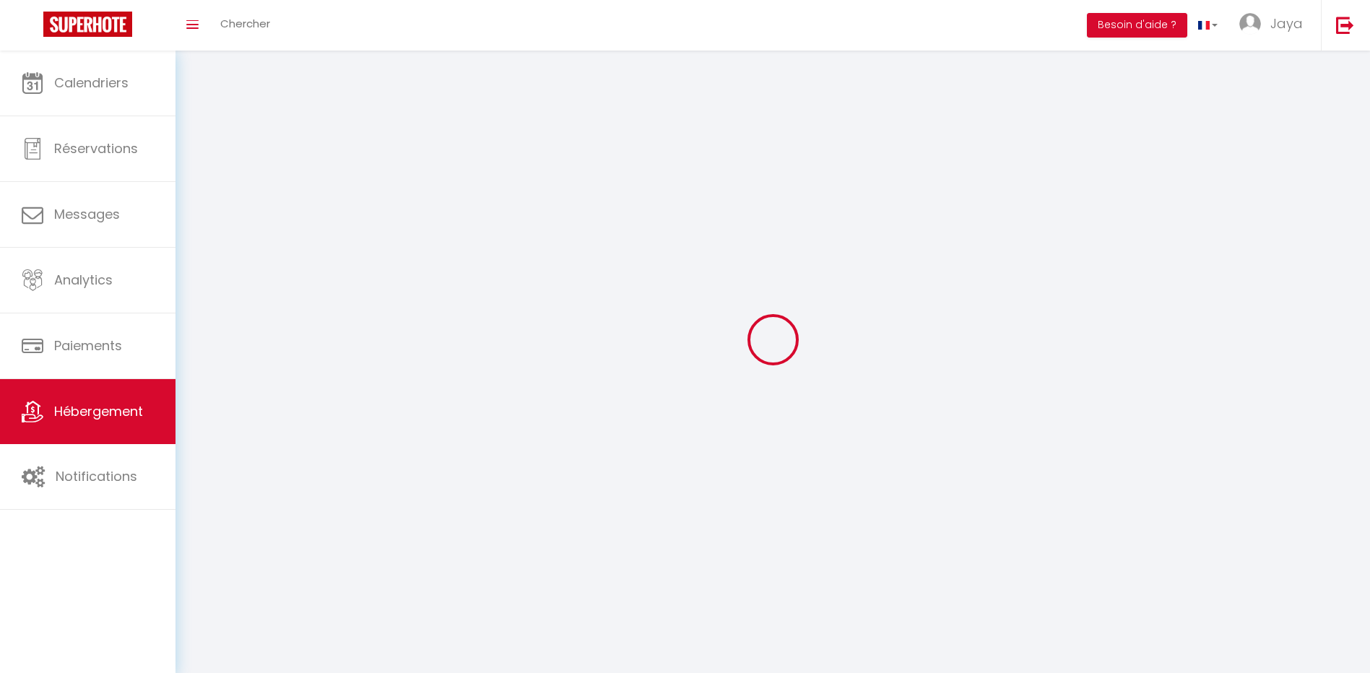
select select
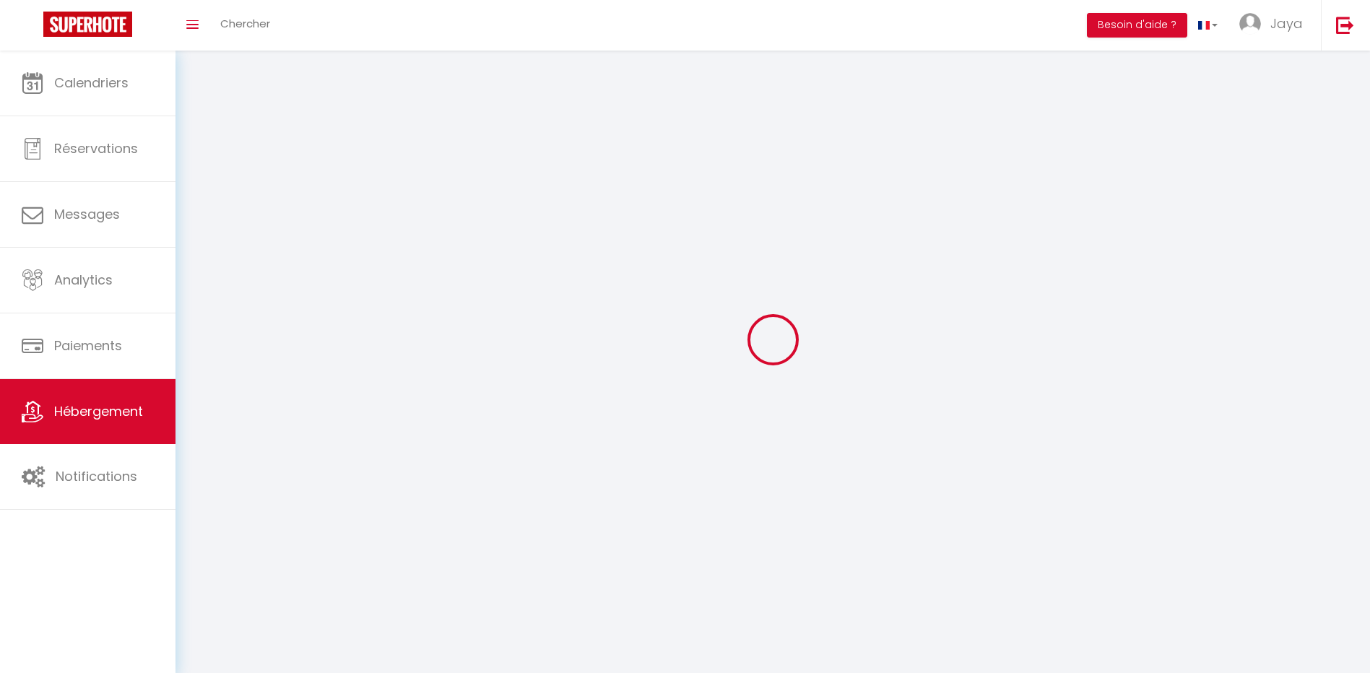
select select
checkbox input "false"
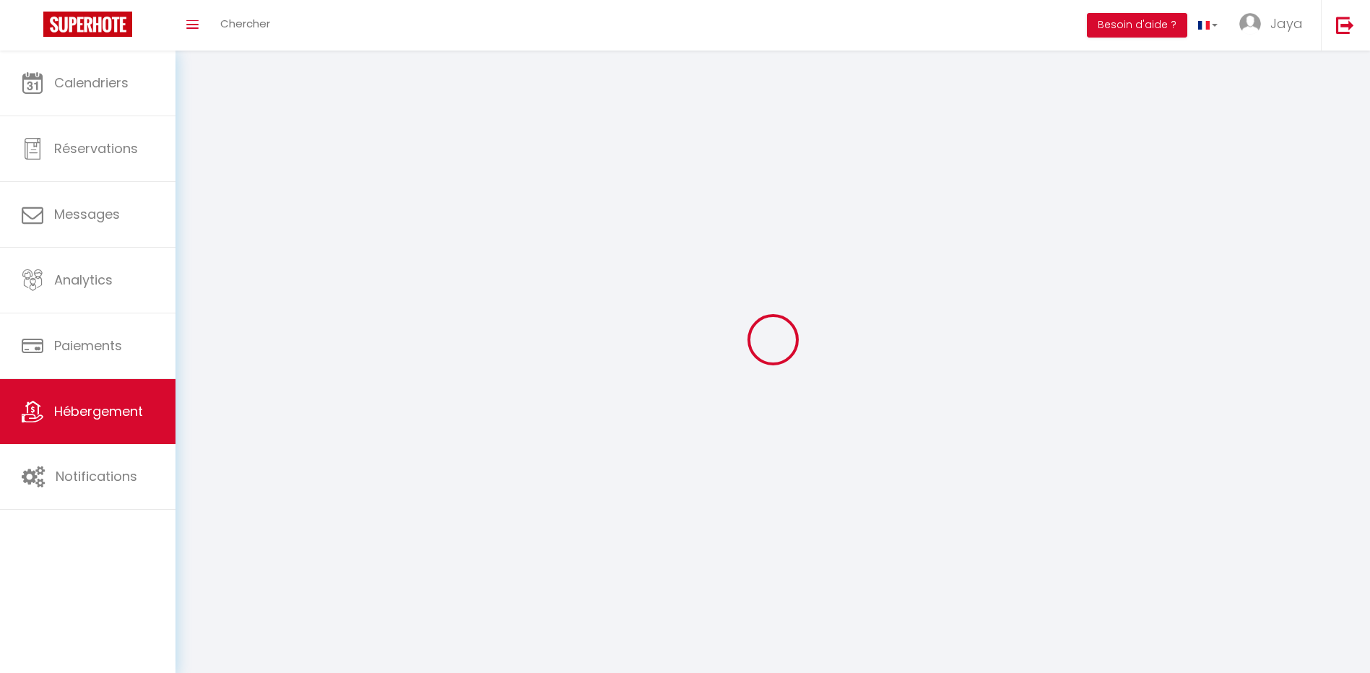
checkbox input "false"
select select
select select "28"
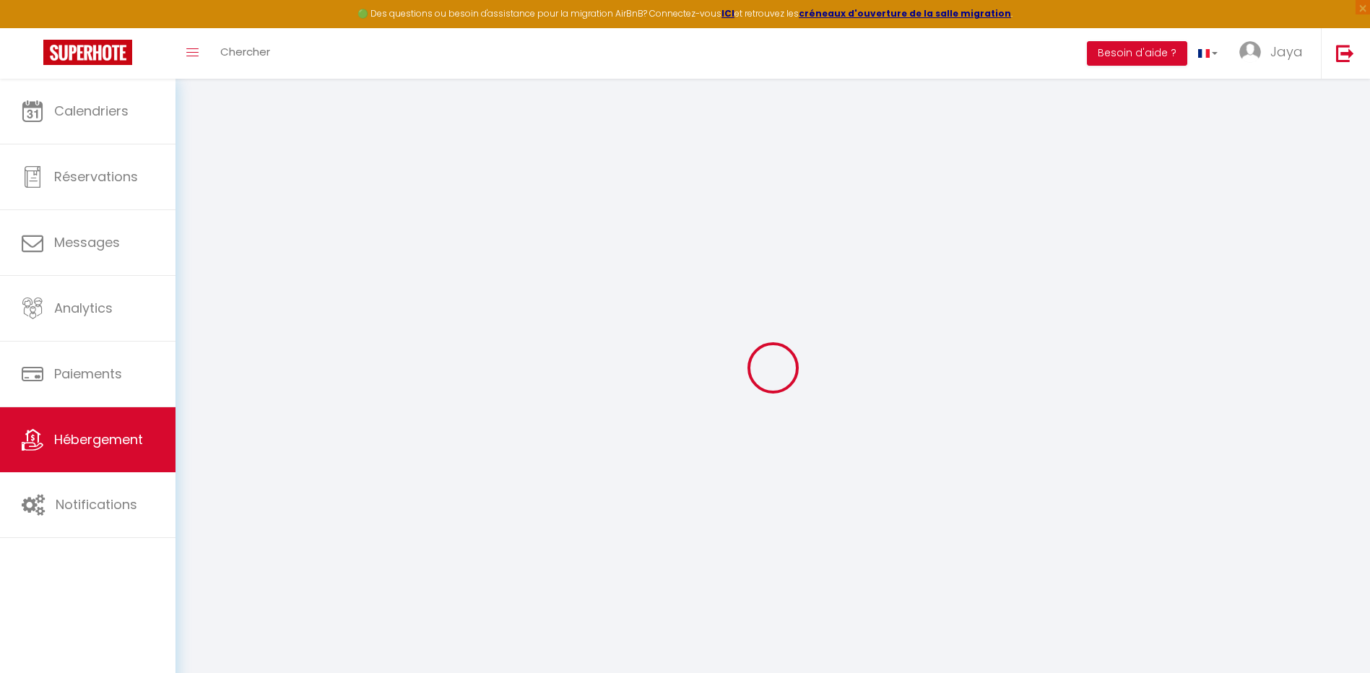
select select
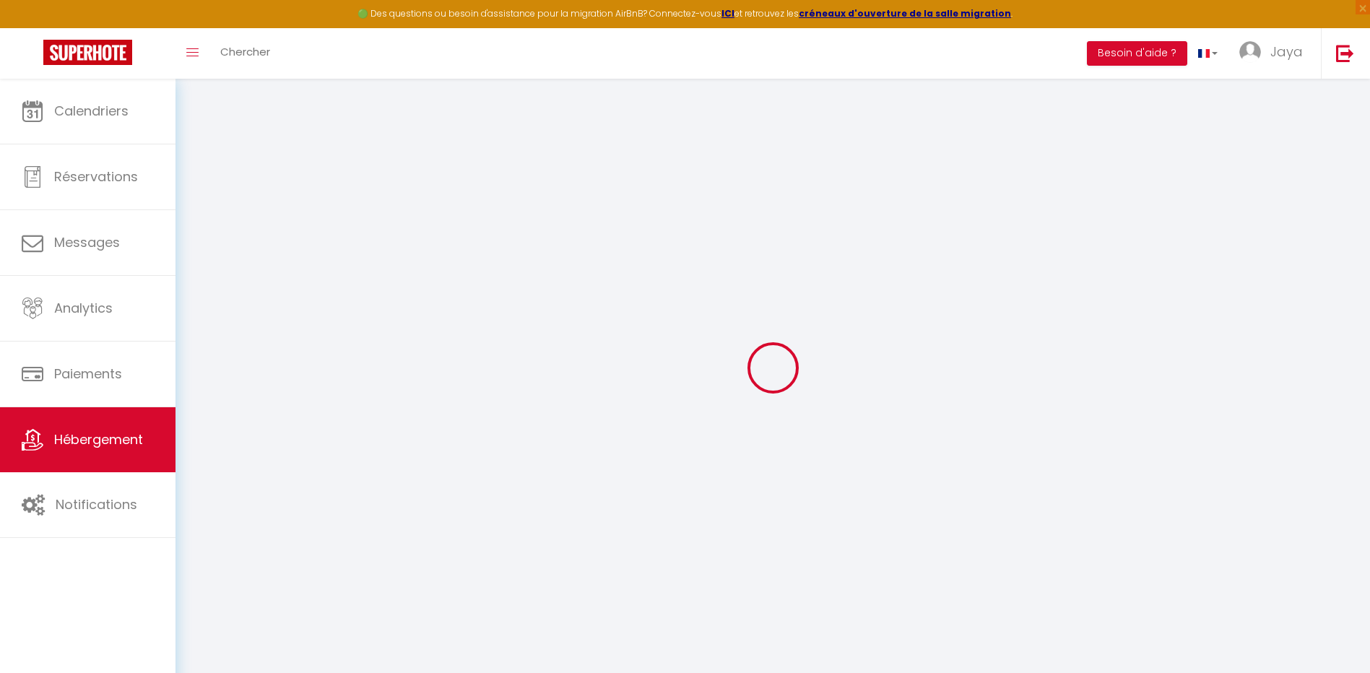
select select
checkbox input "false"
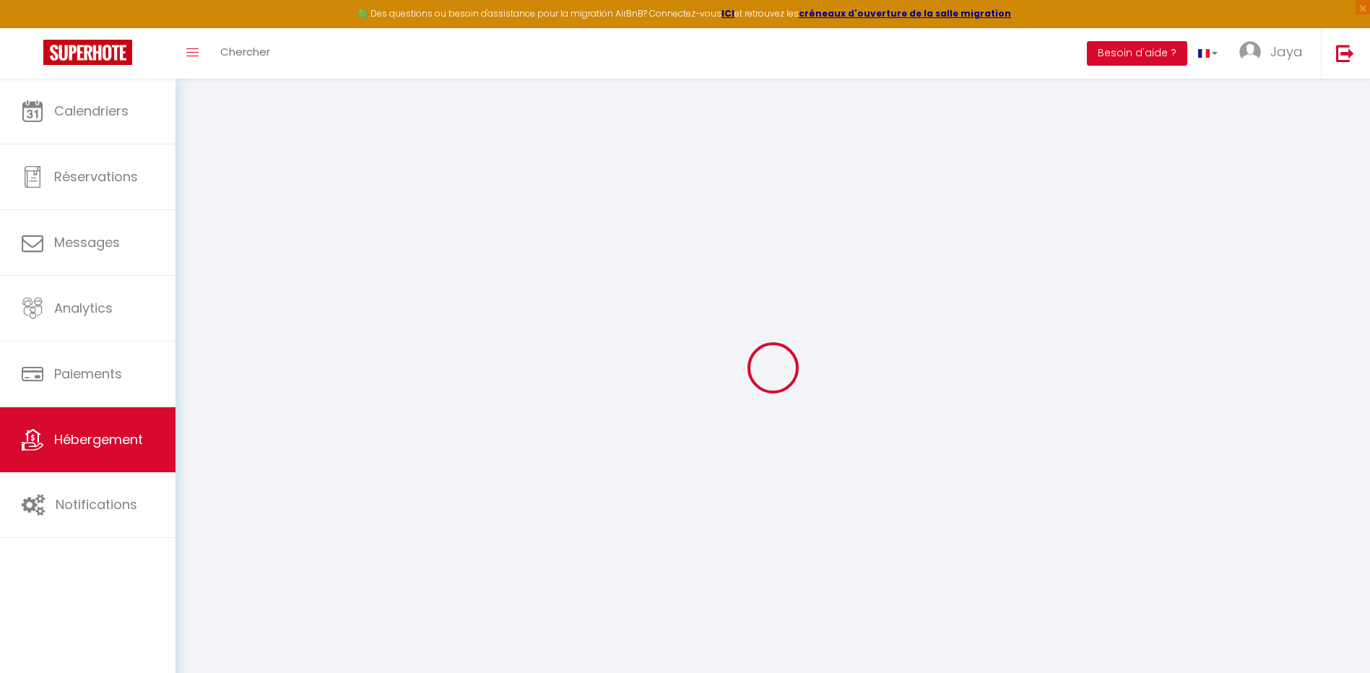
select select
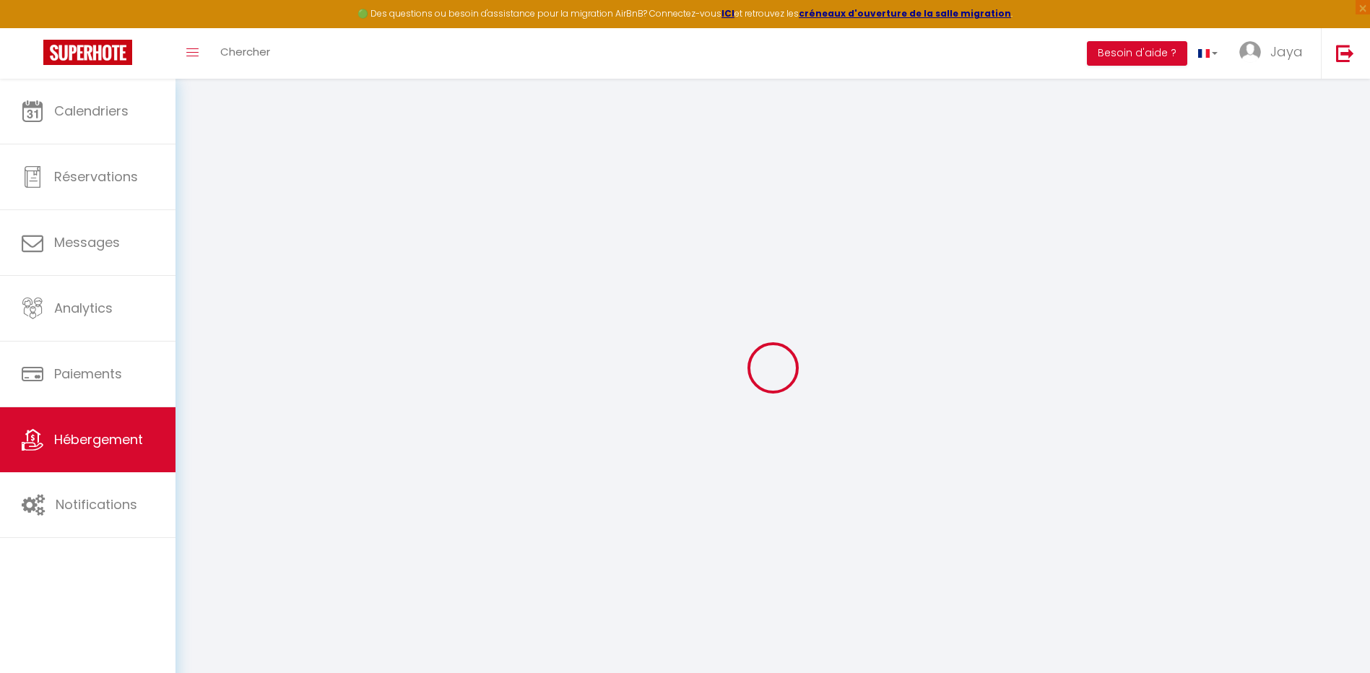
select select
checkbox input "false"
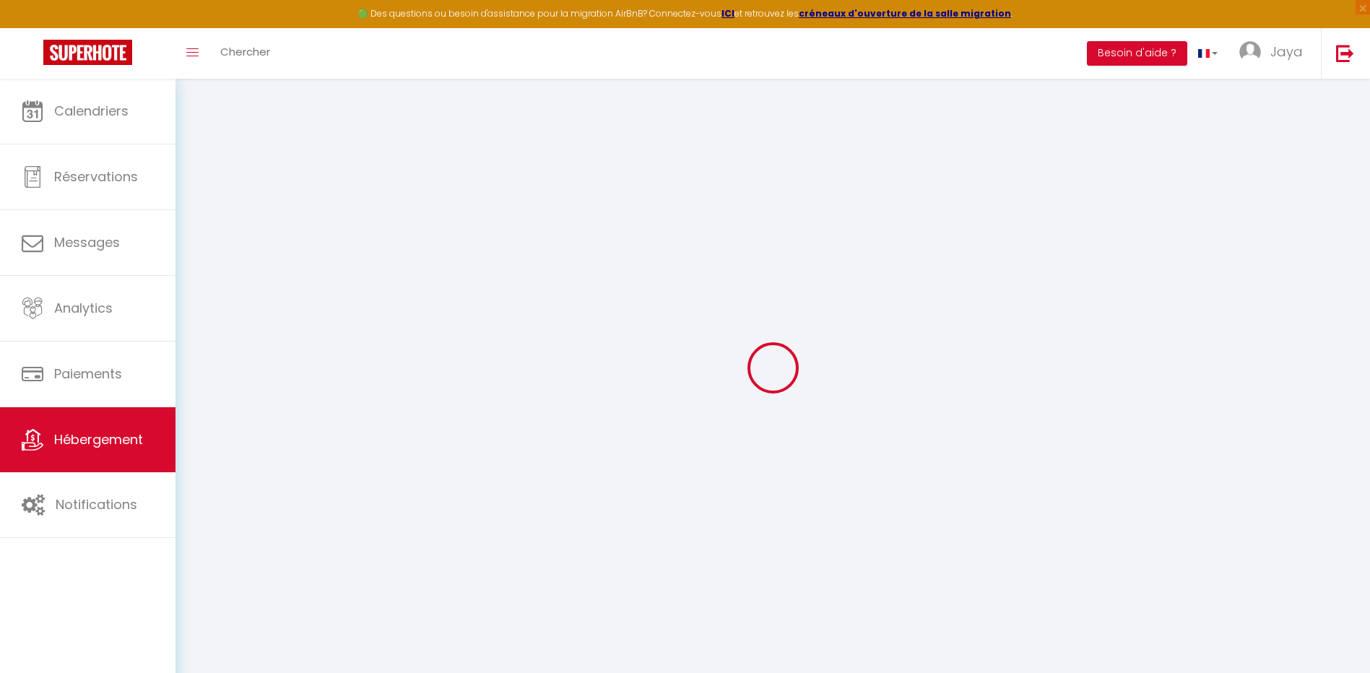
checkbox input "false"
select select
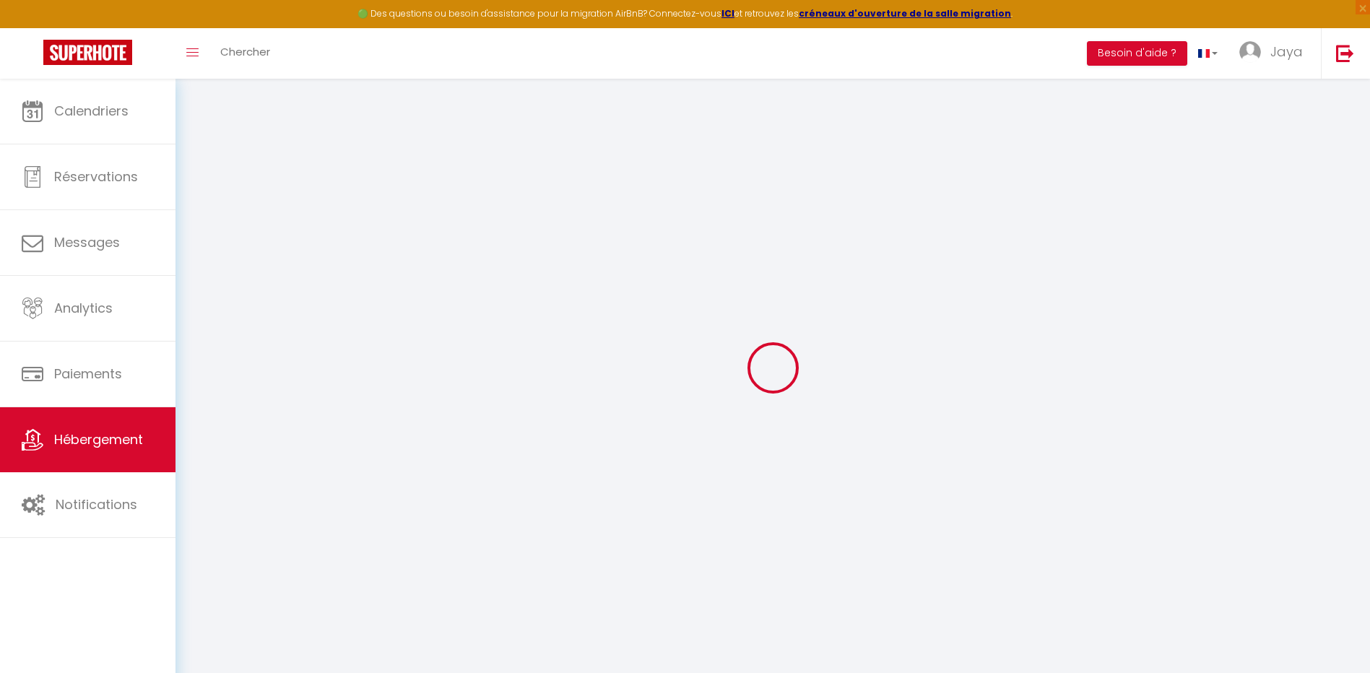
select select
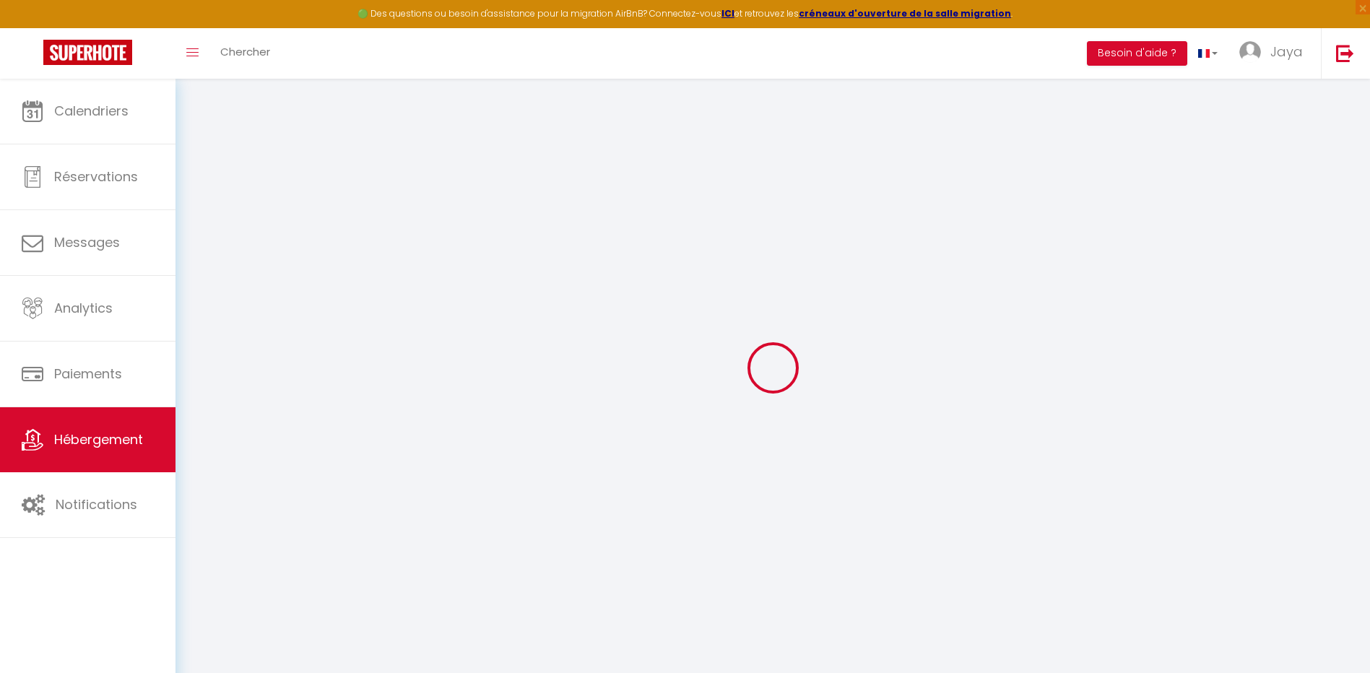
checkbox input "false"
select select
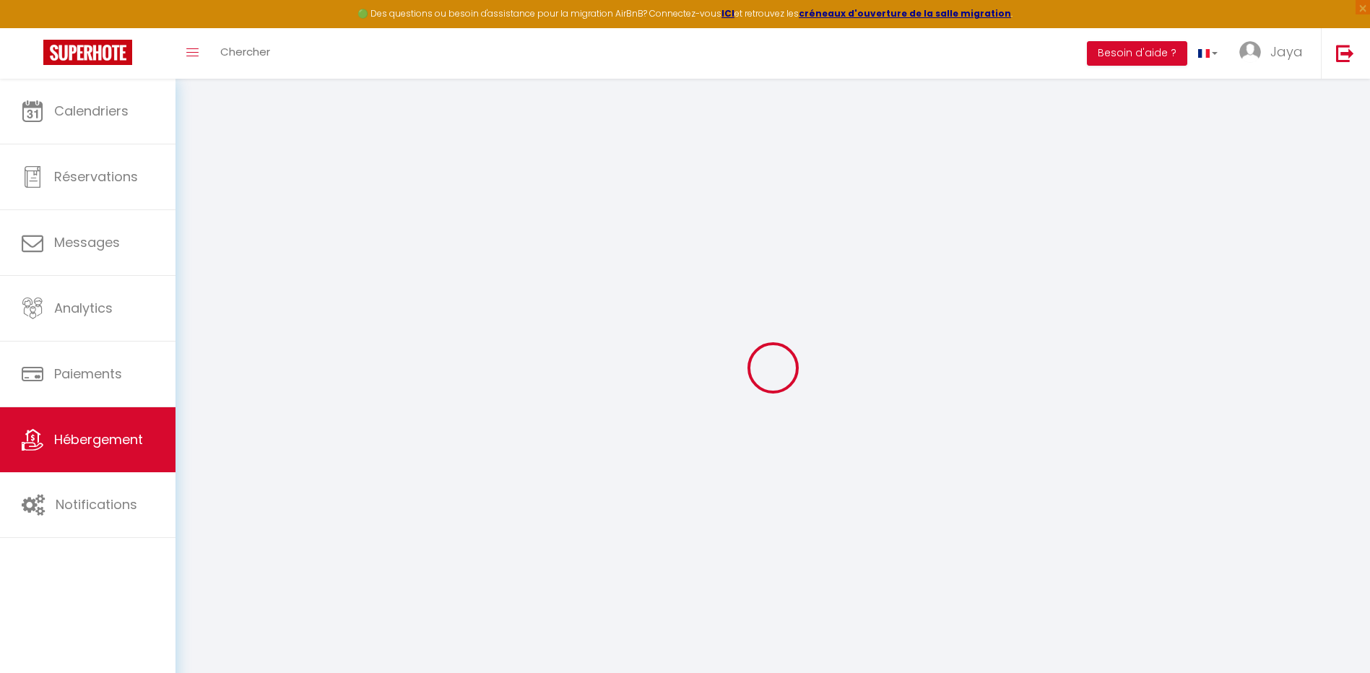
select select
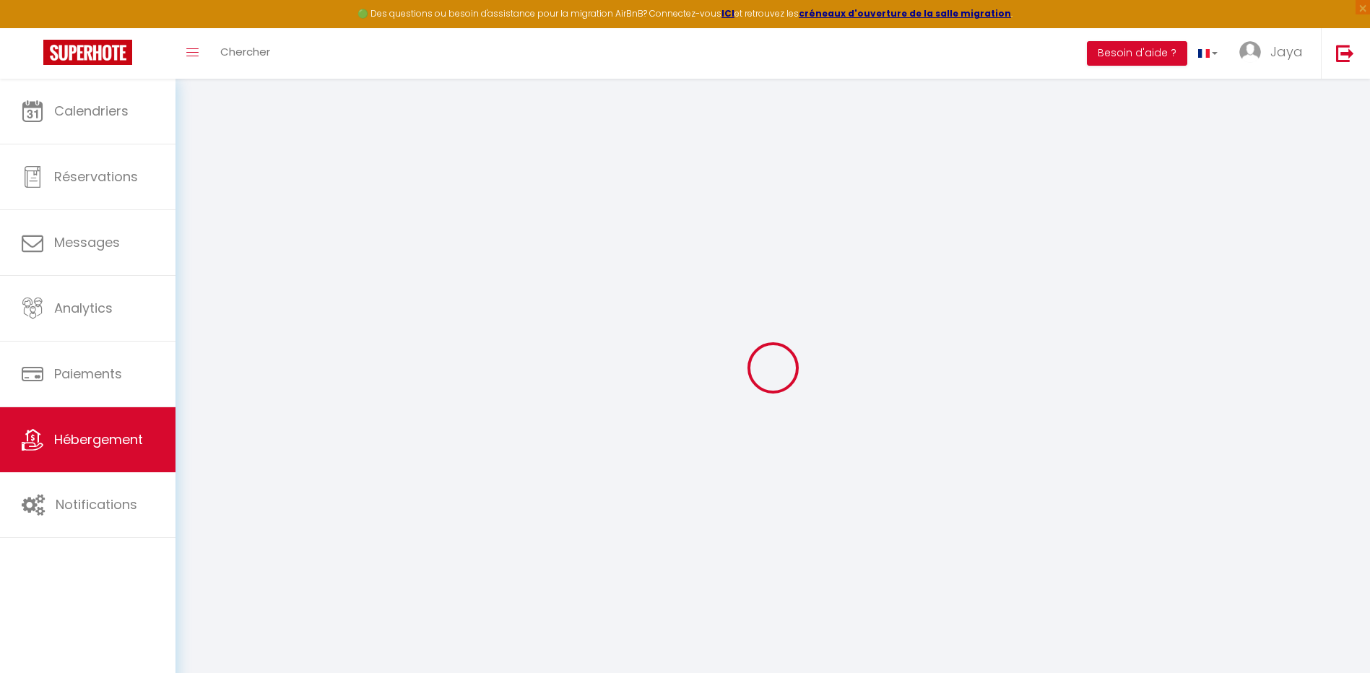
select select
checkbox input "false"
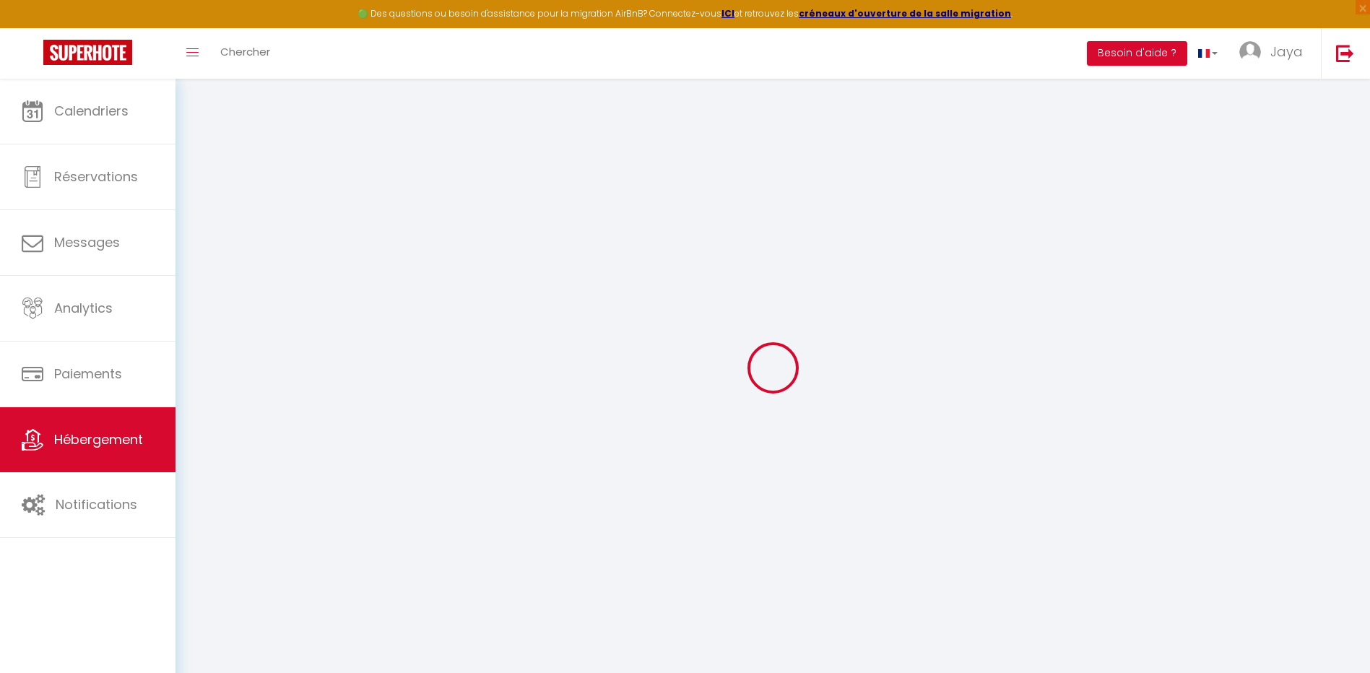
checkbox input "false"
select select
type input "L'ébène de [PERSON_NAME], proche de [GEOGRAPHIC_DATA]"
type input "MIYA"
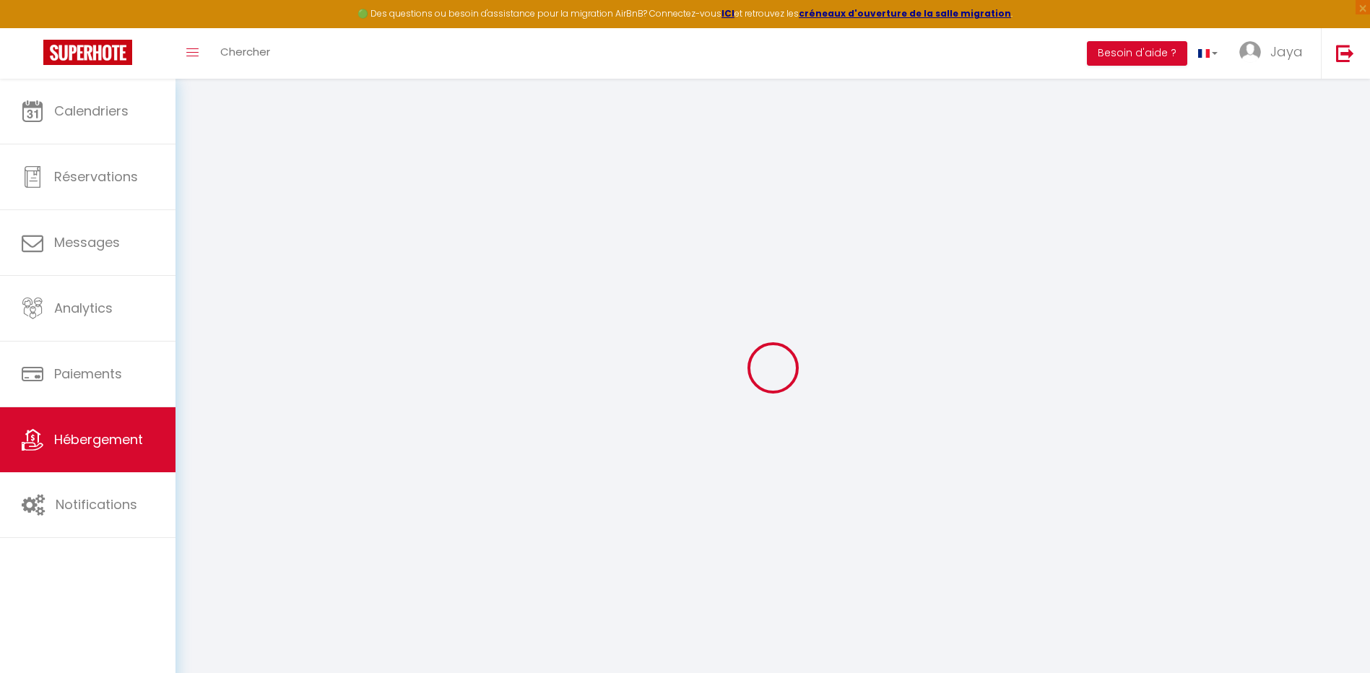
type input "IMMO"
select select "0"
type input "60"
type input "10"
type input "55"
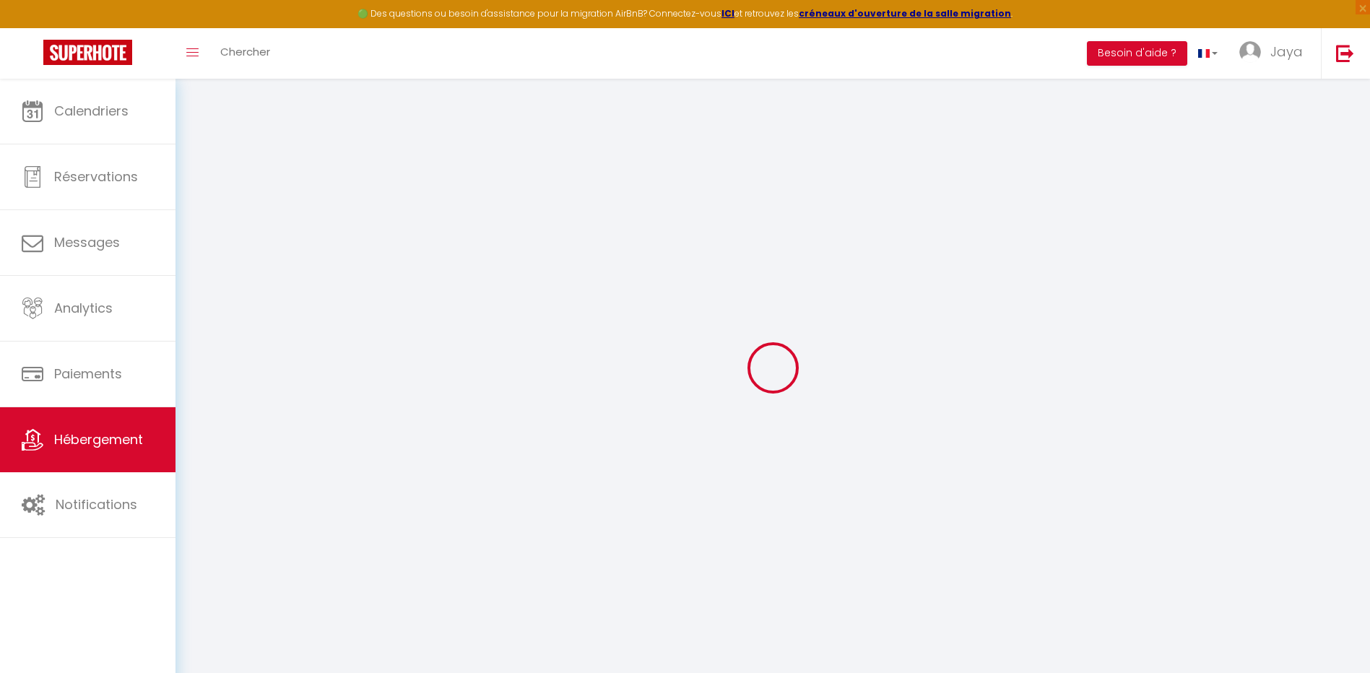
type input "0"
type input "300"
select select
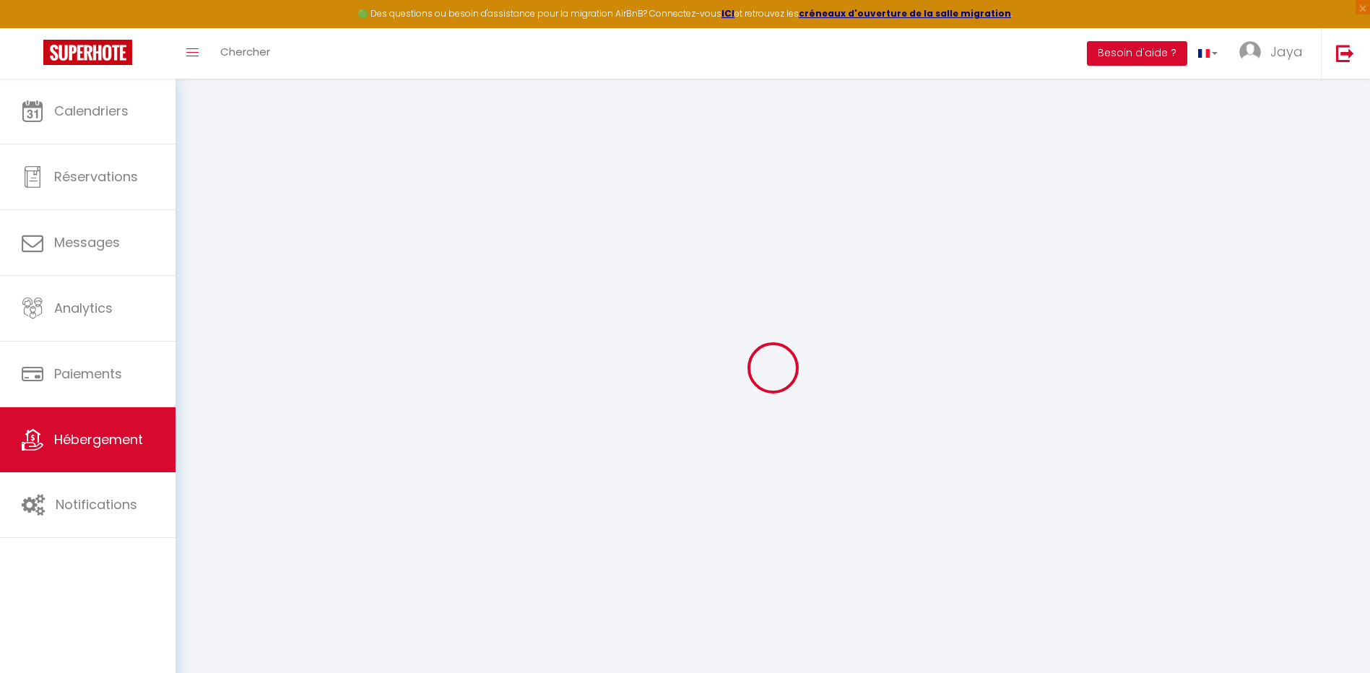
select select
type input "[STREET_ADDRESS][PERSON_NAME]"
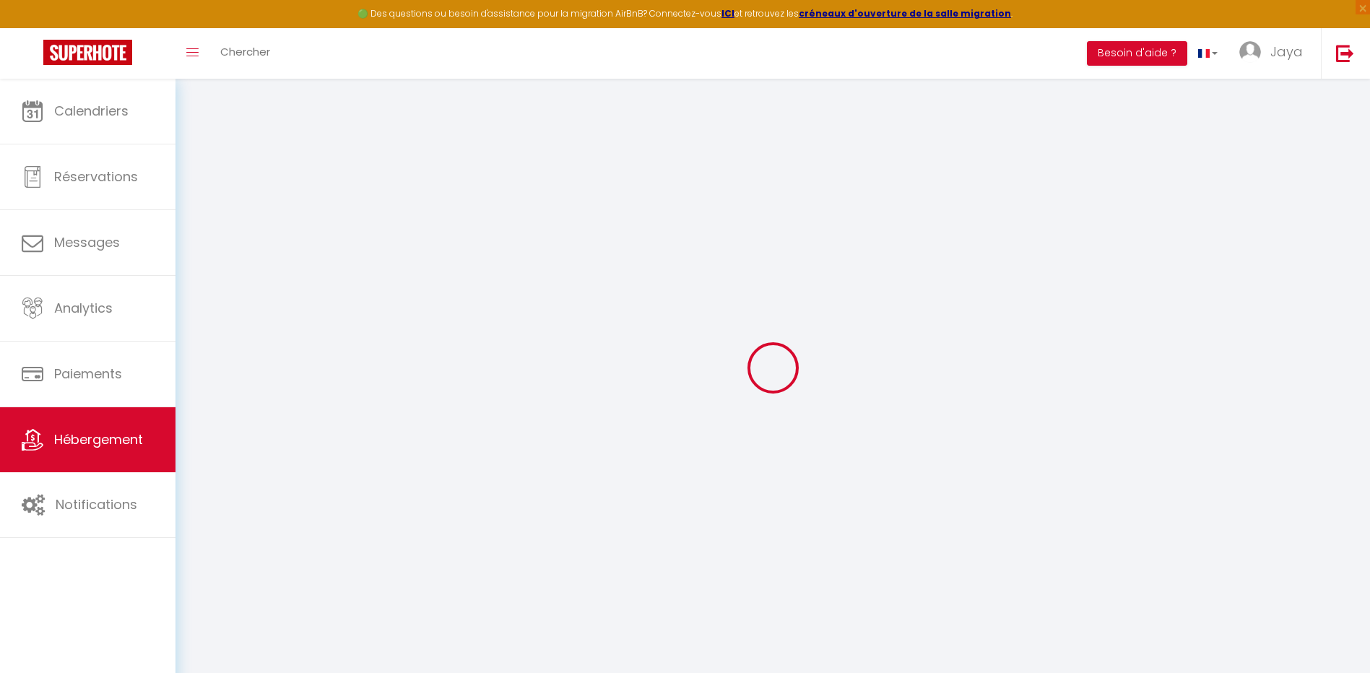
type input "93380"
type input "[GEOGRAPHIC_DATA]"
type input "[DOMAIN_NAME][EMAIL_ADDRESS][DOMAIN_NAME]"
select select "15617"
checkbox input "false"
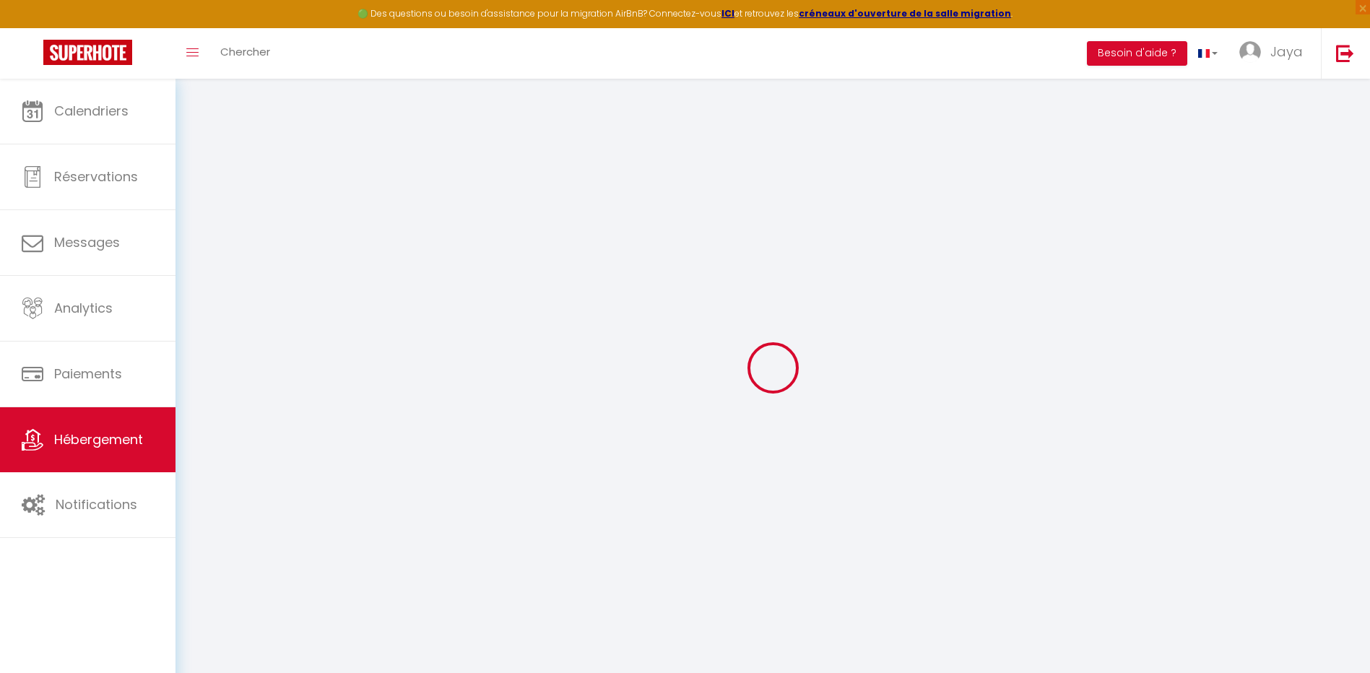
checkbox input "false"
radio input "true"
select select
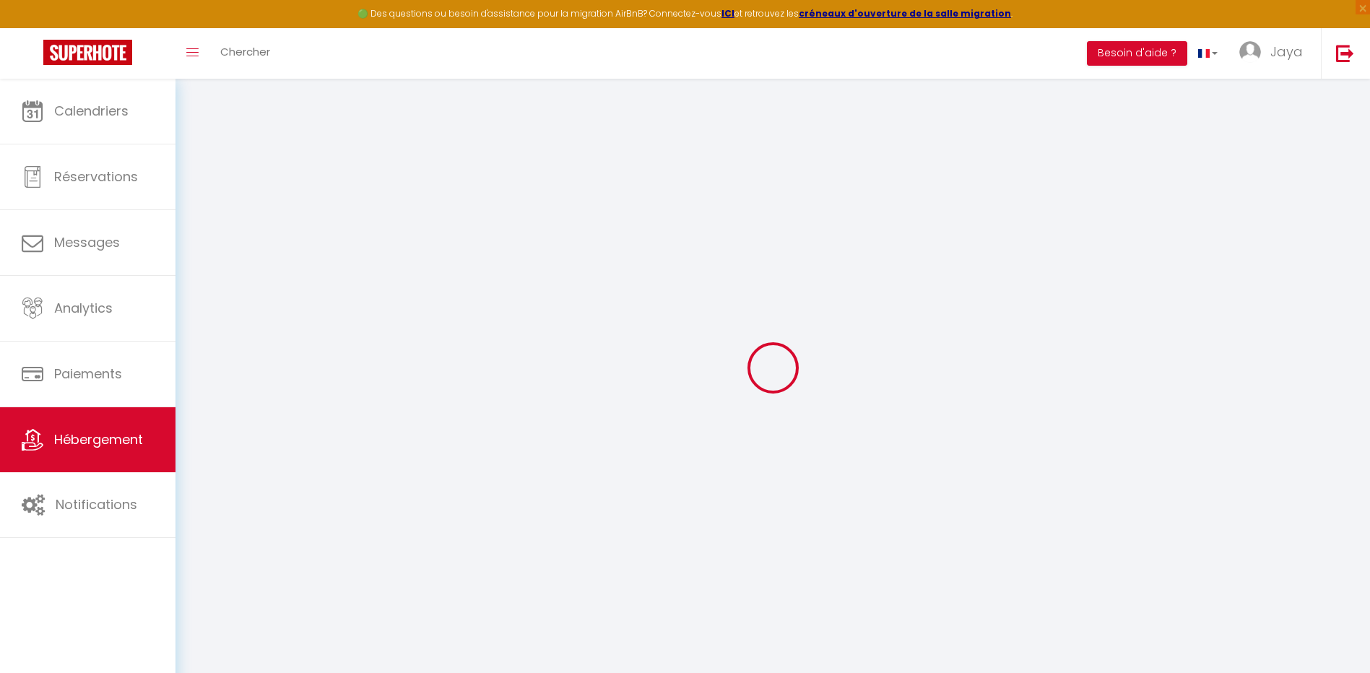
select select
type input "0"
type input "15"
type input "0"
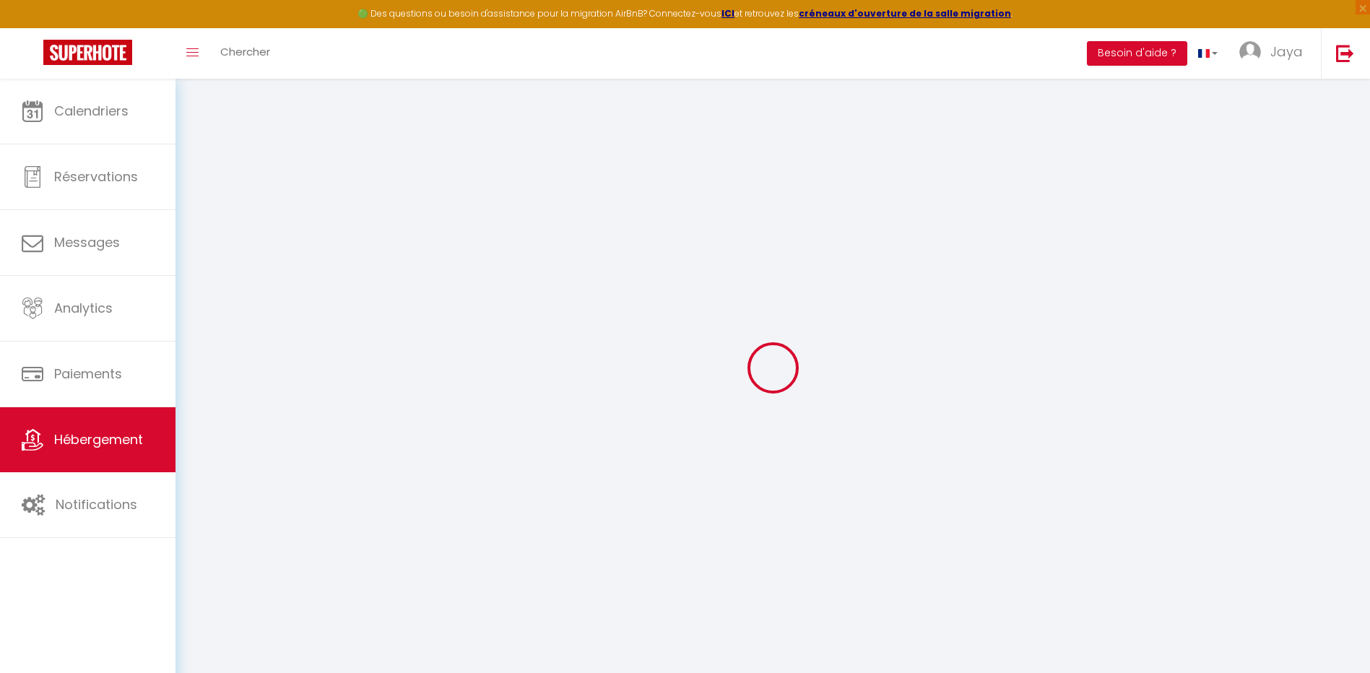
select select
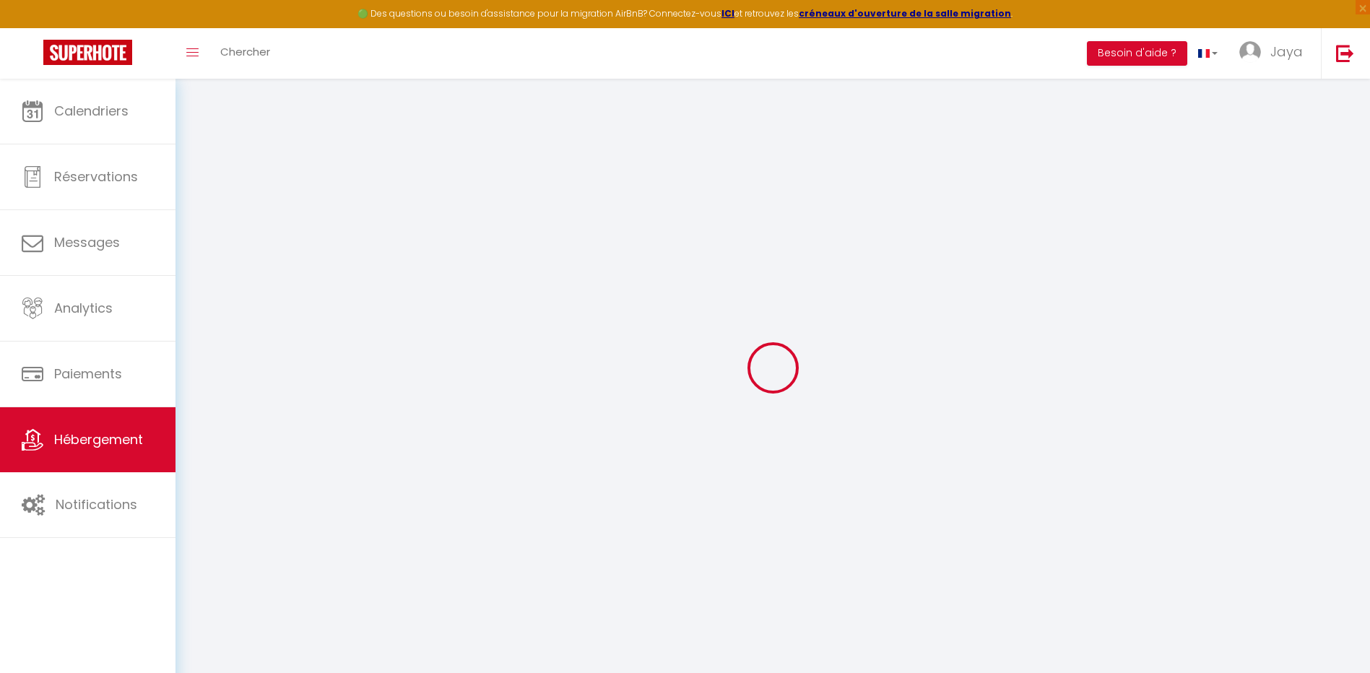
select select
checkbox input "false"
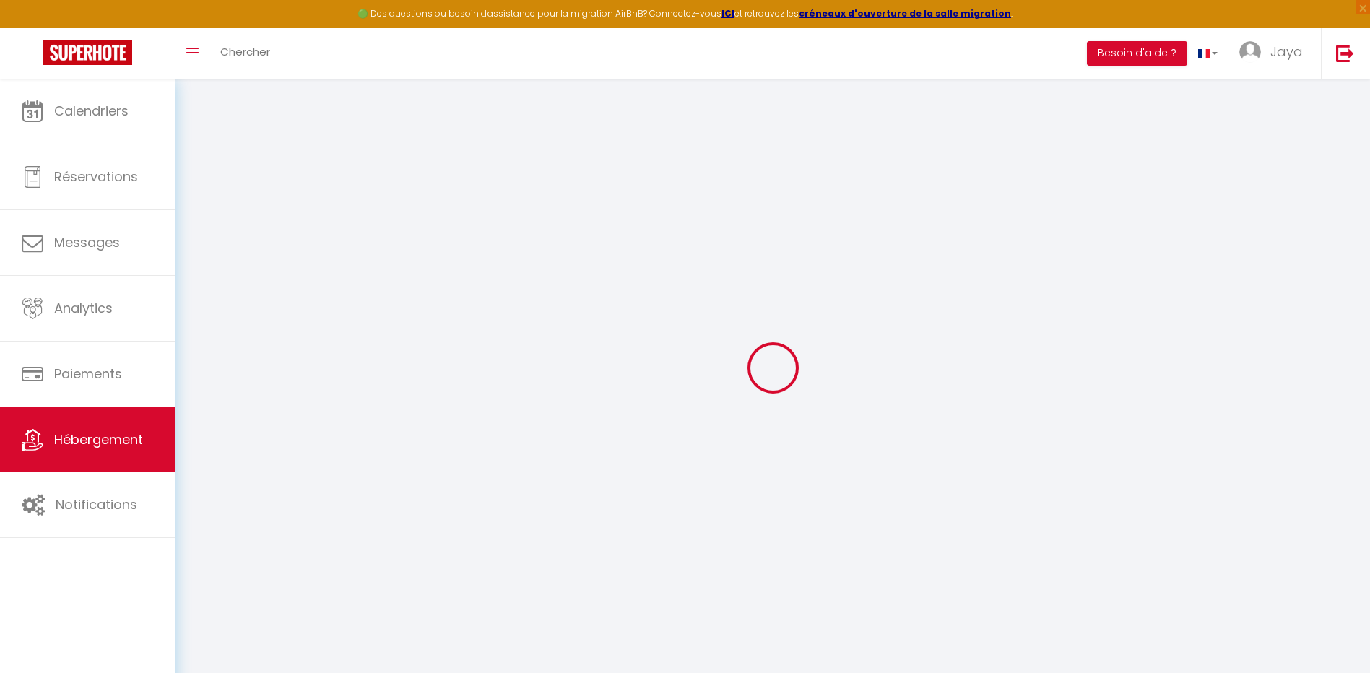
select select
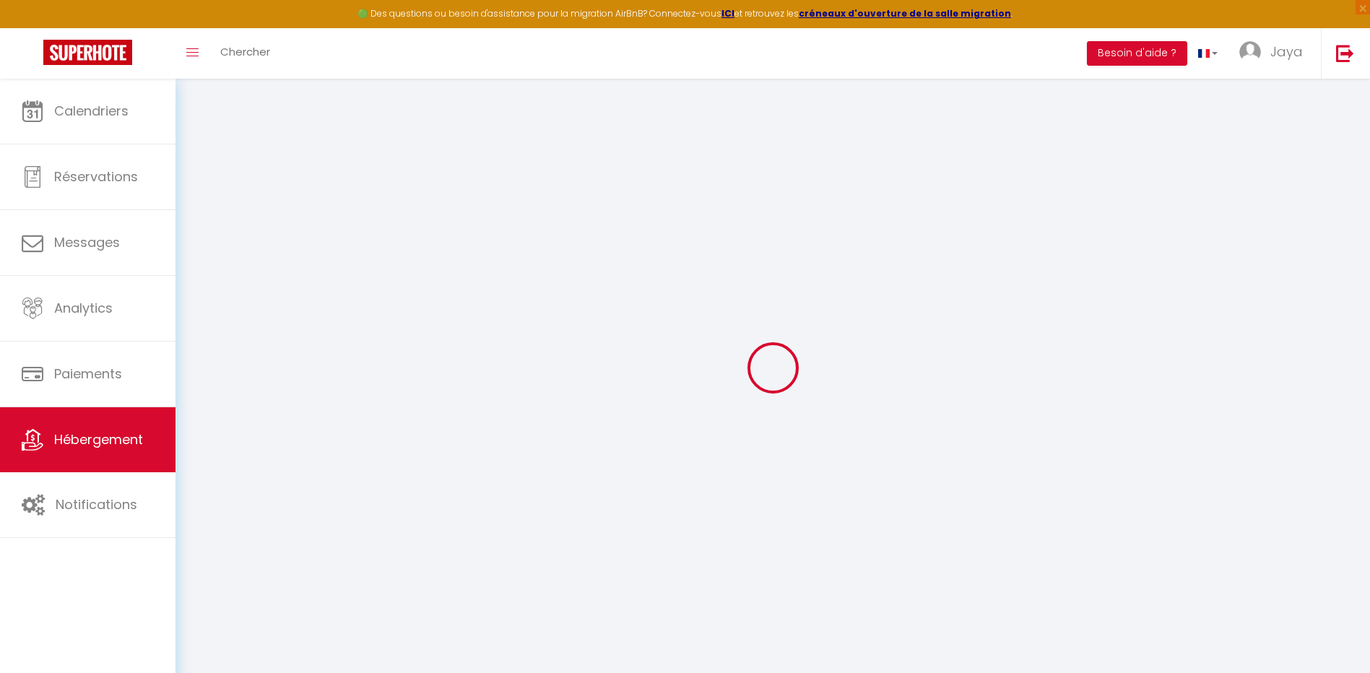
select select
checkbox input "false"
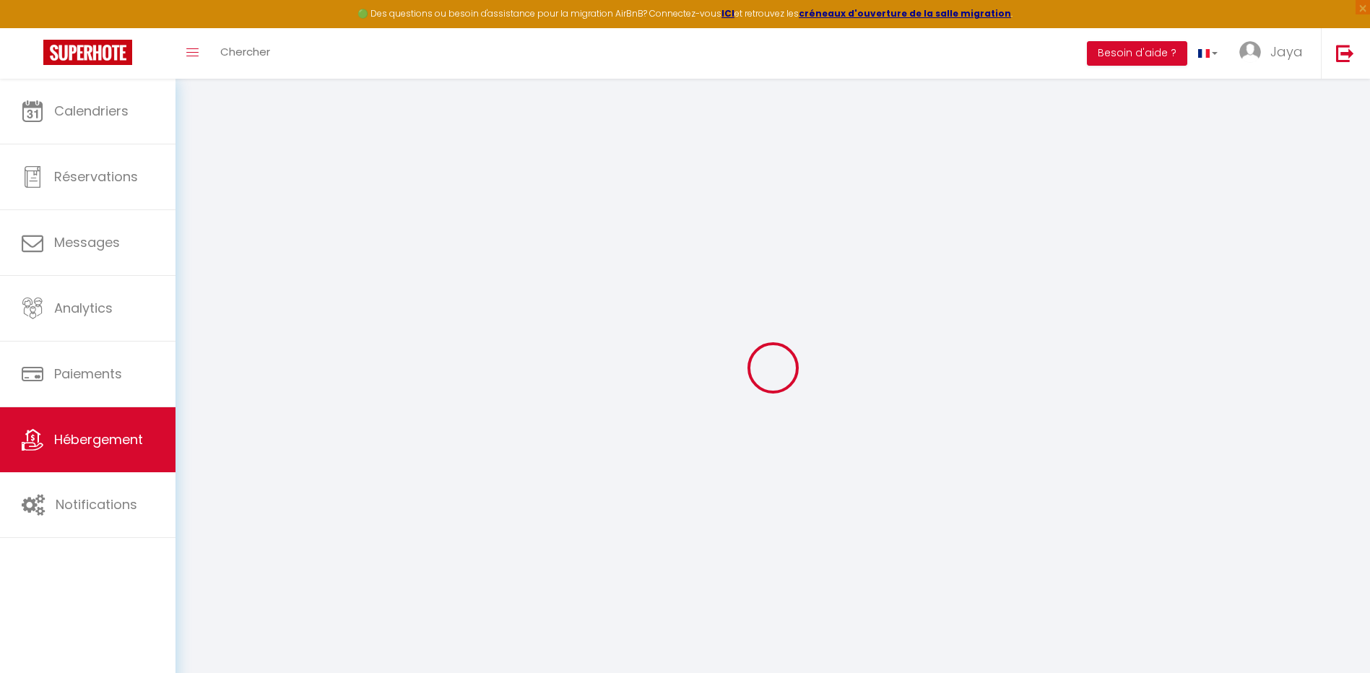
checkbox input "false"
select select
checkbox input "false"
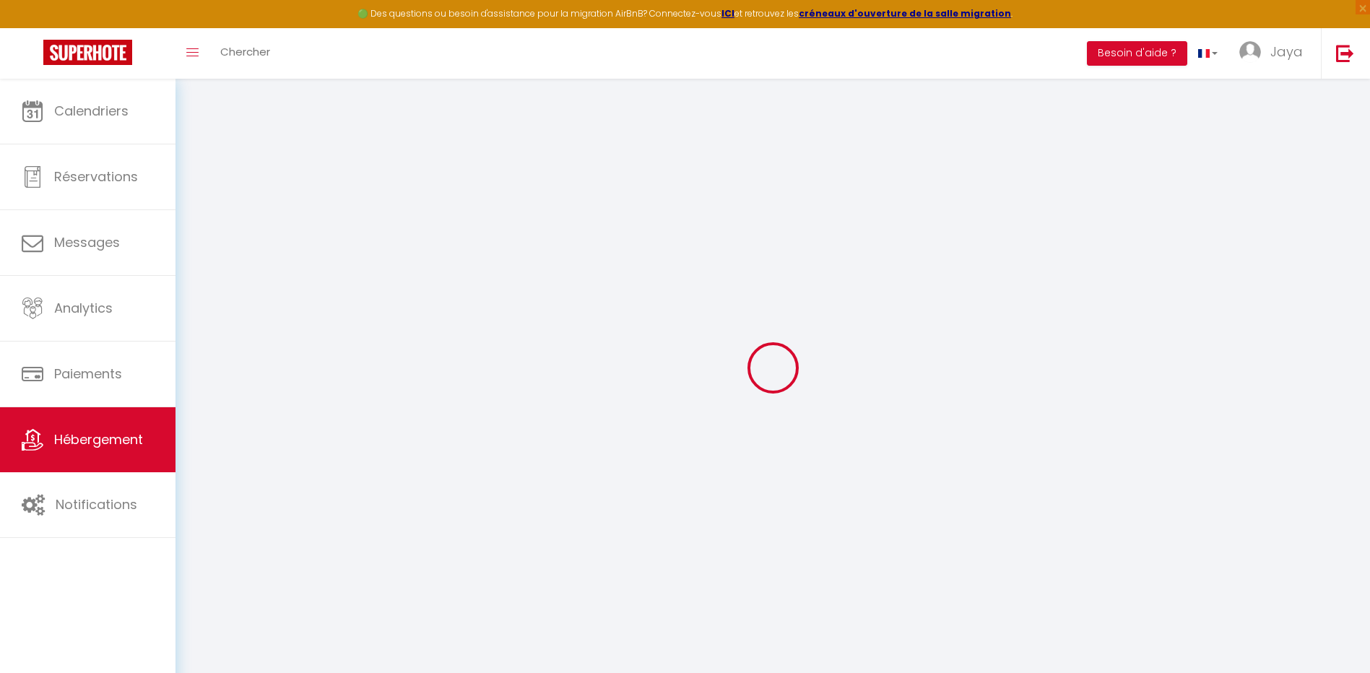
checkbox input "false"
select select
select select "16:00"
select select "23:45"
select select "11:00"
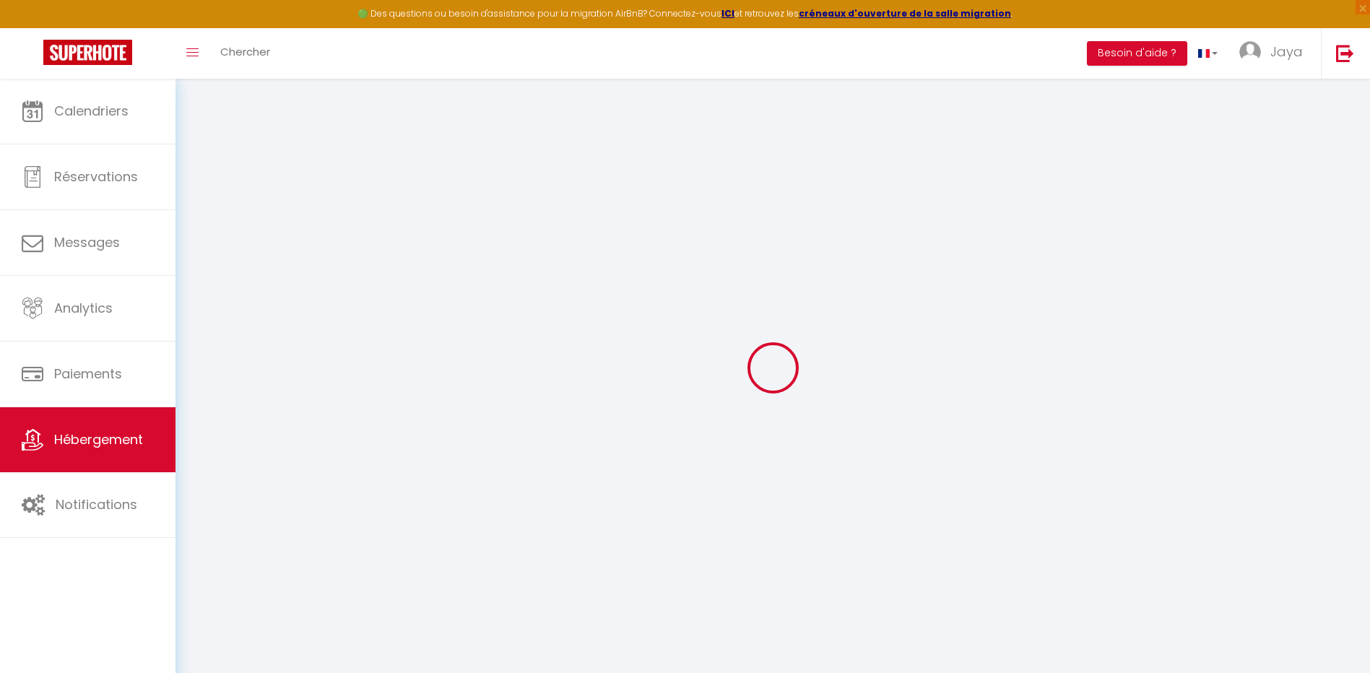
select select "30"
select select "120"
select select "11:00"
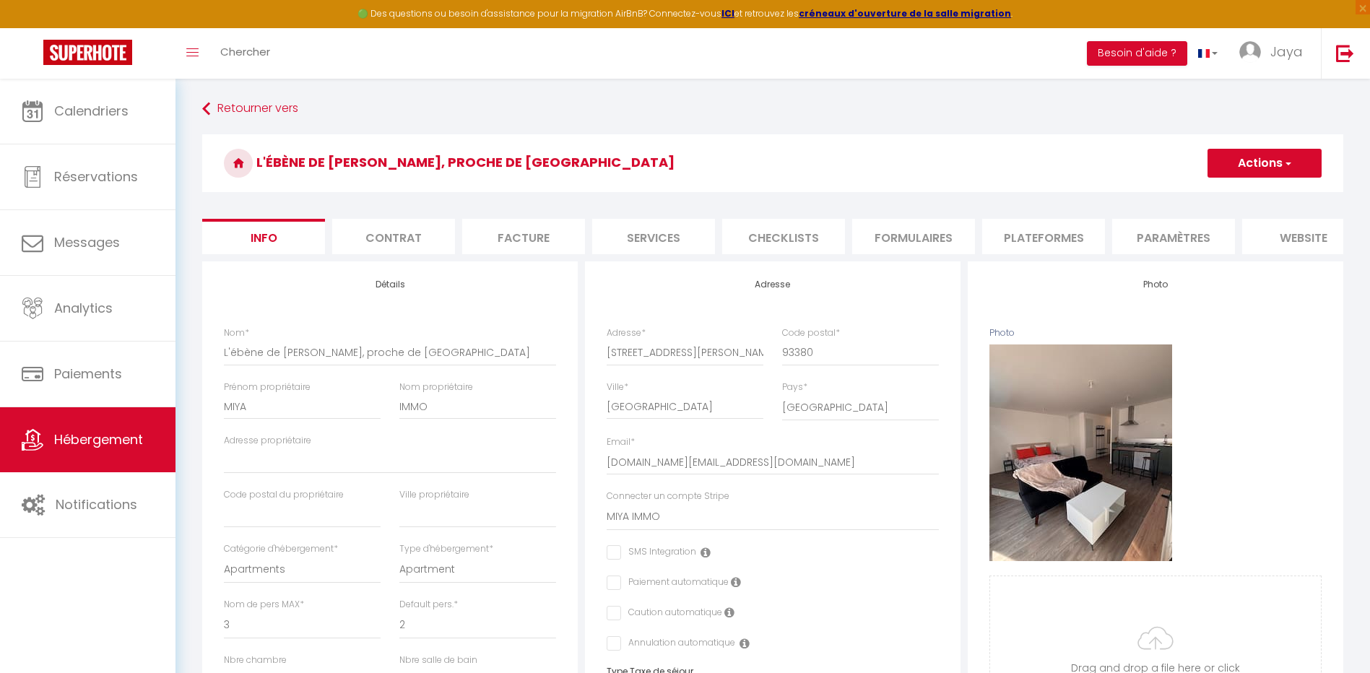
click at [1049, 242] on li "Plateformes" at bounding box center [1043, 236] width 123 height 35
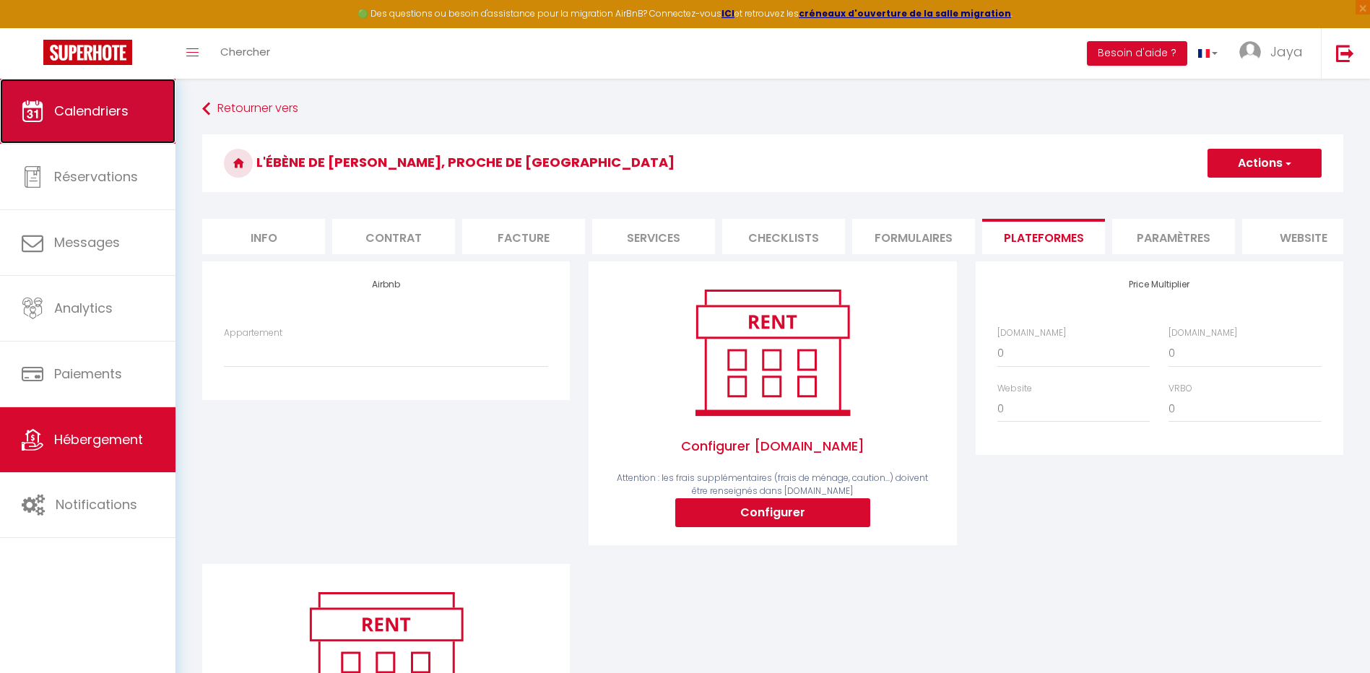
click at [113, 128] on link "Calendriers" at bounding box center [88, 111] width 176 height 65
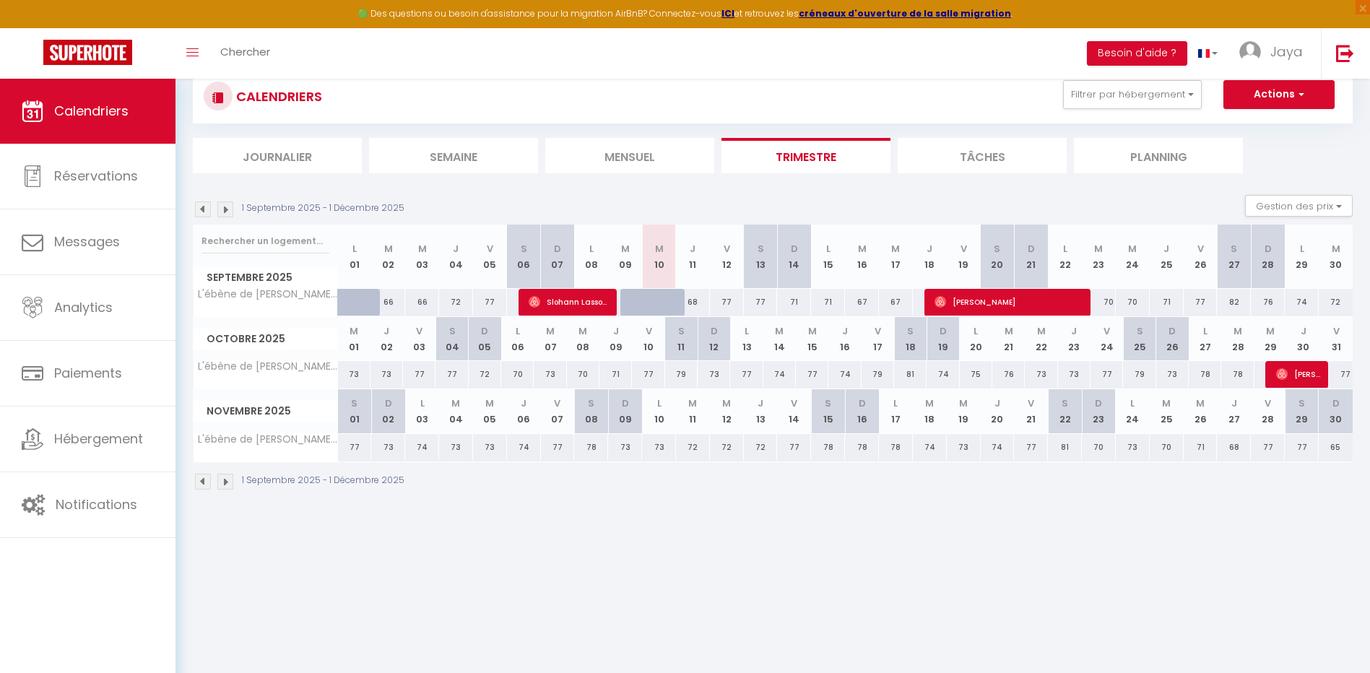
scroll to position [79, 0]
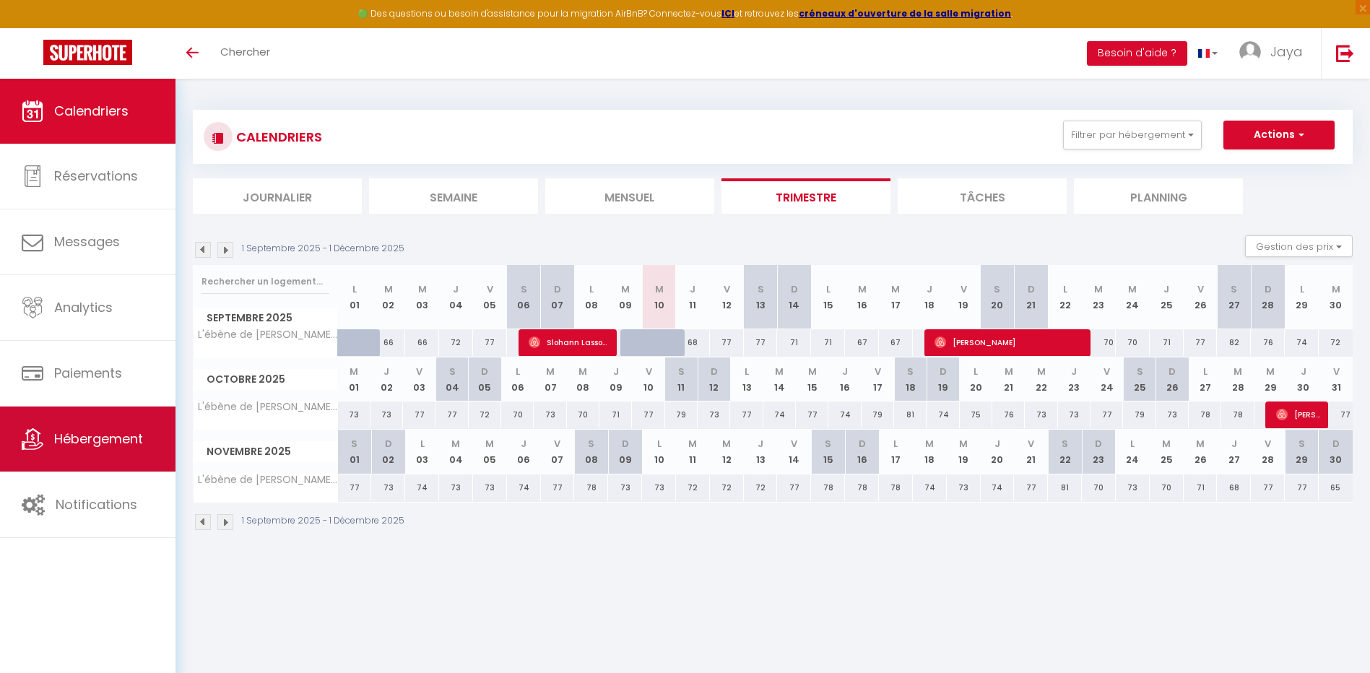
click at [110, 439] on span "Hébergement" at bounding box center [98, 439] width 89 height 18
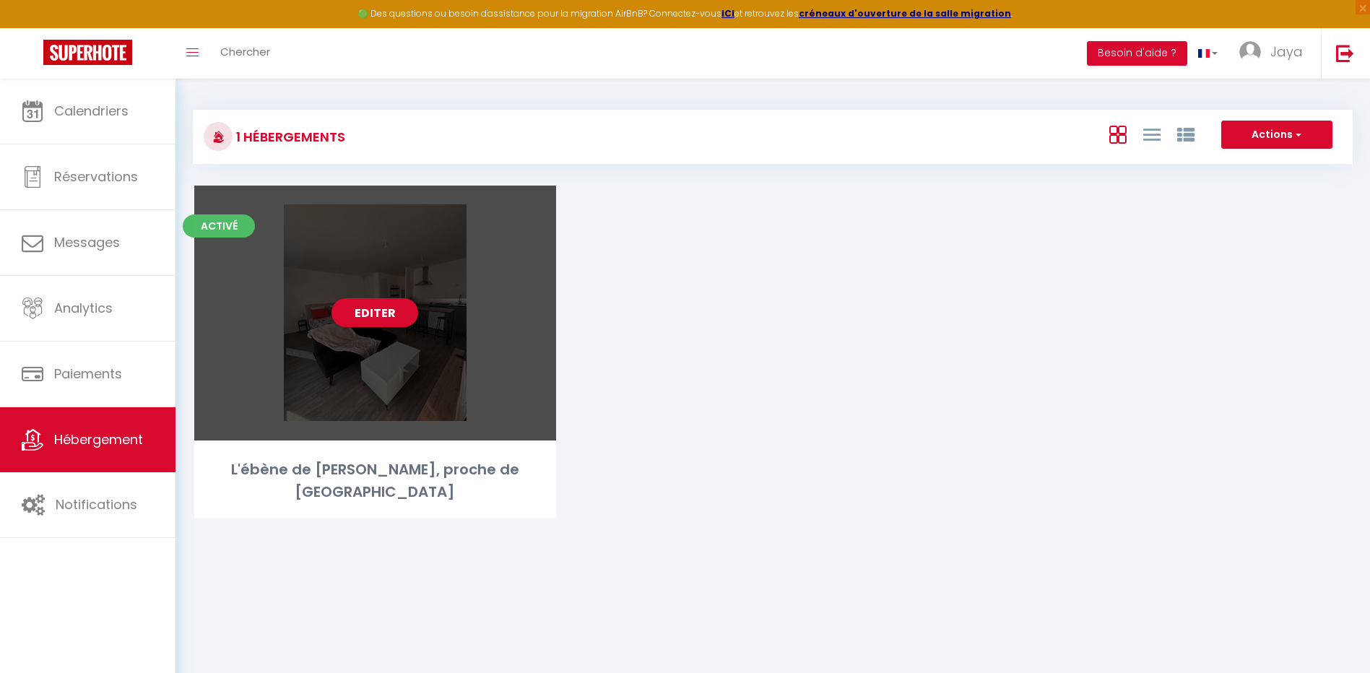
click at [277, 472] on div "L'ébène de [PERSON_NAME], proche de [GEOGRAPHIC_DATA]" at bounding box center [375, 482] width 362 height 46
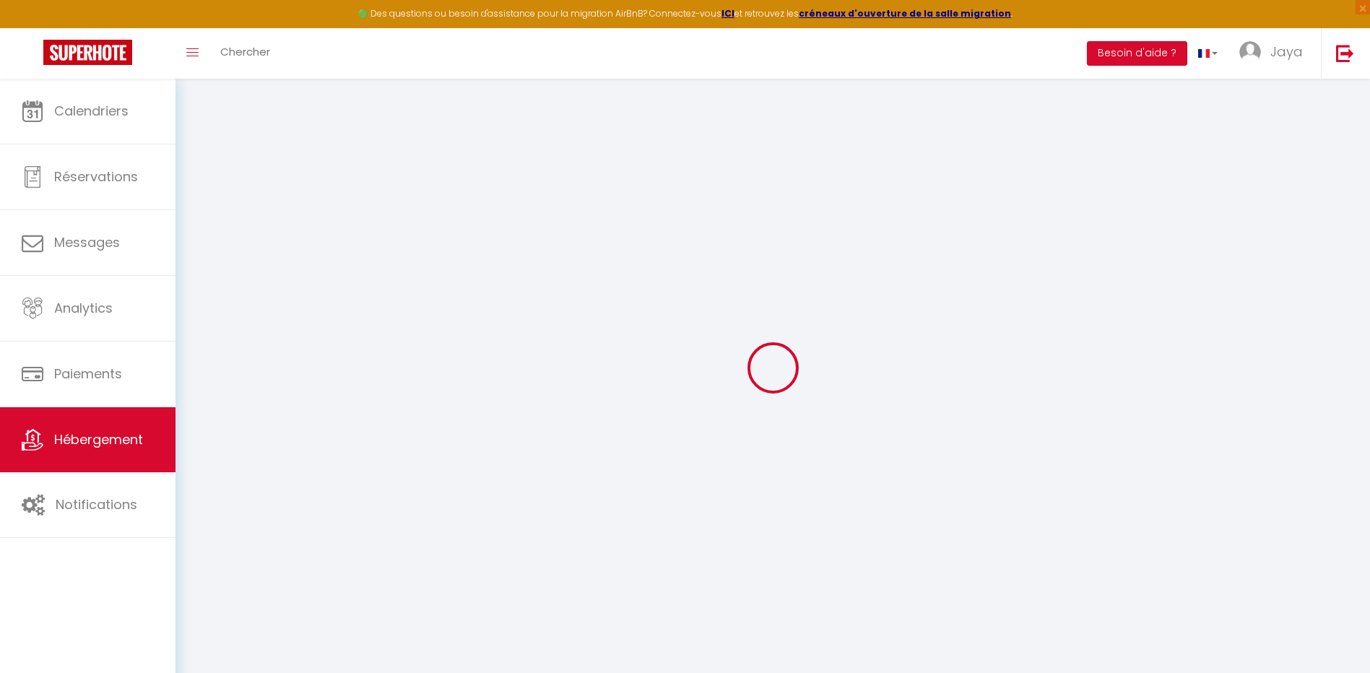
checkbox input "false"
select select
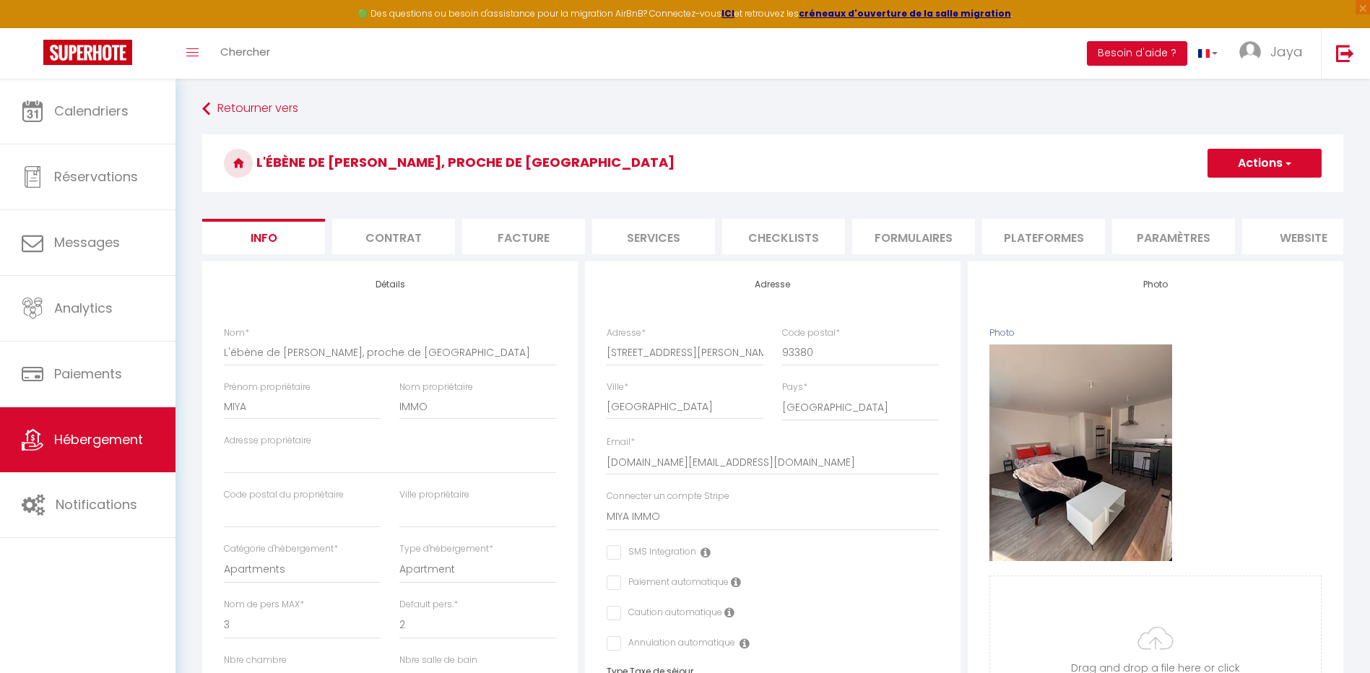
click at [1047, 236] on li "Plateformes" at bounding box center [1043, 236] width 123 height 35
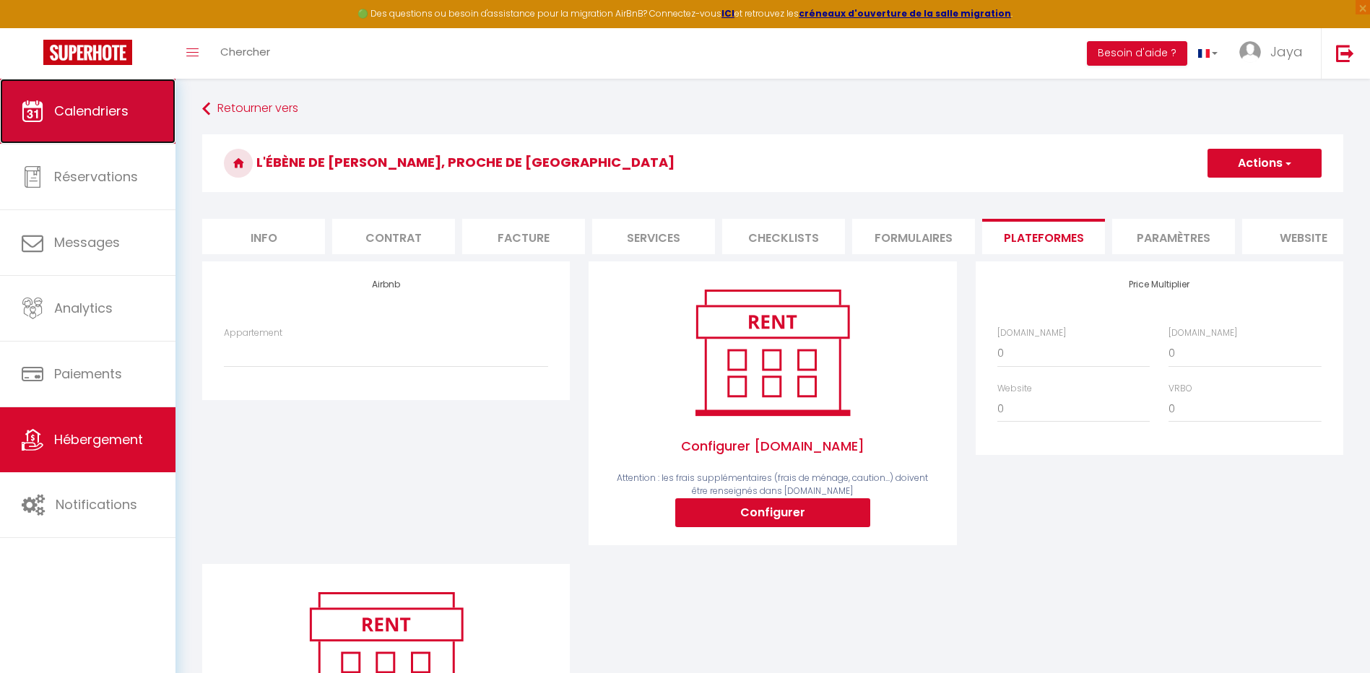
click at [112, 105] on span "Calendriers" at bounding box center [91, 111] width 74 height 18
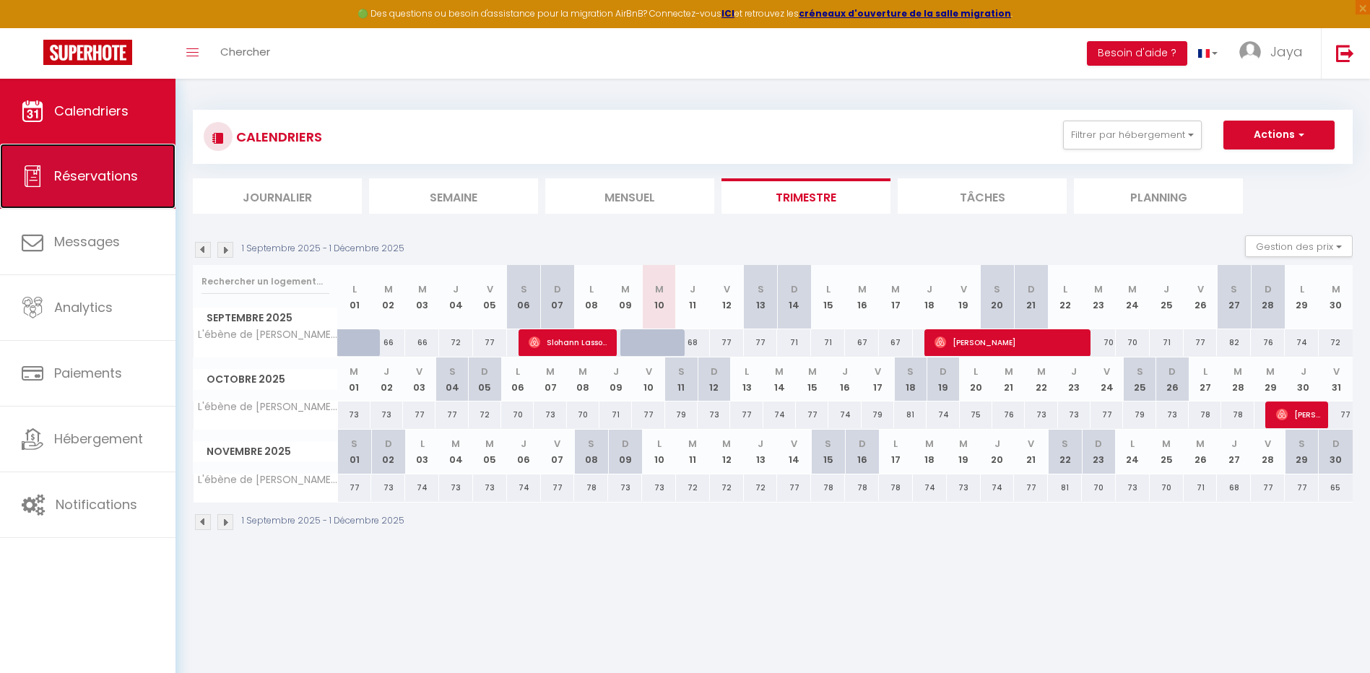
click at [122, 187] on link "Réservations" at bounding box center [88, 176] width 176 height 65
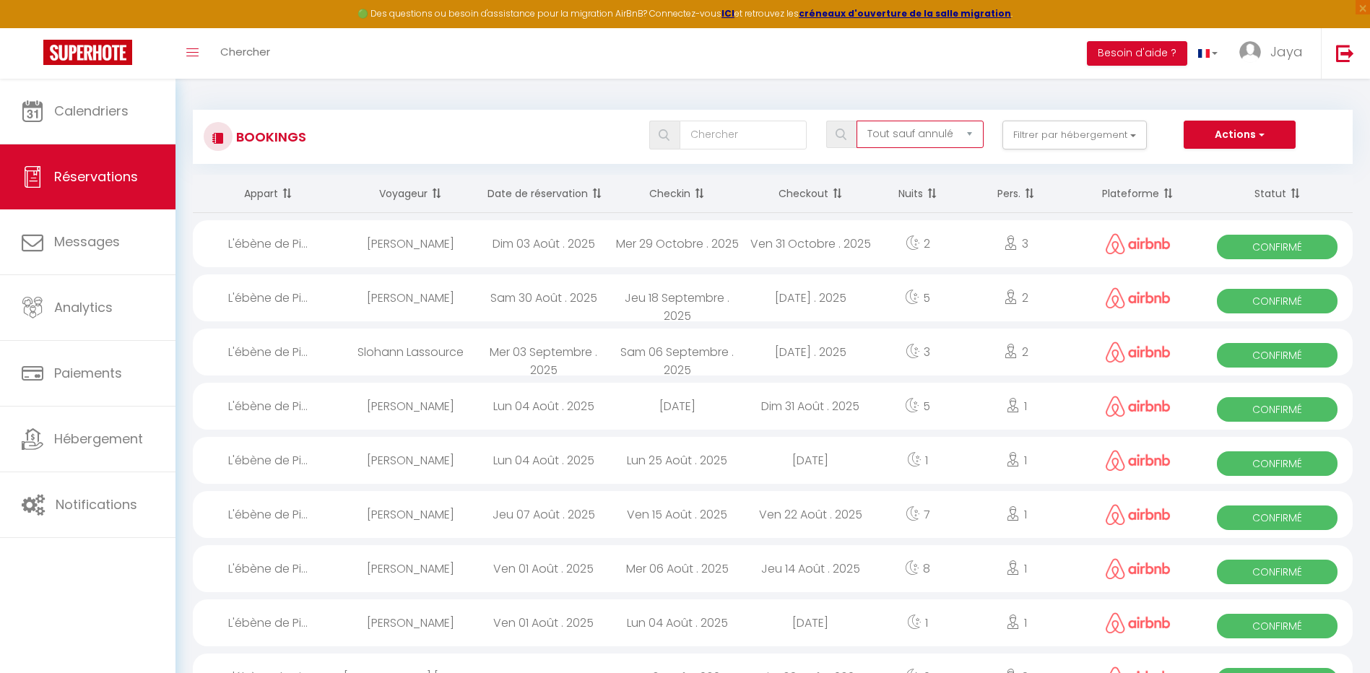
click at [968, 131] on select "Tous les statuts Annulé Confirmé Non Confirmé Tout sauf annulé No Show Request" at bounding box center [921, 134] width 128 height 27
click at [858, 121] on select "Tous les statuts Annulé Confirmé Non Confirmé Tout sauf annulé No Show Request" at bounding box center [921, 134] width 128 height 27
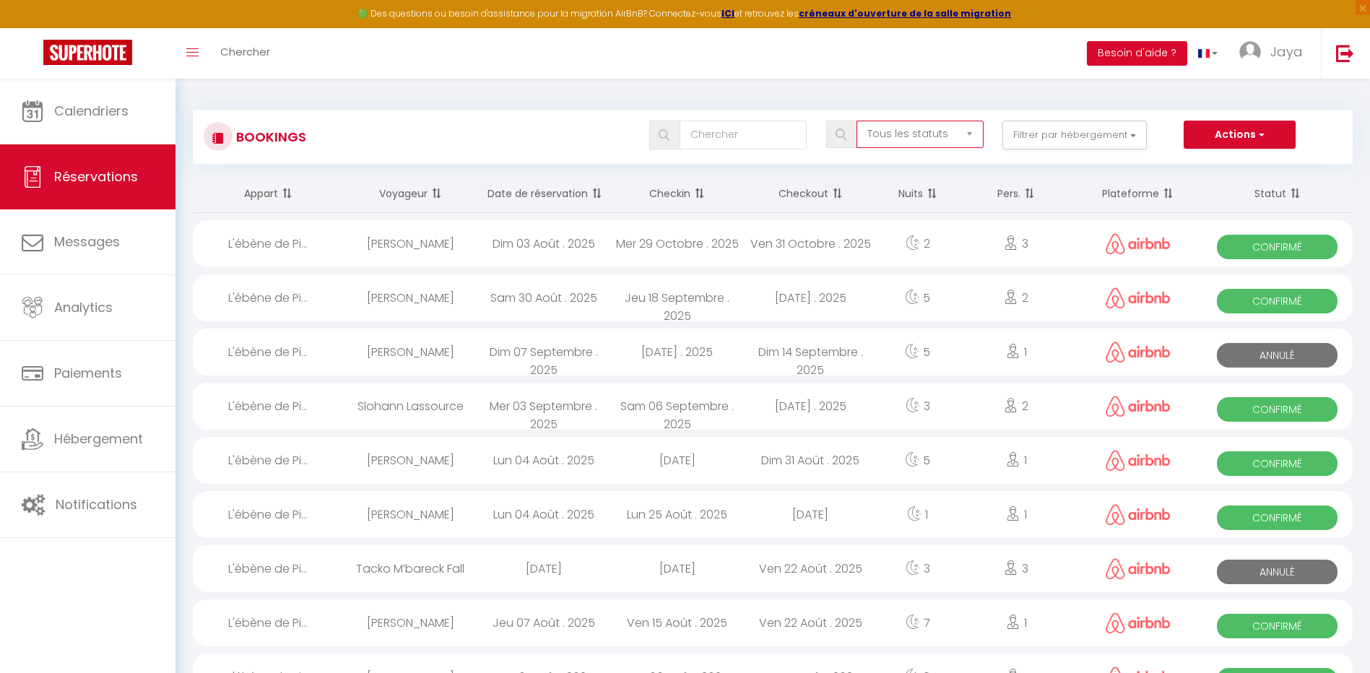
click at [963, 137] on select "Tous les statuts Annulé Confirmé Non Confirmé Tout sauf annulé No Show Request" at bounding box center [921, 134] width 128 height 27
click at [858, 121] on select "Tous les statuts Annulé Confirmé Non Confirmé Tout sauf annulé No Show Request" at bounding box center [921, 134] width 128 height 27
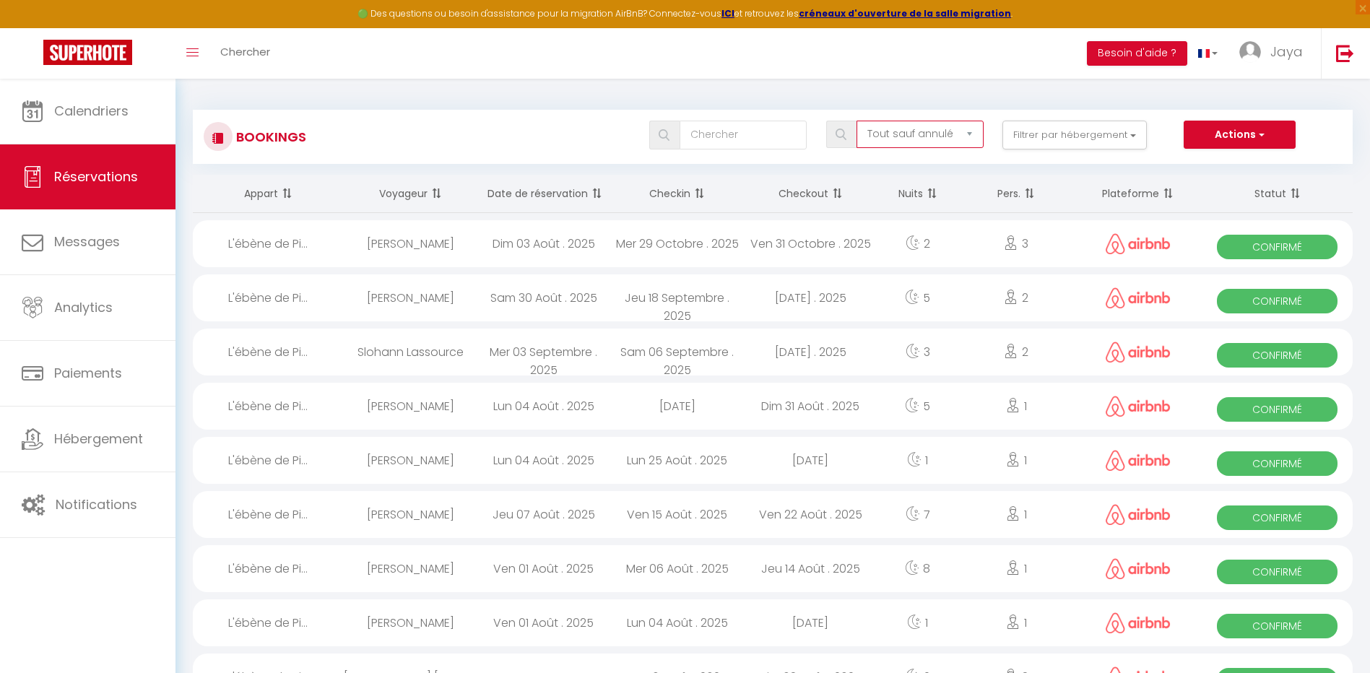
click at [970, 137] on select "Tous les statuts Annulé Confirmé Non Confirmé Tout sauf annulé No Show Request" at bounding box center [921, 134] width 128 height 27
select select "all"
click at [858, 121] on select "Tous les statuts Annulé Confirmé Non Confirmé Tout sauf annulé No Show Request" at bounding box center [921, 134] width 128 height 27
checkbox input "false"
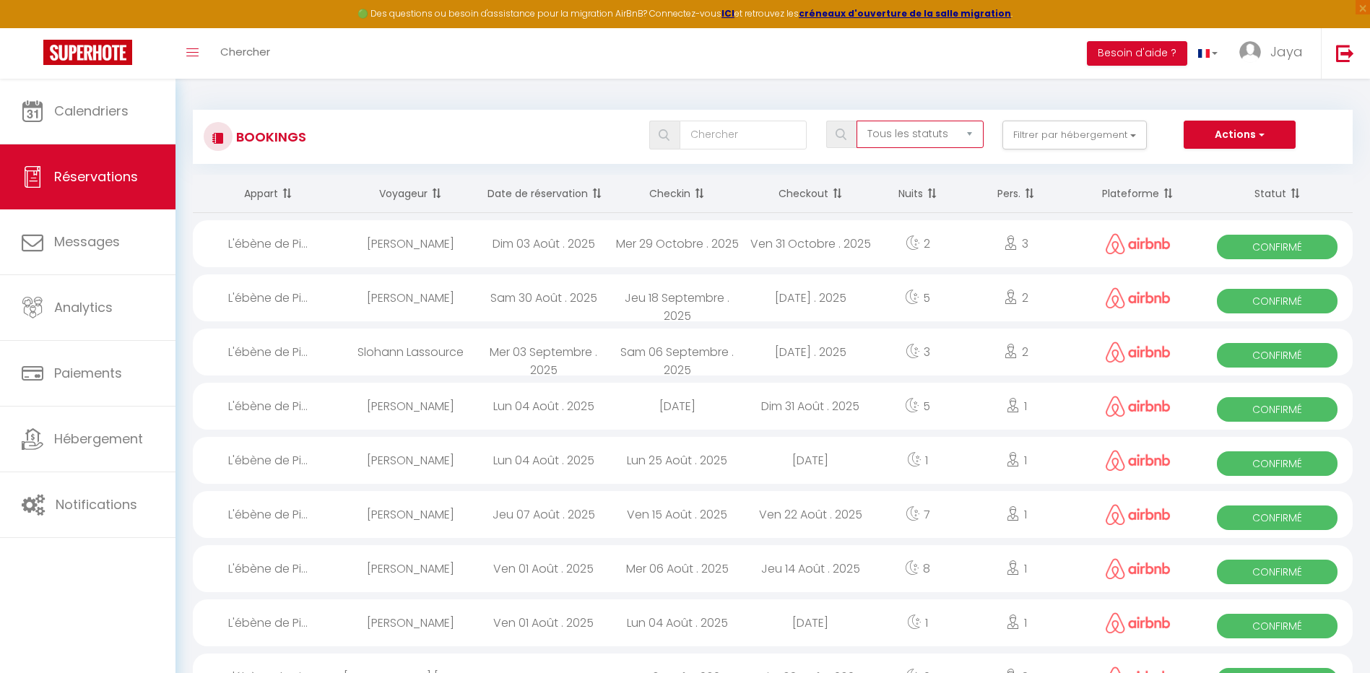
checkbox input "false"
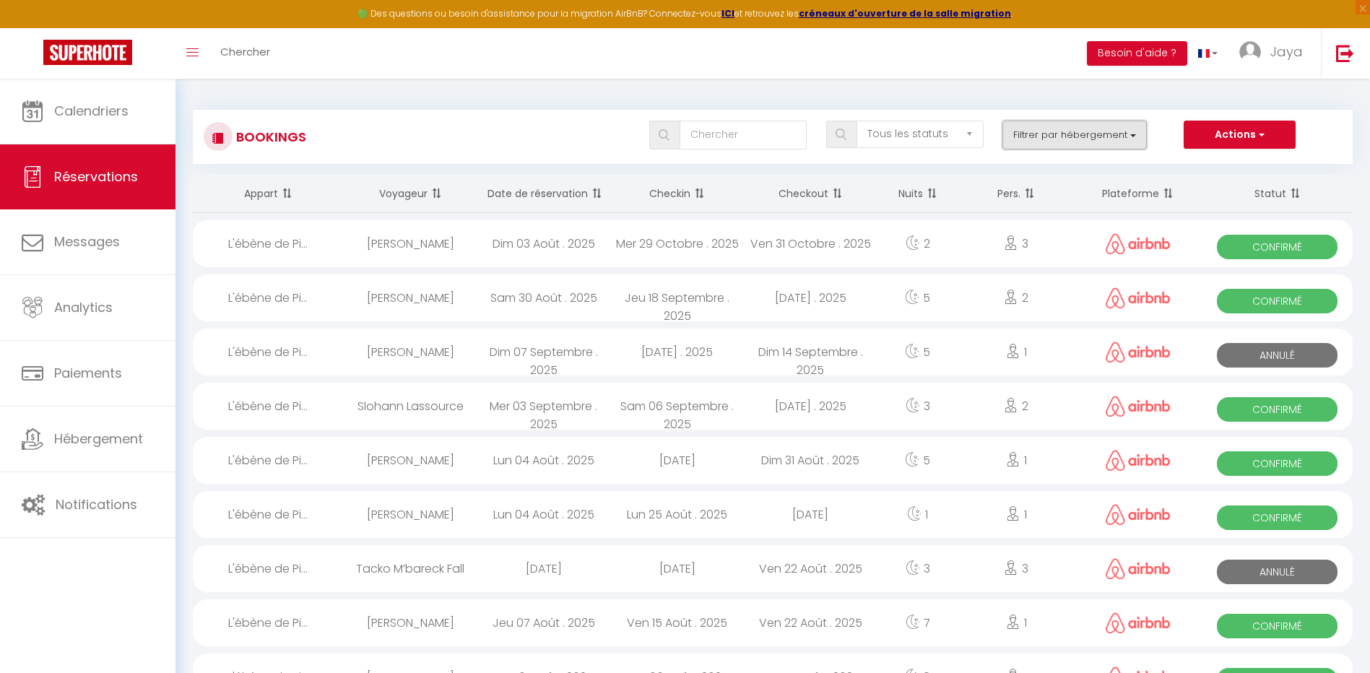
click at [1126, 134] on button "Filtrer par hébergement" at bounding box center [1075, 135] width 144 height 29
click at [1034, 194] on input "L'ébène de [PERSON_NAME], proche de [GEOGRAPHIC_DATA]" at bounding box center [1117, 193] width 188 height 14
checkbox input "true"
click at [878, 373] on div "5" at bounding box center [918, 352] width 81 height 47
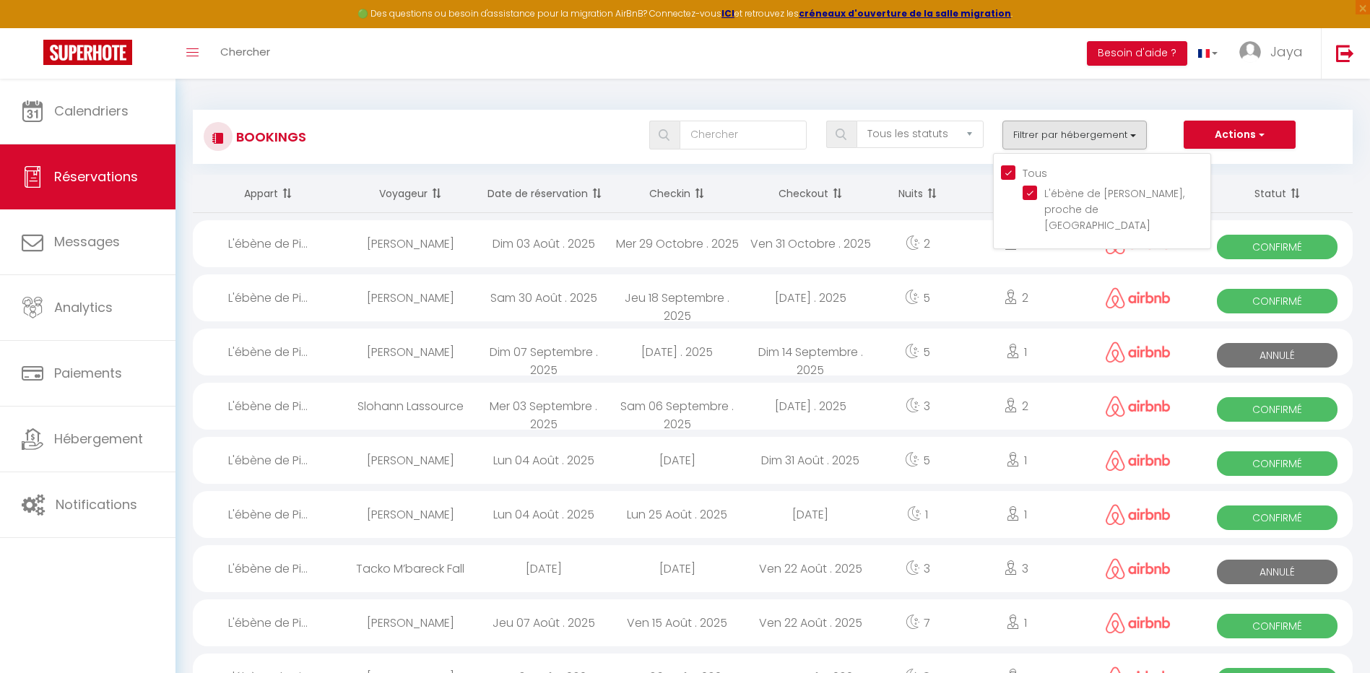
select select "KO"
select select "1"
select select "0"
select select "1"
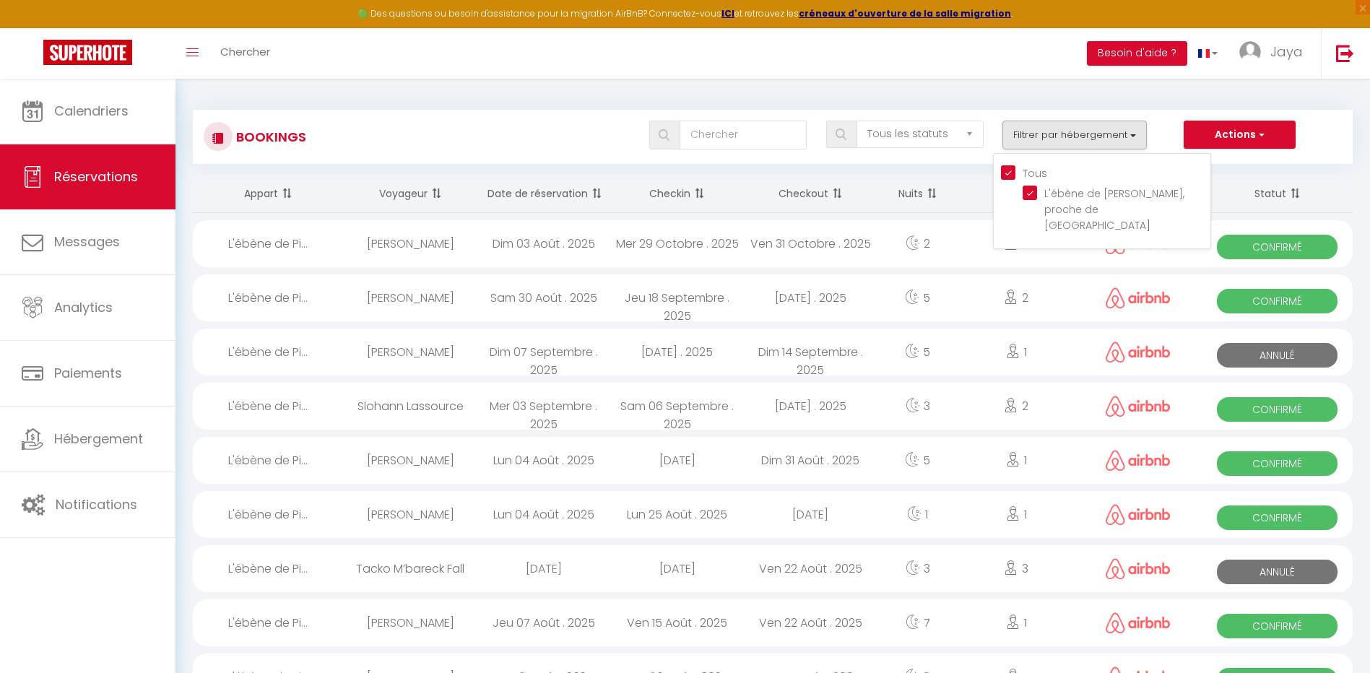
select select
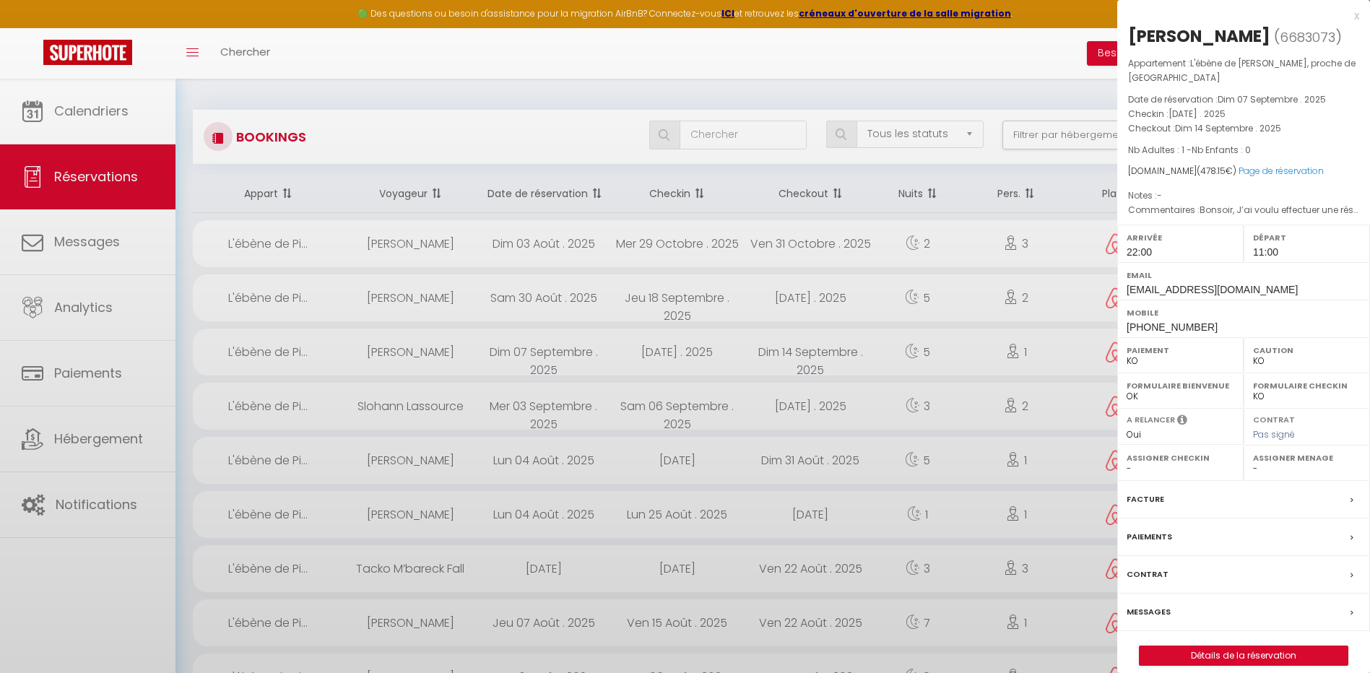
select select
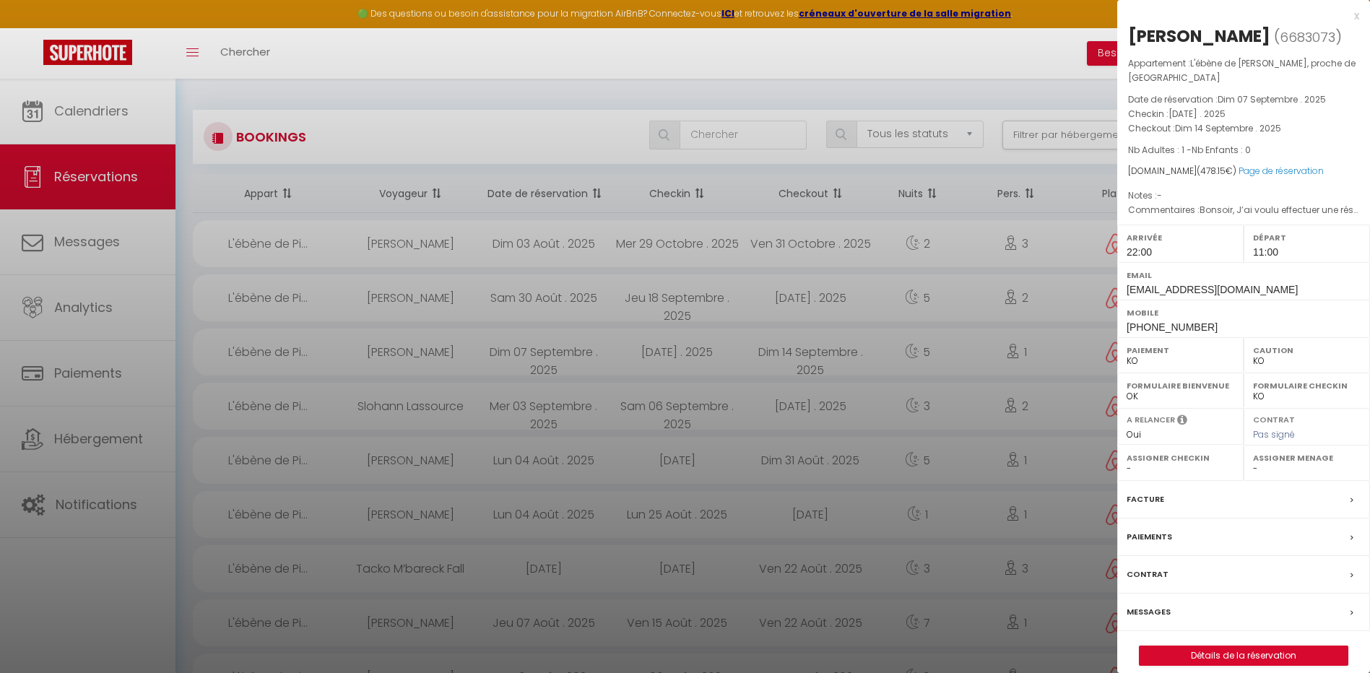
click at [391, 84] on div at bounding box center [685, 336] width 1370 height 673
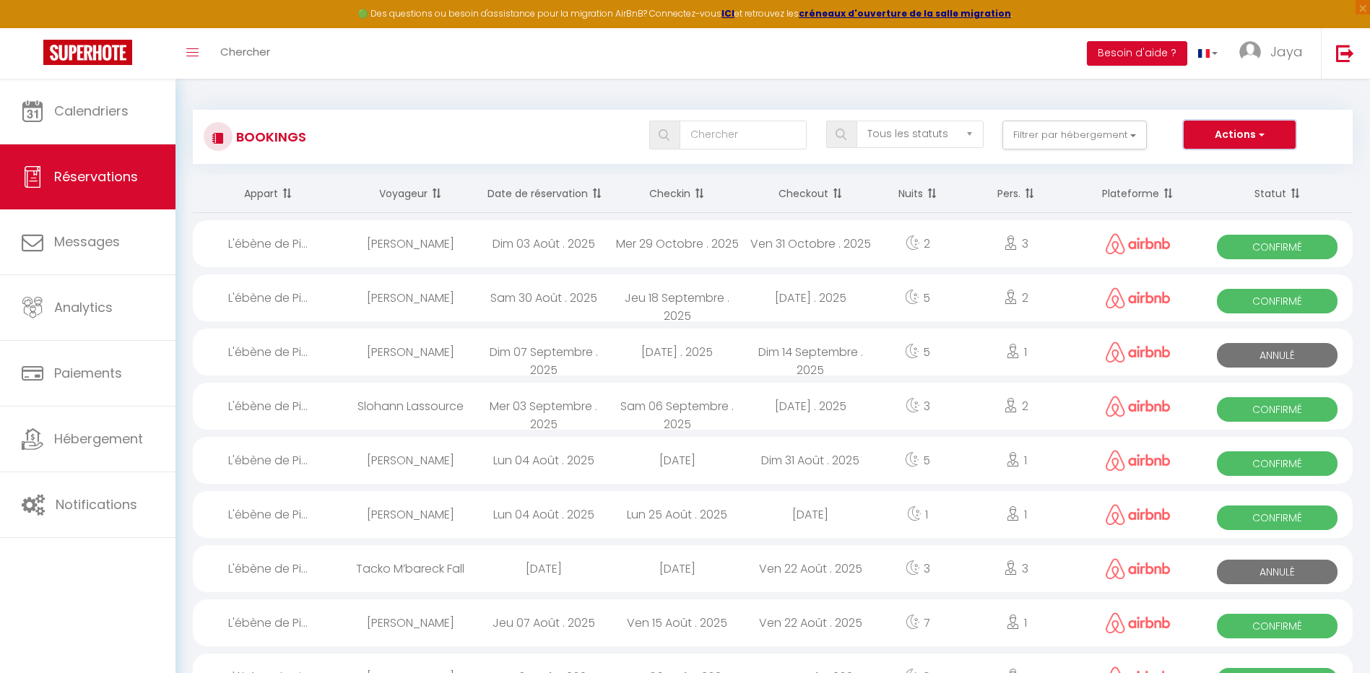
click at [1271, 134] on button "Actions" at bounding box center [1239, 135] width 111 height 29
